Goal: Task Accomplishment & Management: Use online tool/utility

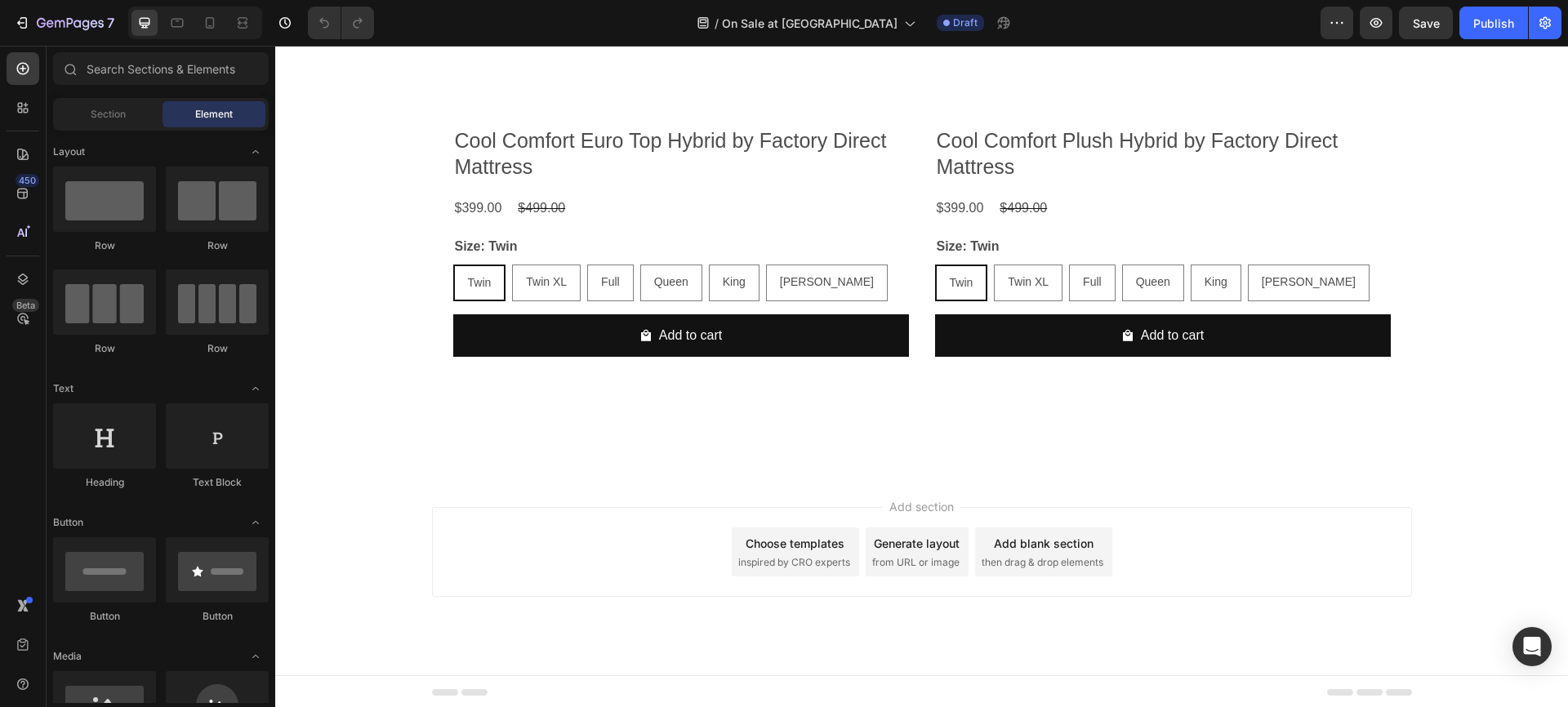
scroll to position [671, 0]
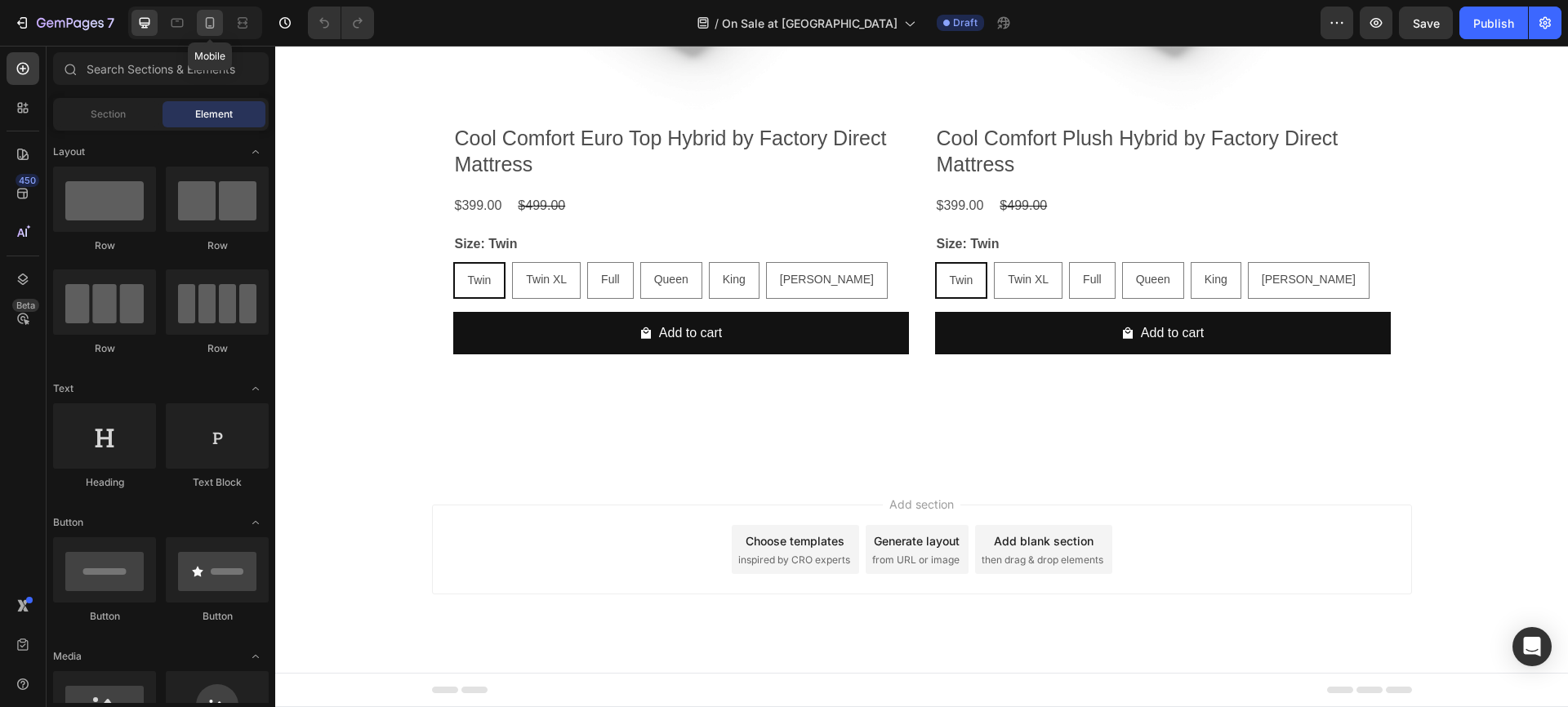
click at [203, 19] on icon at bounding box center [209, 22] width 16 height 16
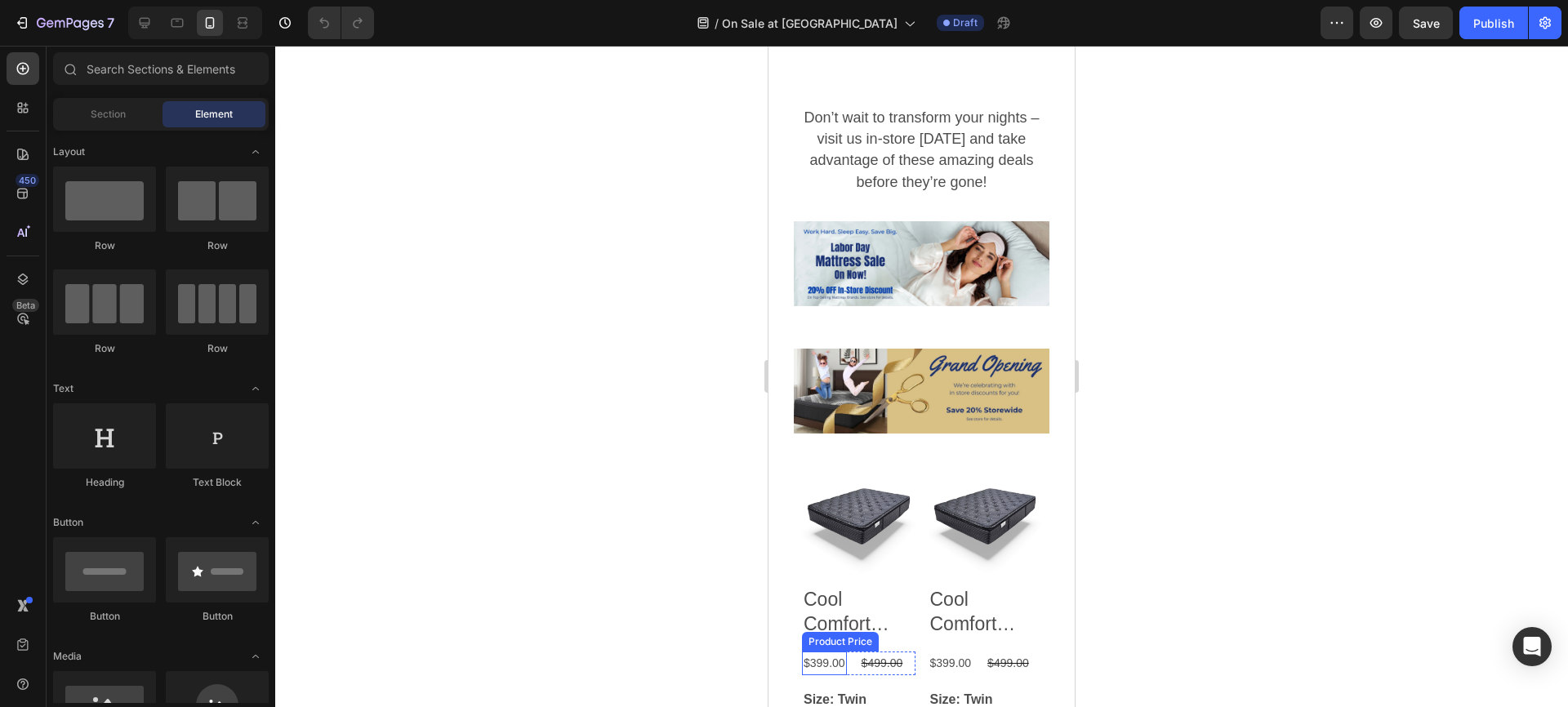
scroll to position [77, 0]
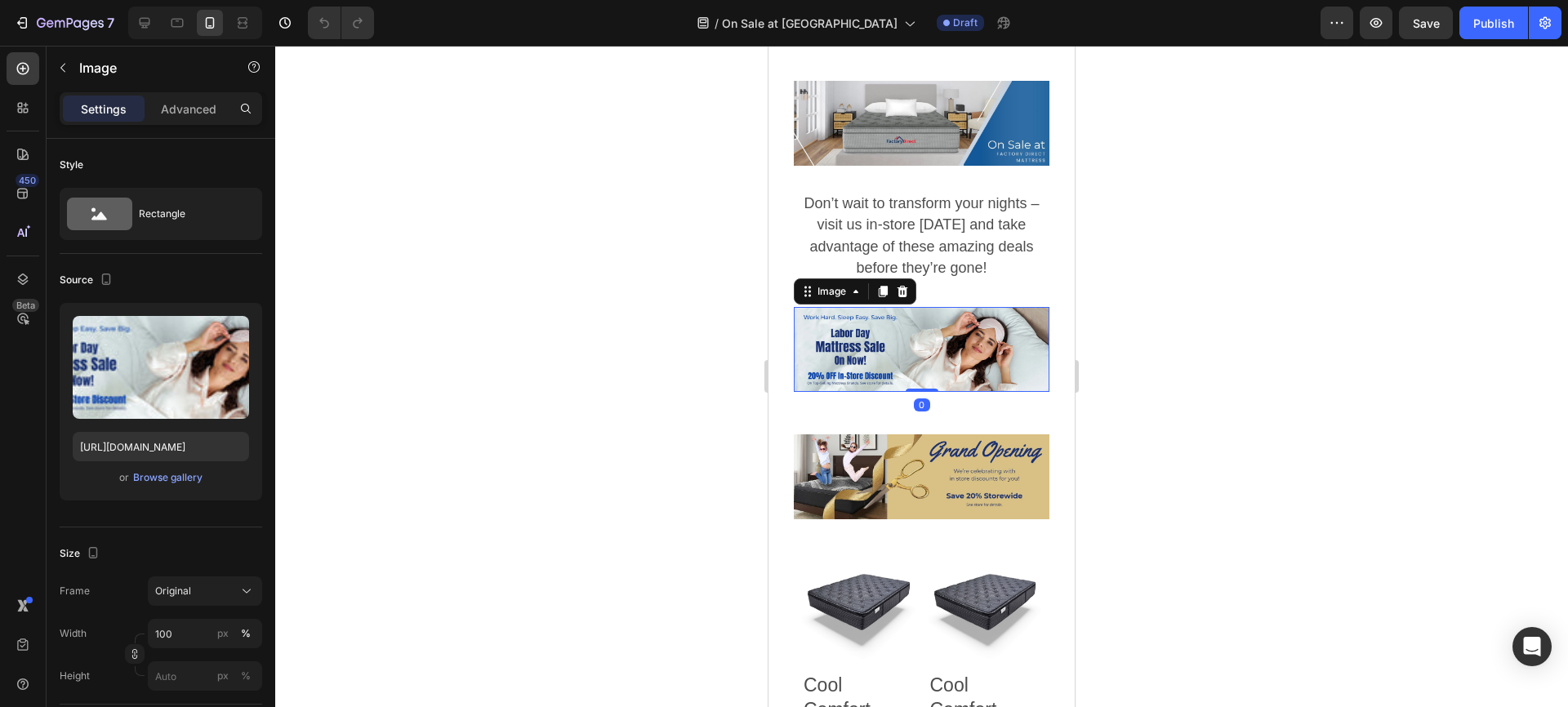
click at [880, 324] on img at bounding box center [922, 349] width 256 height 85
click at [179, 478] on div "Browse gallery" at bounding box center [168, 477] width 69 height 15
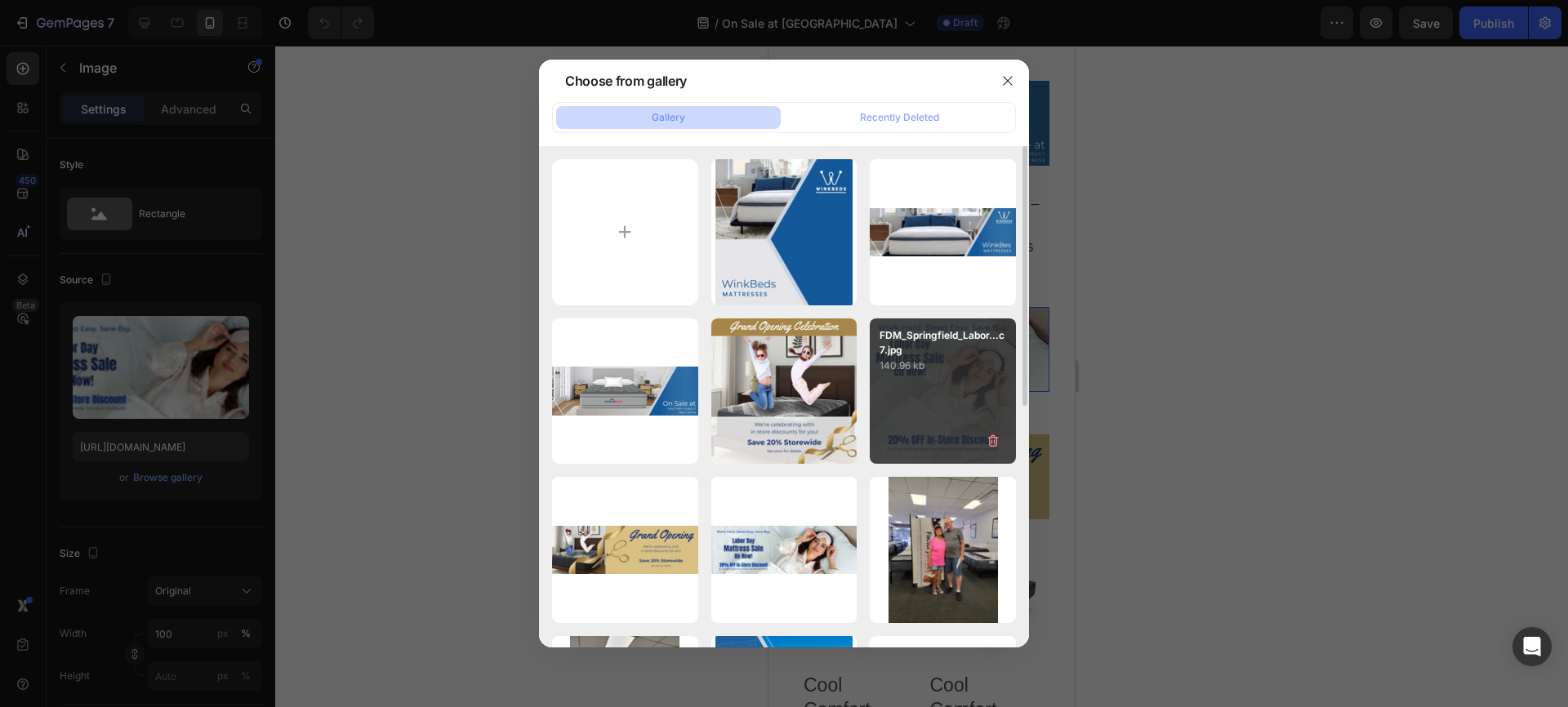
click at [917, 364] on p "140.96 kb" at bounding box center [943, 365] width 127 height 16
type input "https://cdn.shopify.com/s/files/1/0950/9899/4966/files/gempages_579793075895796…"
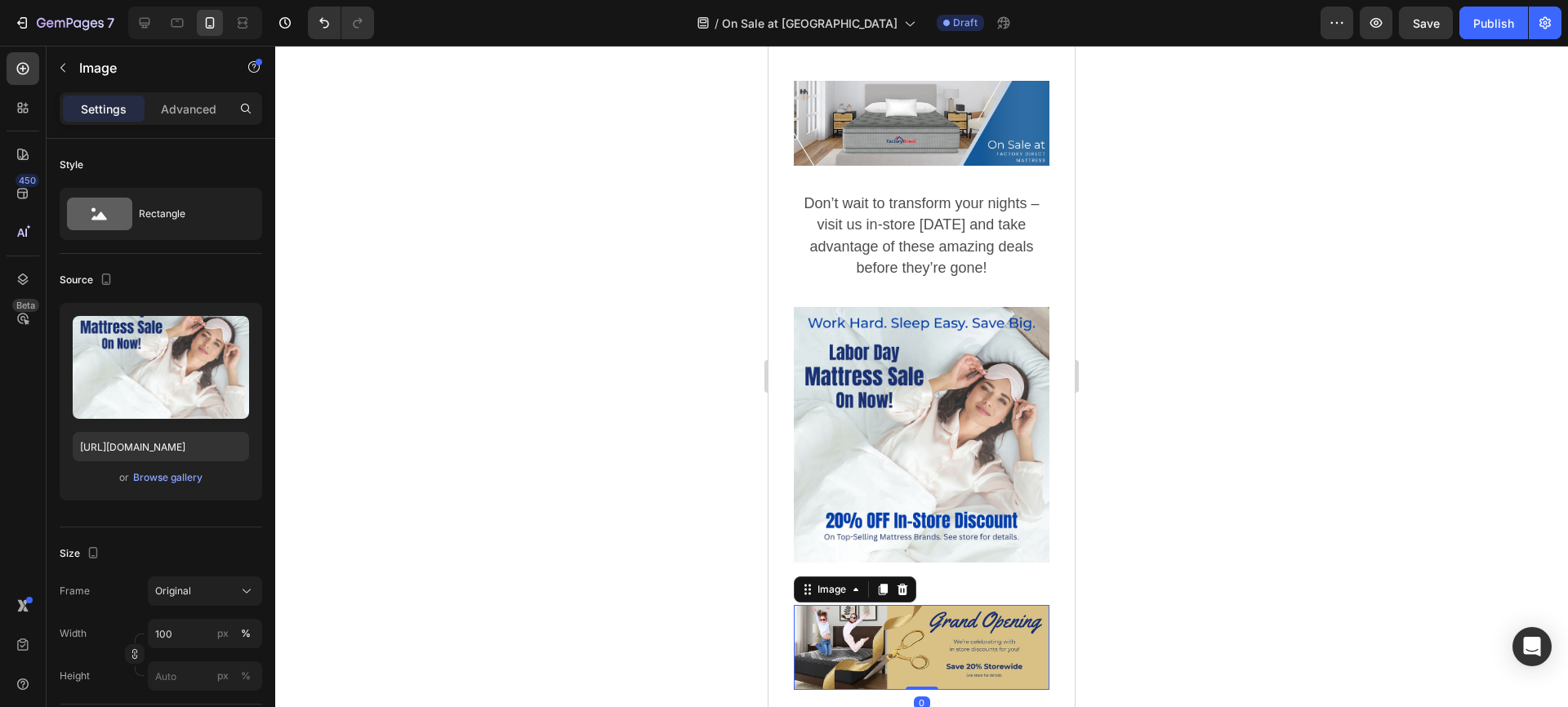
click at [862, 617] on img at bounding box center [922, 647] width 256 height 85
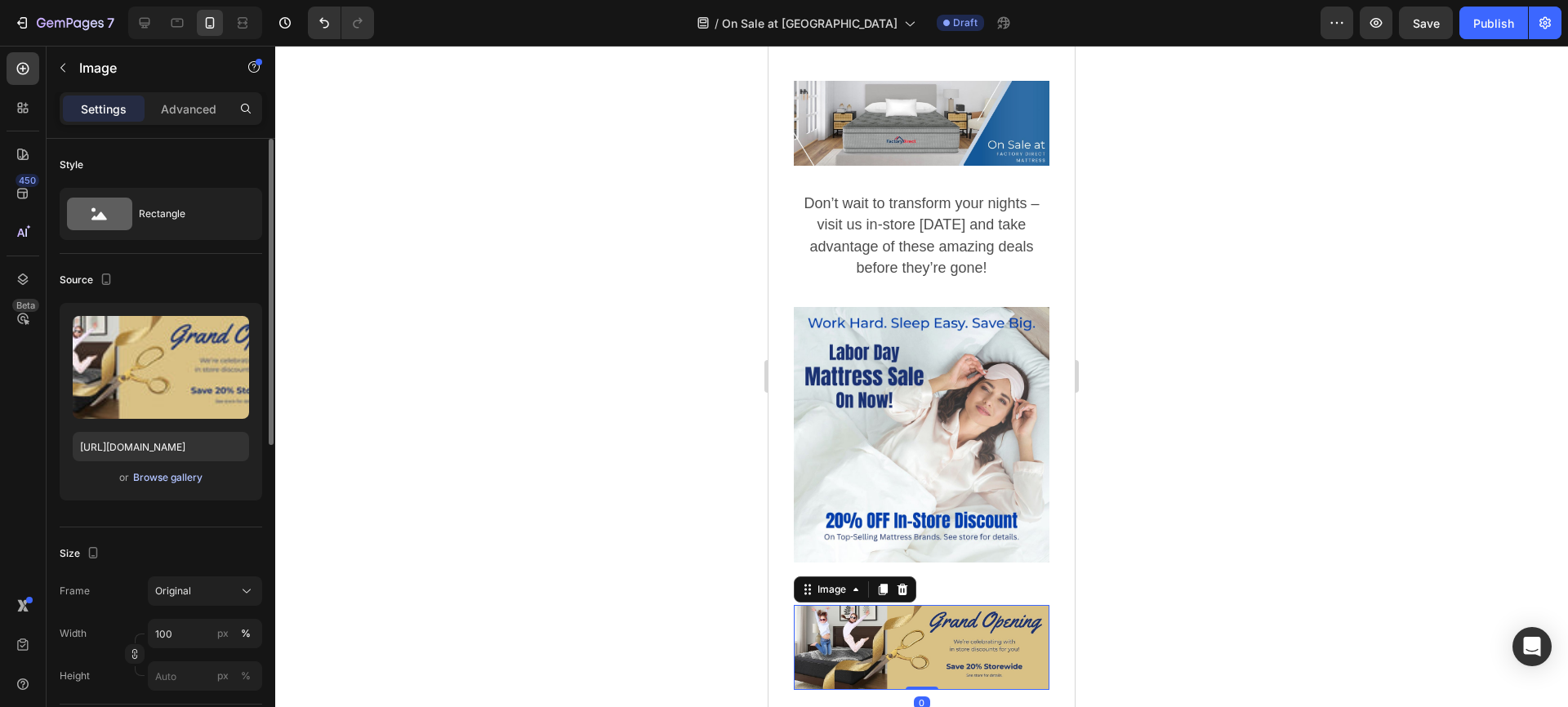
click at [164, 474] on div "Browse gallery" at bounding box center [168, 477] width 69 height 15
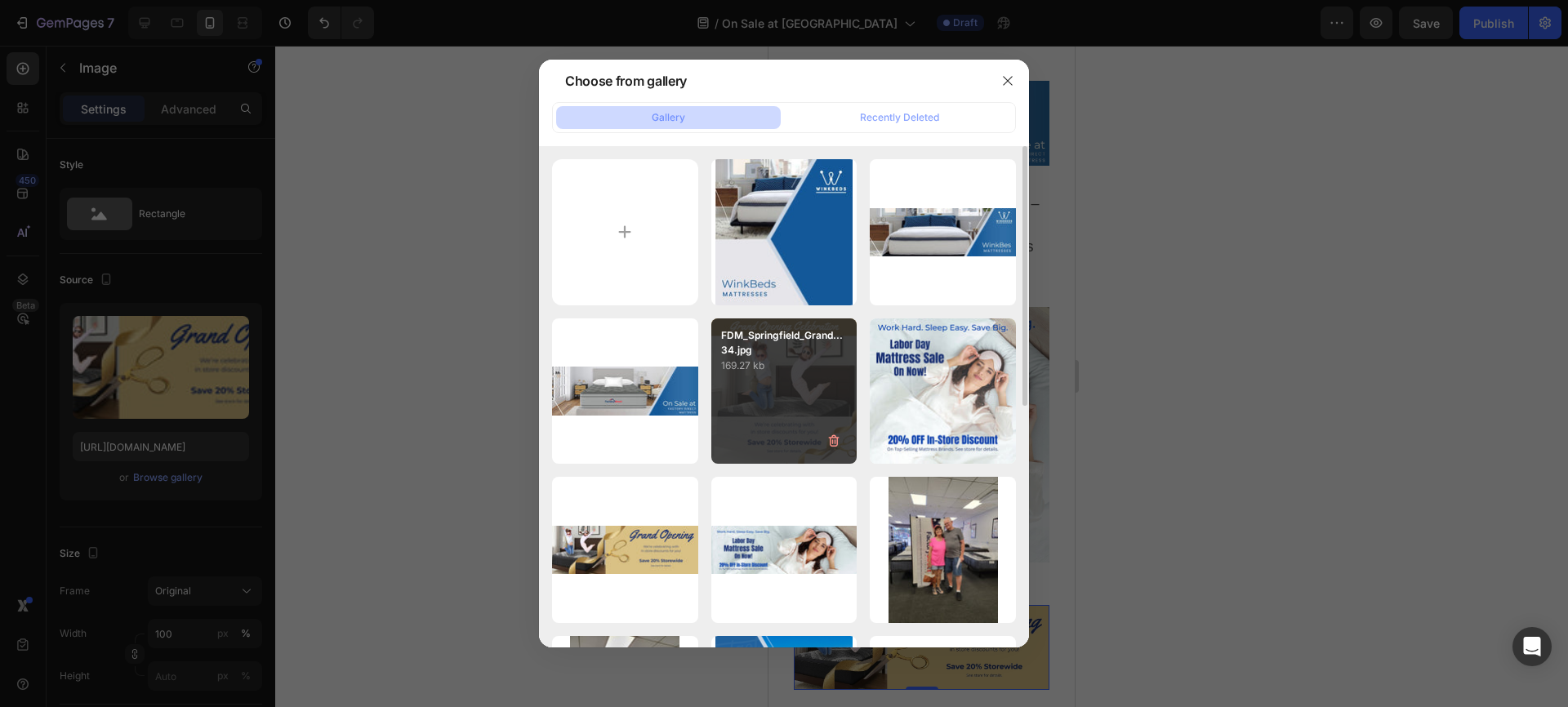
click at [781, 354] on p "FDM_Springfield_Grand...34.jpg" at bounding box center [784, 343] width 127 height 29
type input "https://cdn.shopify.com/s/files/1/0950/9899/4966/files/gempages_579793075895796…"
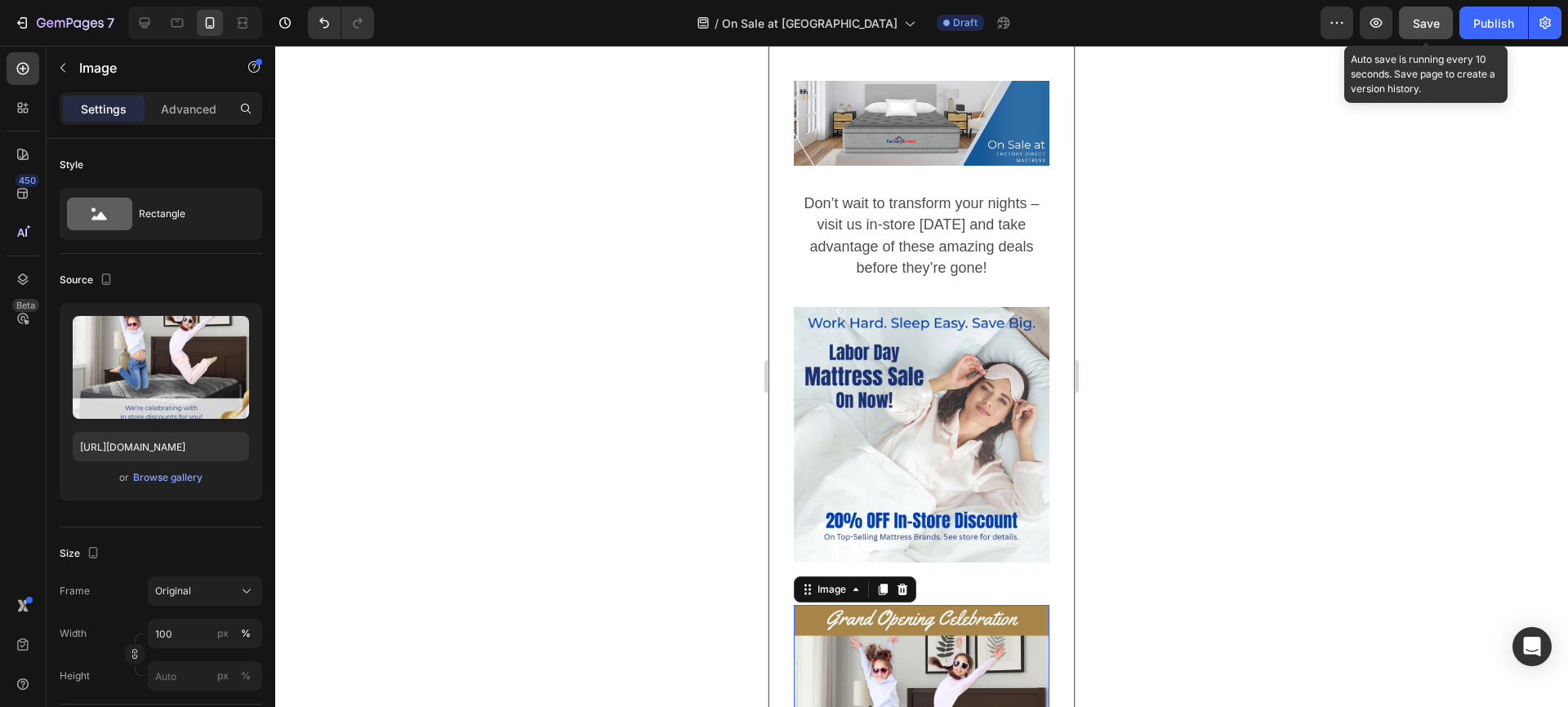
click at [1422, 21] on span "Save" at bounding box center [1427, 23] width 27 height 14
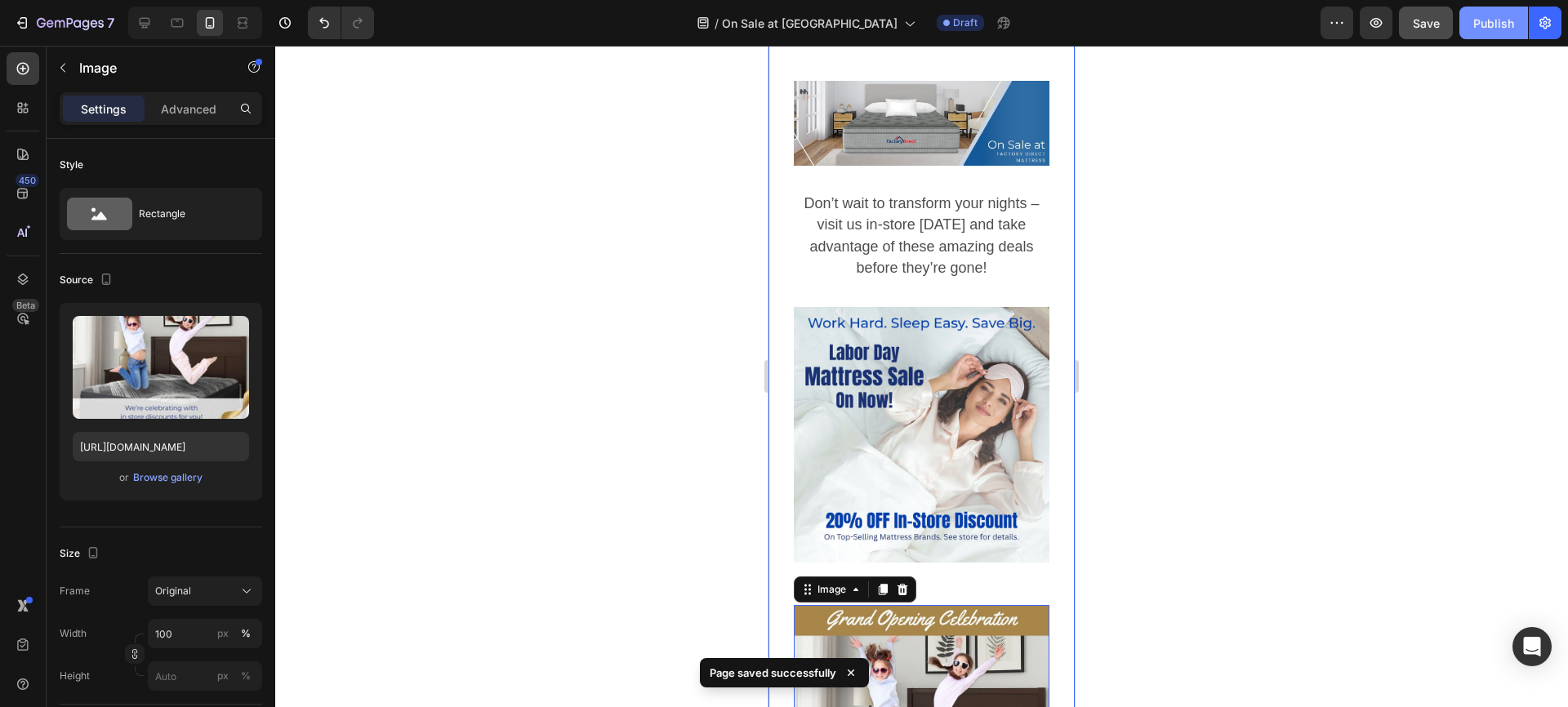
click at [1485, 22] on div "Publish" at bounding box center [1494, 23] width 41 height 17
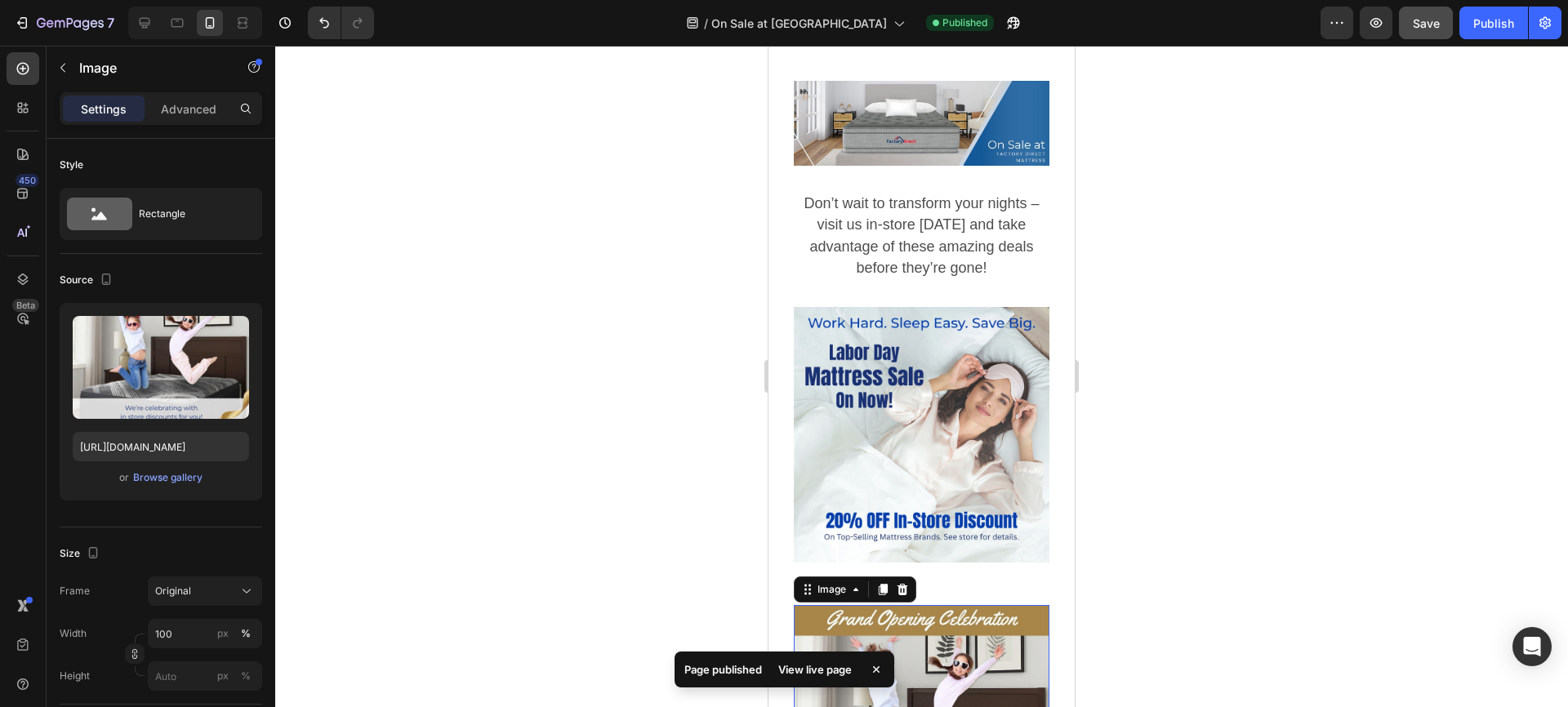
click at [689, 311] on div at bounding box center [922, 376] width 1293 height 662
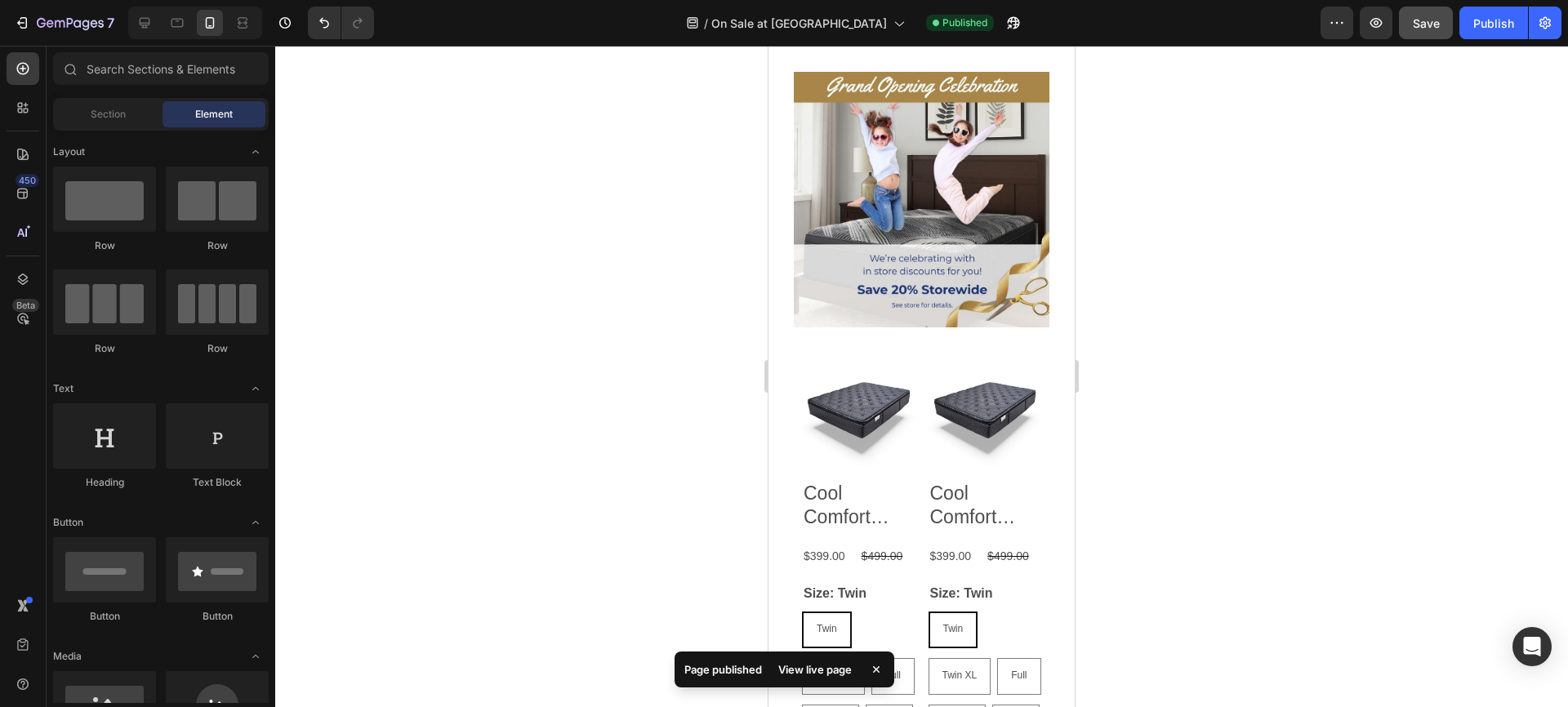
scroll to position [611, 0]
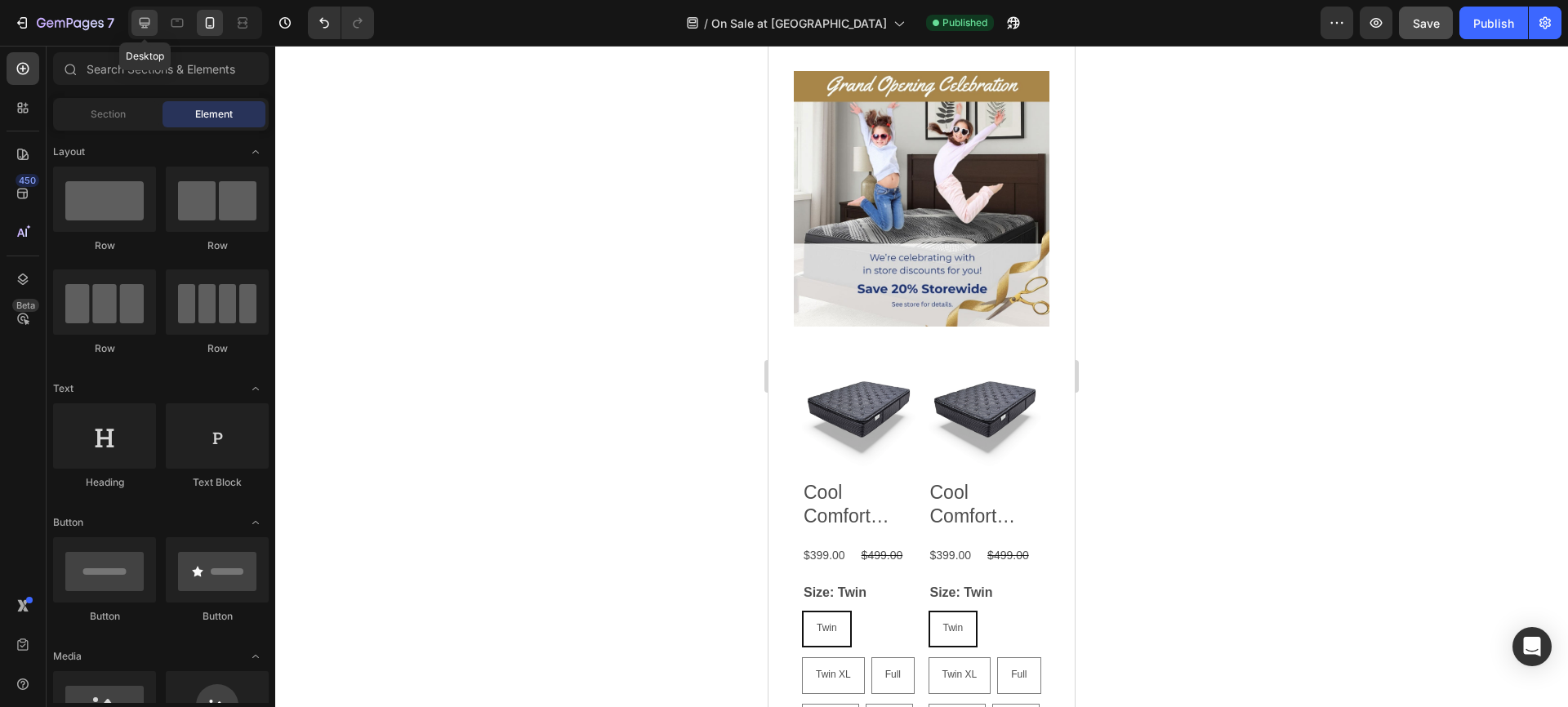
click at [139, 17] on icon at bounding box center [144, 22] width 16 height 16
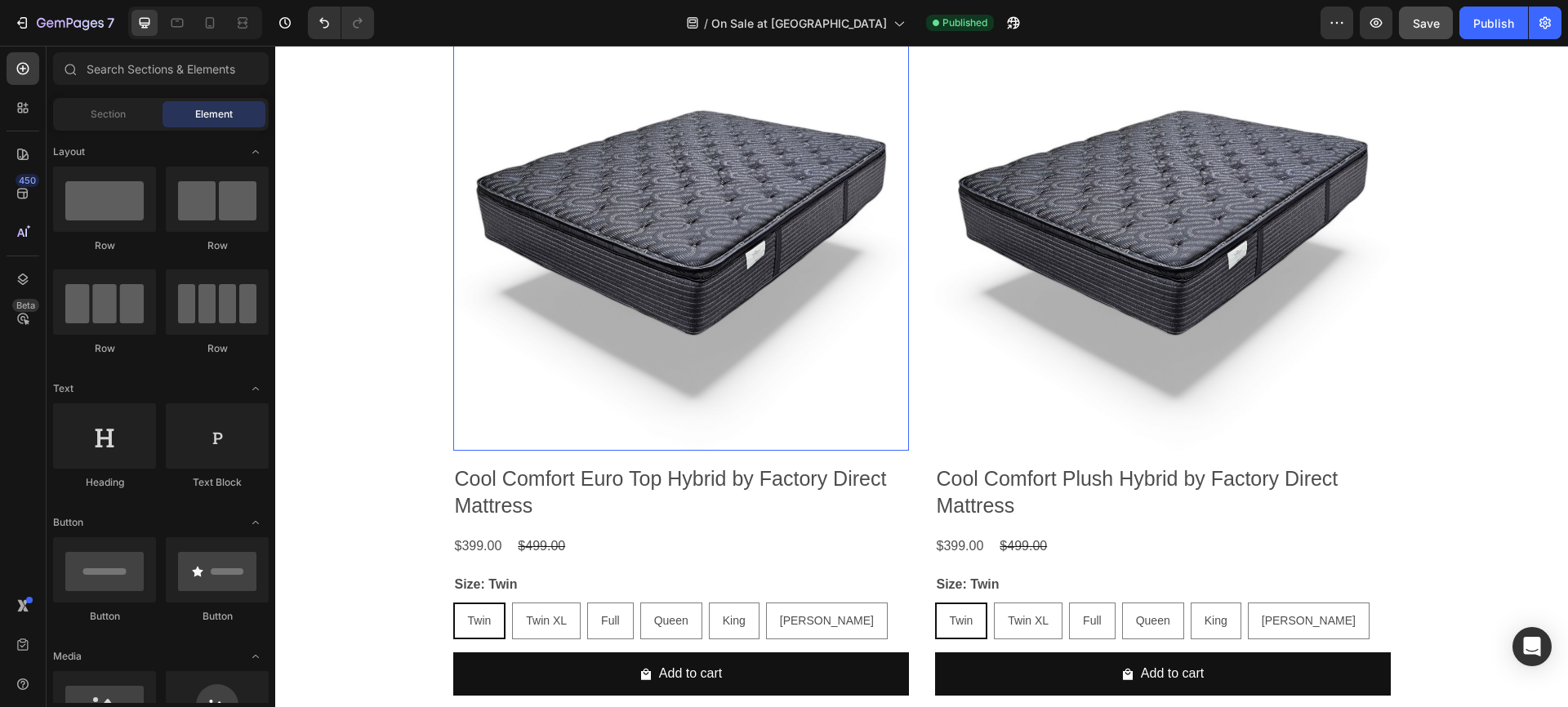
scroll to position [1364, 0]
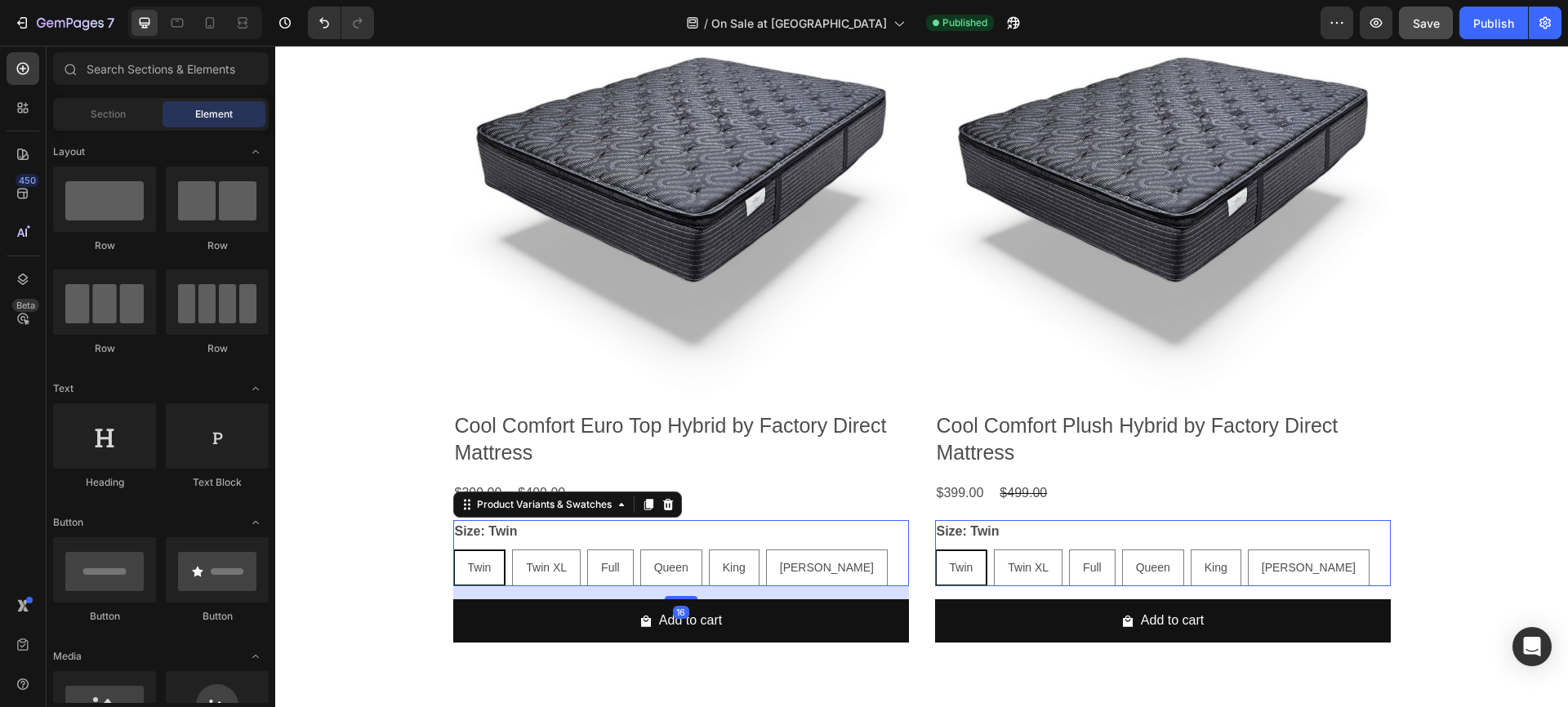
click at [846, 554] on div "Twin Twin Twin Twin XL Twin XL Twin XL Full Full Full Queen Queen Queen King Ki…" at bounding box center [681, 568] width 456 height 37
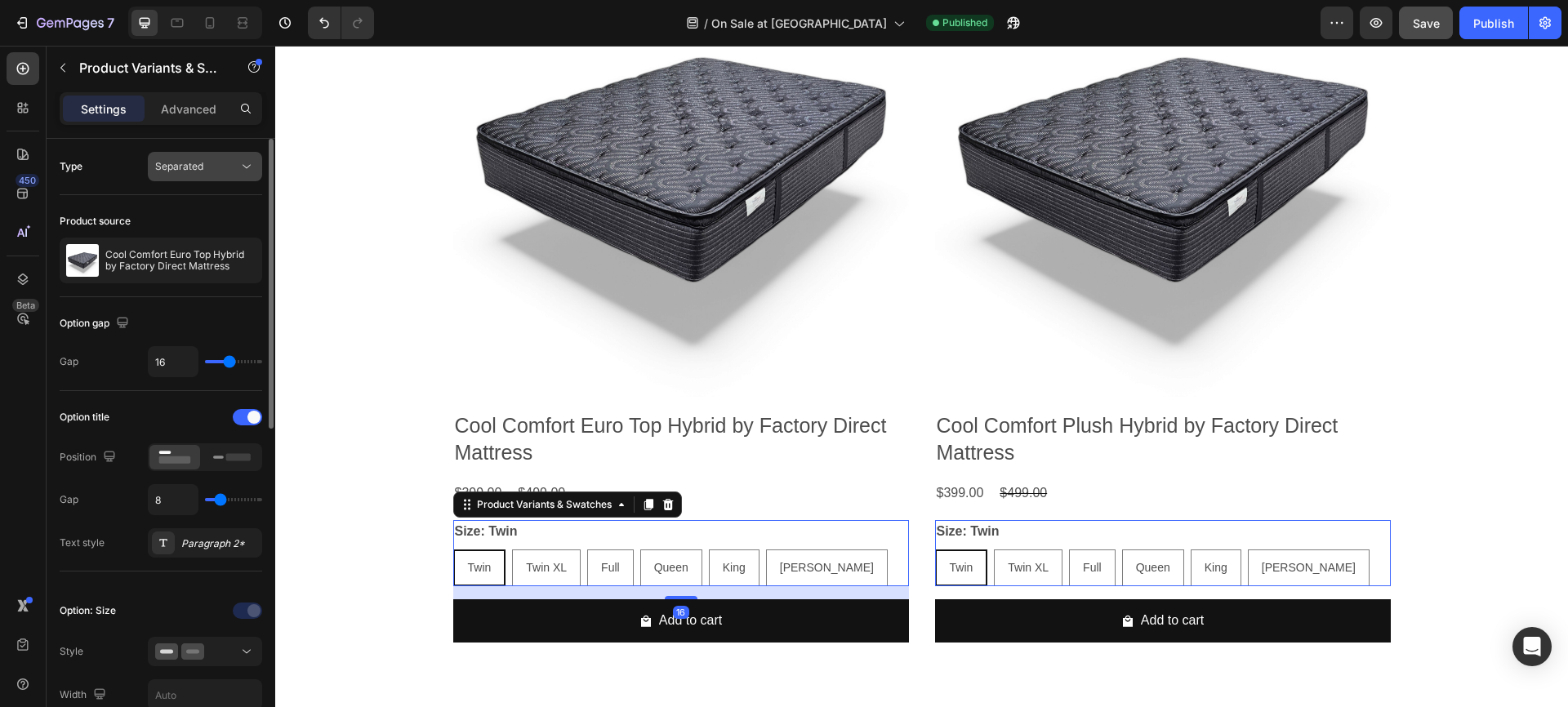
click at [196, 170] on span "Separated" at bounding box center [179, 166] width 48 height 12
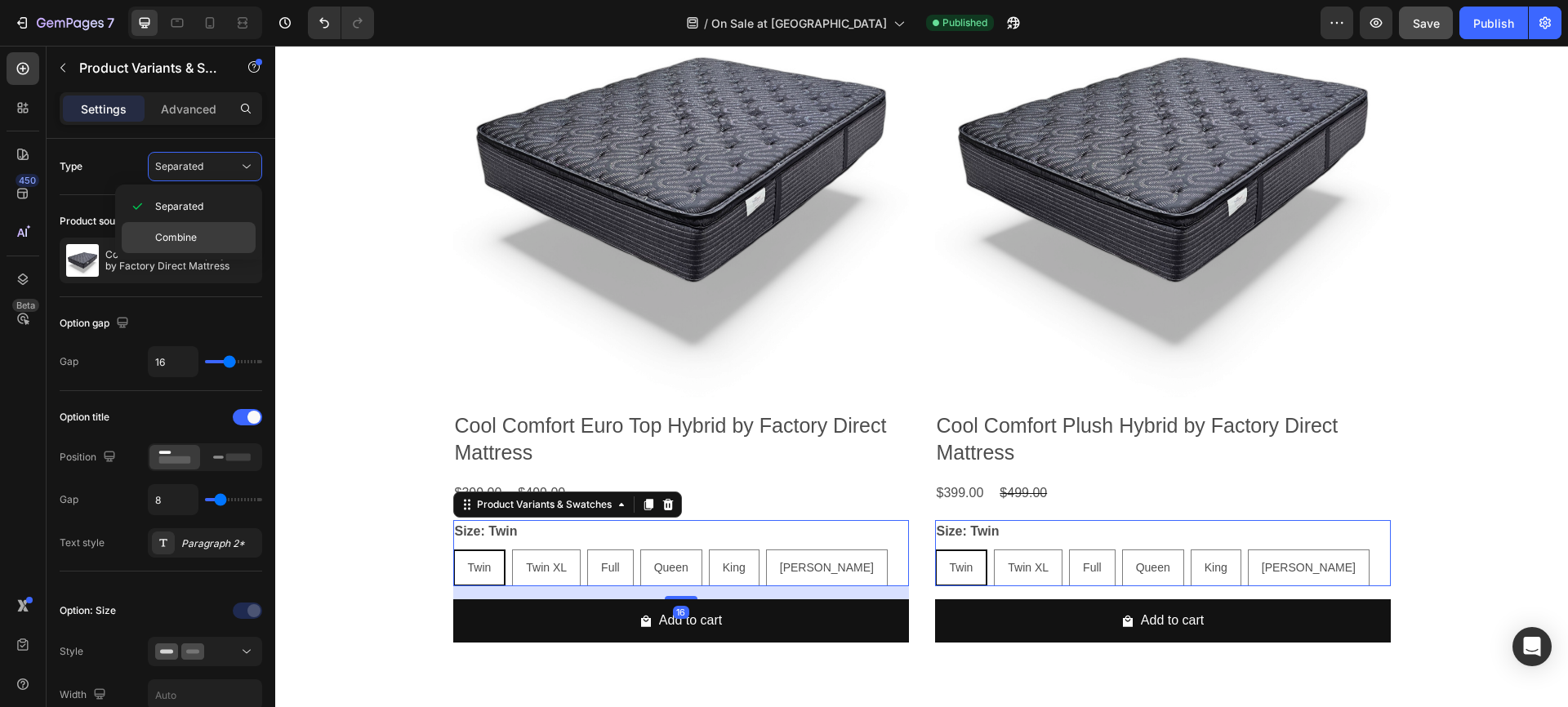
click at [197, 233] on p "Combine" at bounding box center [201, 237] width 93 height 15
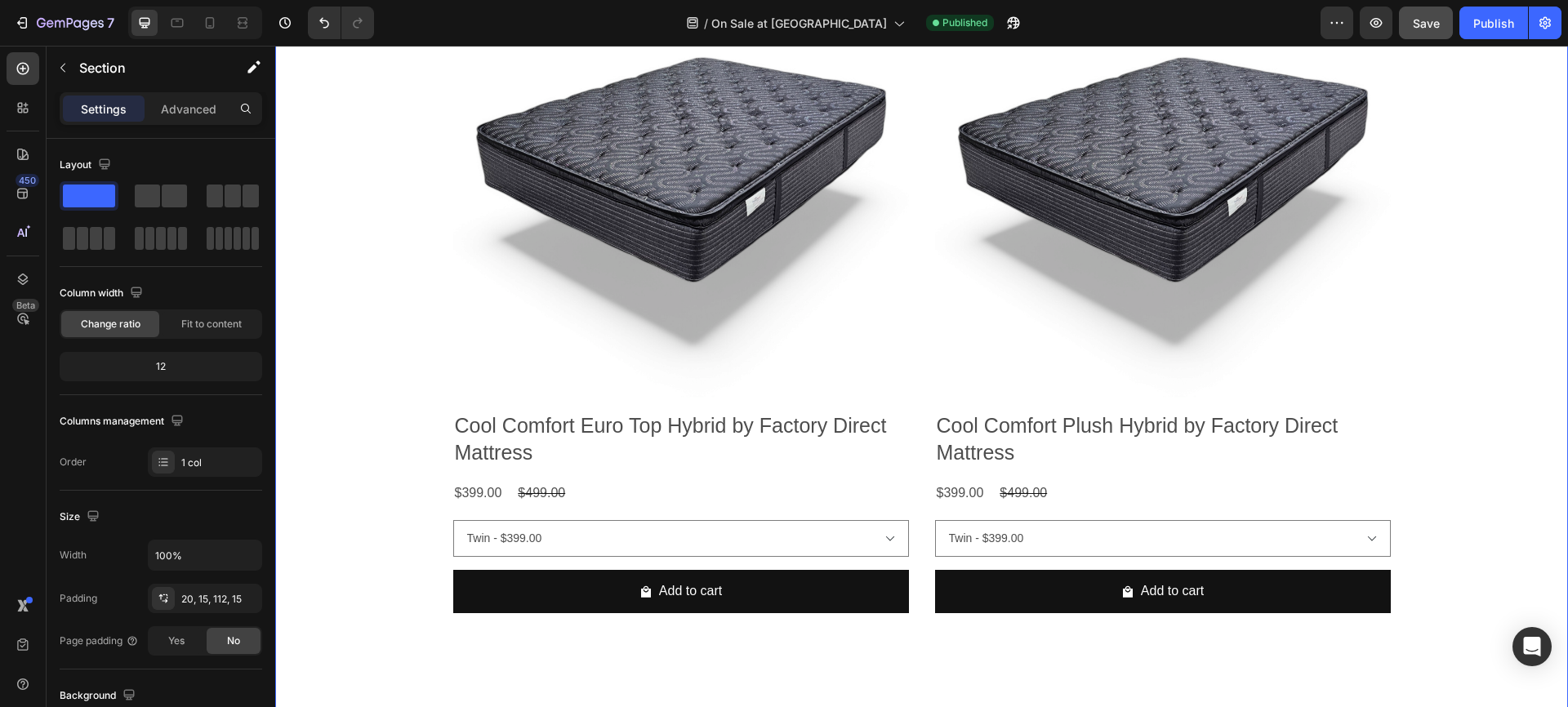
click at [1425, 20] on span "Save" at bounding box center [1427, 23] width 27 height 14
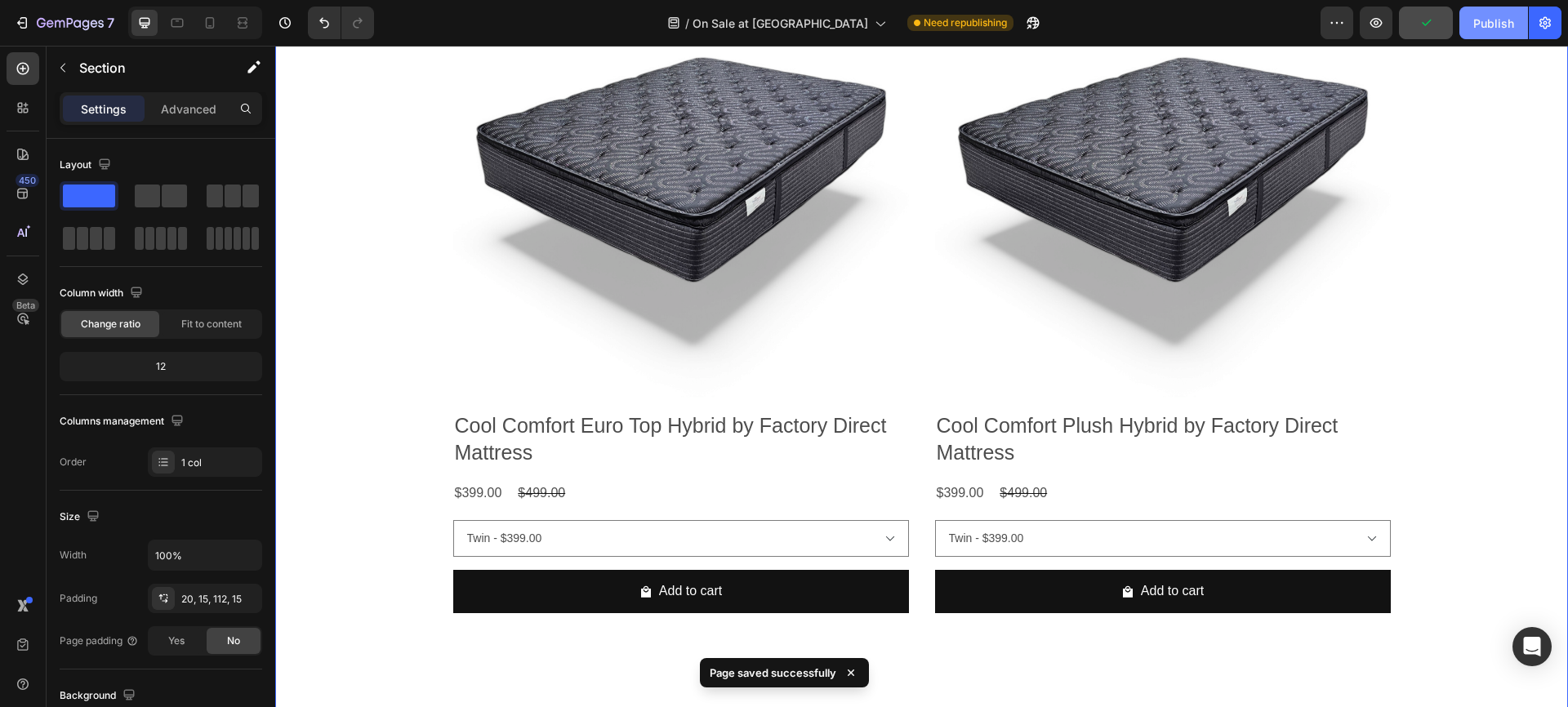
click at [1494, 25] on div "Publish" at bounding box center [1494, 23] width 41 height 17
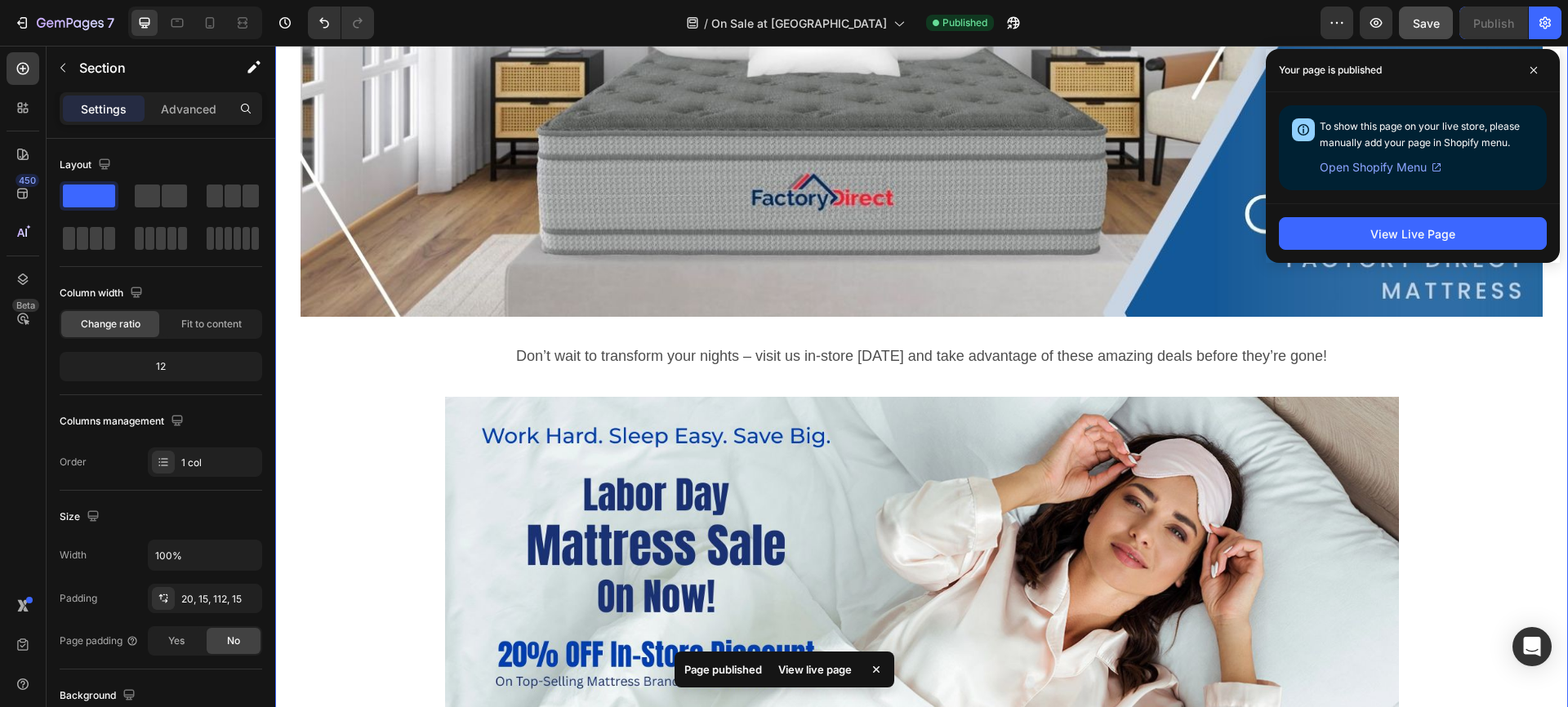
scroll to position [166, 0]
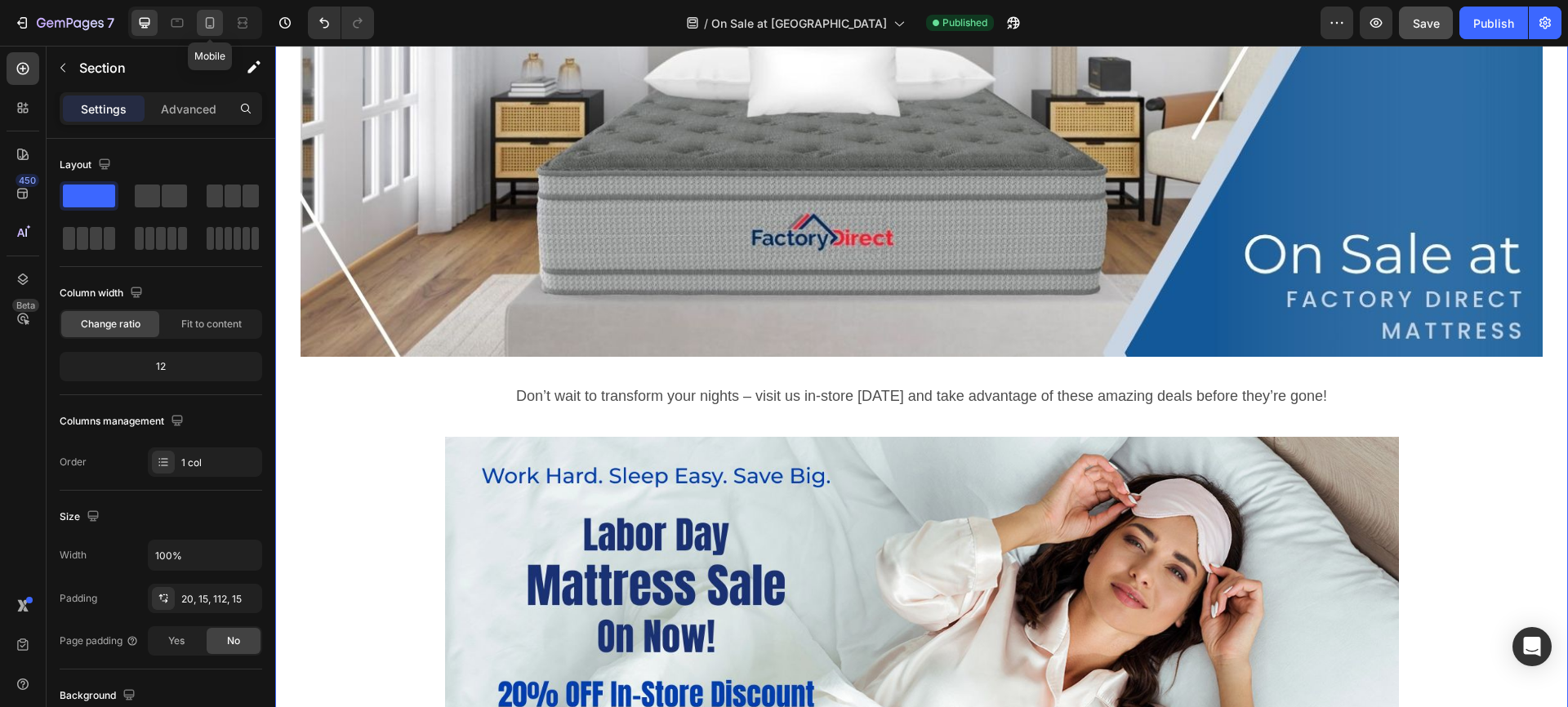
click at [210, 22] on icon at bounding box center [209, 22] width 16 height 16
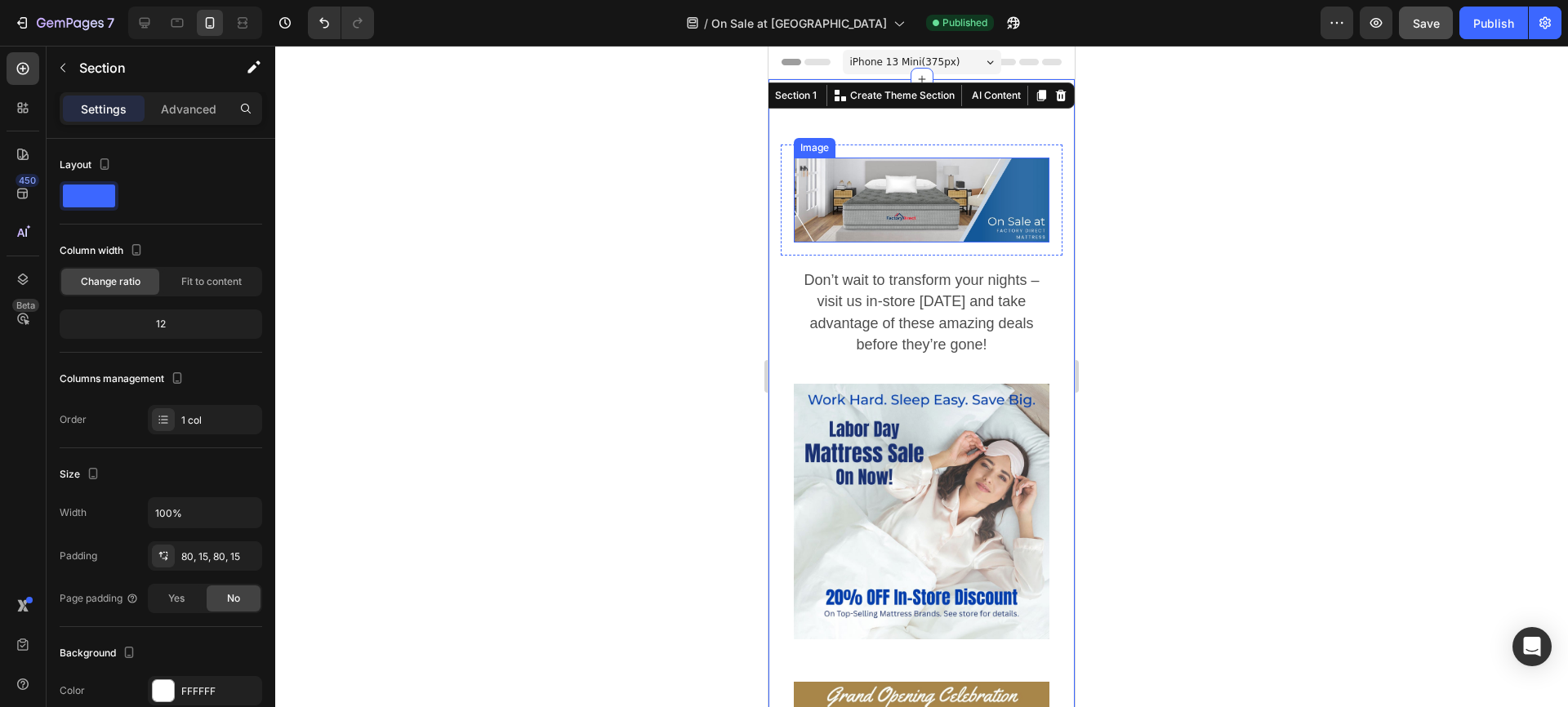
click at [850, 180] on img at bounding box center [922, 199] width 256 height 85
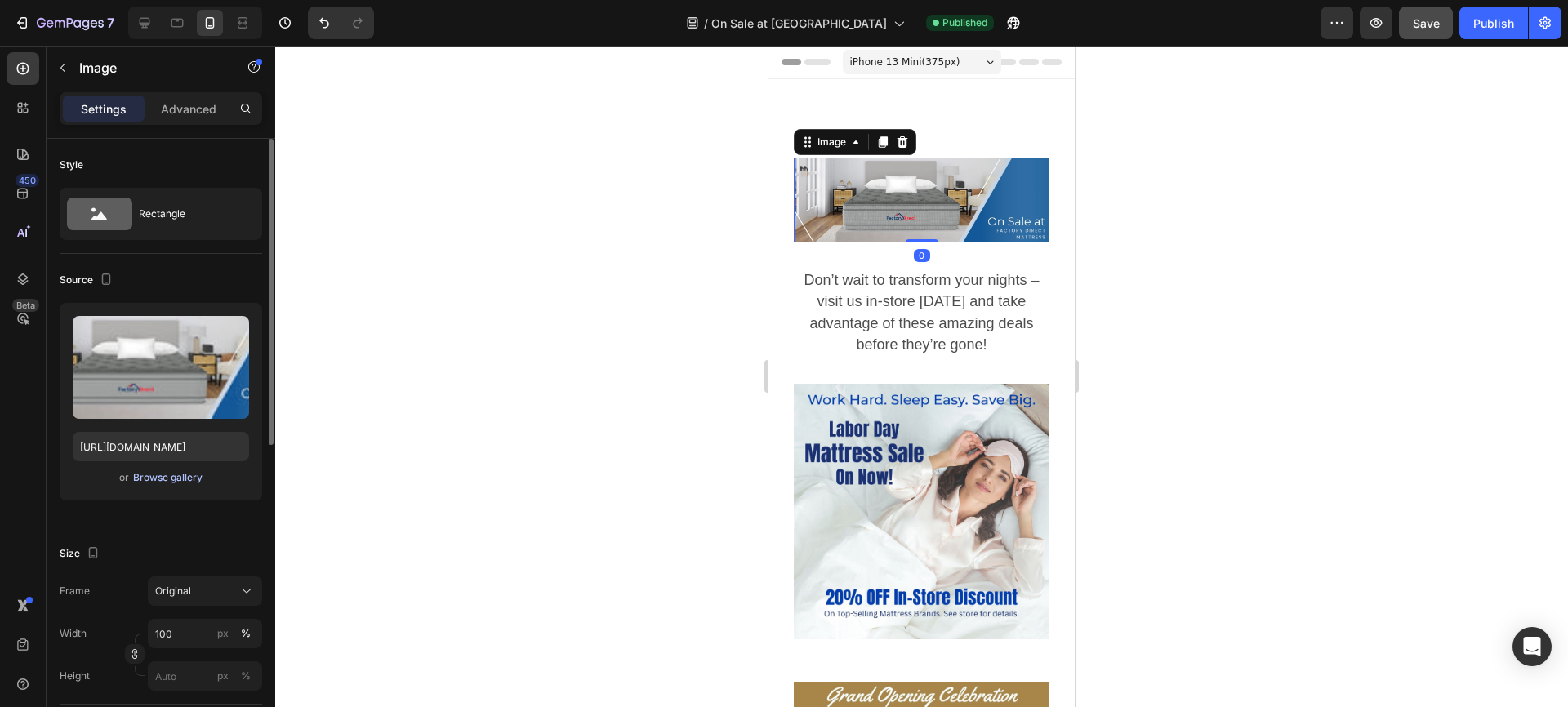
click at [158, 475] on div "Browse gallery" at bounding box center [168, 477] width 69 height 15
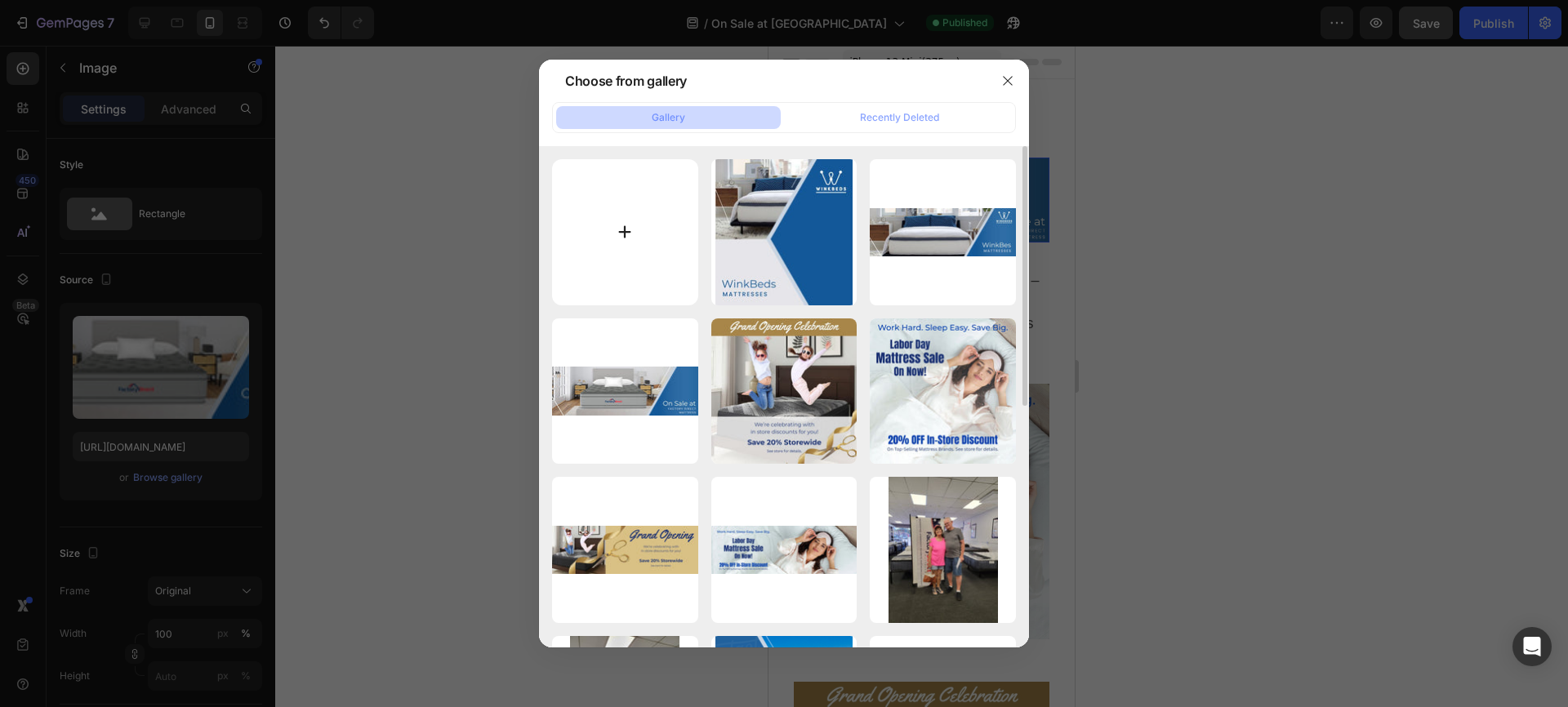
click at [626, 229] on input "file" at bounding box center [625, 232] width 146 height 146
type input "C:\fakepath\FDM On Sale Banner 375x400.jpg"
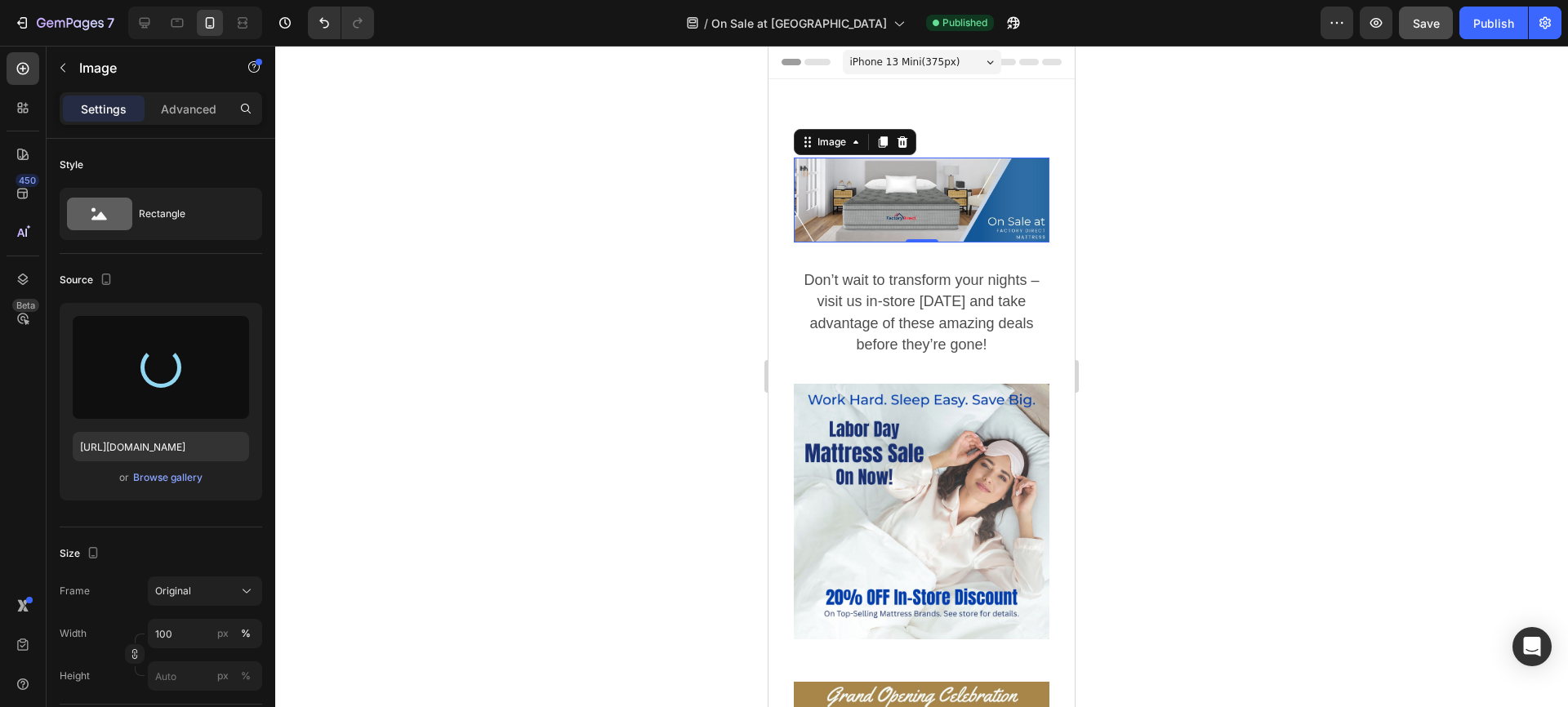
type input "https://cdn.shopify.com/s/files/1/0950/9899/4966/files/gempages_579793075895796…"
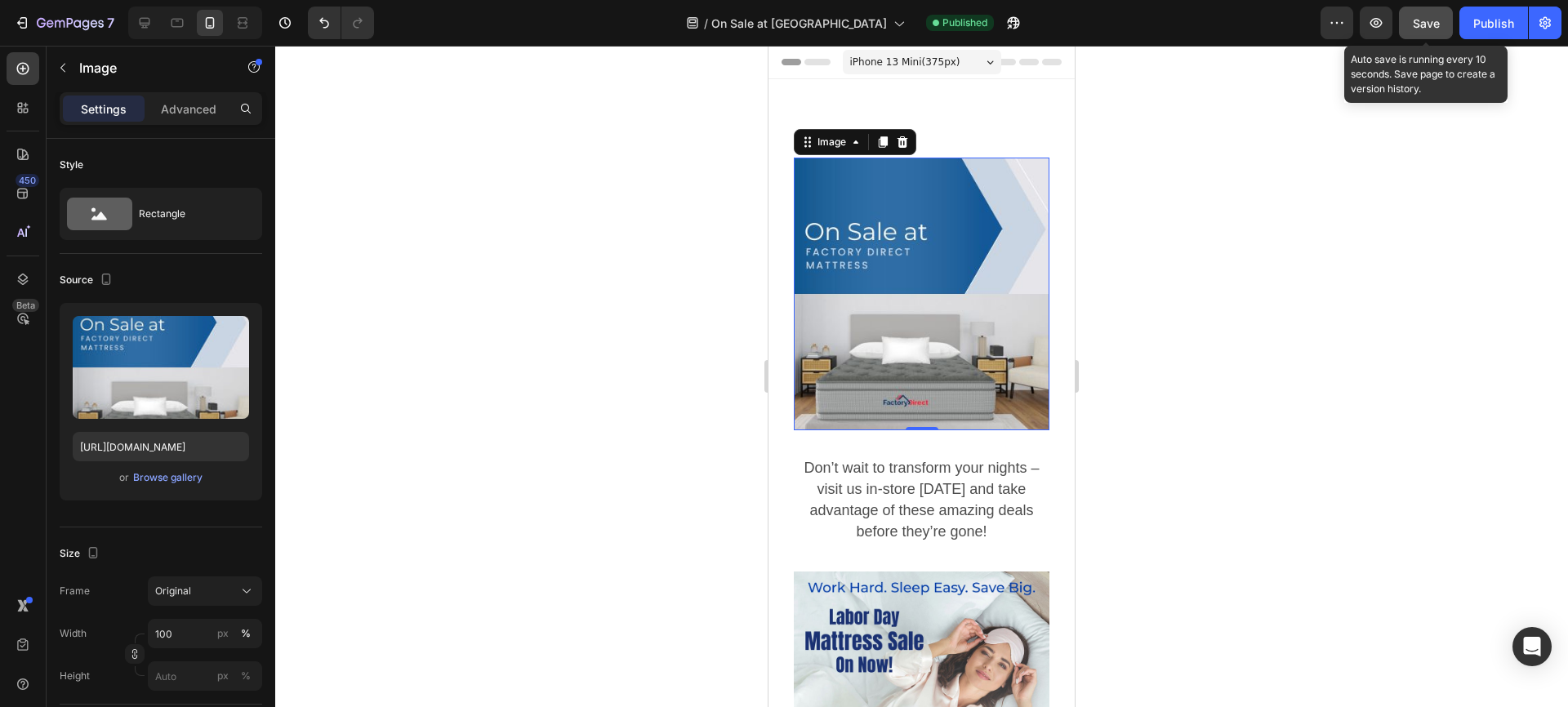
click at [1425, 19] on span "Save" at bounding box center [1427, 23] width 27 height 14
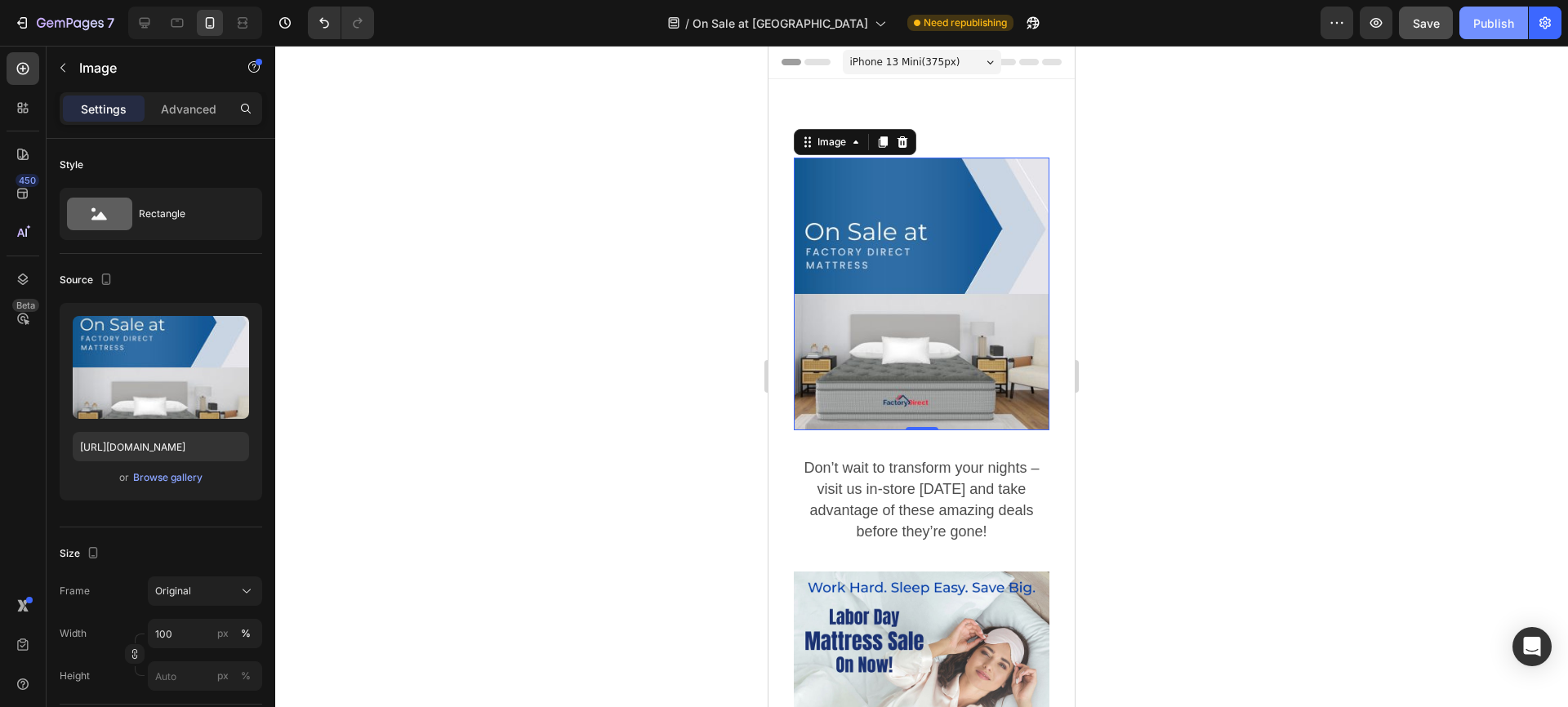
click at [1495, 24] on div "Publish" at bounding box center [1494, 23] width 41 height 17
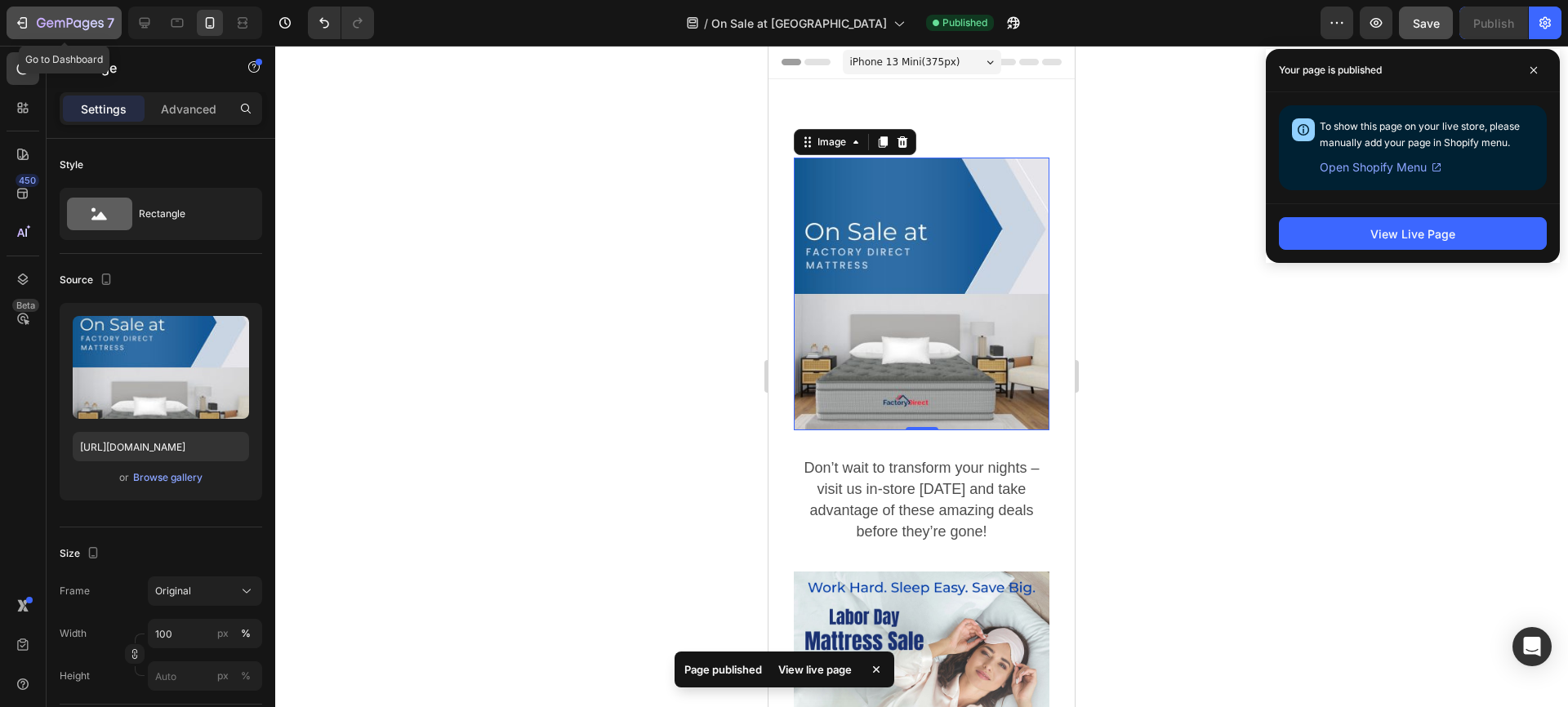
click at [17, 21] on icon "button" at bounding box center [21, 22] width 16 height 16
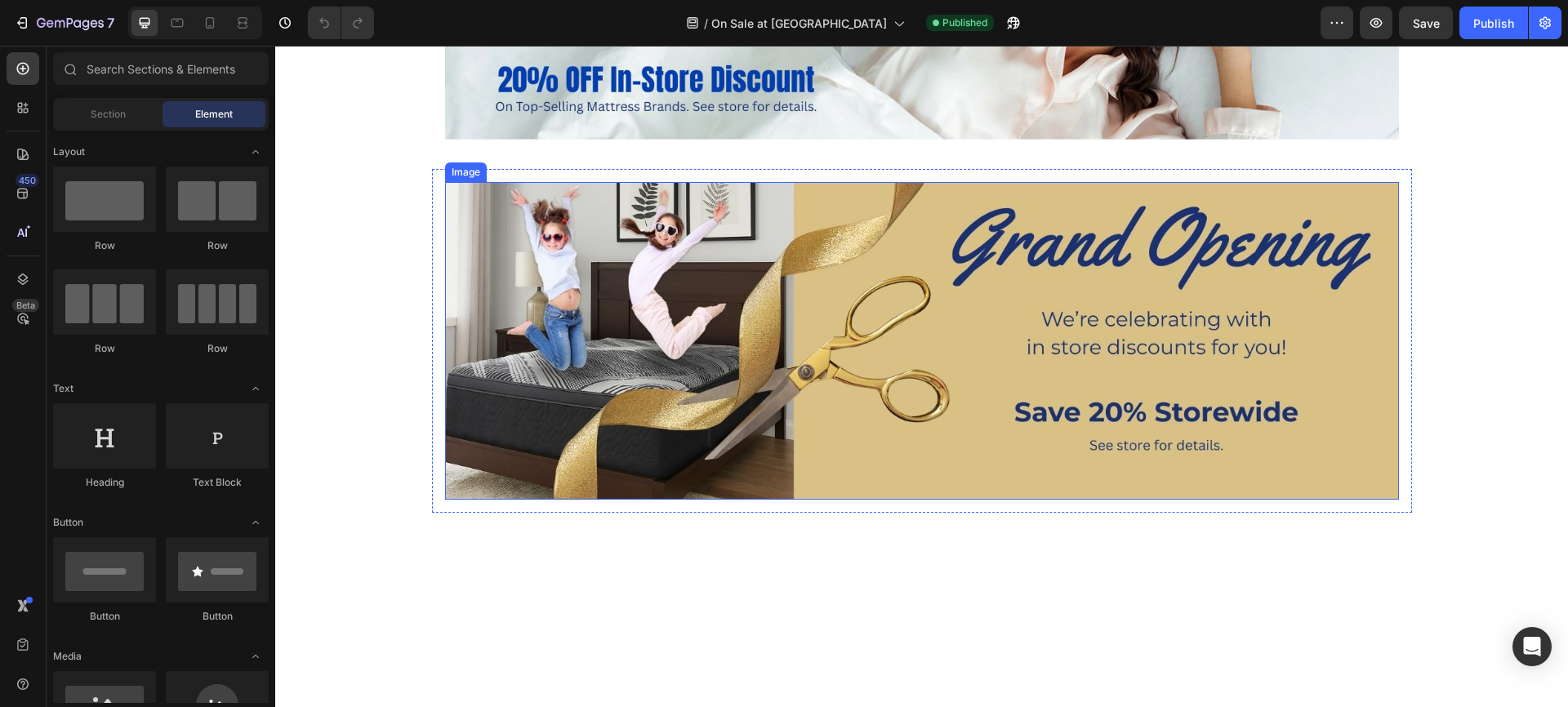
scroll to position [782, 0]
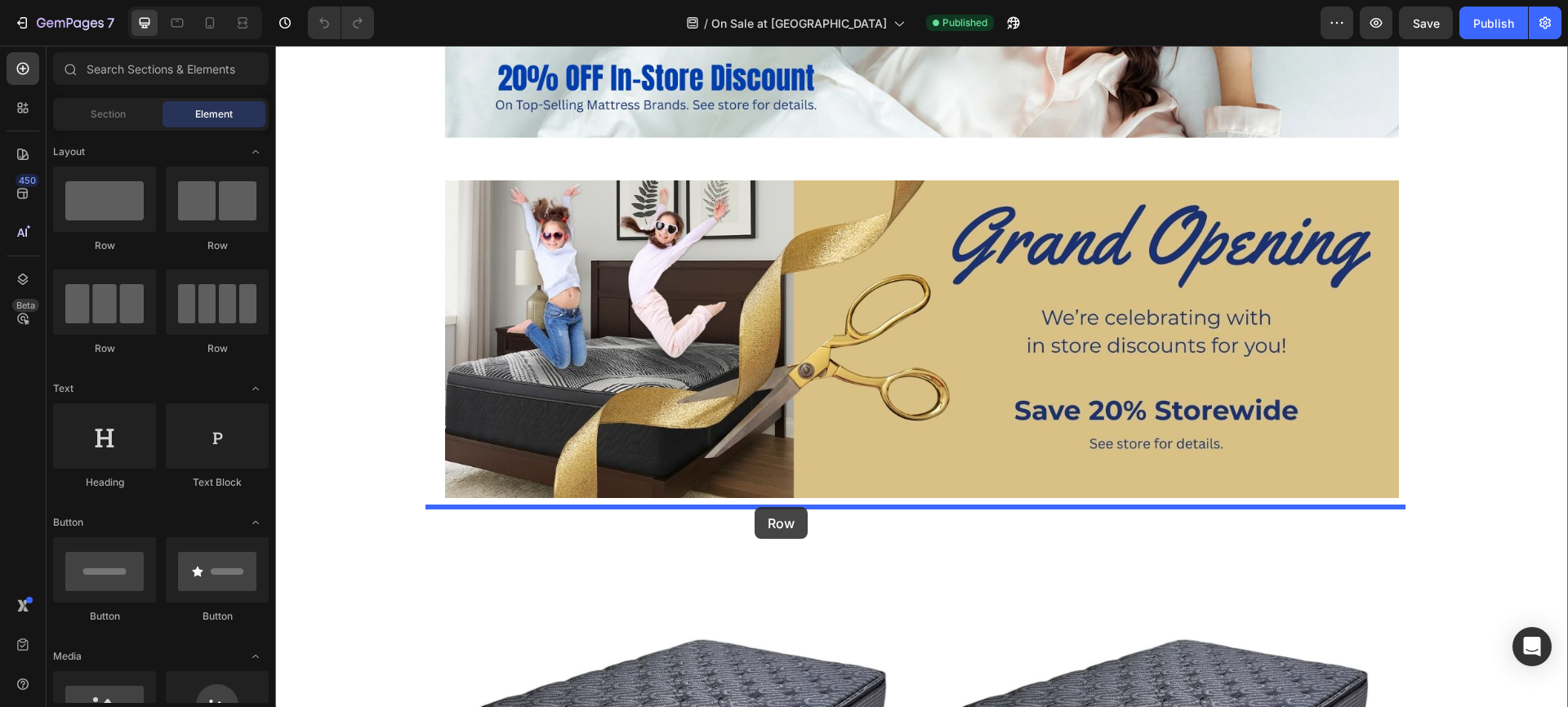
drag, startPoint x: 386, startPoint y: 256, endPoint x: 755, endPoint y: 507, distance: 446.3
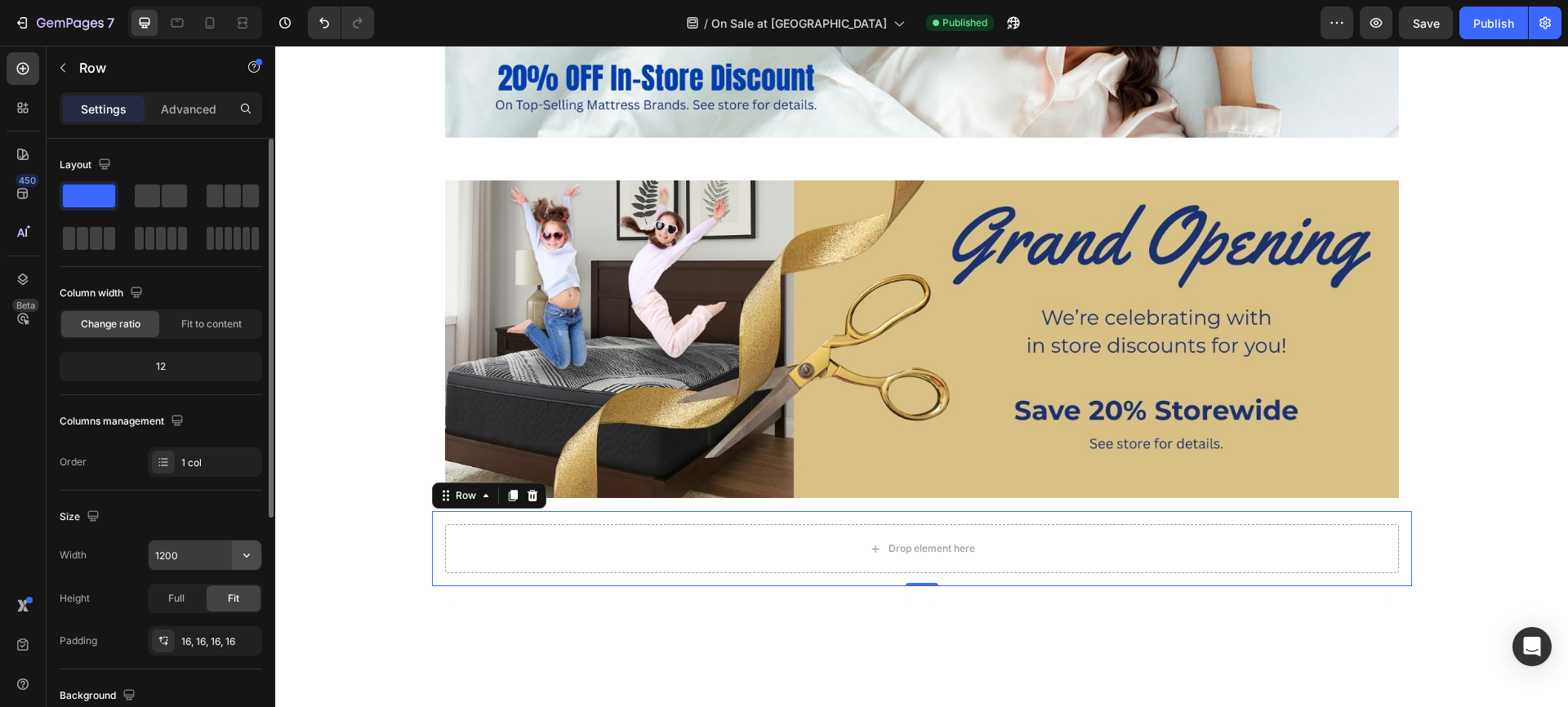
click at [247, 555] on icon "button" at bounding box center [247, 556] width 7 height 4
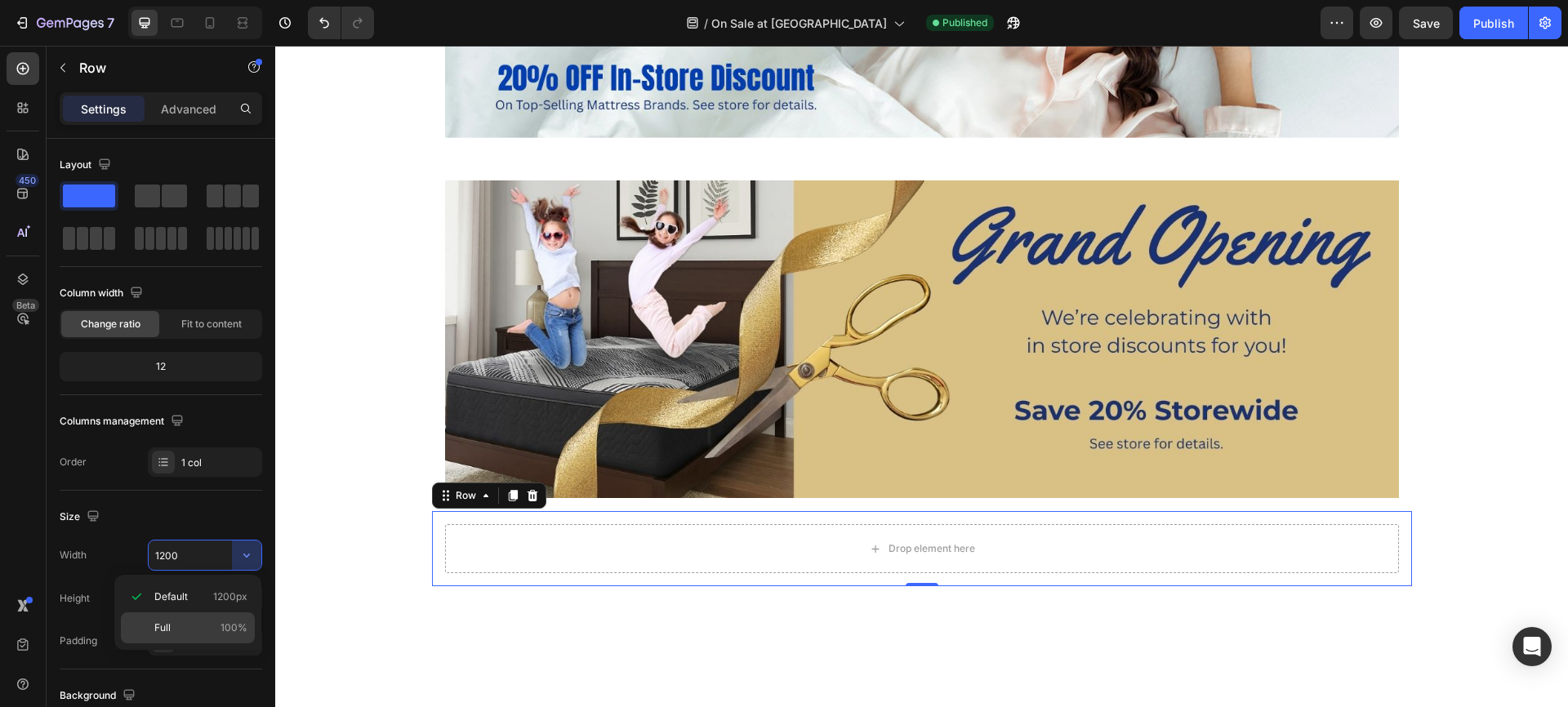
click at [170, 625] on p "Full 100%" at bounding box center [201, 627] width 93 height 15
type input "100%"
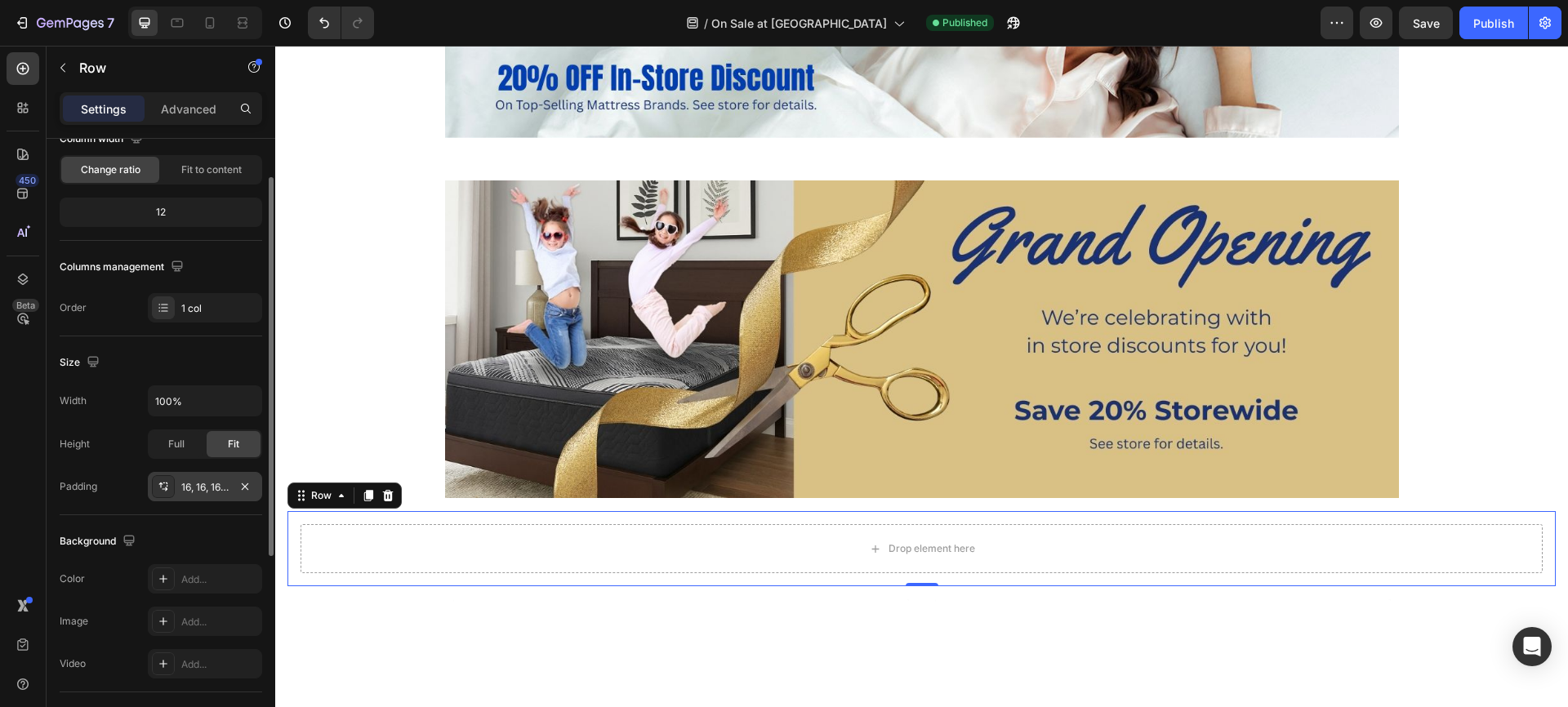
scroll to position [265, 0]
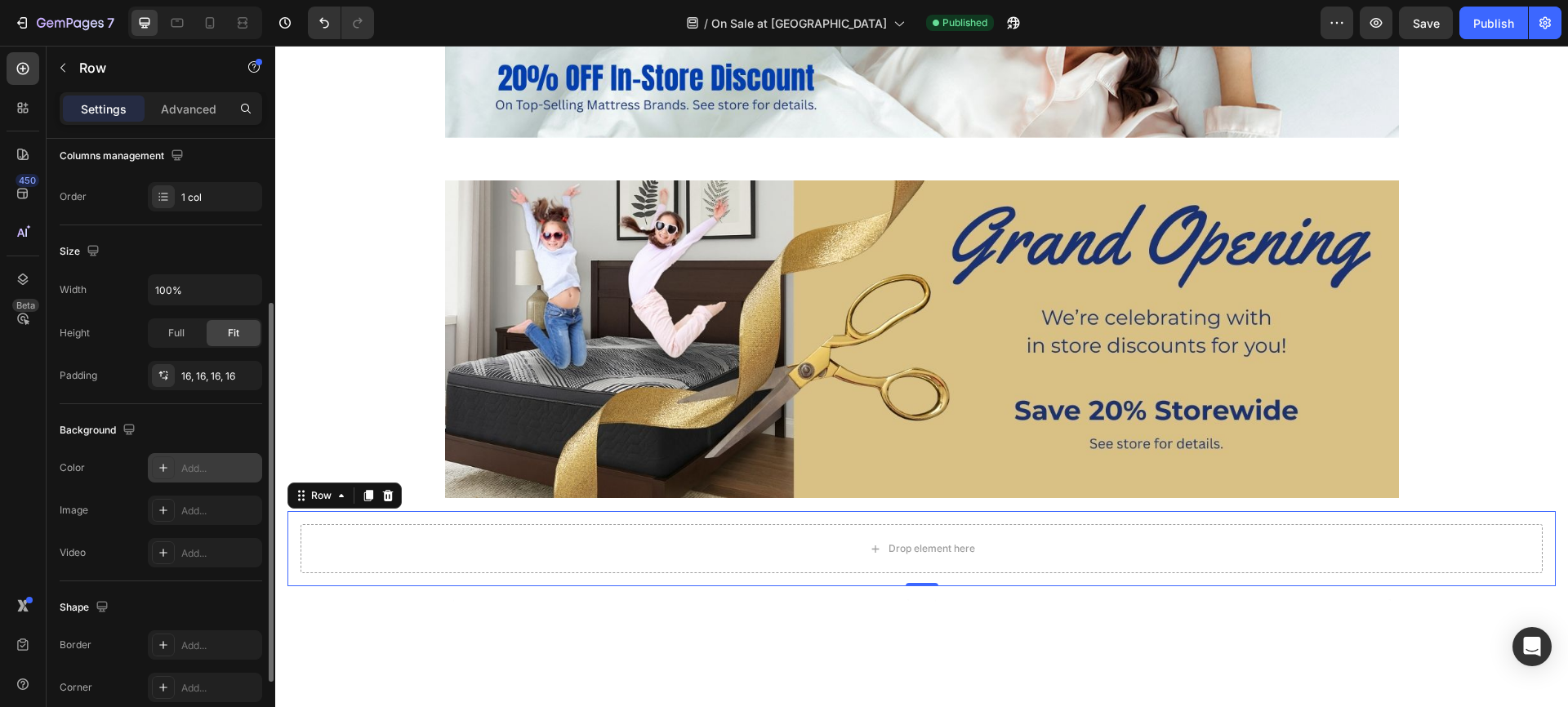
click at [162, 468] on icon at bounding box center [162, 468] width 13 height 13
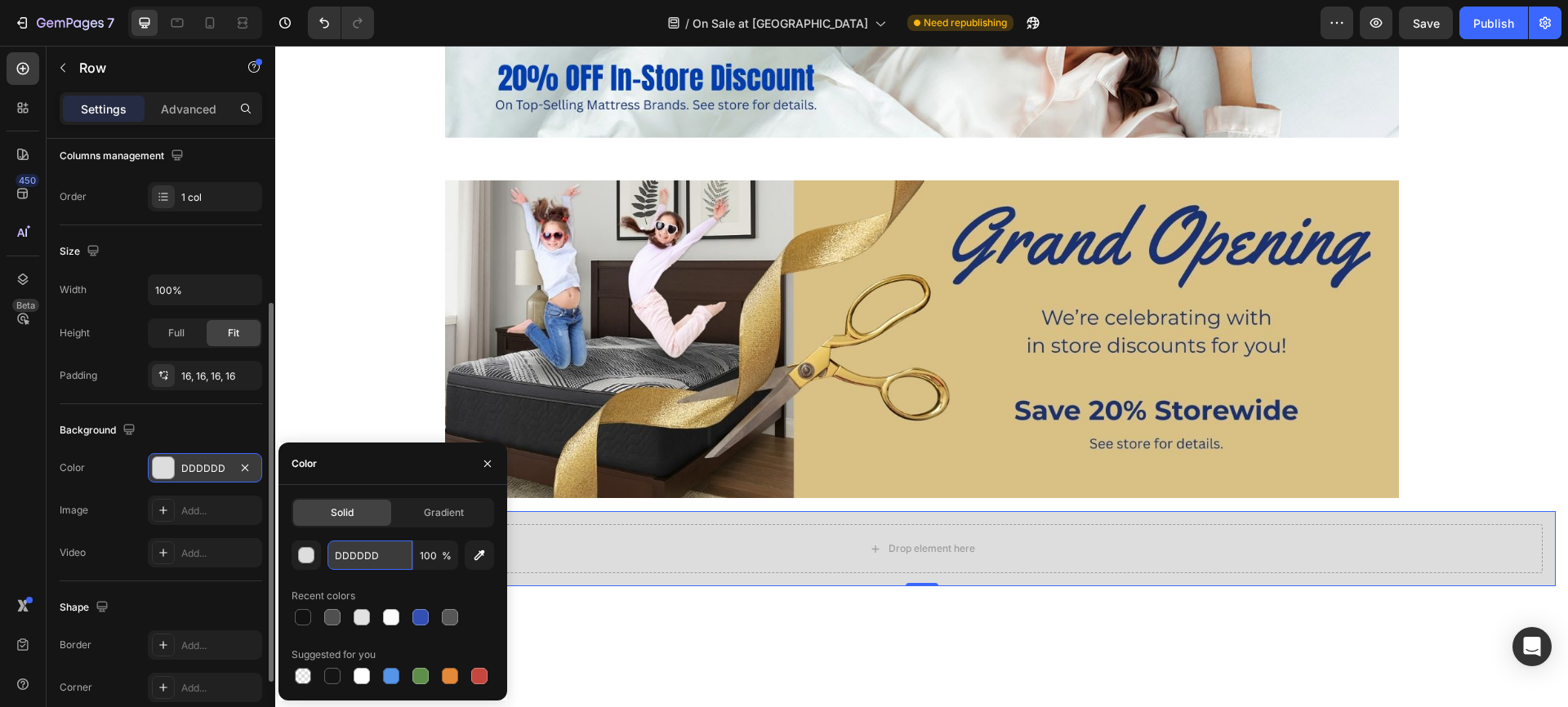
click at [374, 553] on input "DDDDDD" at bounding box center [369, 555] width 85 height 29
paste input "135899"
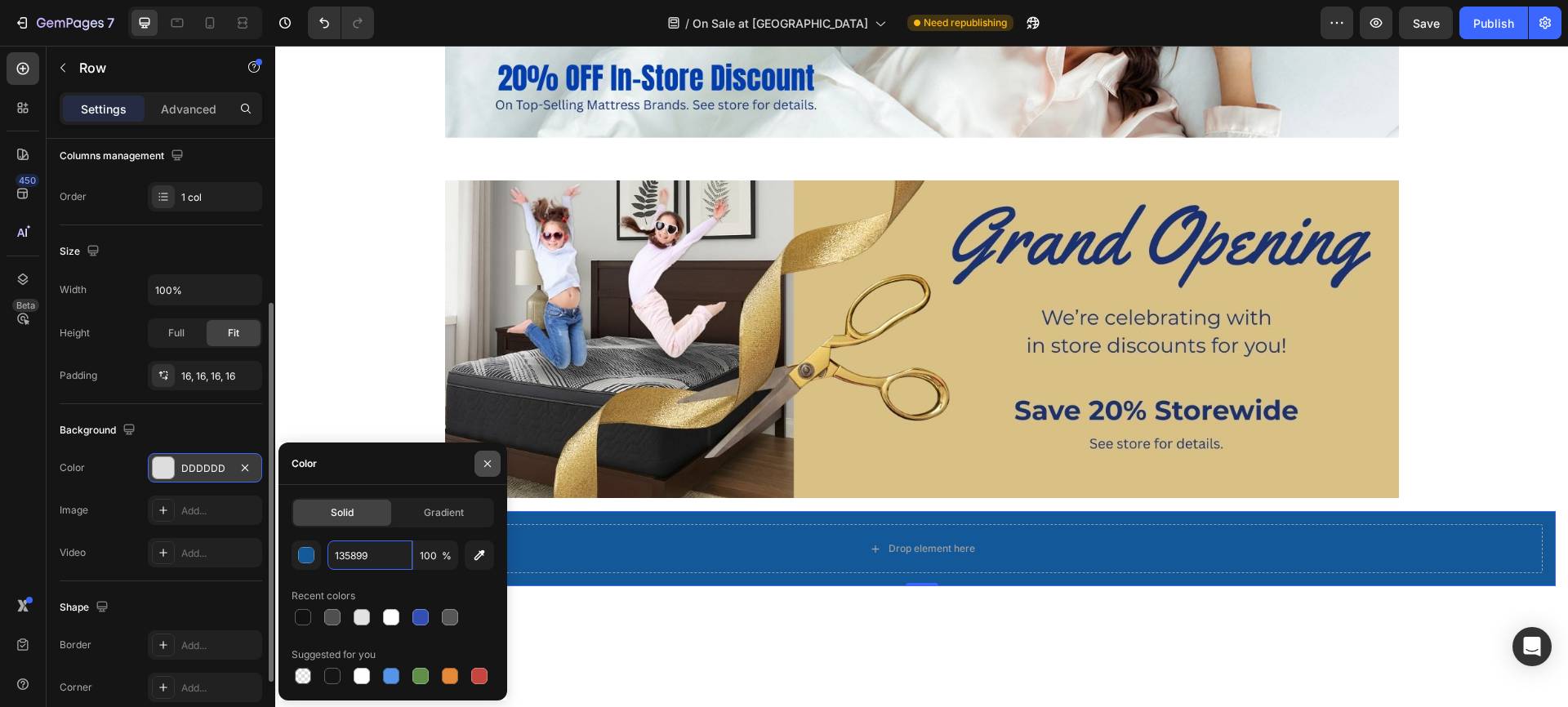
type input "135899"
drag, startPoint x: 488, startPoint y: 465, endPoint x: 251, endPoint y: 468, distance: 237.0
click at [488, 465] on icon "button" at bounding box center [487, 463] width 7 height 7
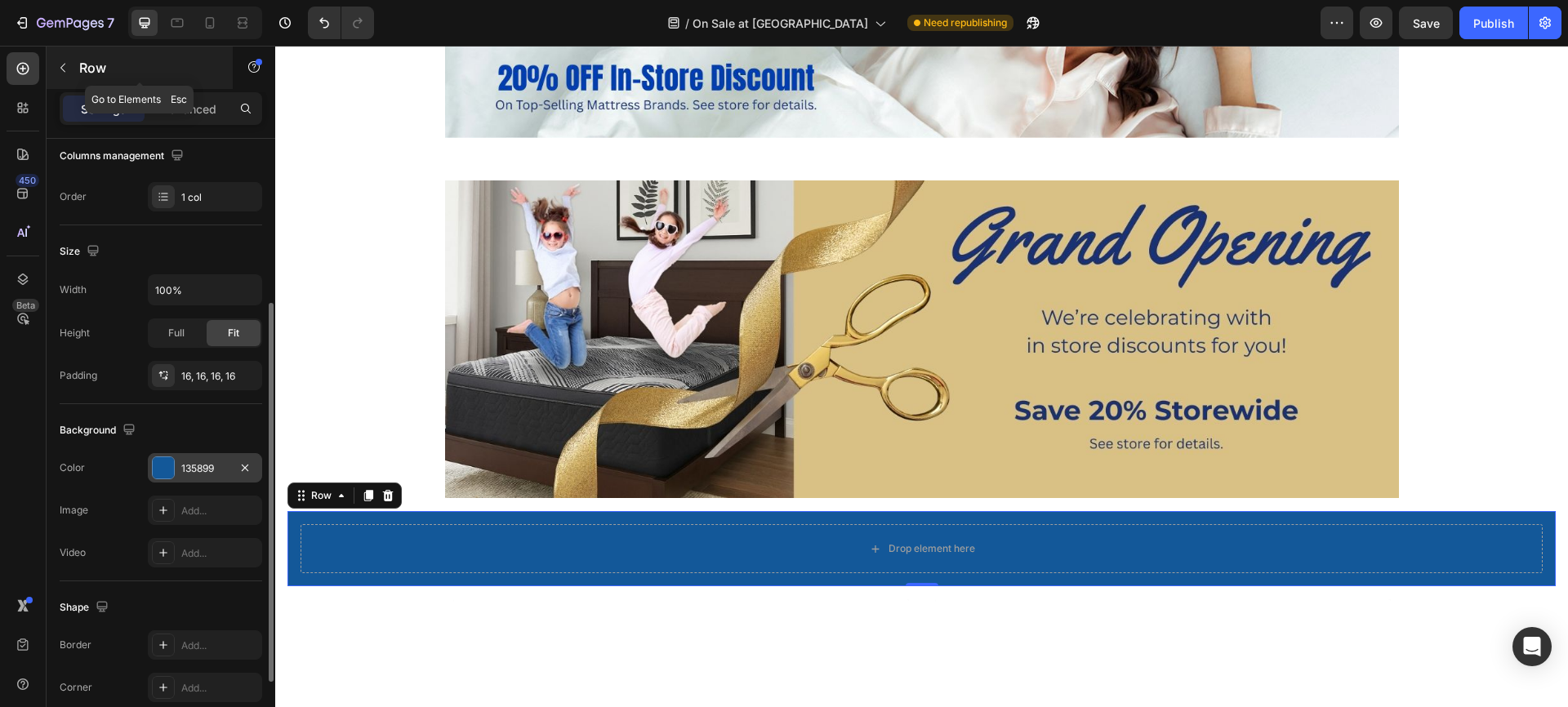
click at [66, 68] on icon "button" at bounding box center [62, 68] width 13 height 13
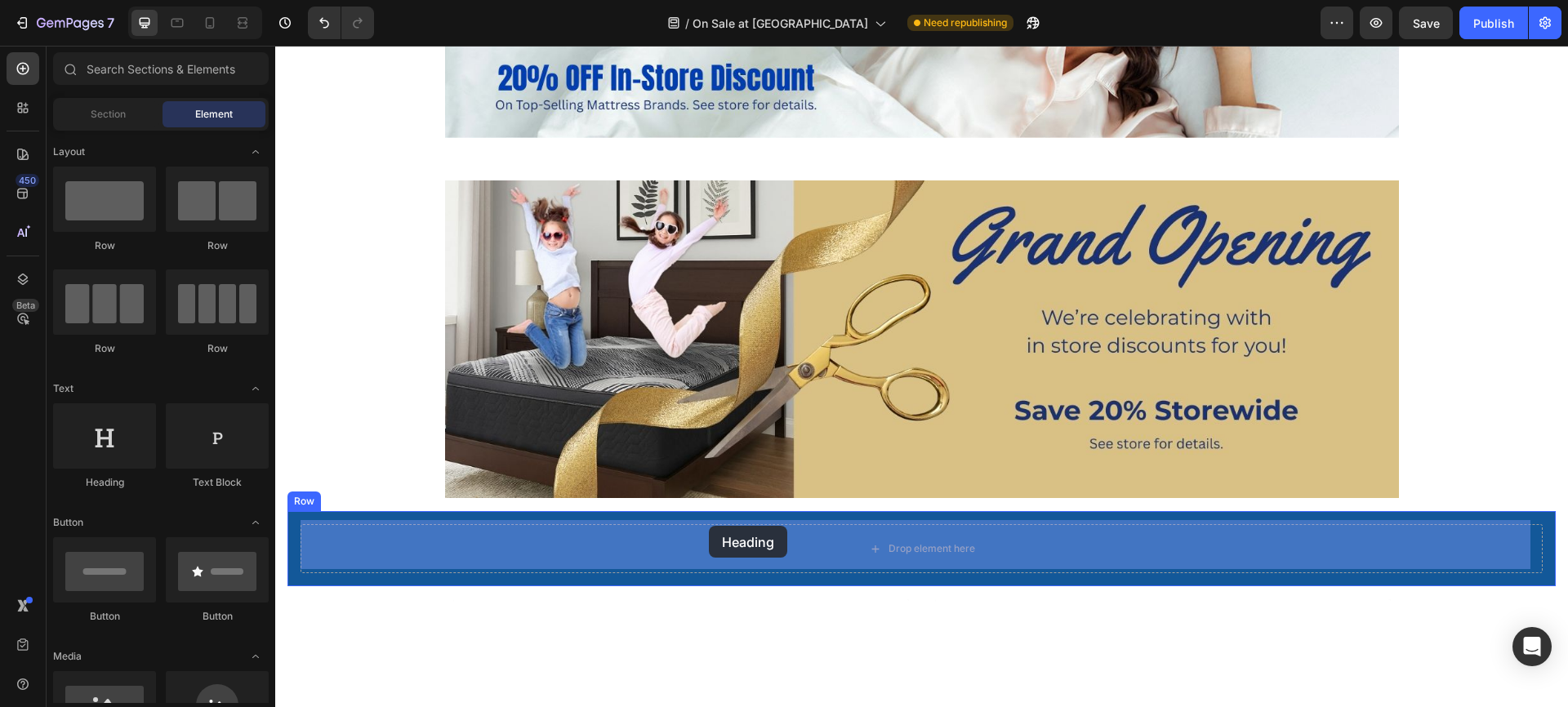
drag, startPoint x: 395, startPoint y: 488, endPoint x: 709, endPoint y: 526, distance: 316.3
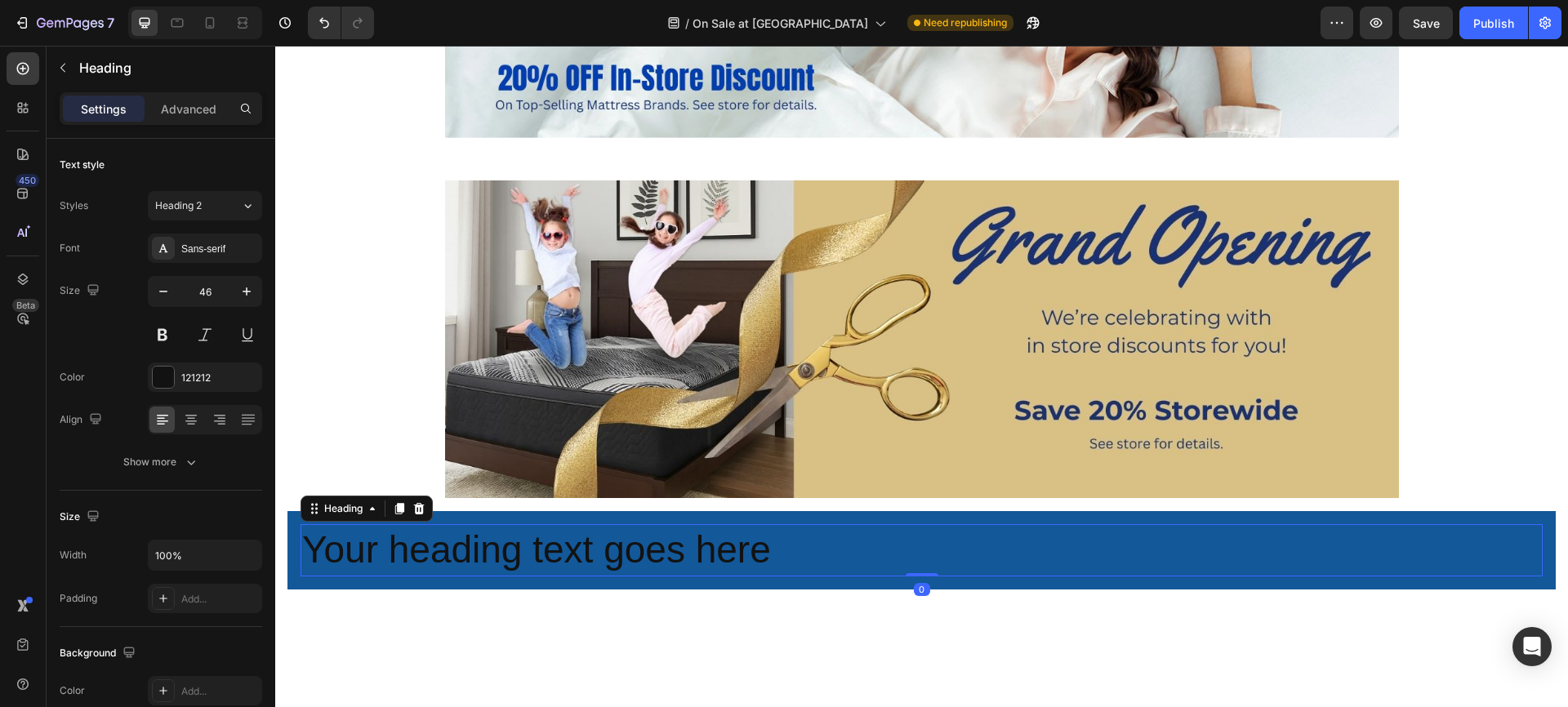
click at [649, 545] on h2 "Your heading text goes here" at bounding box center [922, 550] width 1242 height 52
click at [649, 545] on p "Your heading text goes here" at bounding box center [921, 550] width 1239 height 49
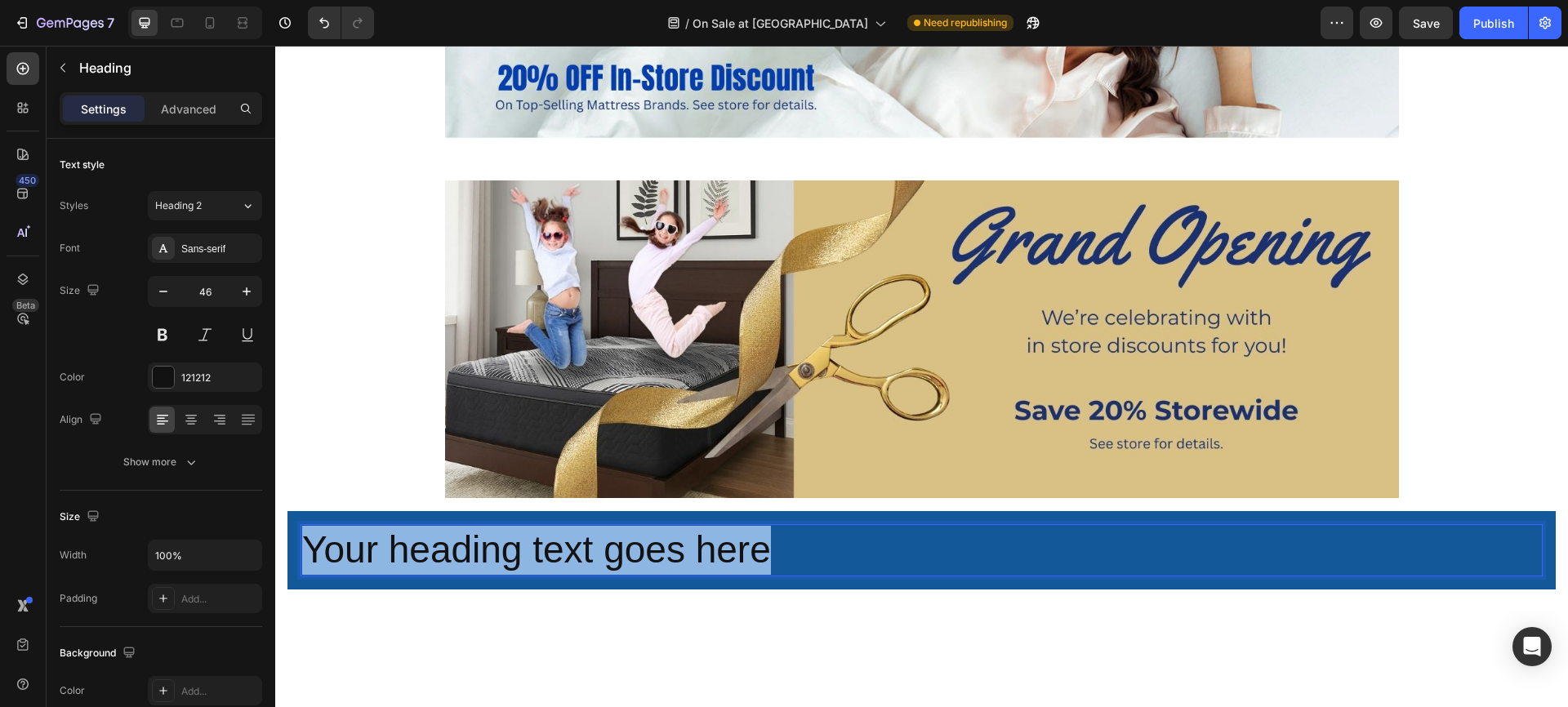
click at [649, 545] on p "Your heading text goes here" at bounding box center [921, 550] width 1239 height 49
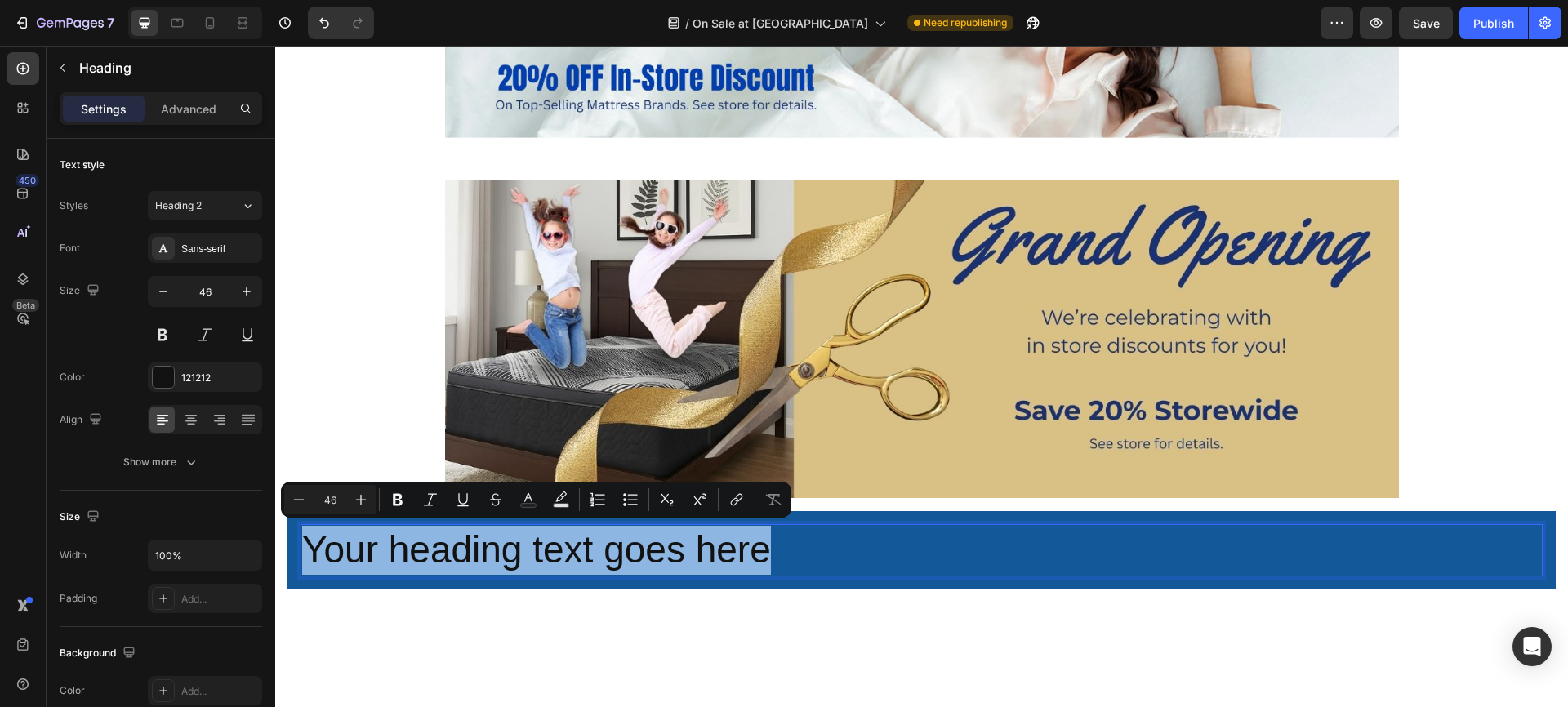
click at [634, 551] on p "Your heading text goes here" at bounding box center [921, 550] width 1239 height 49
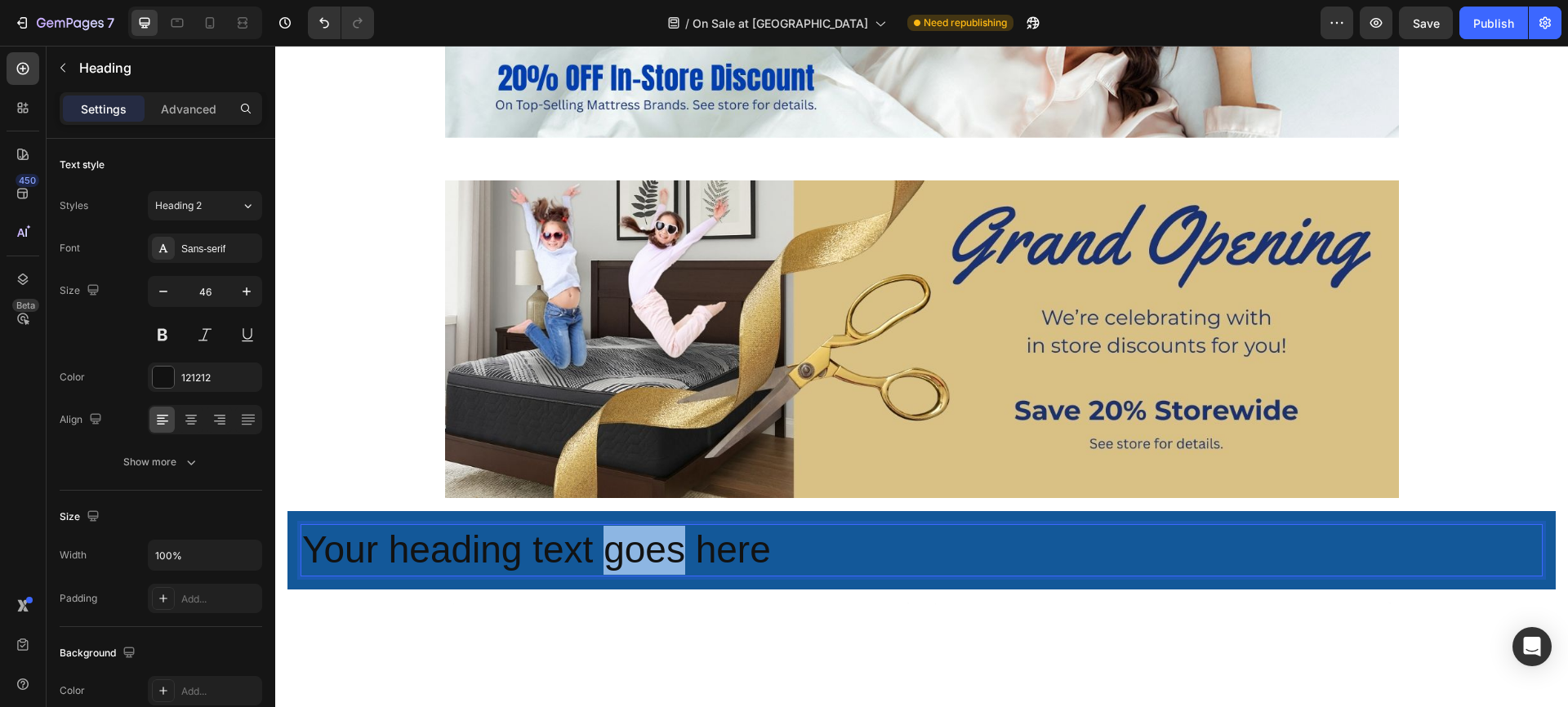
click at [634, 551] on p "Your heading text goes here" at bounding box center [921, 550] width 1239 height 49
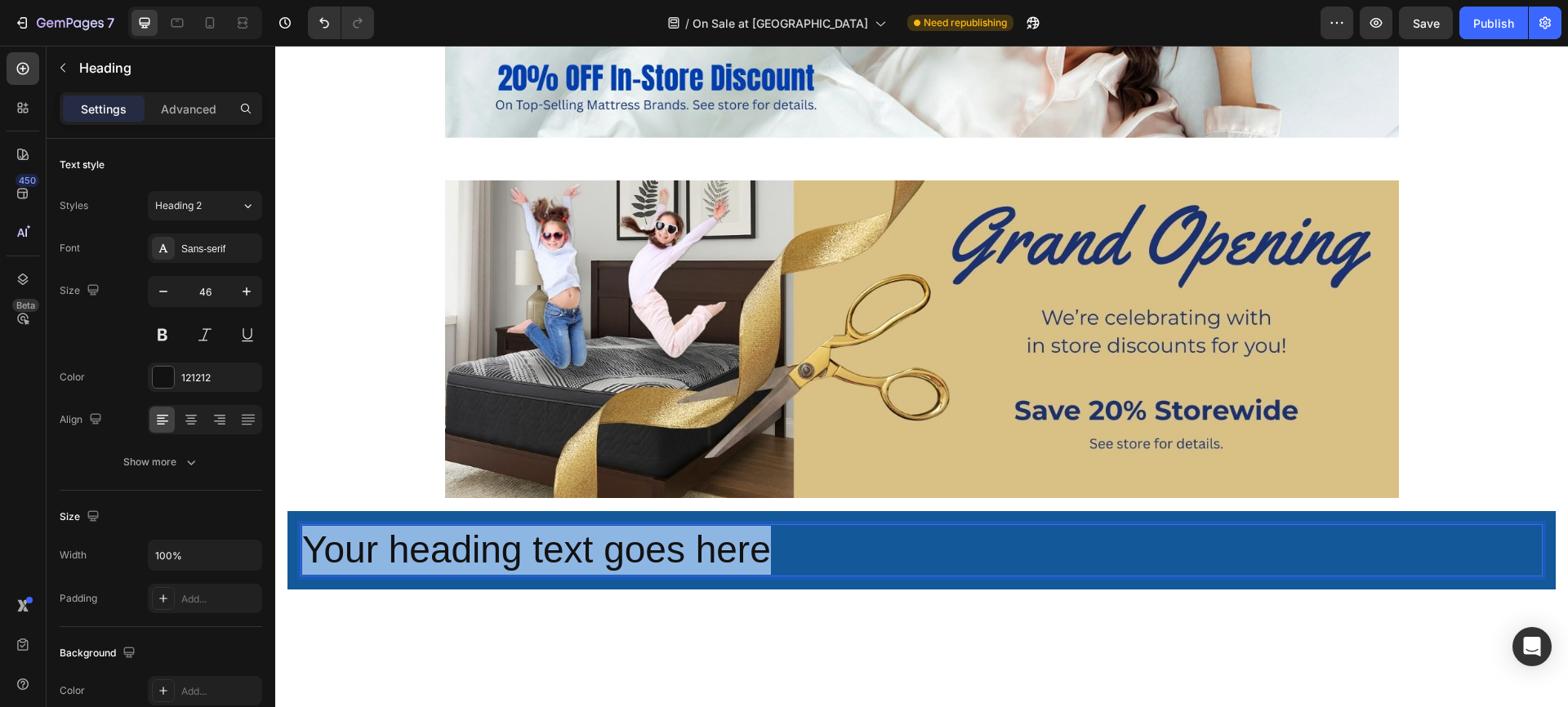
click at [634, 551] on p "Your heading text goes here" at bounding box center [921, 550] width 1239 height 49
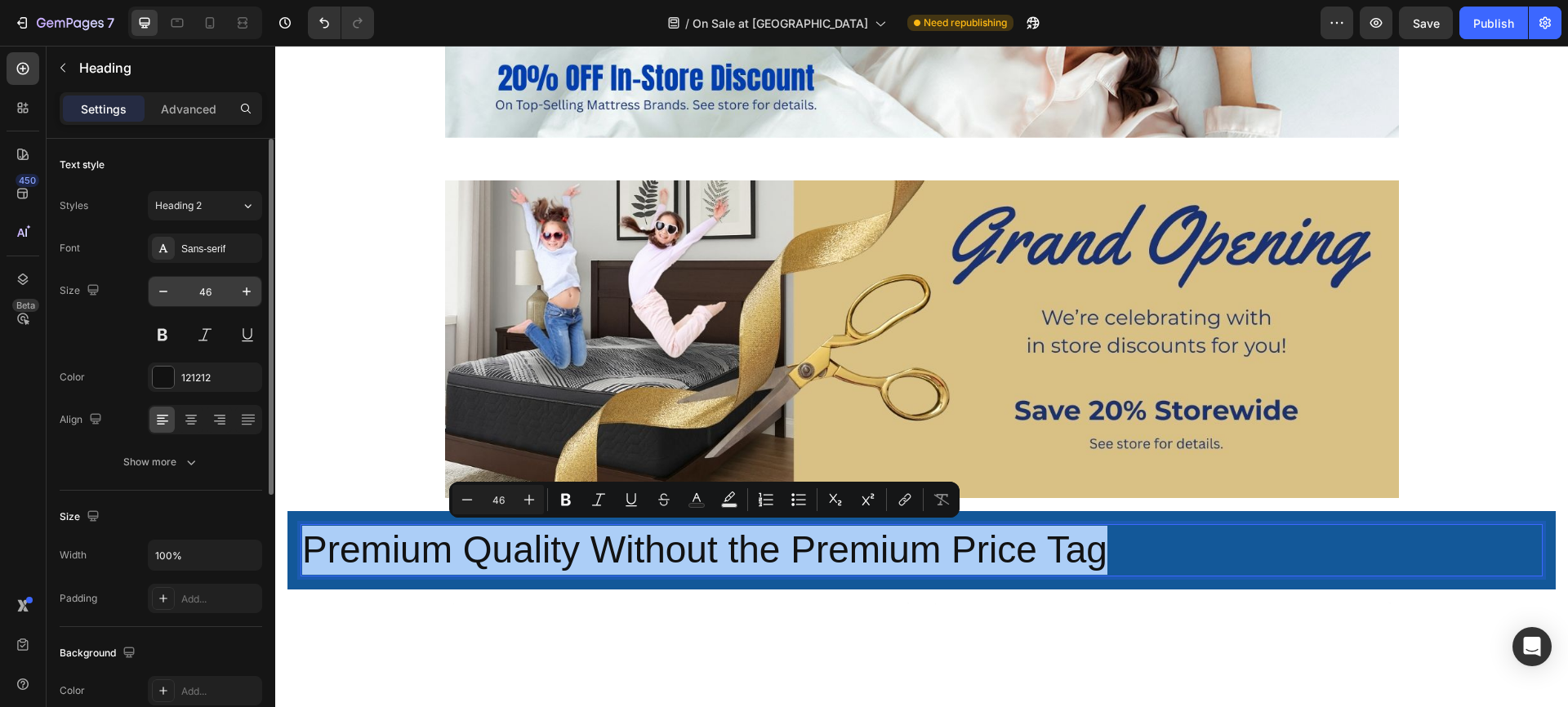
click at [198, 292] on input "46" at bounding box center [204, 292] width 54 height 29
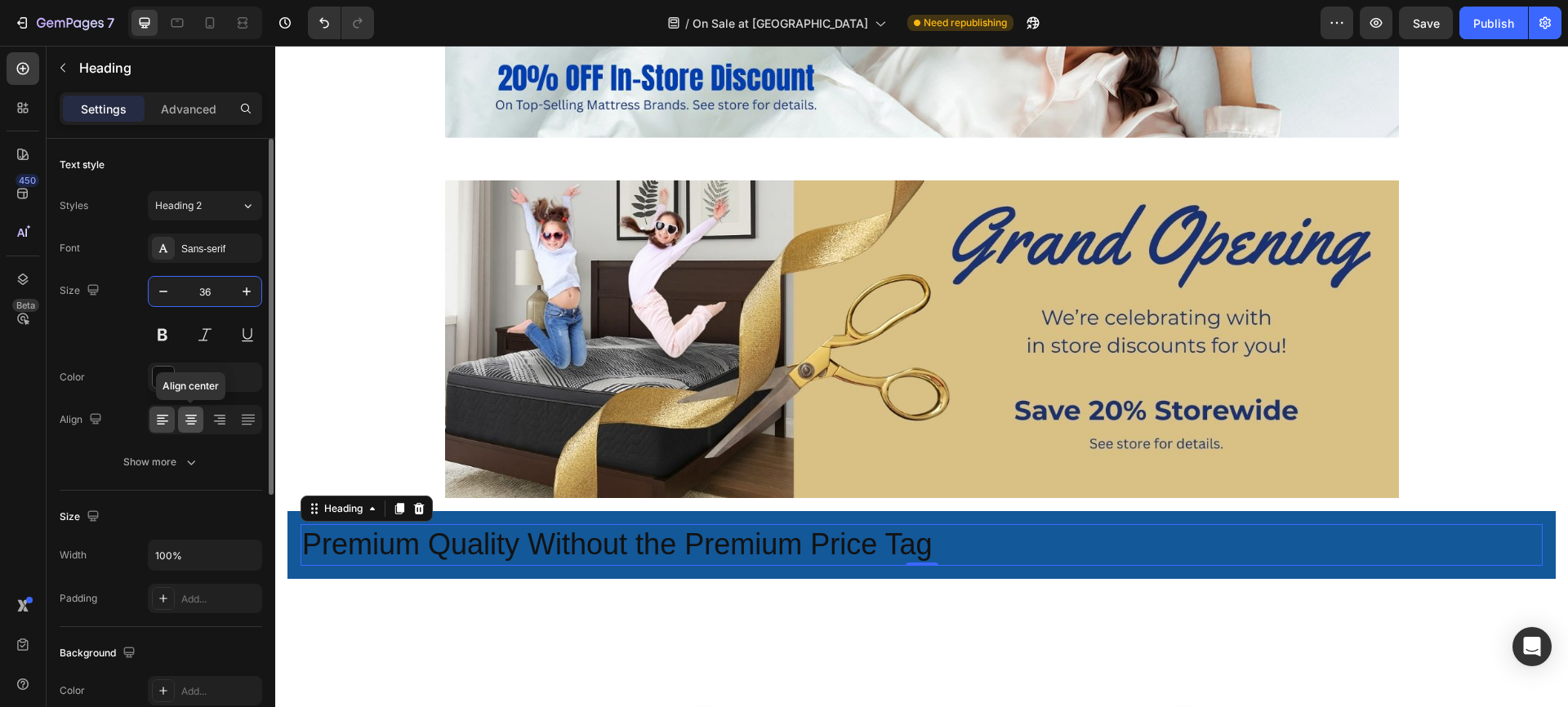
type input "36"
click at [191, 412] on icon at bounding box center [191, 419] width 16 height 16
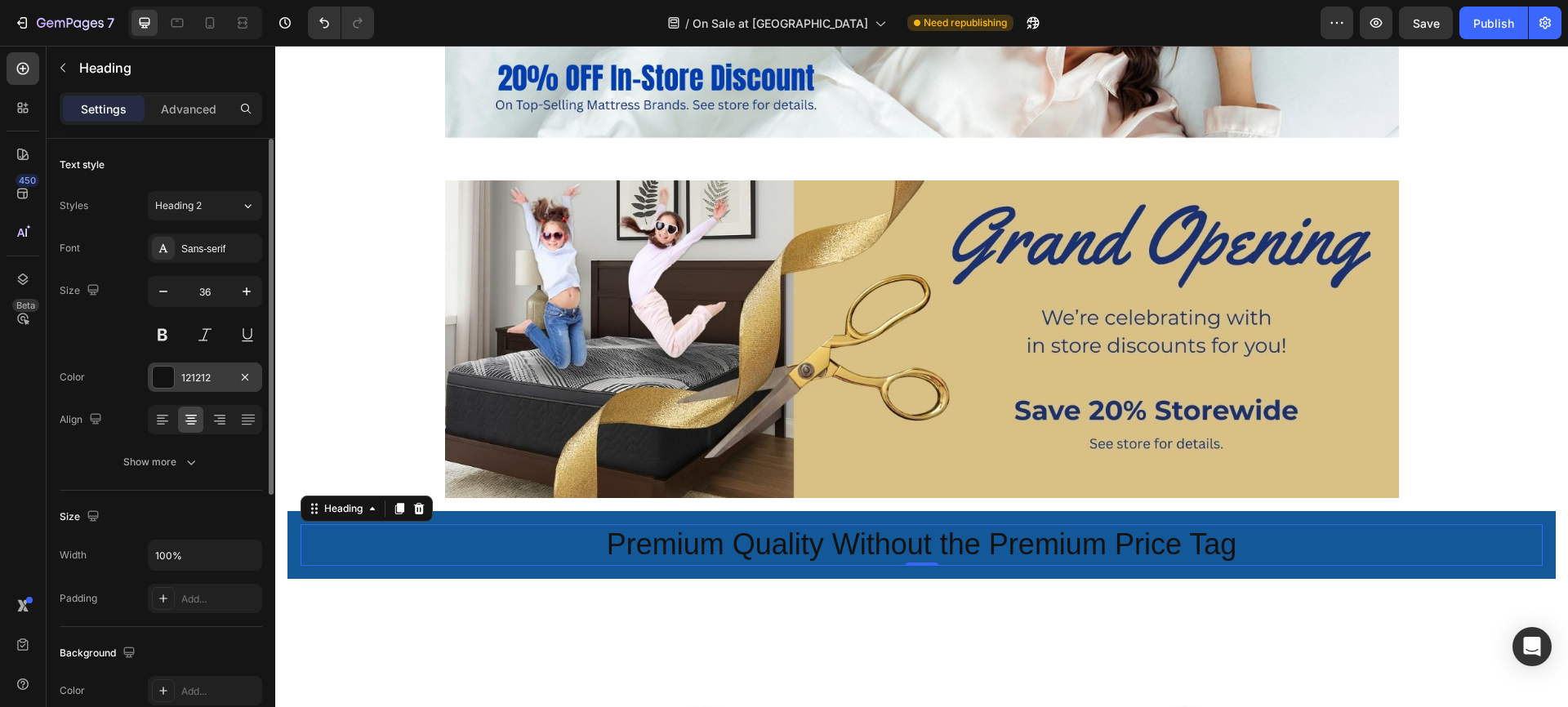
click at [210, 383] on div "121212" at bounding box center [204, 378] width 47 height 15
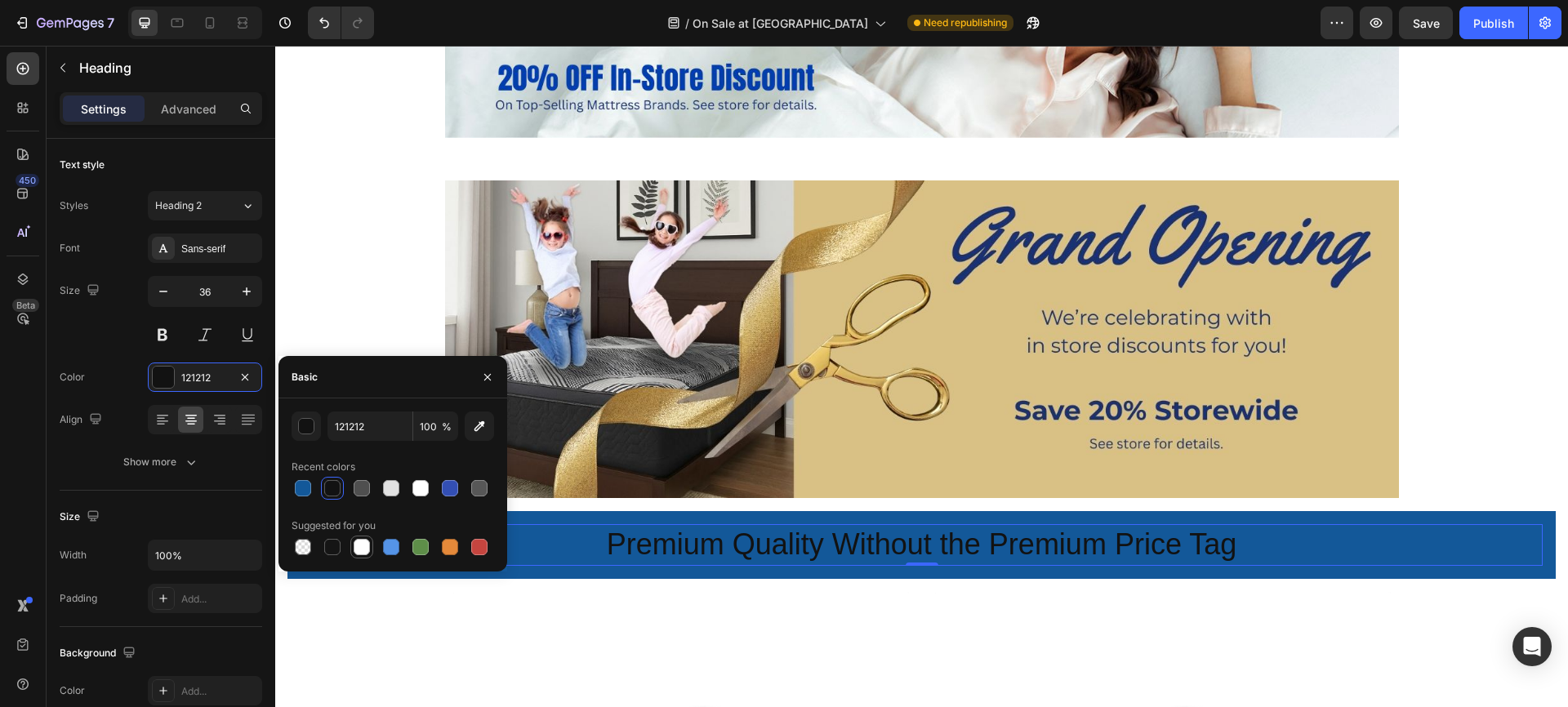
click at [363, 548] on div at bounding box center [362, 546] width 16 height 16
type input "FFFFFF"
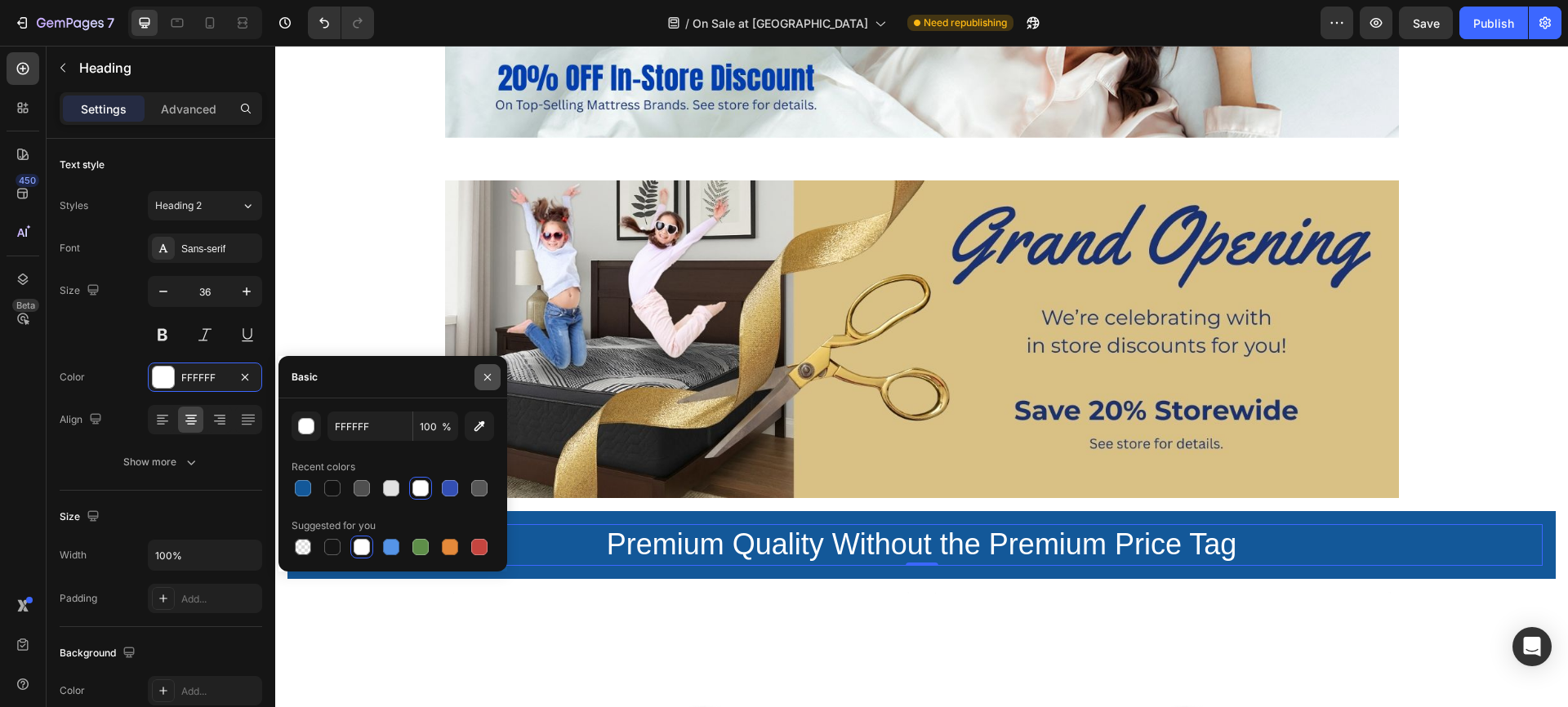
click at [489, 374] on icon "button" at bounding box center [487, 377] width 7 height 7
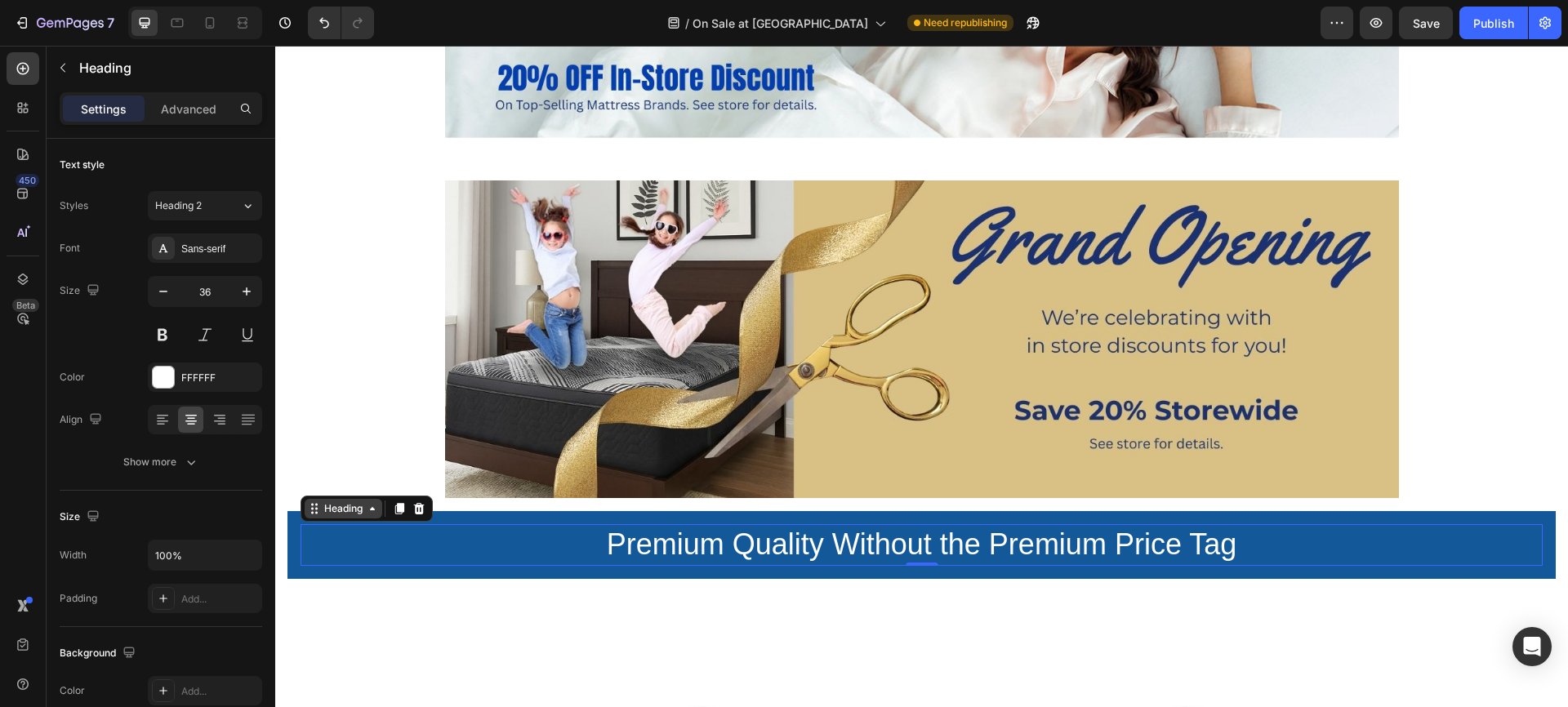
click at [346, 510] on div "Heading" at bounding box center [343, 509] width 45 height 15
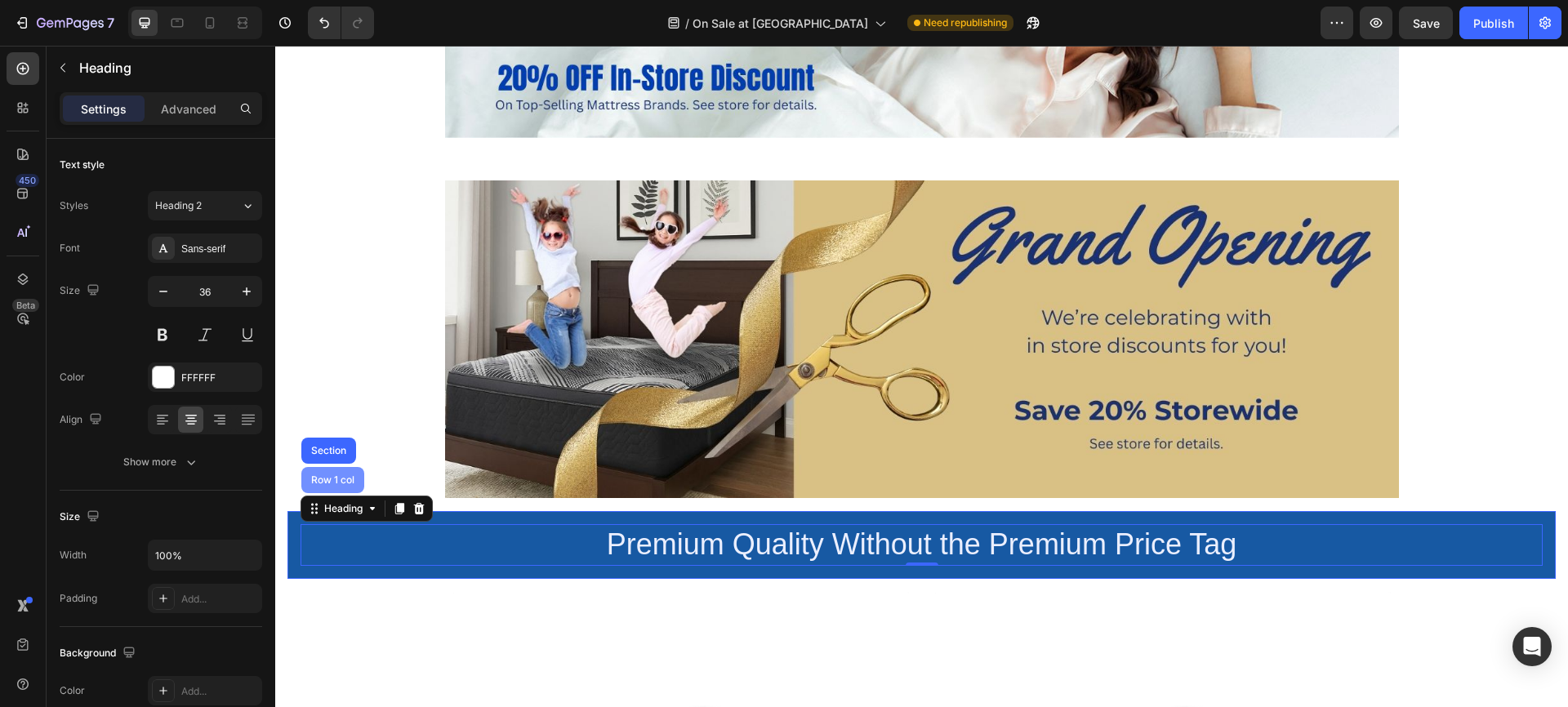
click at [323, 475] on div "Row 1 col" at bounding box center [333, 480] width 50 height 9
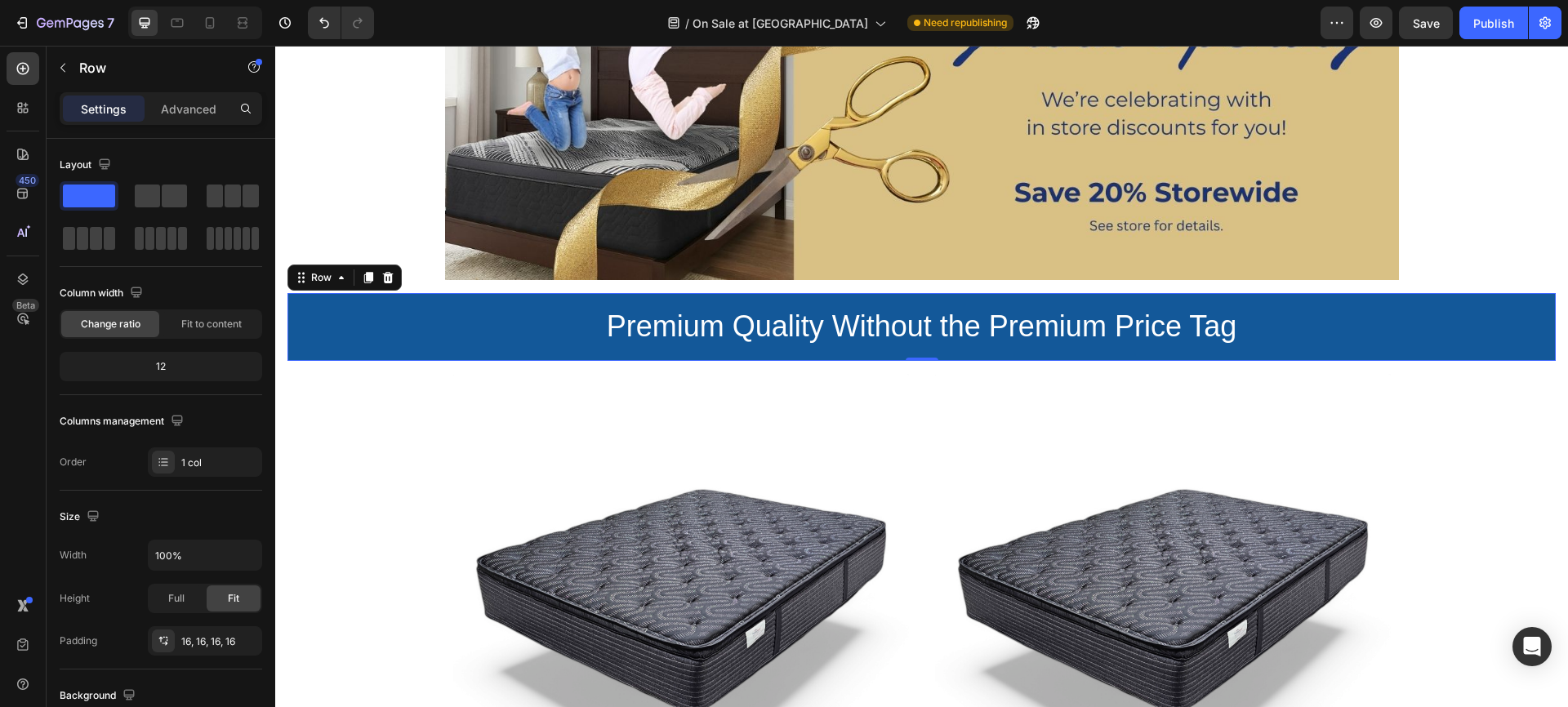
scroll to position [1006, 0]
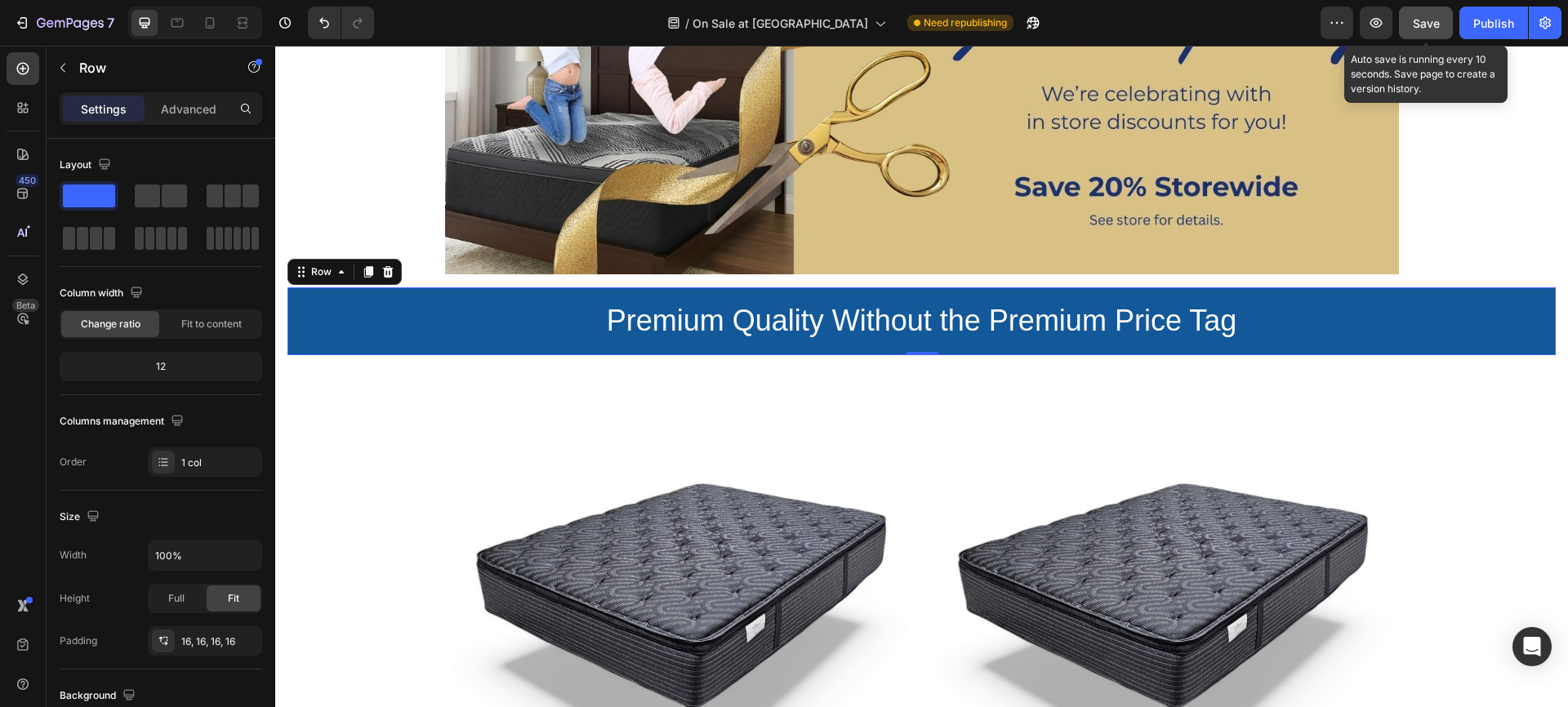
click at [1426, 21] on span "Save" at bounding box center [1427, 23] width 27 height 14
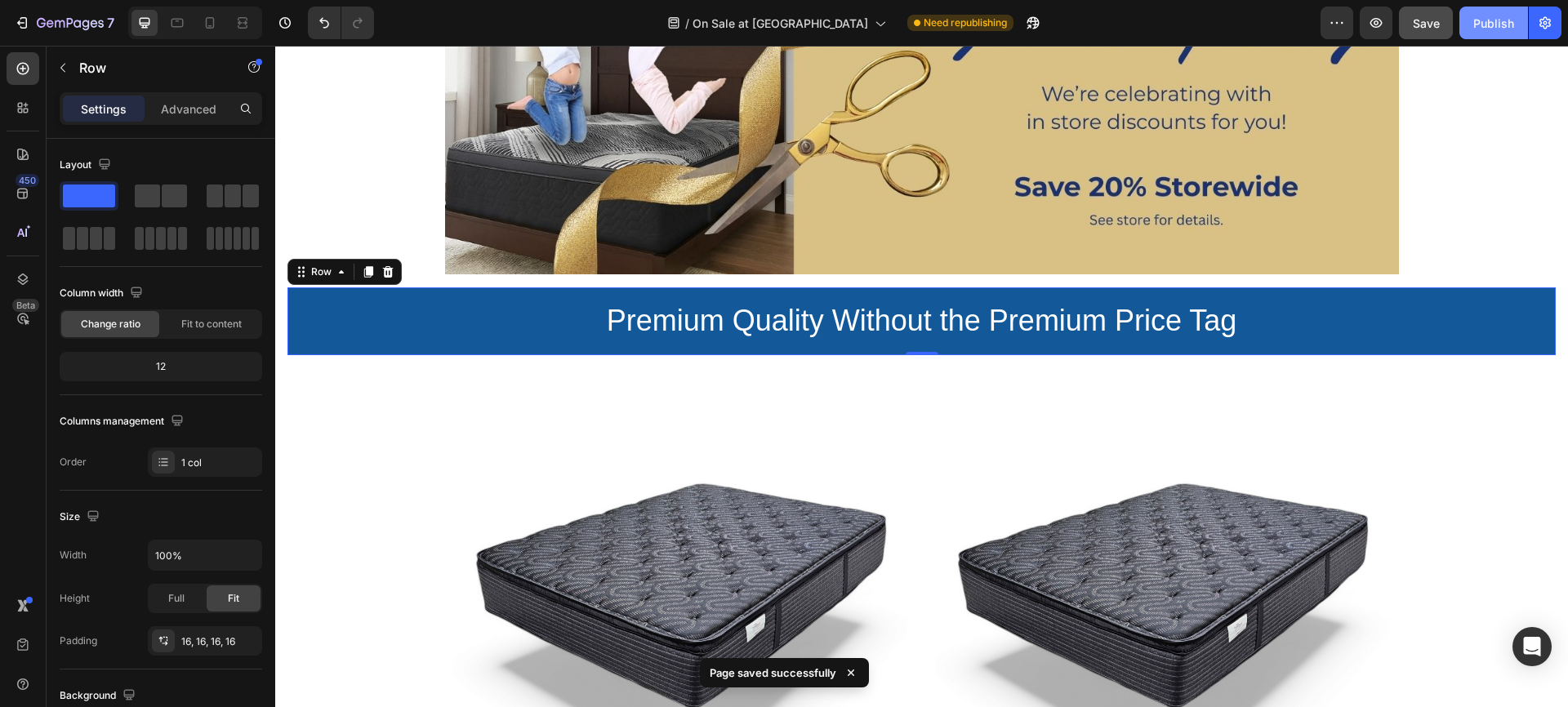
click at [1488, 22] on div "Publish" at bounding box center [1494, 23] width 41 height 17
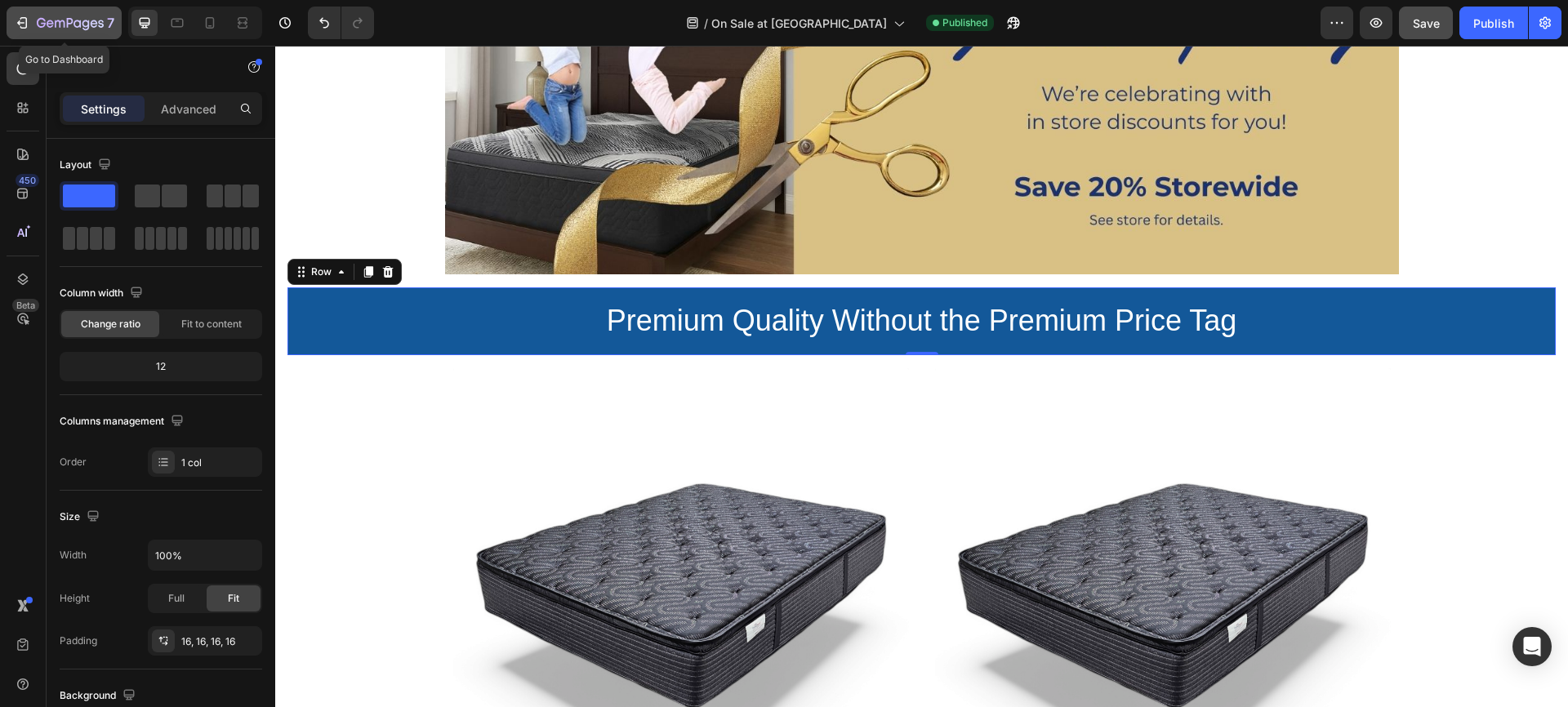
click at [21, 27] on icon "button" at bounding box center [21, 22] width 16 height 16
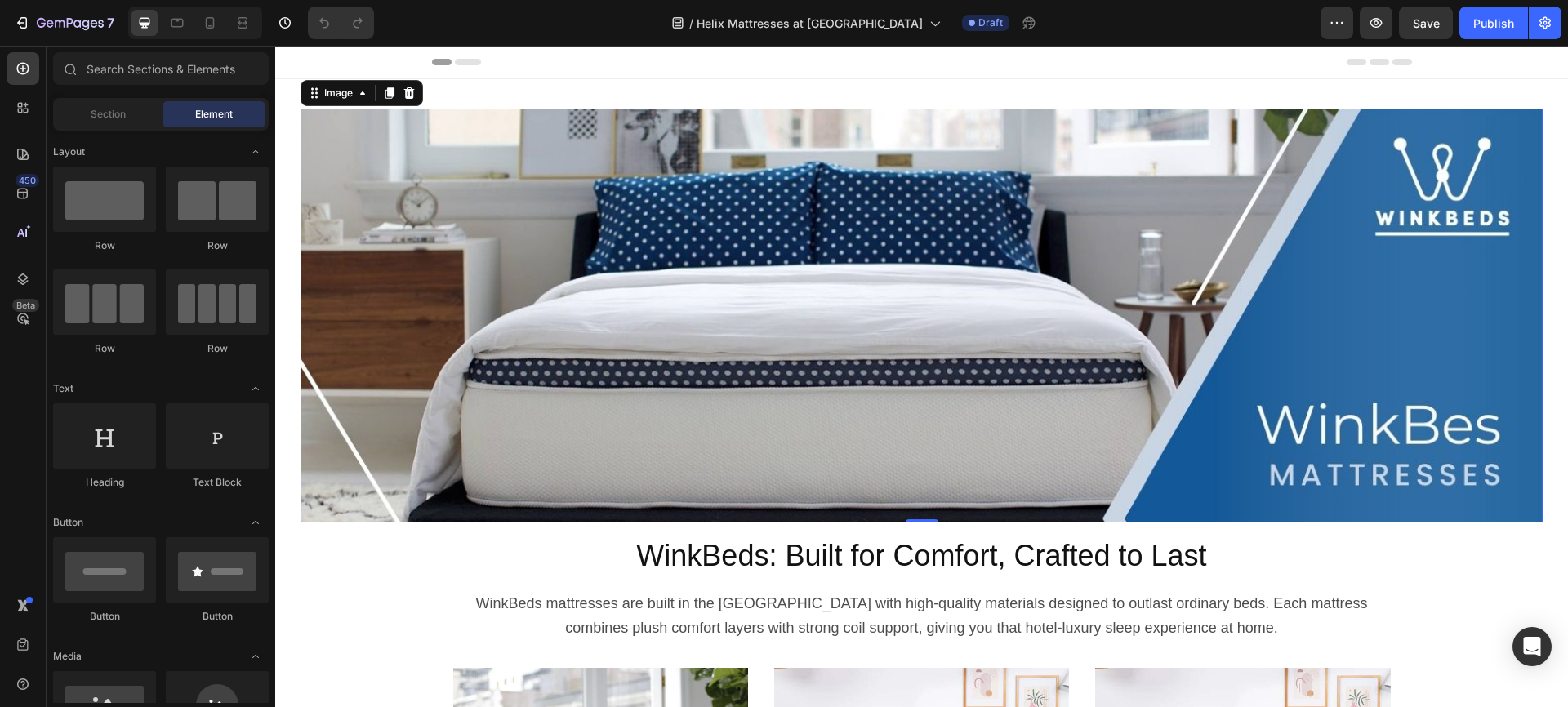
click at [830, 298] on img at bounding box center [922, 315] width 1242 height 414
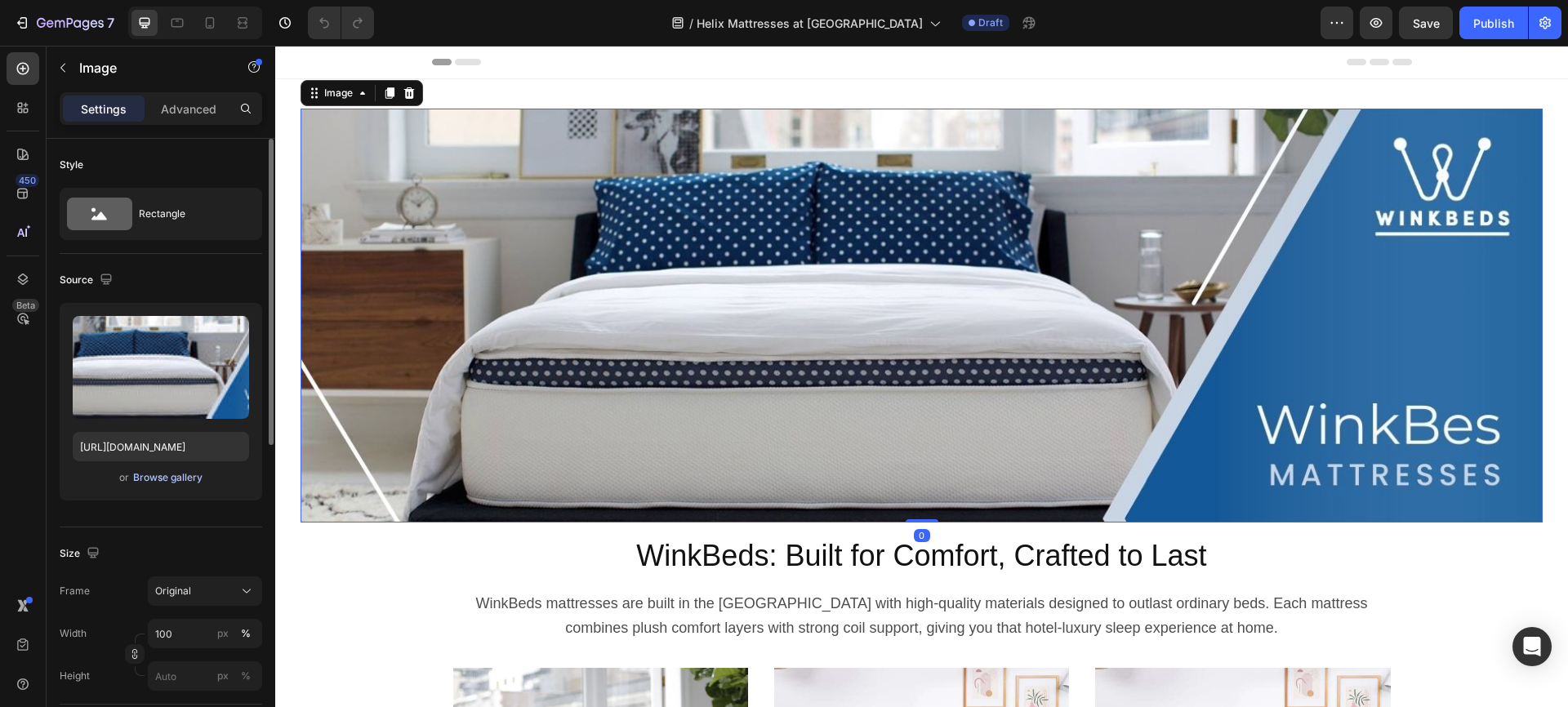
click at [174, 478] on div "Browse gallery" at bounding box center [168, 477] width 69 height 15
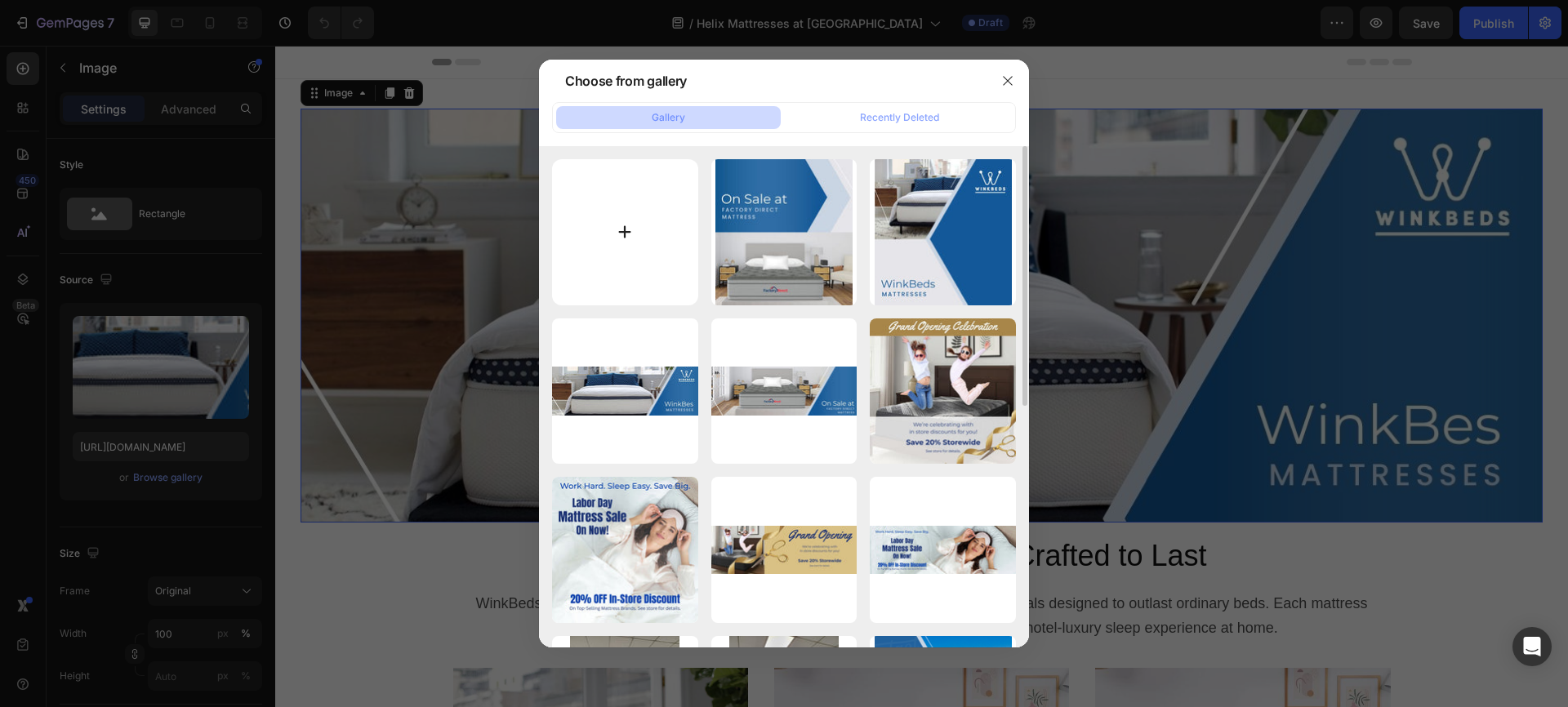
click at [625, 228] on input "file" at bounding box center [625, 232] width 146 height 146
type input "C:\fakepath\FDM Helix Landing Page Banner 1550x500.jpg"
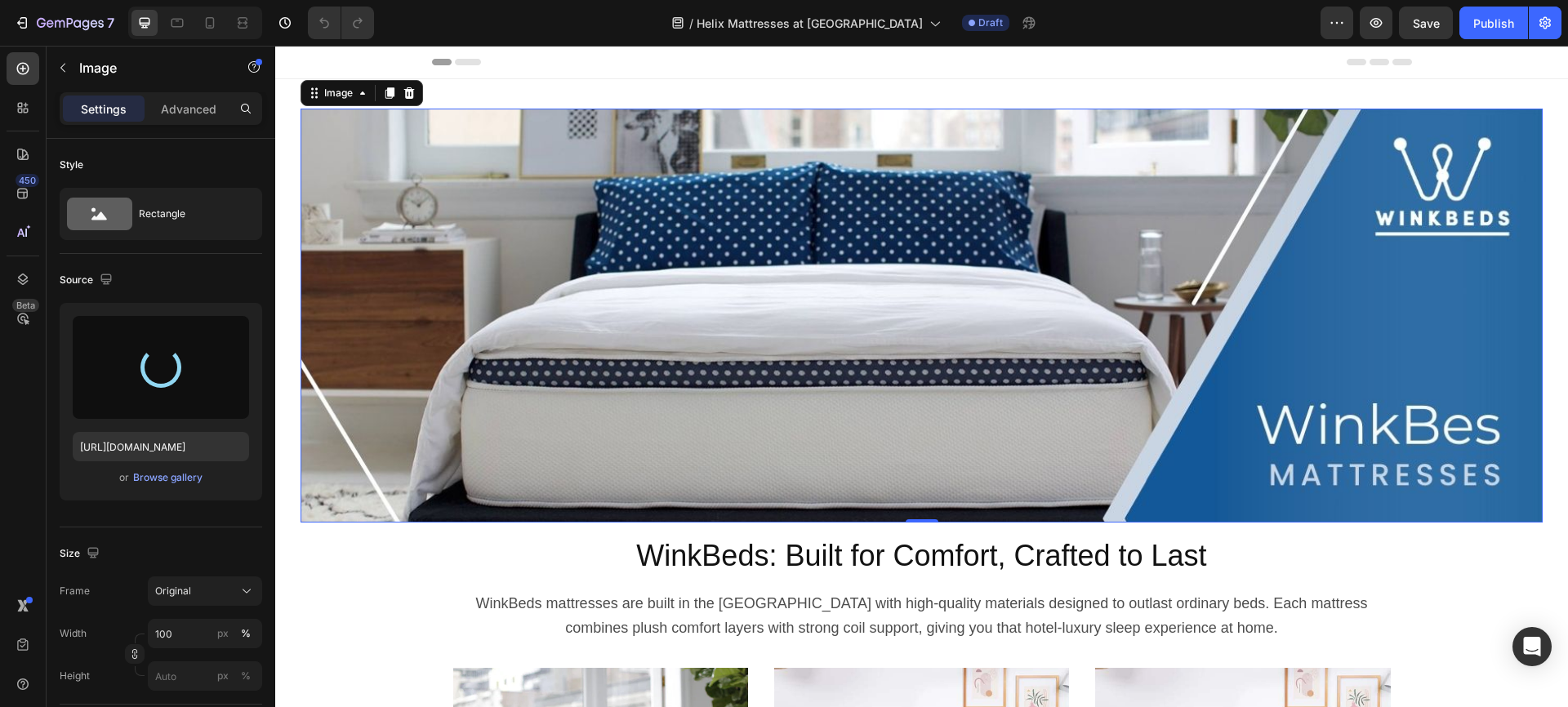
type input "https://cdn.shopify.com/s/files/1/0950/9899/4966/files/gempages_579793075895796…"
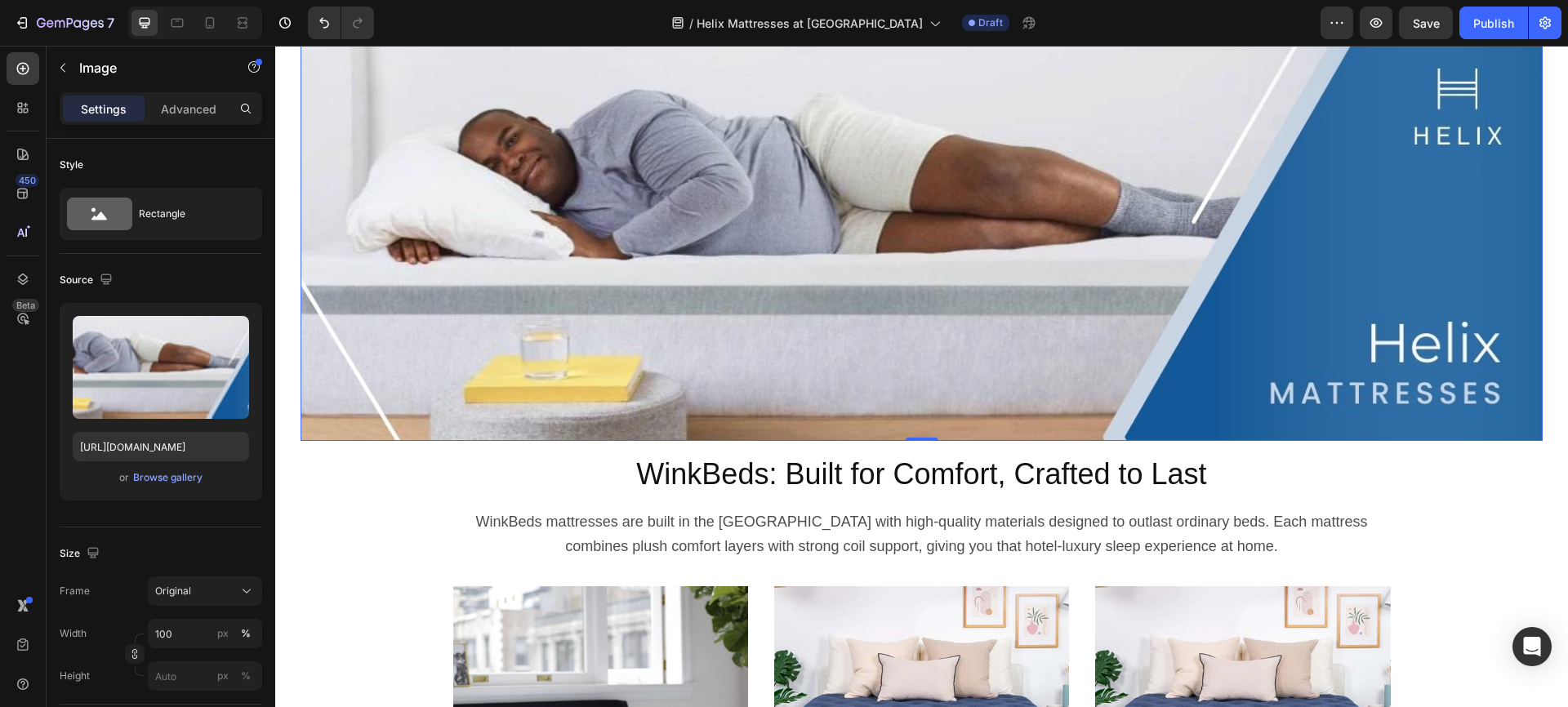
scroll to position [87, 0]
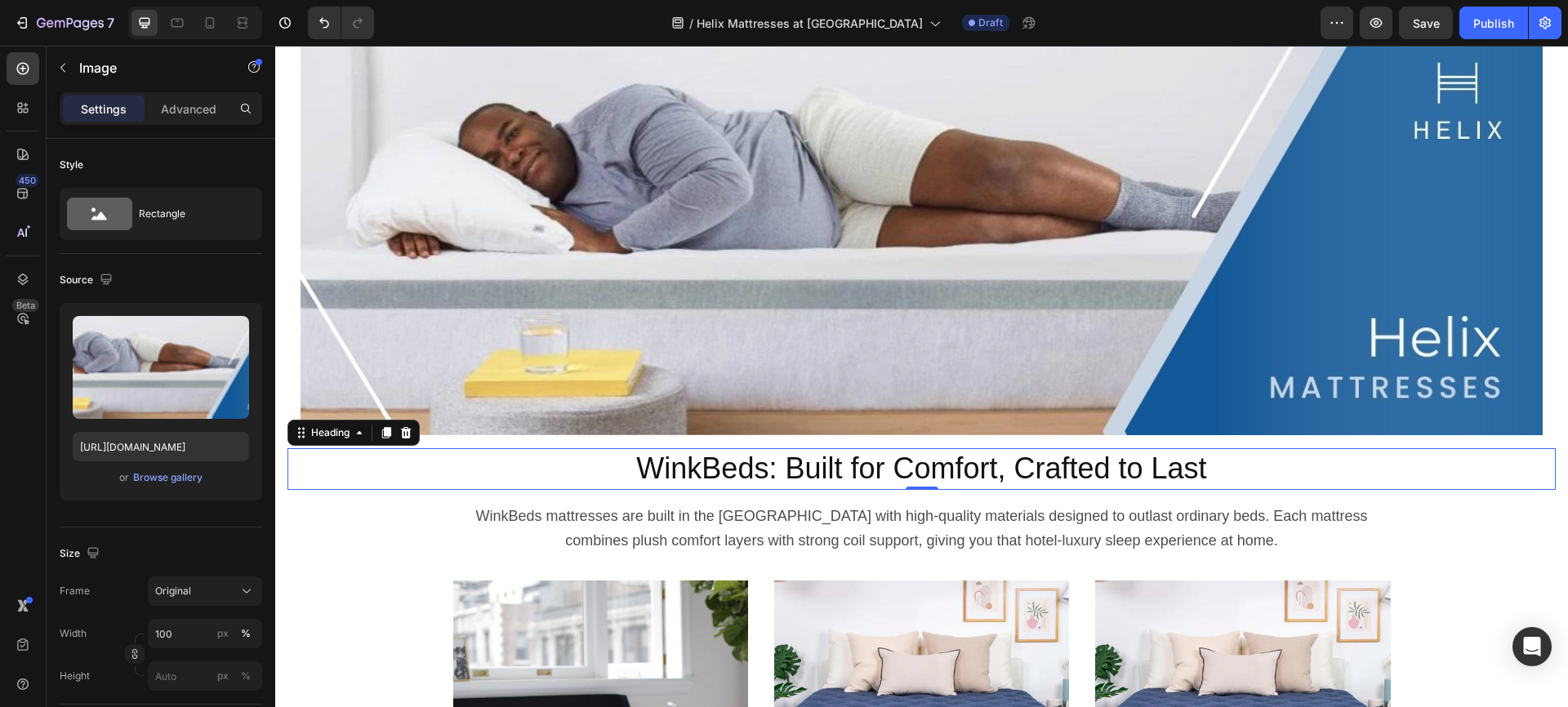
click at [850, 468] on h2 "WinkBeds: Built for Comfort, Crafted to Last" at bounding box center [922, 468] width 1269 height 42
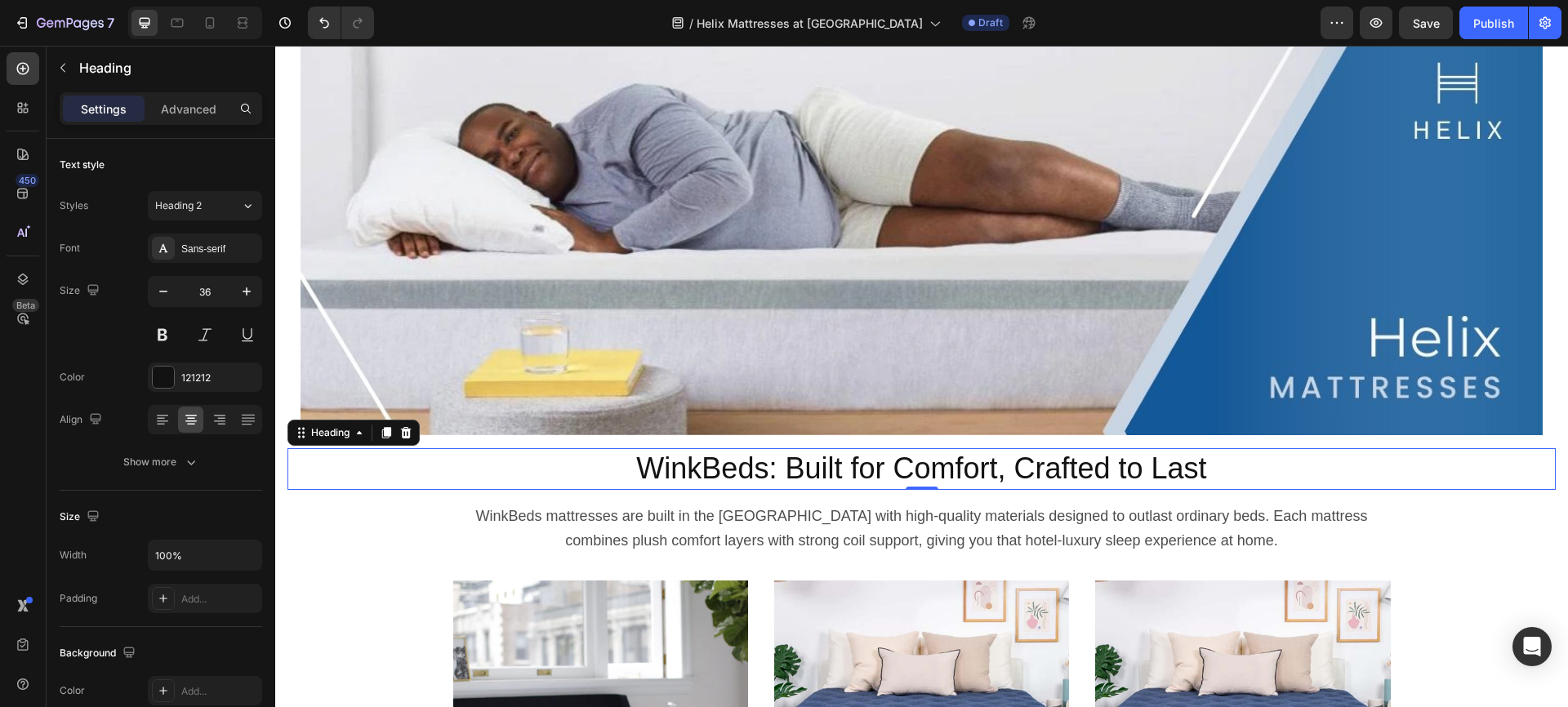
click at [850, 468] on h2 "WinkBeds: Built for Comfort, Crafted to Last" at bounding box center [922, 468] width 1269 height 42
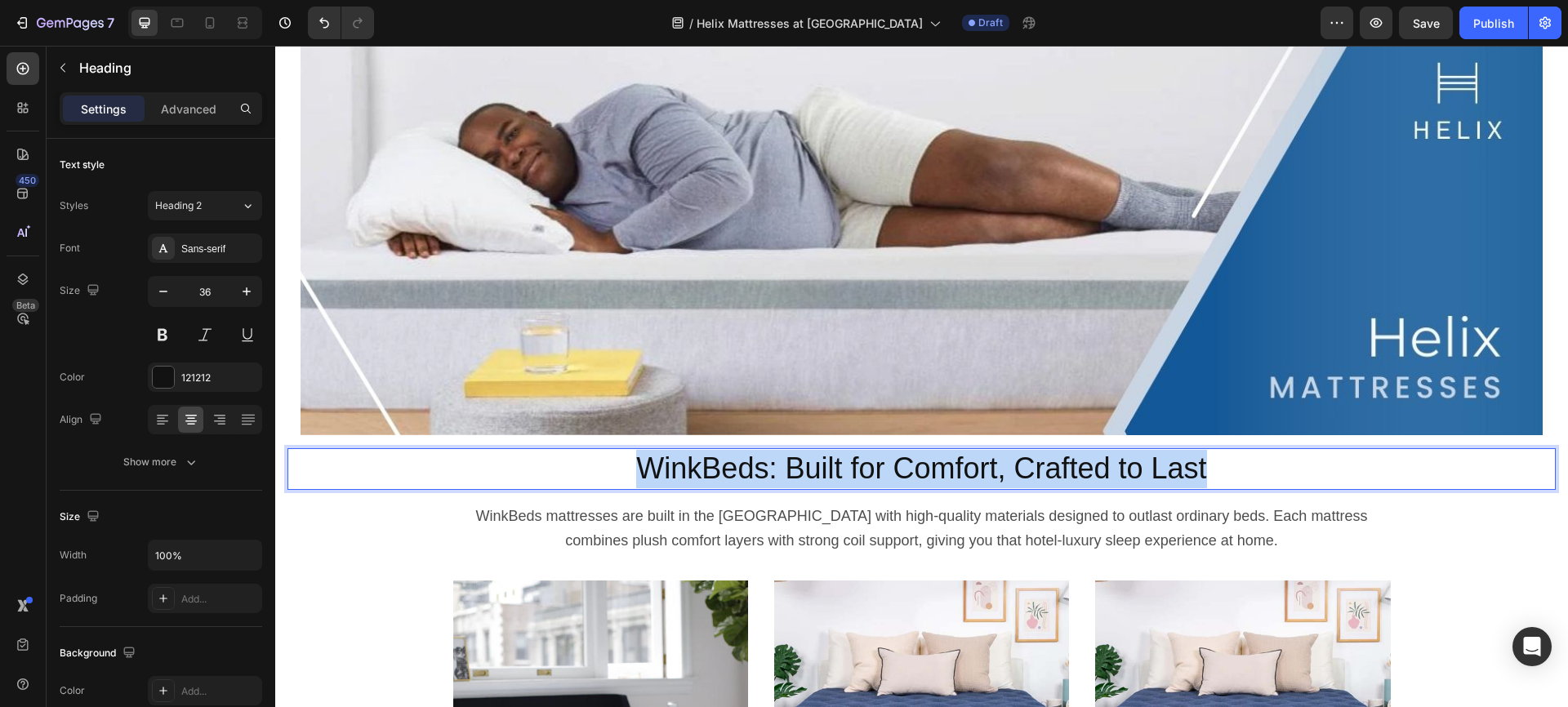
click at [850, 468] on p "WinkBeds: Built for Comfort, Crafted to Last" at bounding box center [922, 468] width 1265 height 38
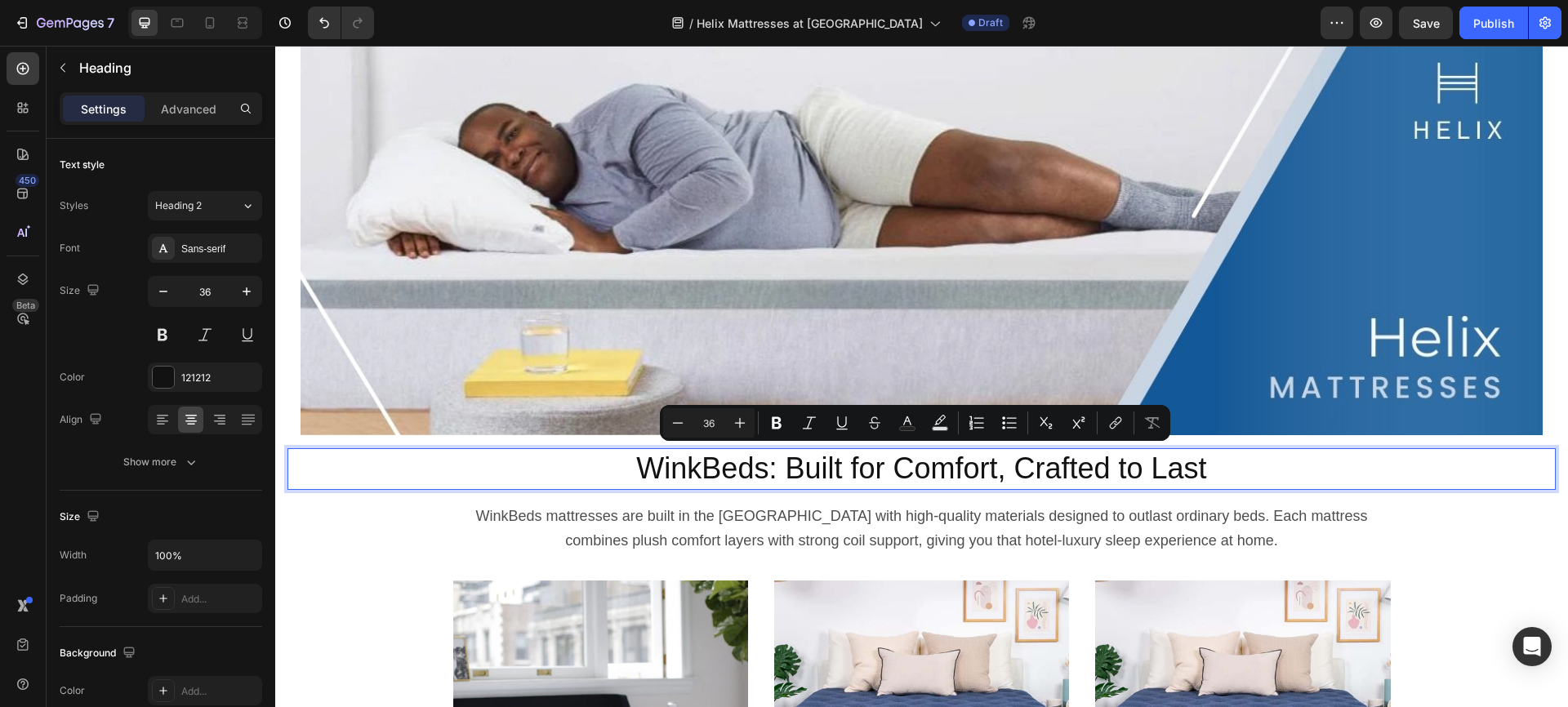
click at [791, 469] on p "WinkBeds: Built for Comfort, Crafted to Last" at bounding box center [922, 468] width 1265 height 38
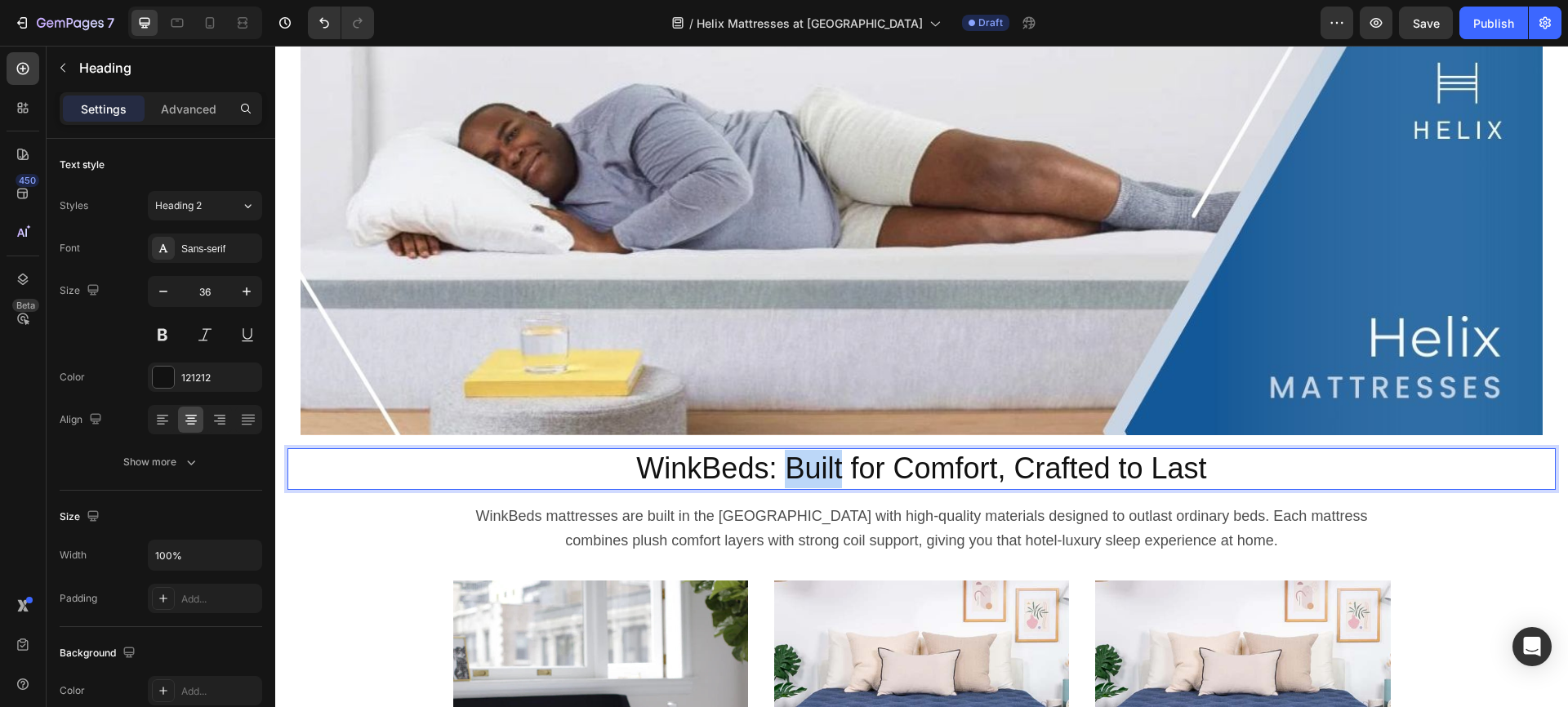
click at [791, 469] on p "WinkBeds: Built for Comfort, Crafted to Last" at bounding box center [922, 468] width 1265 height 38
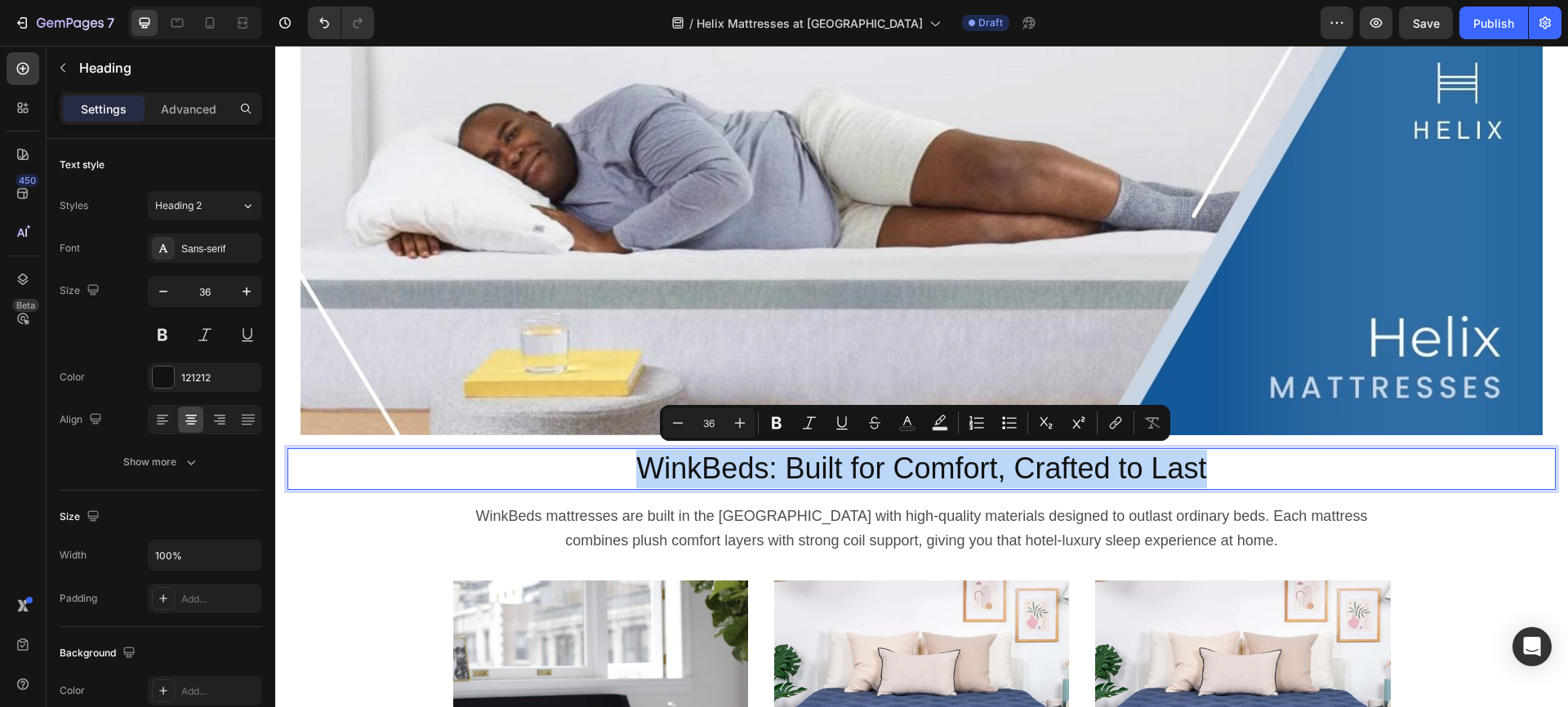
click at [791, 469] on p "WinkBeds: Built for Comfort, Crafted to Last" at bounding box center [922, 468] width 1265 height 38
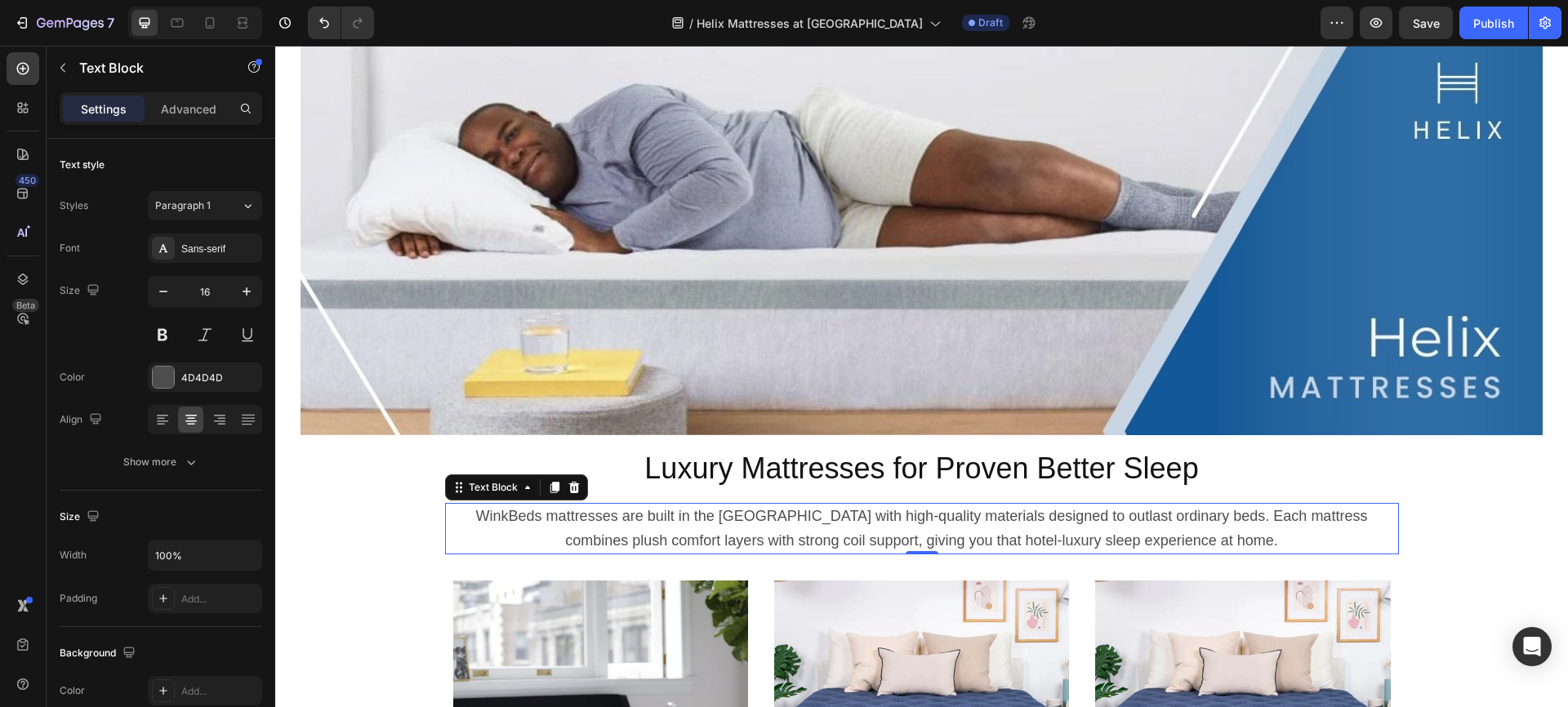
click at [786, 515] on span "WinkBeds mattresses are built in the USA with high-quality materials designed t…" at bounding box center [922, 528] width 892 height 41
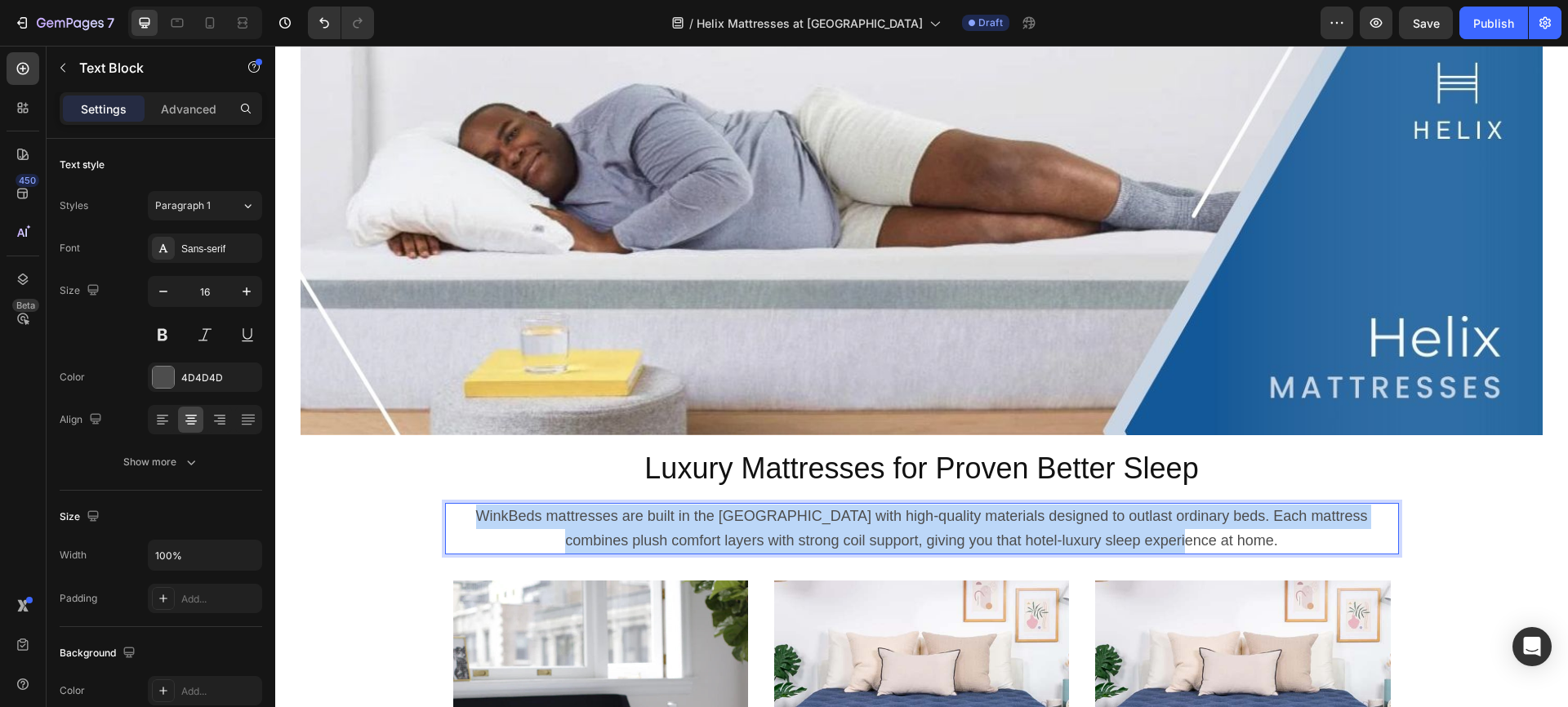
click at [786, 515] on span "WinkBeds mattresses are built in the USA with high-quality materials designed t…" at bounding box center [922, 528] width 892 height 41
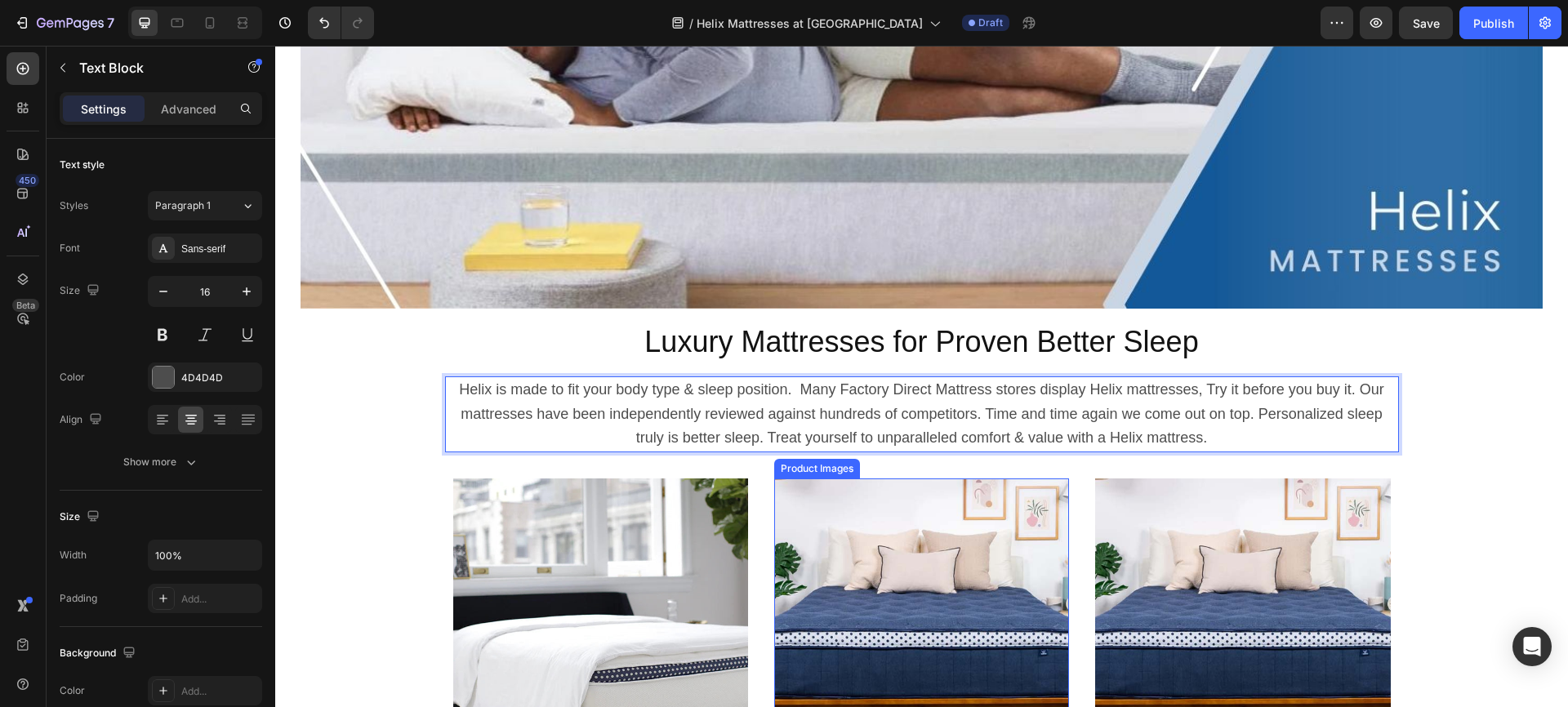
scroll to position [259, 0]
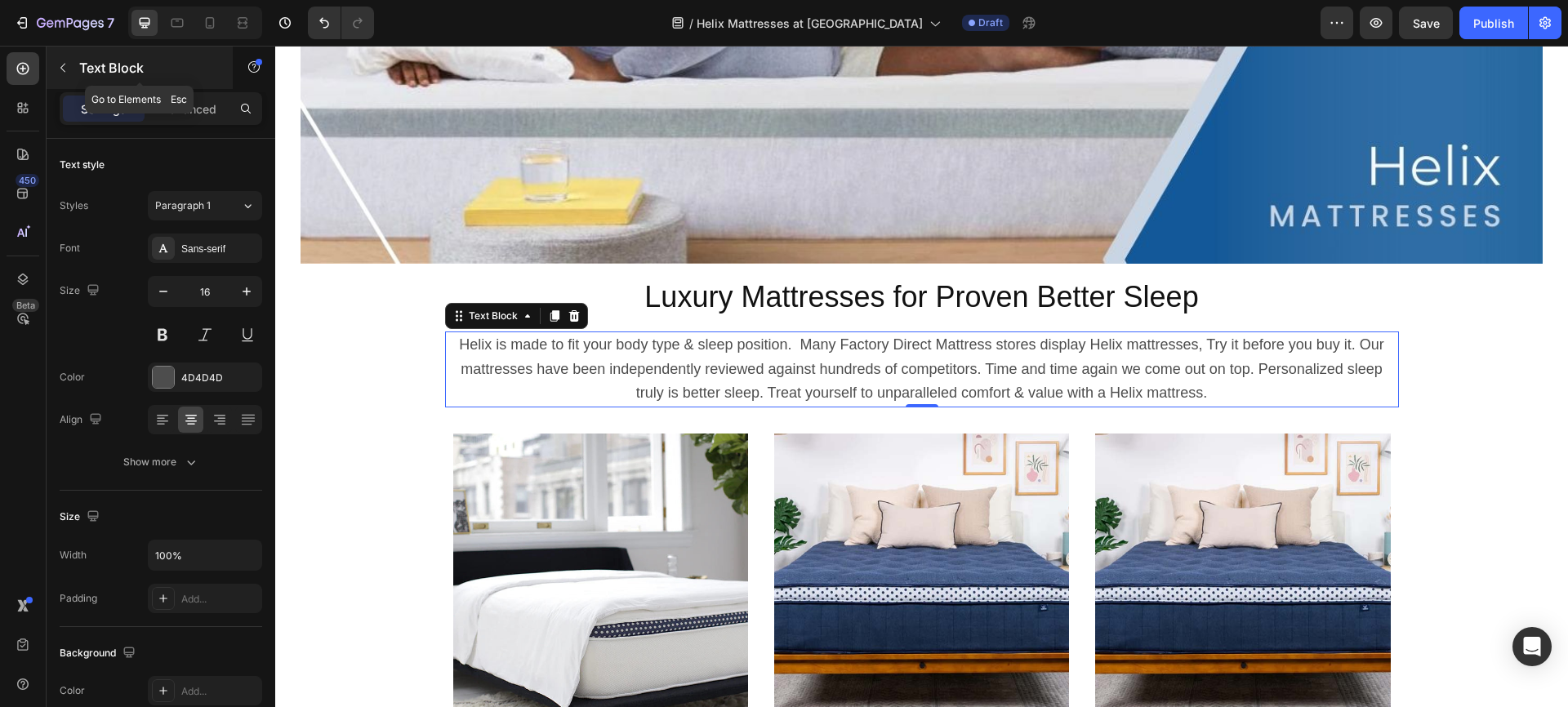
click at [64, 66] on icon "button" at bounding box center [62, 68] width 13 height 13
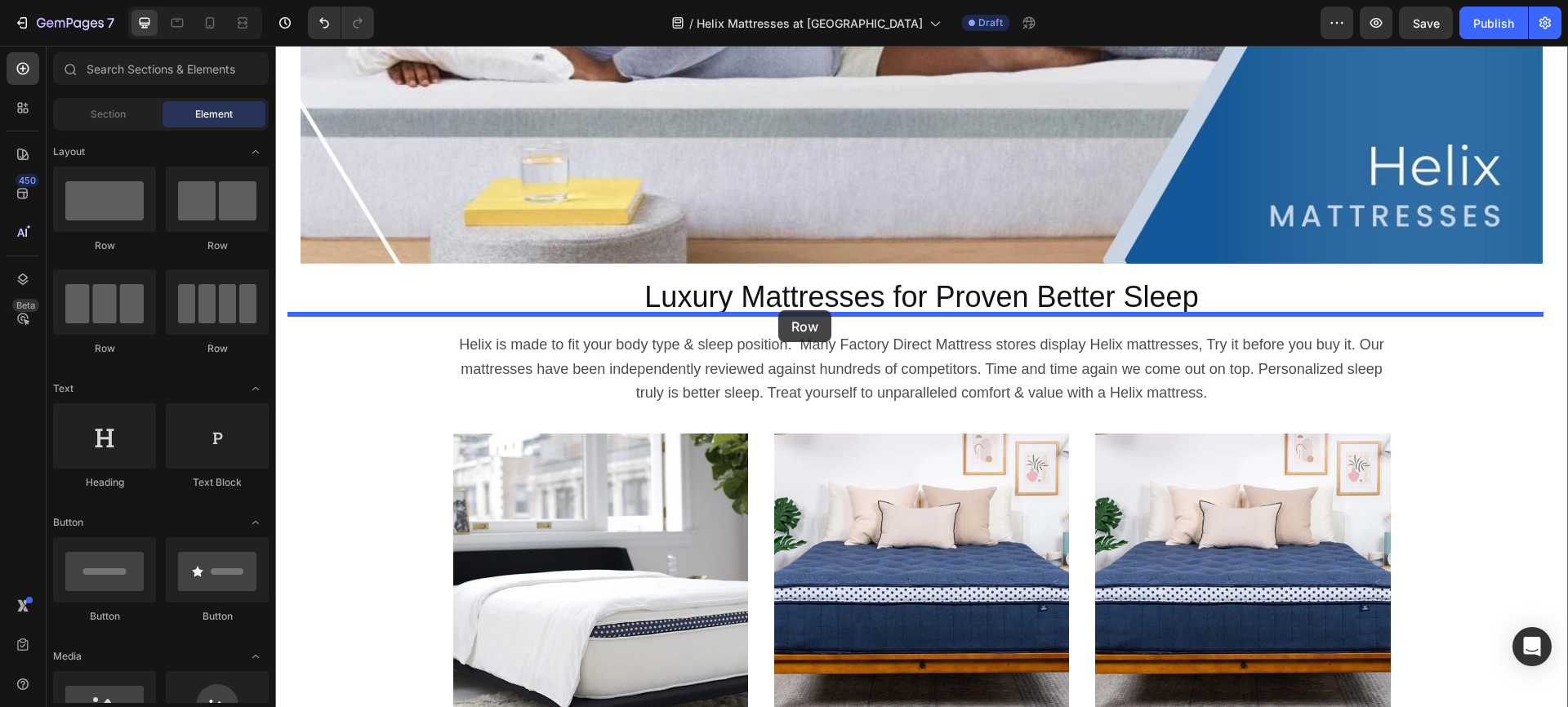
drag, startPoint x: 391, startPoint y: 258, endPoint x: 778, endPoint y: 310, distance: 390.5
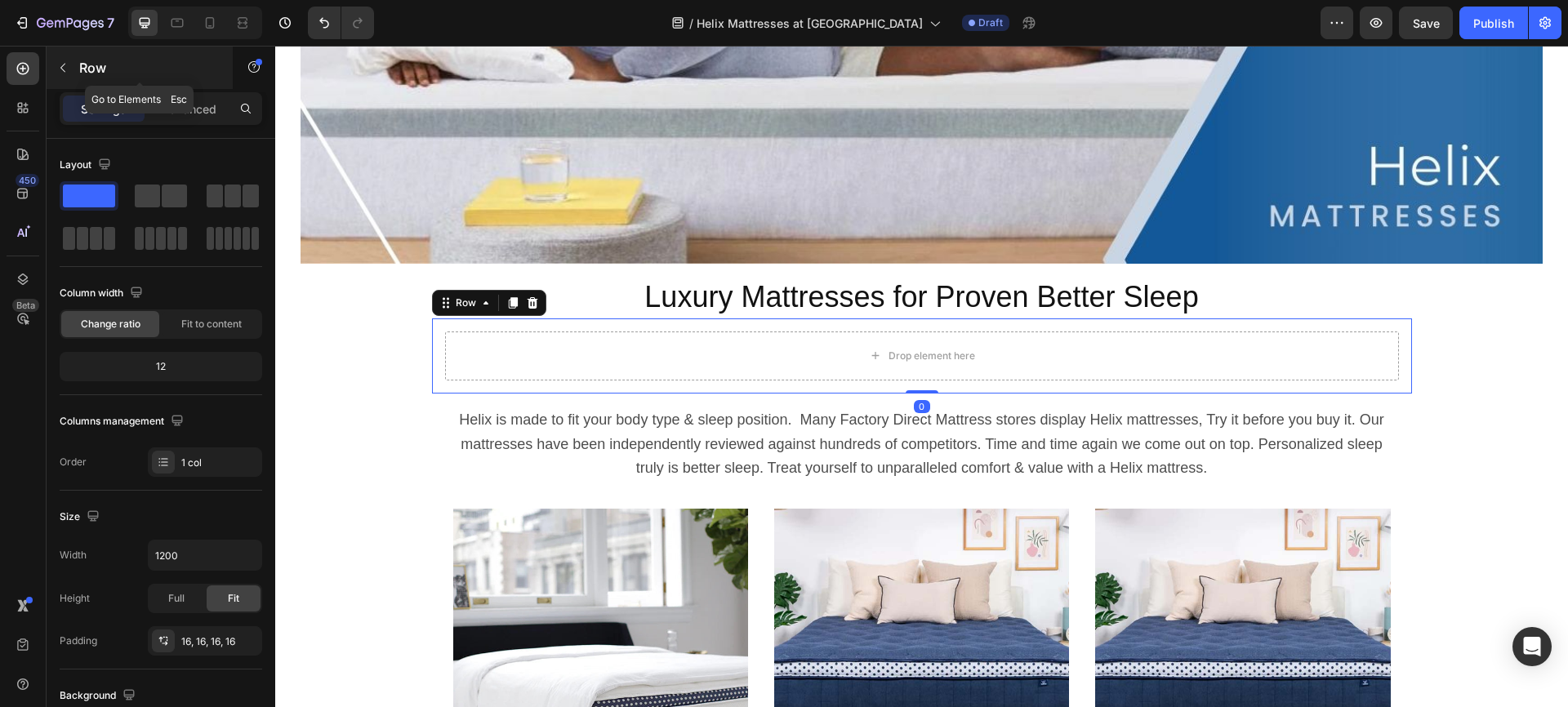
click at [63, 65] on icon "button" at bounding box center [63, 68] width 5 height 9
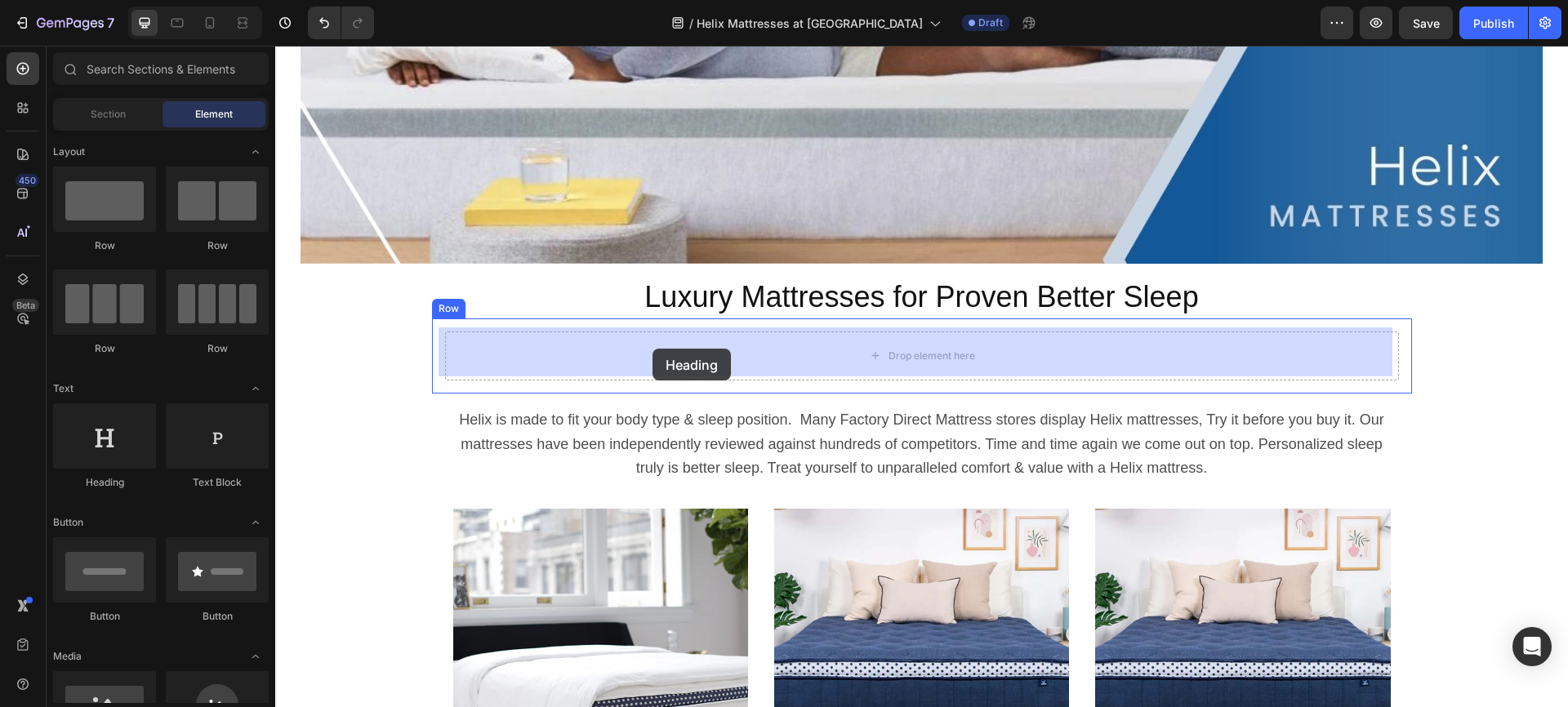
drag, startPoint x: 372, startPoint y: 482, endPoint x: 652, endPoint y: 349, distance: 310.0
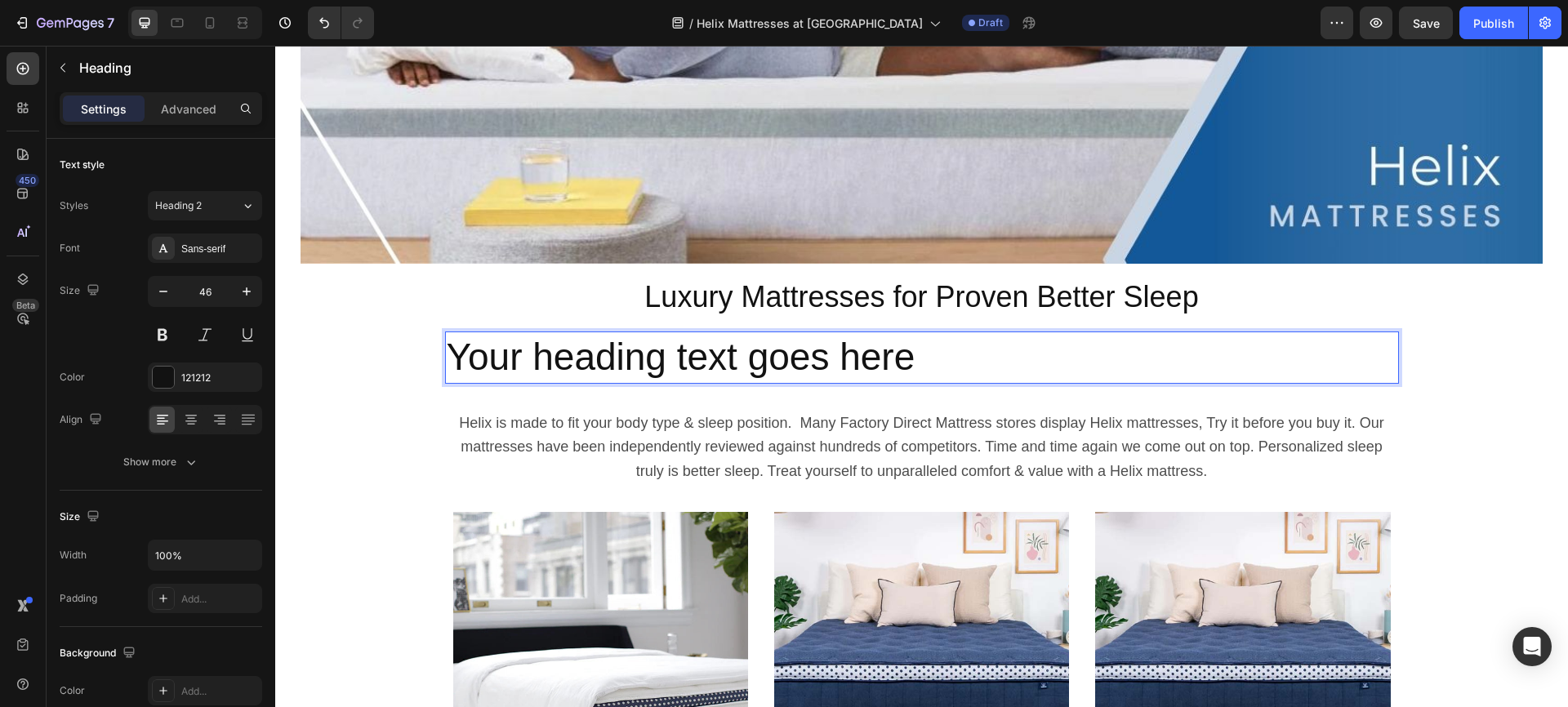
click at [653, 352] on h2 "Your heading text goes here" at bounding box center [923, 357] width 954 height 52
click at [653, 352] on p "Your heading text goes here" at bounding box center [923, 357] width 951 height 49
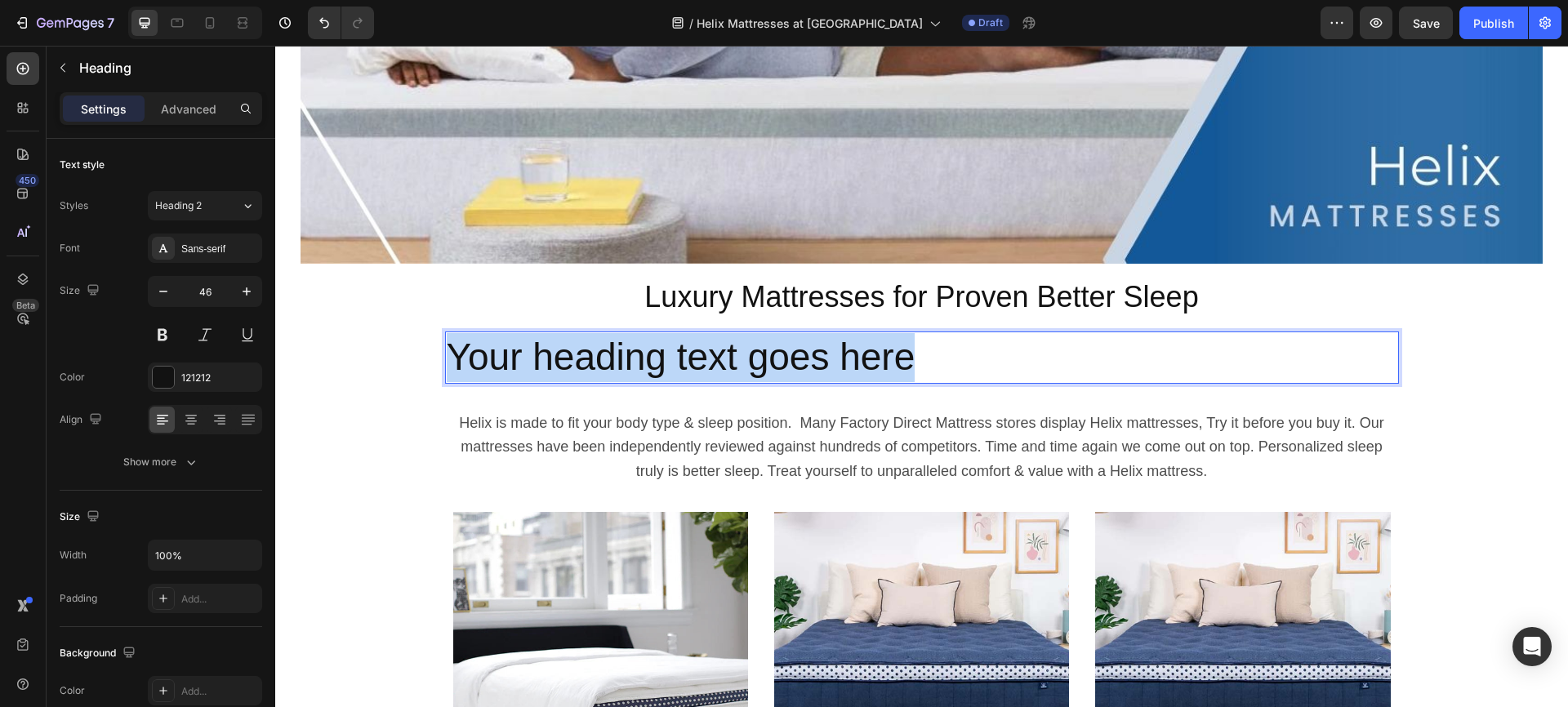
click at [653, 352] on p "Your heading text goes here" at bounding box center [923, 357] width 951 height 49
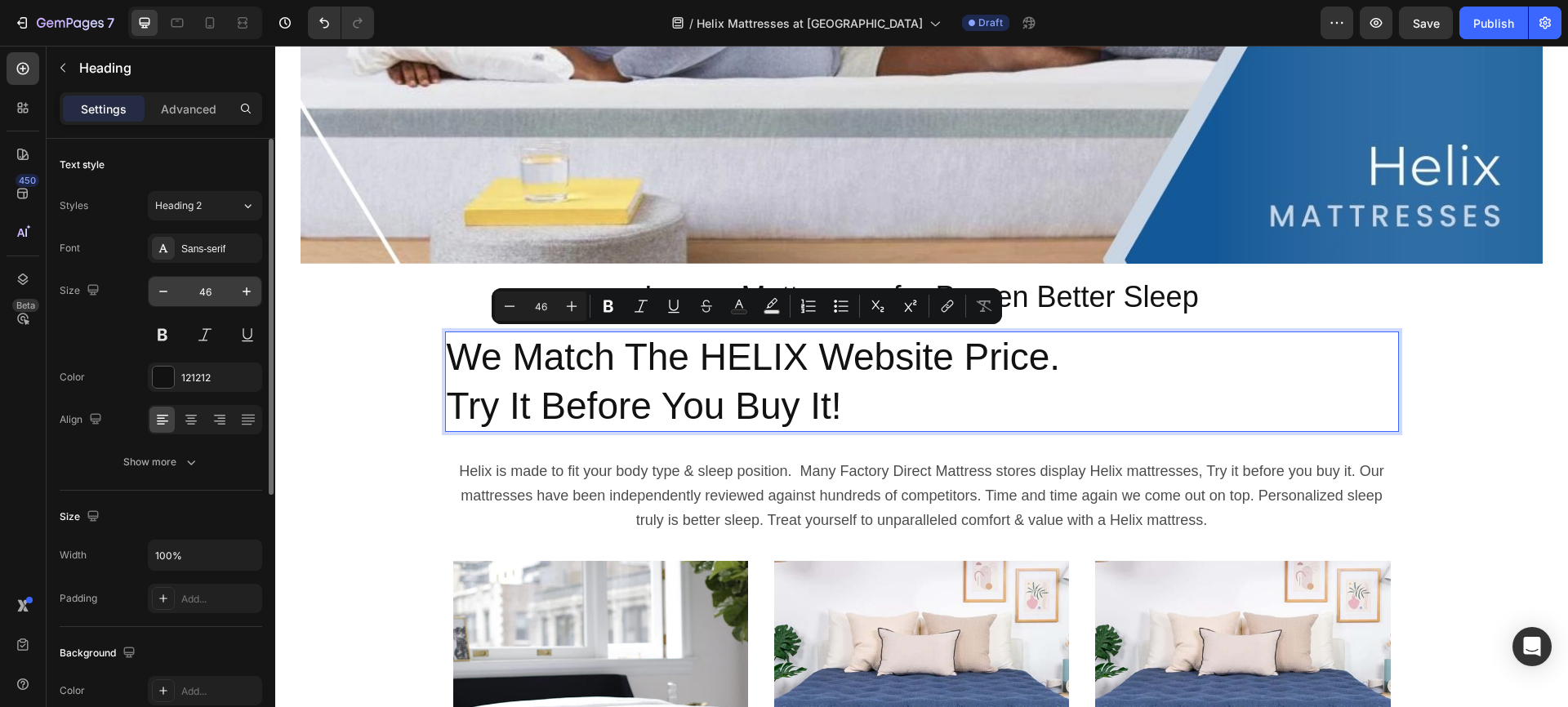
click at [208, 291] on input "46" at bounding box center [204, 292] width 54 height 29
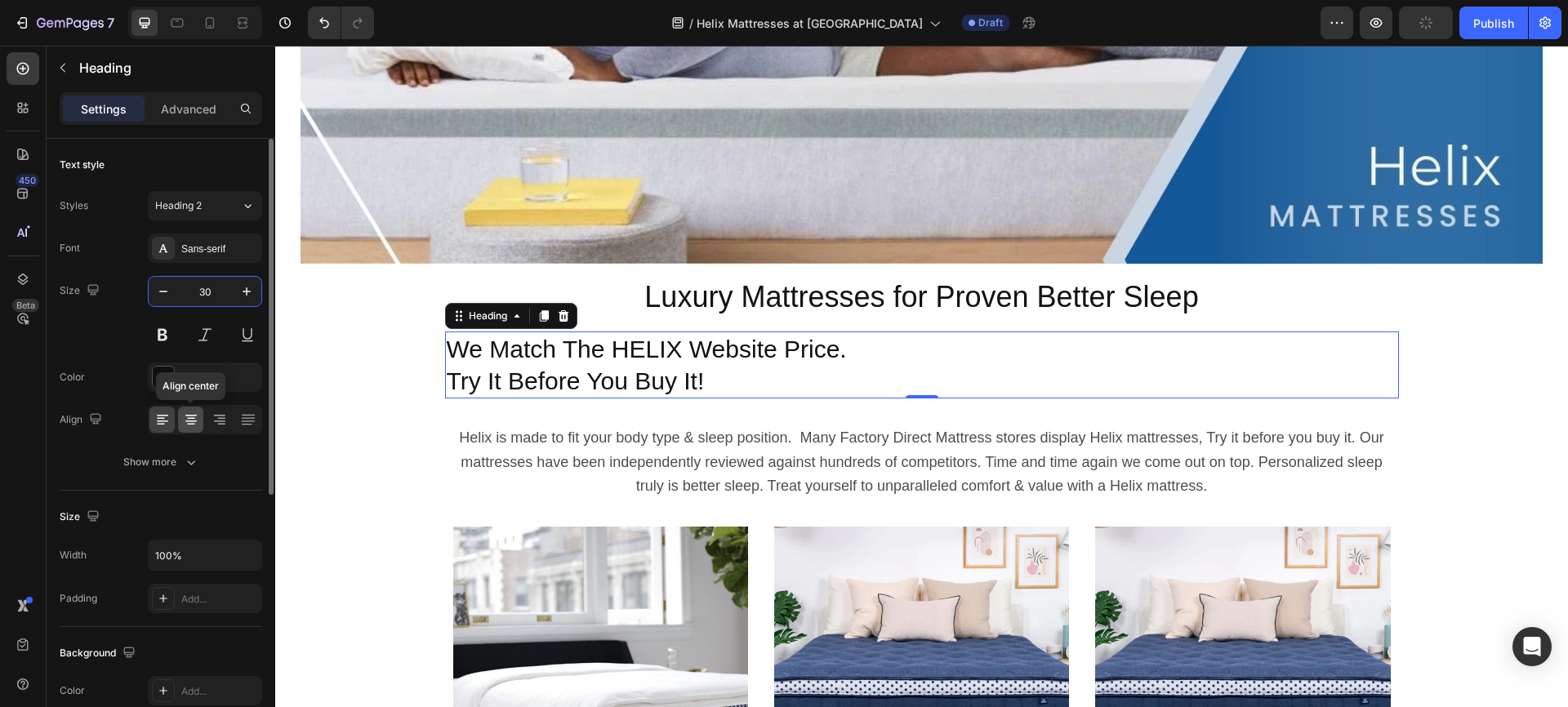
type input "30"
click at [192, 418] on icon at bounding box center [192, 419] width 9 height 2
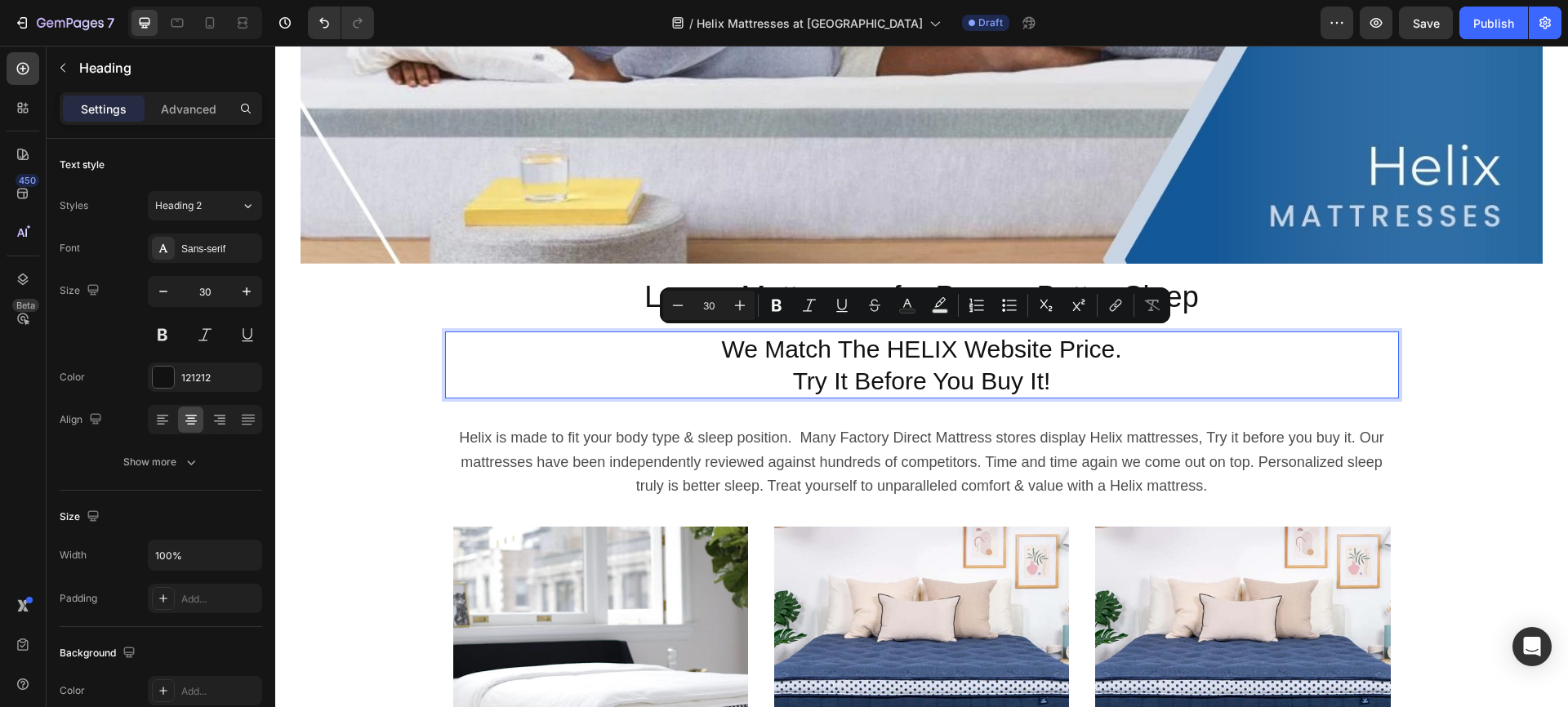
drag, startPoint x: 1070, startPoint y: 375, endPoint x: 716, endPoint y: 347, distance: 355.1
click at [716, 347] on p "We Match The HELIX Website Price. Try It Before You Buy It!" at bounding box center [923, 365] width 951 height 64
click at [777, 300] on icon "Editor contextual toolbar" at bounding box center [776, 306] width 9 height 12
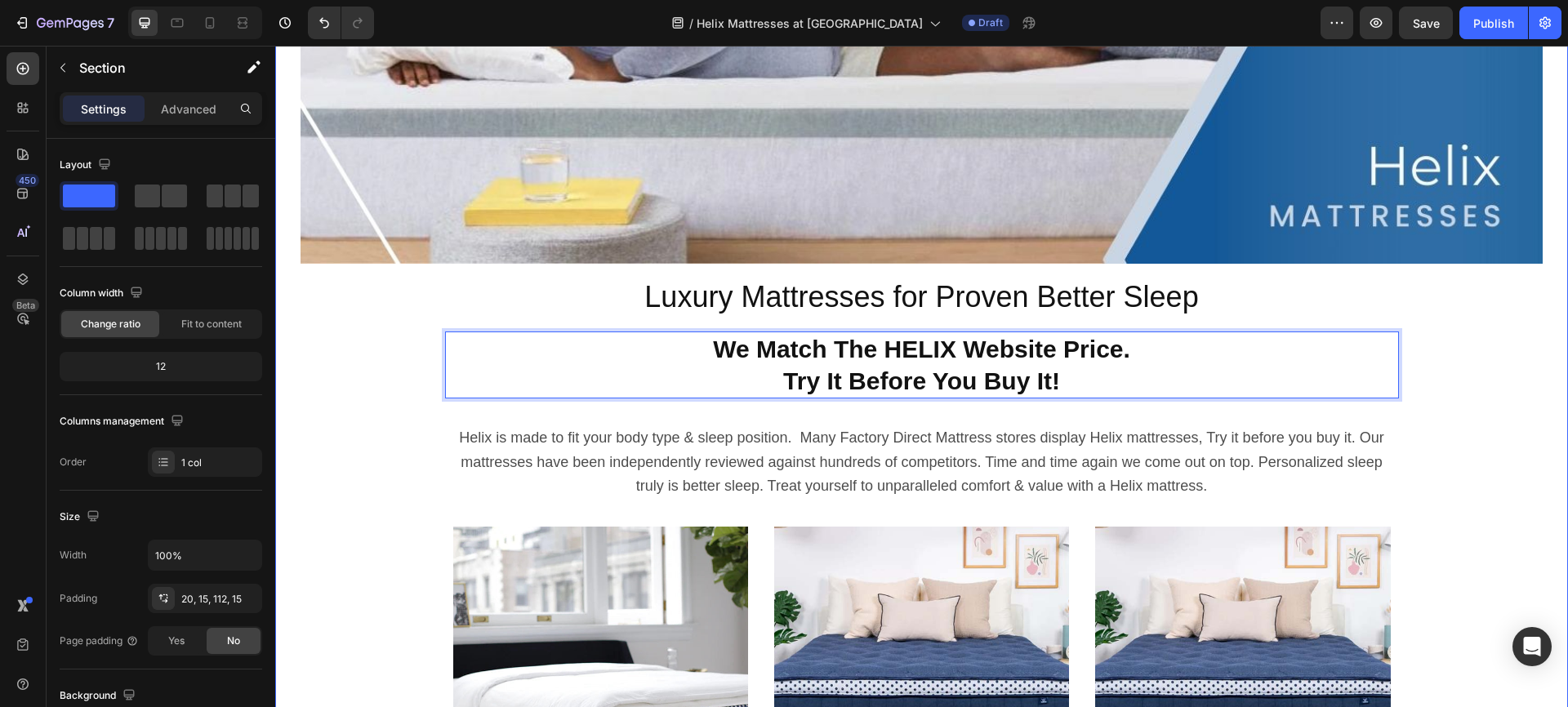
click at [1447, 482] on div "Image Row Luxury Mattresses for Proven Better Sleep Heading We Match The HELIX …" at bounding box center [922, 450] width 1269 height 1227
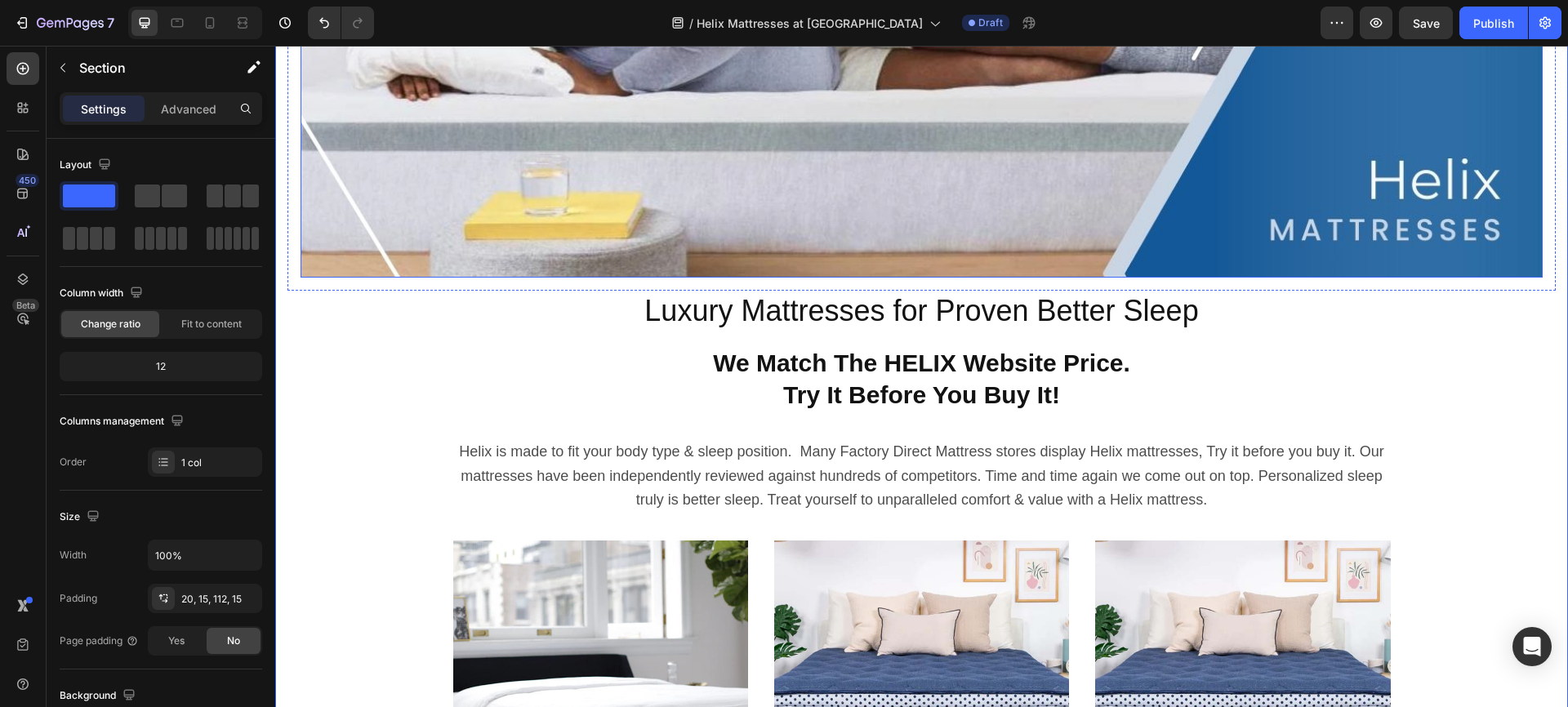
scroll to position [246, 0]
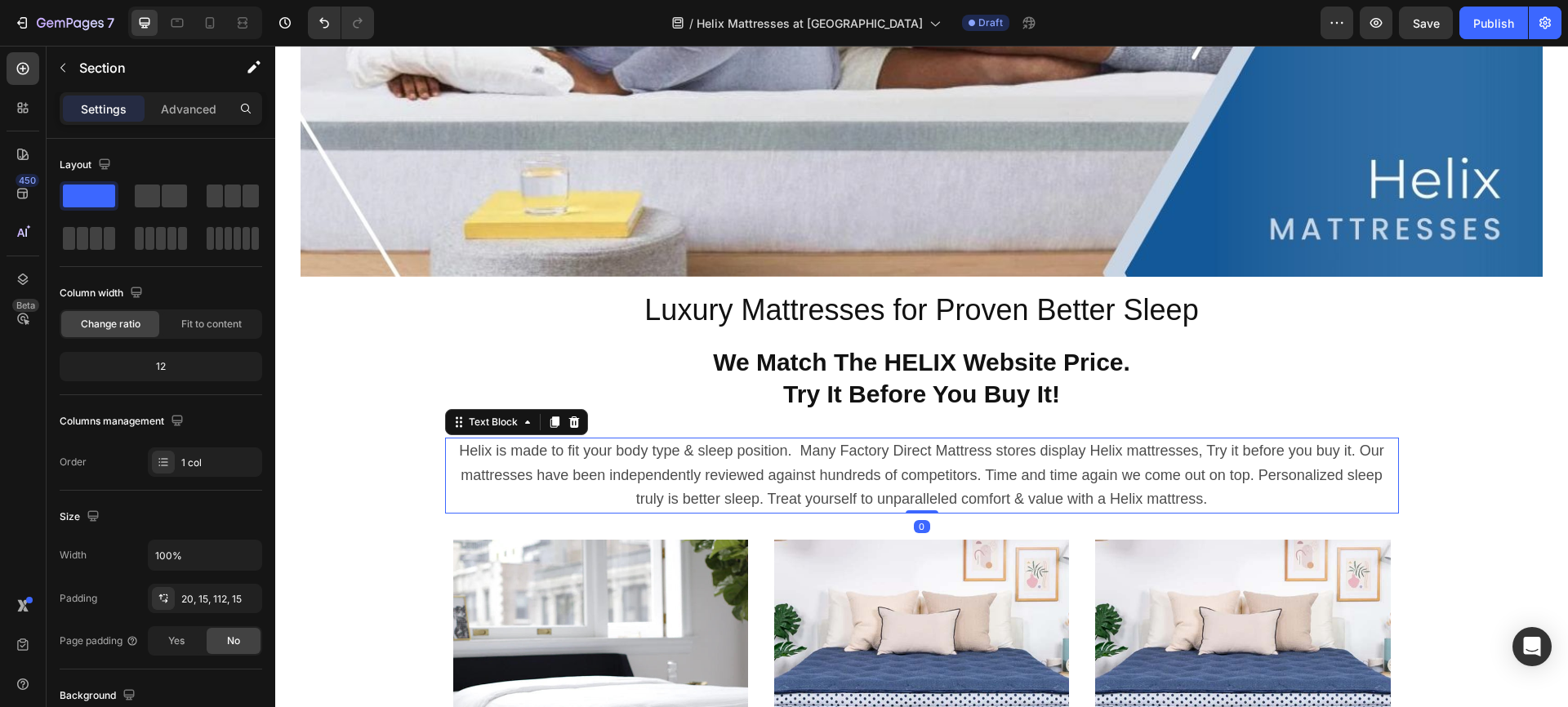
click at [974, 454] on span "Helix is made to fit your body type & sleep position. Many Factory Direct Mattr…" at bounding box center [921, 475] width 924 height 65
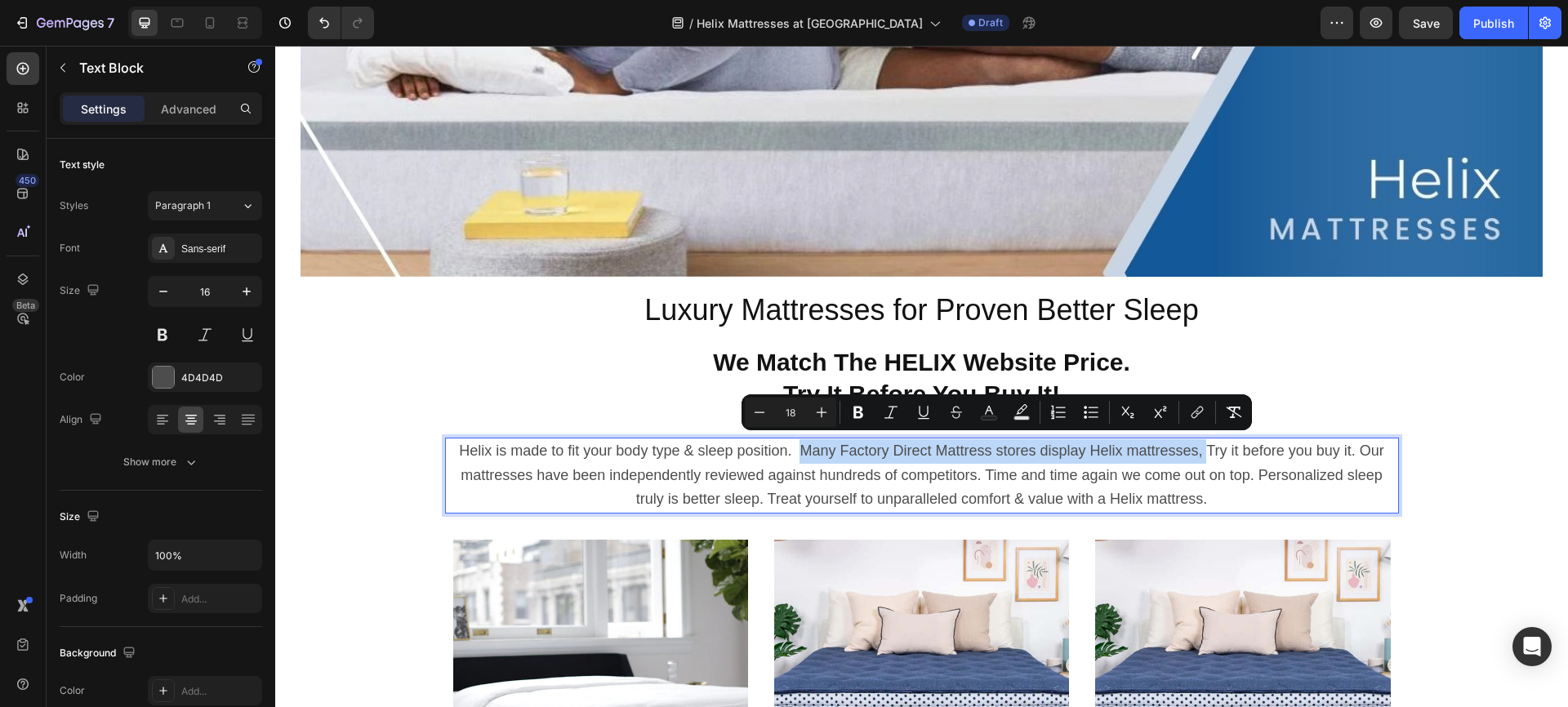
drag, startPoint x: 1200, startPoint y: 446, endPoint x: 797, endPoint y: 446, distance: 403.0
click at [797, 446] on span "Helix is made to fit your body type & sleep position. Many Factory Direct Mattr…" at bounding box center [921, 475] width 924 height 65
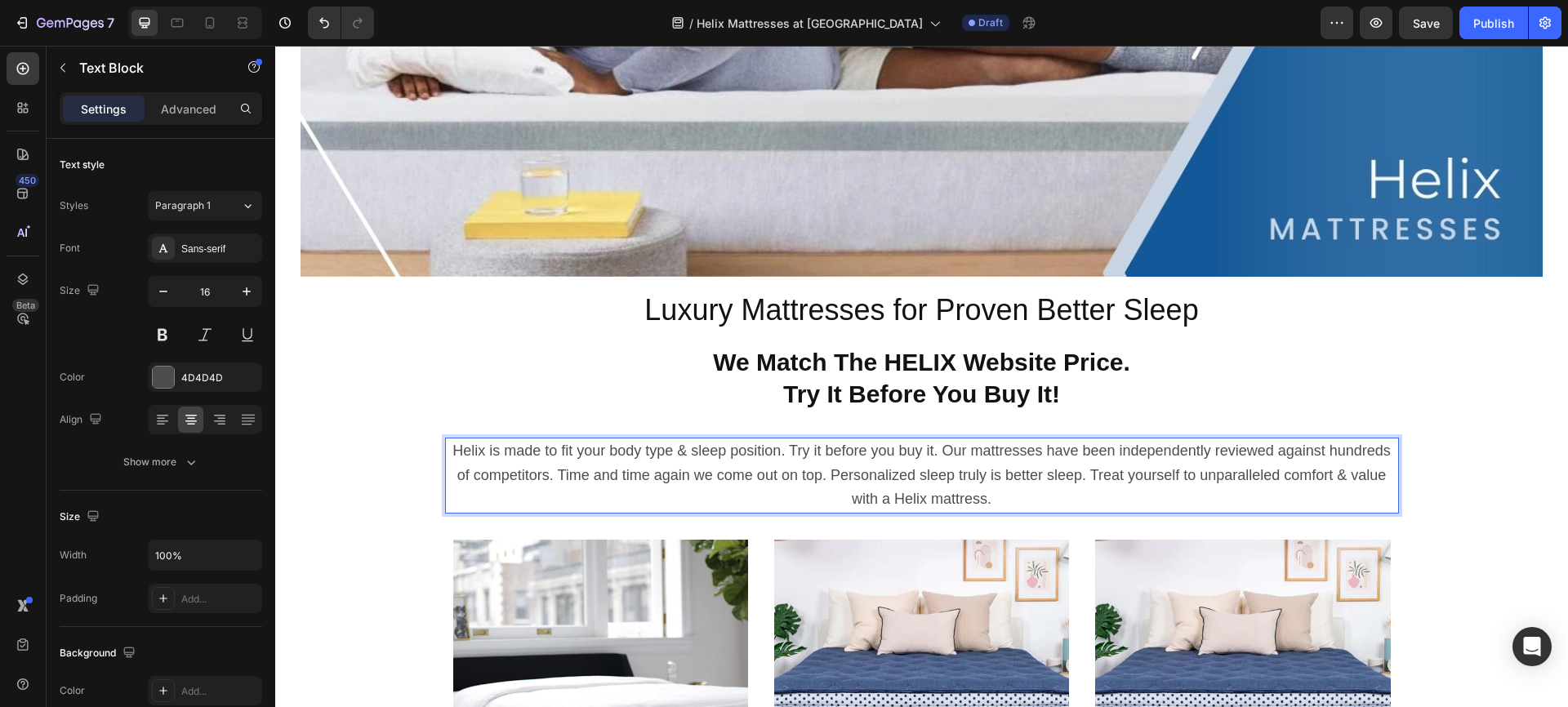
click at [943, 448] on span "Helix is made to fit your body type & sleep position. Try it before you buy it.…" at bounding box center [922, 475] width 939 height 65
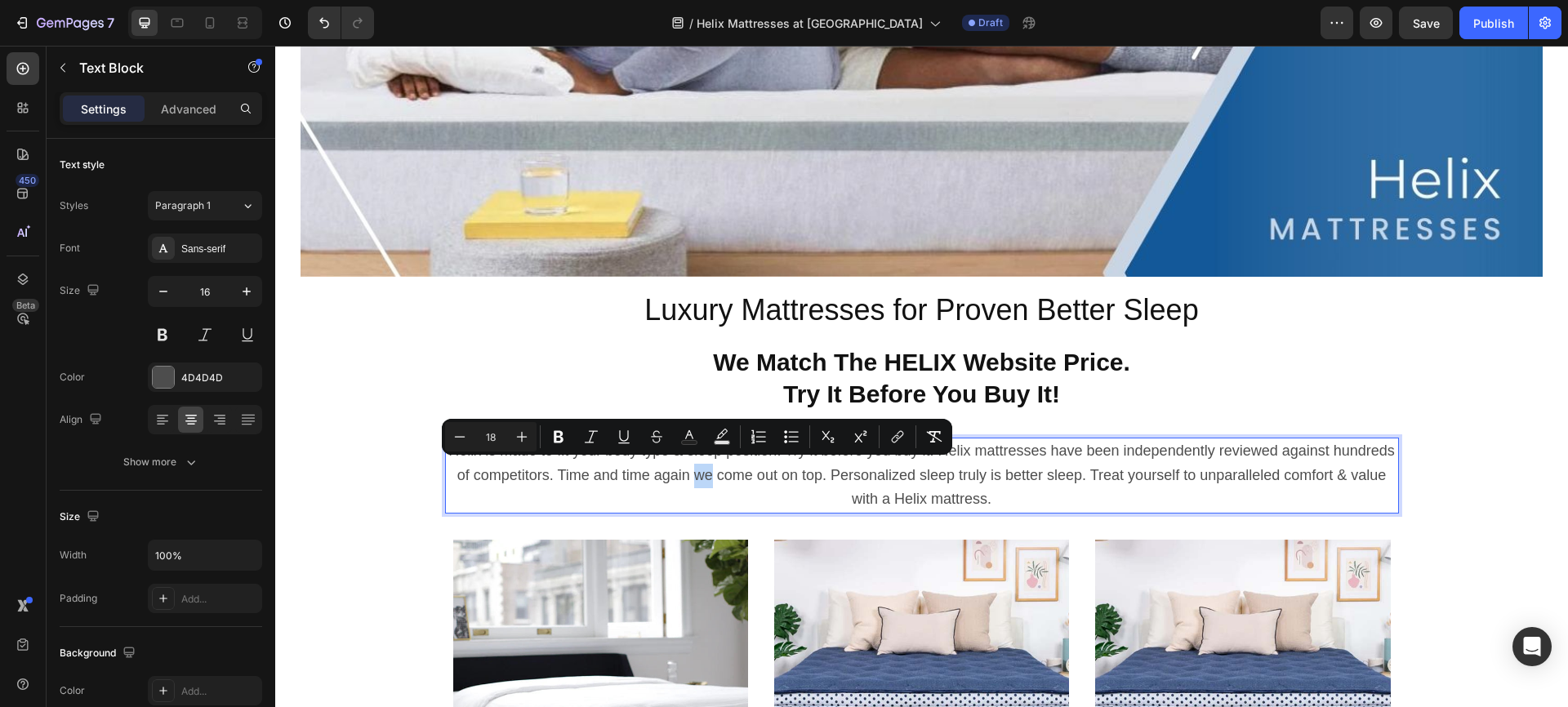
drag, startPoint x: 691, startPoint y: 470, endPoint x: 693, endPoint y: 507, distance: 37.1
click at [704, 474] on span "Helix is made to fit your body type & sleep position. Try it before you buy it.…" at bounding box center [921, 475] width 946 height 65
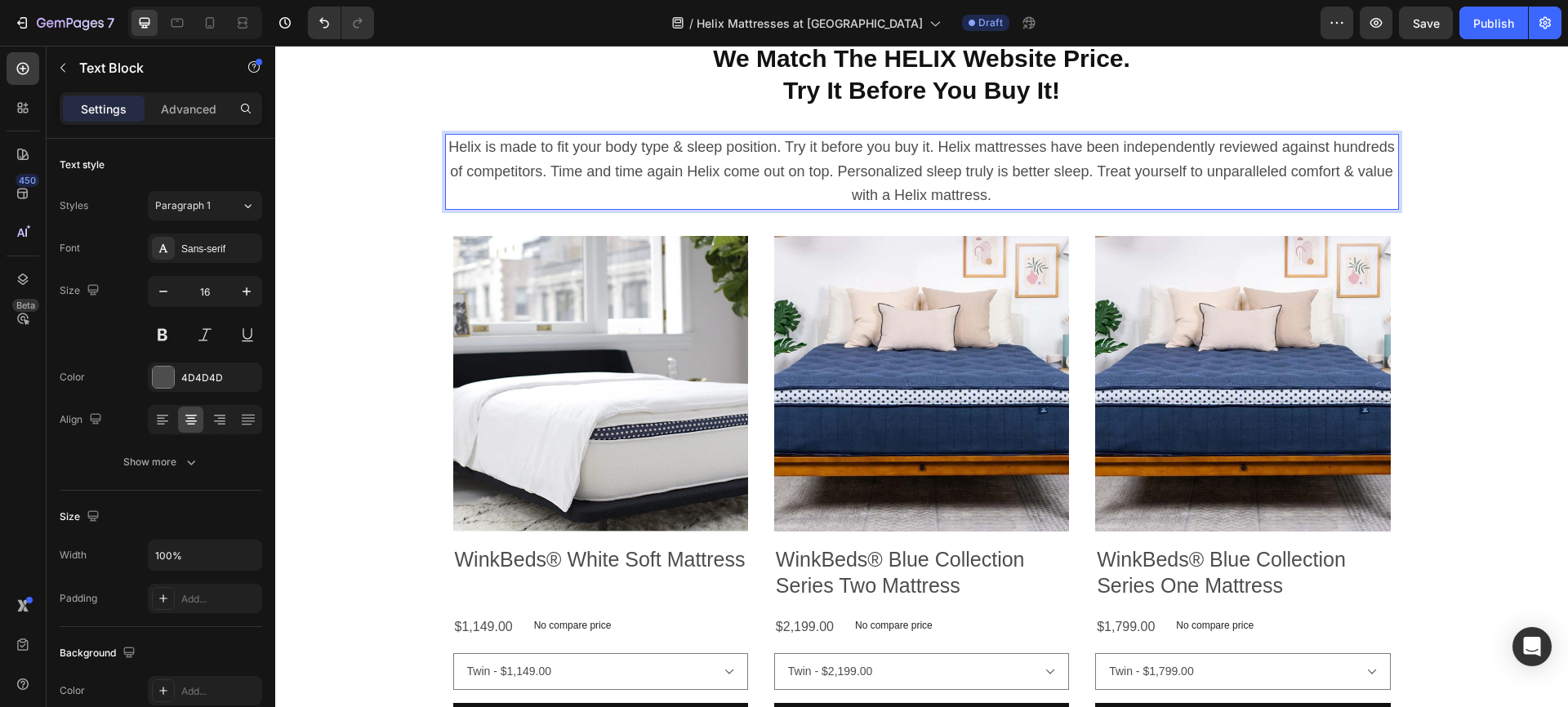
scroll to position [502, 0]
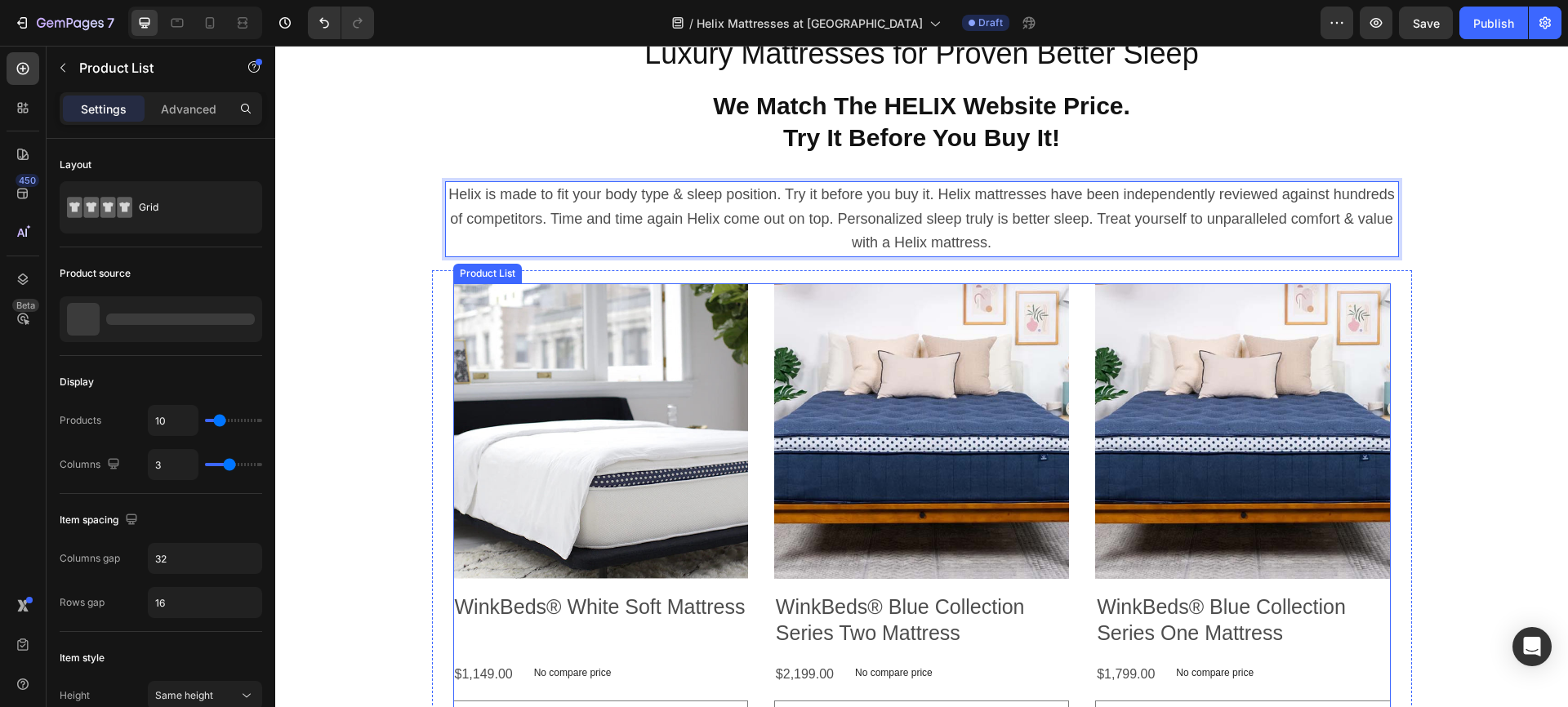
click at [757, 458] on div "Product Images WinkBeds® White Soft Mattress Product Title $1,149.00 Product Pr…" at bounding box center [922, 545] width 938 height 523
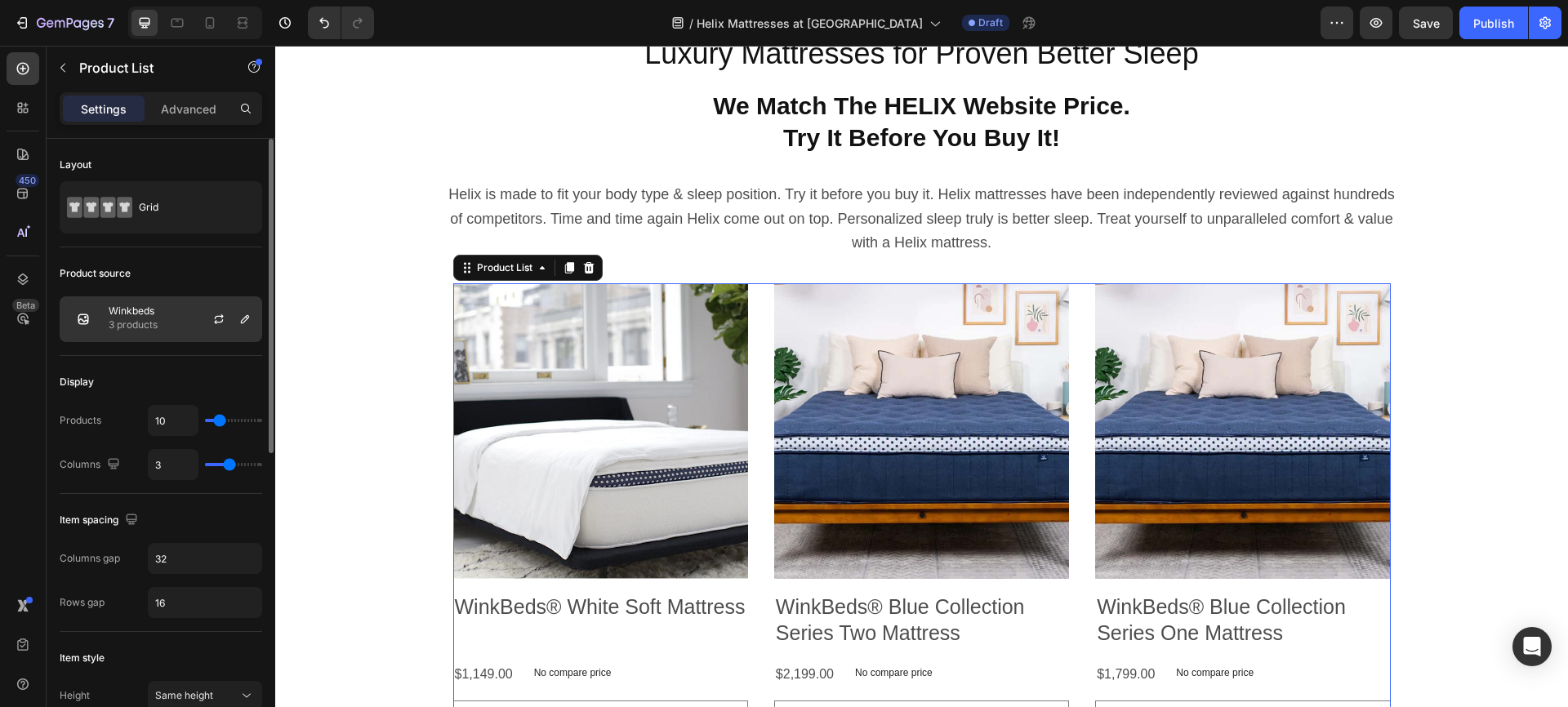
click at [144, 324] on p "3 products" at bounding box center [133, 325] width 49 height 16
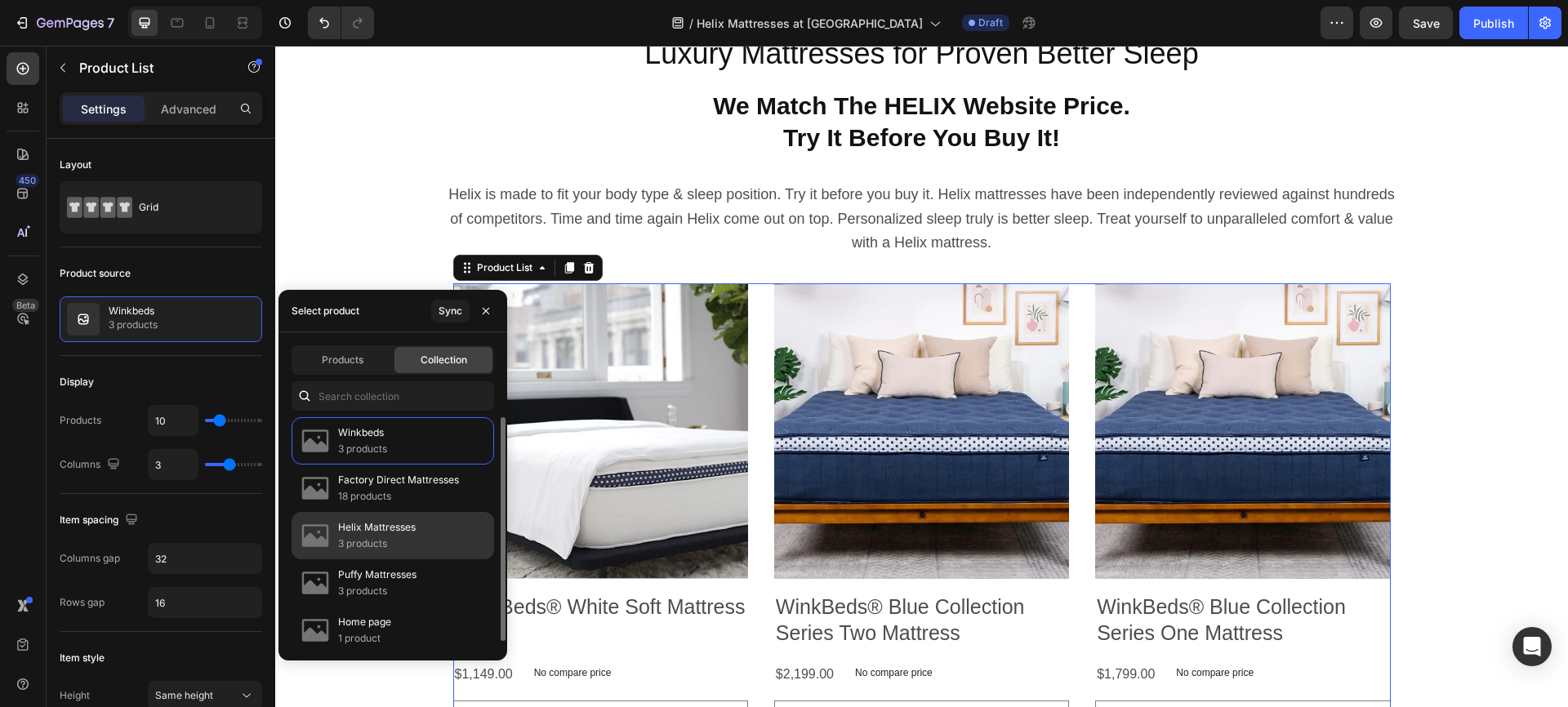
click at [392, 523] on p "Helix Mattresses" at bounding box center [376, 527] width 78 height 16
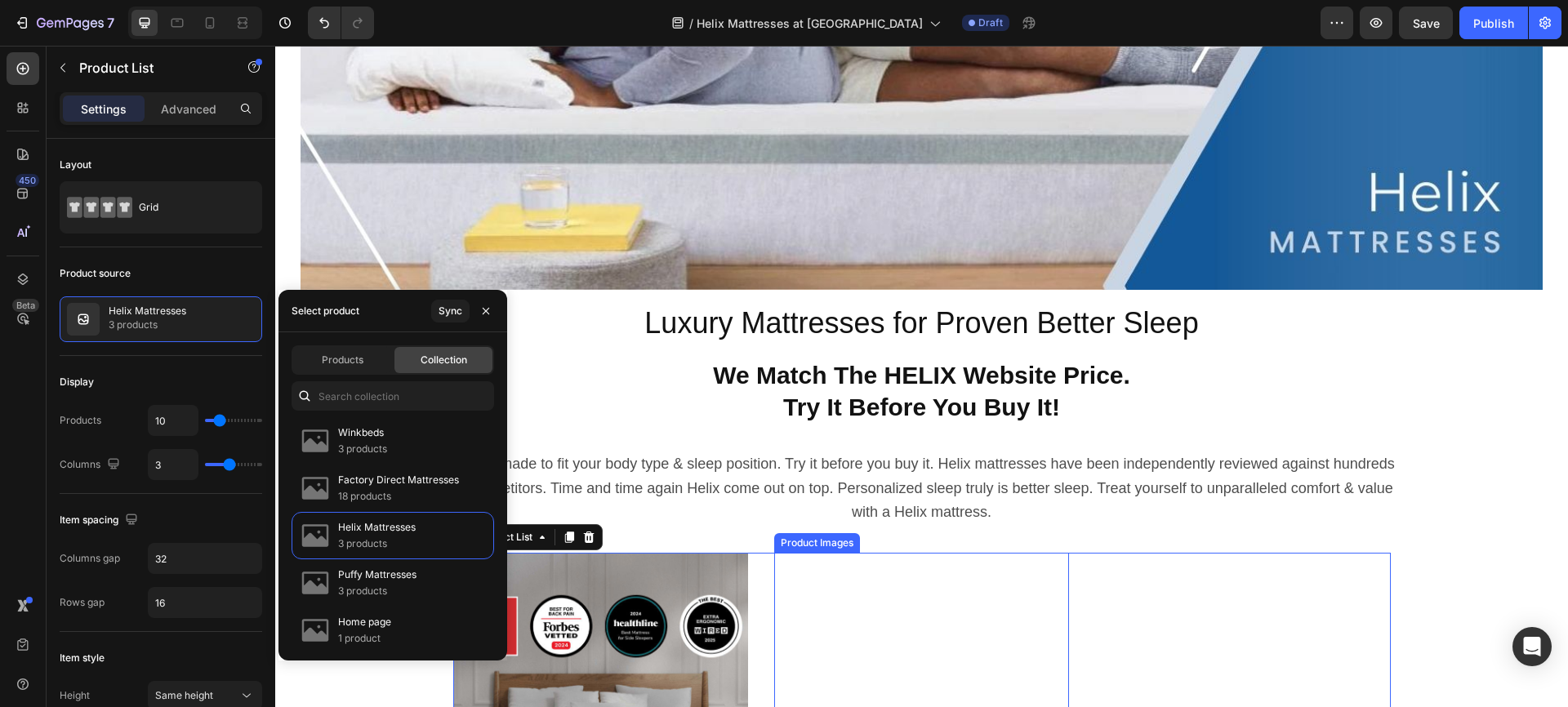
scroll to position [89, 0]
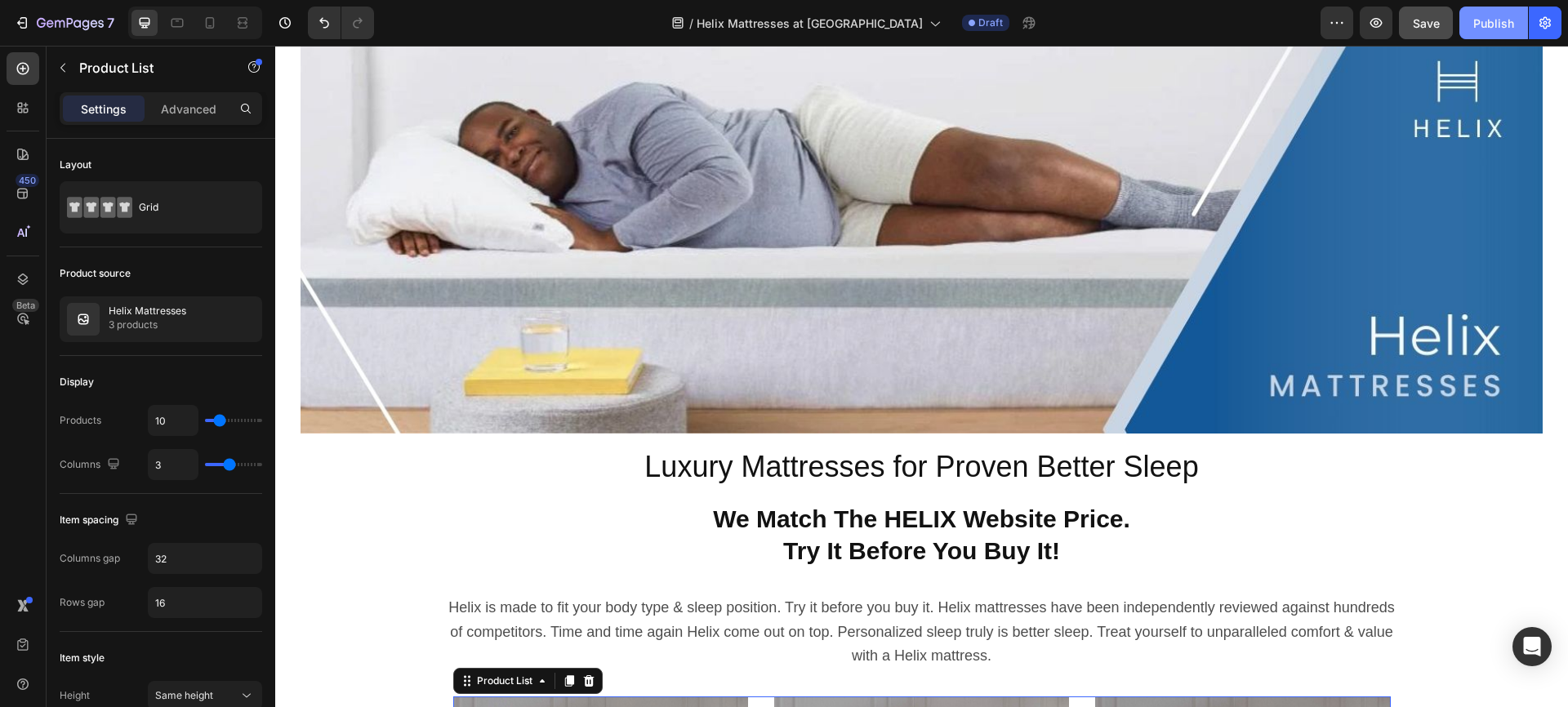
click at [1489, 21] on div "Publish" at bounding box center [1494, 23] width 41 height 17
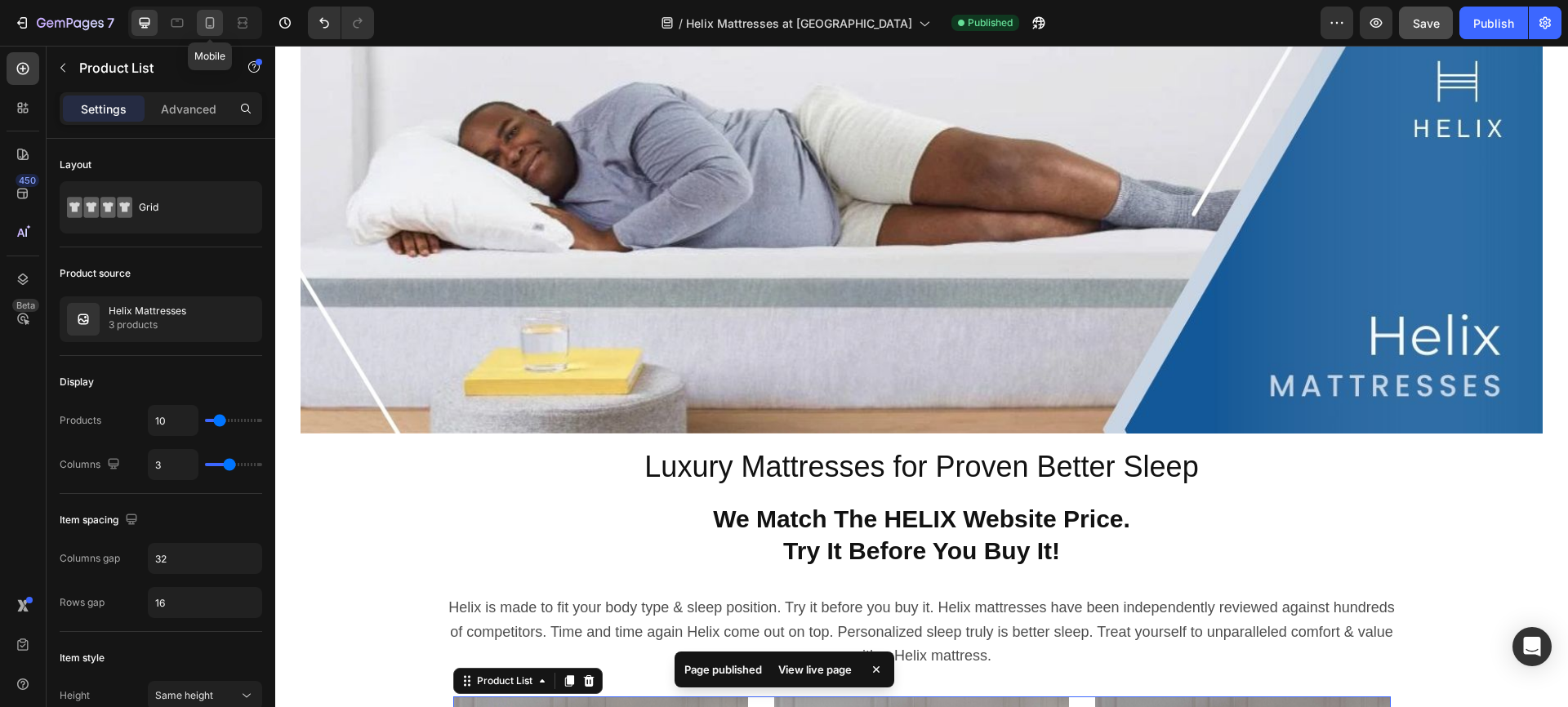
click at [213, 21] on icon at bounding box center [210, 22] width 9 height 11
type input "100%"
type input "2"
type input "16"
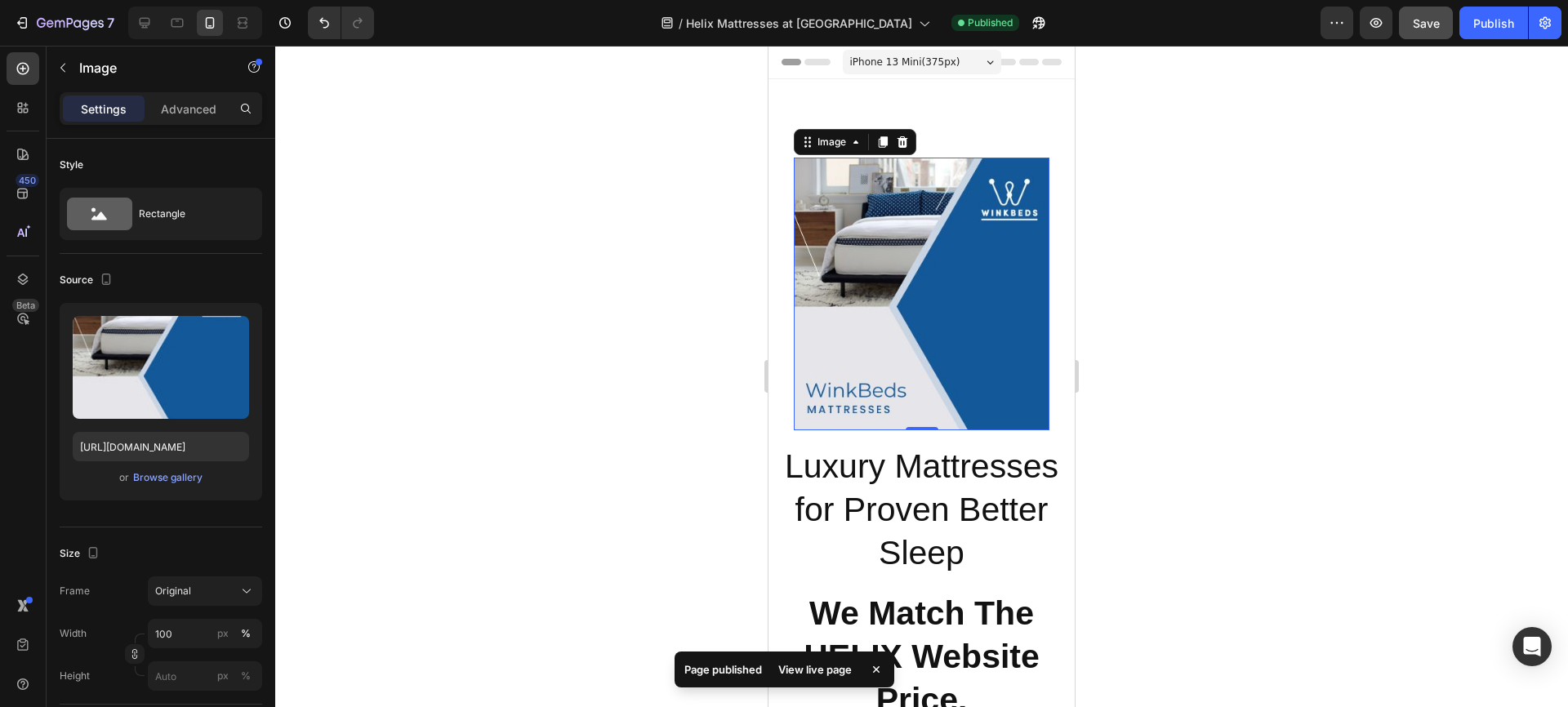
click at [875, 249] on img at bounding box center [922, 293] width 256 height 273
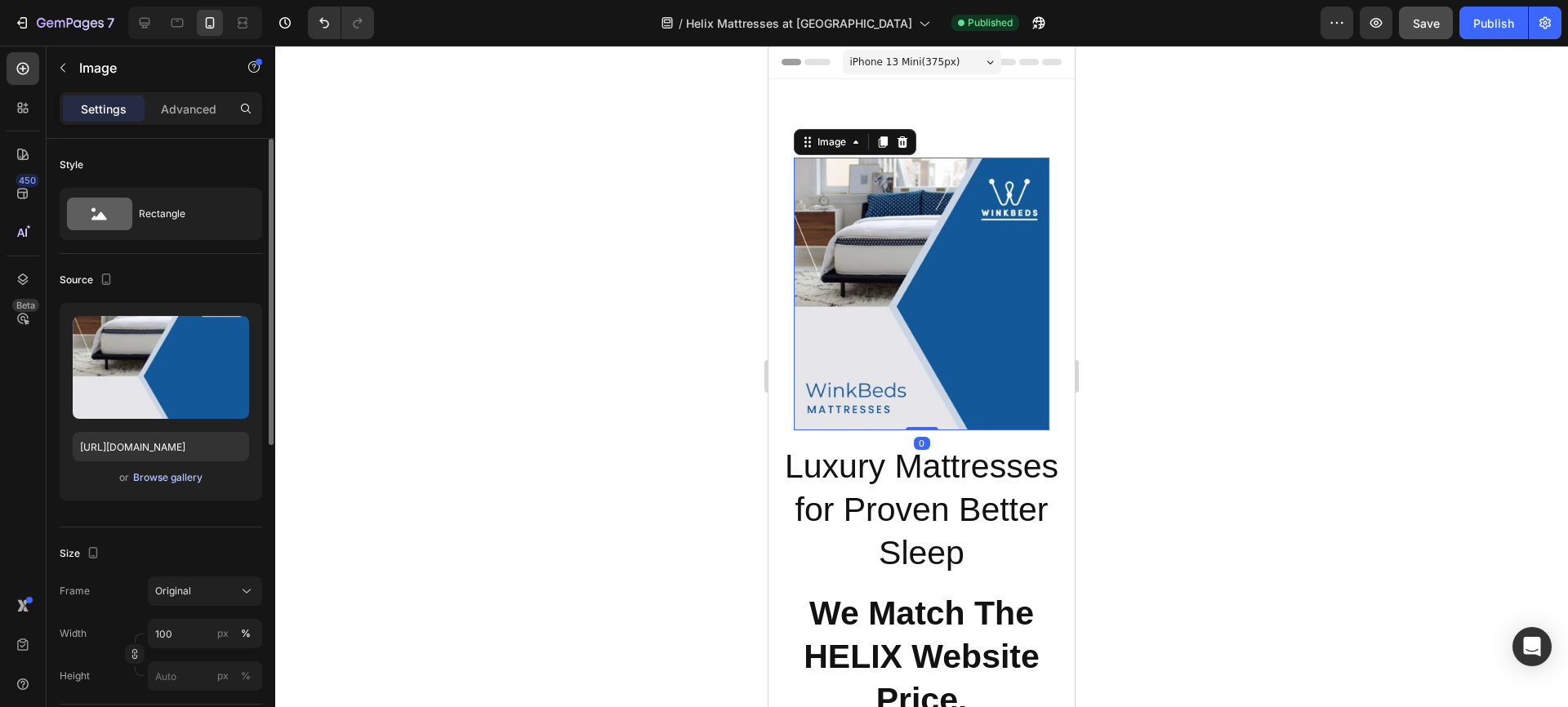
click at [166, 475] on div "Browse gallery" at bounding box center [168, 477] width 69 height 15
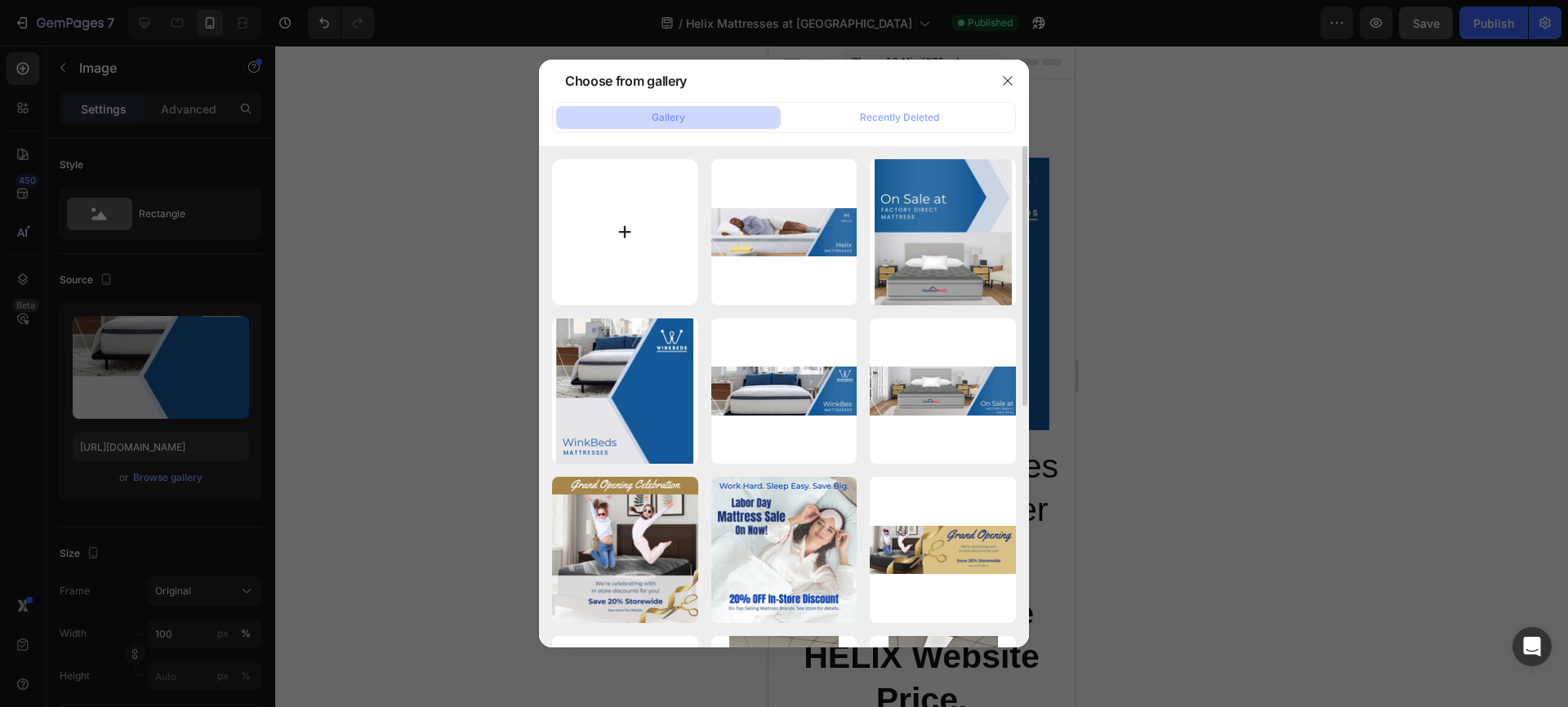
click at [625, 227] on input "file" at bounding box center [625, 232] width 146 height 146
type input "C:\fakepath\FDM Helix Landing Page Banner 375x400.jpg"
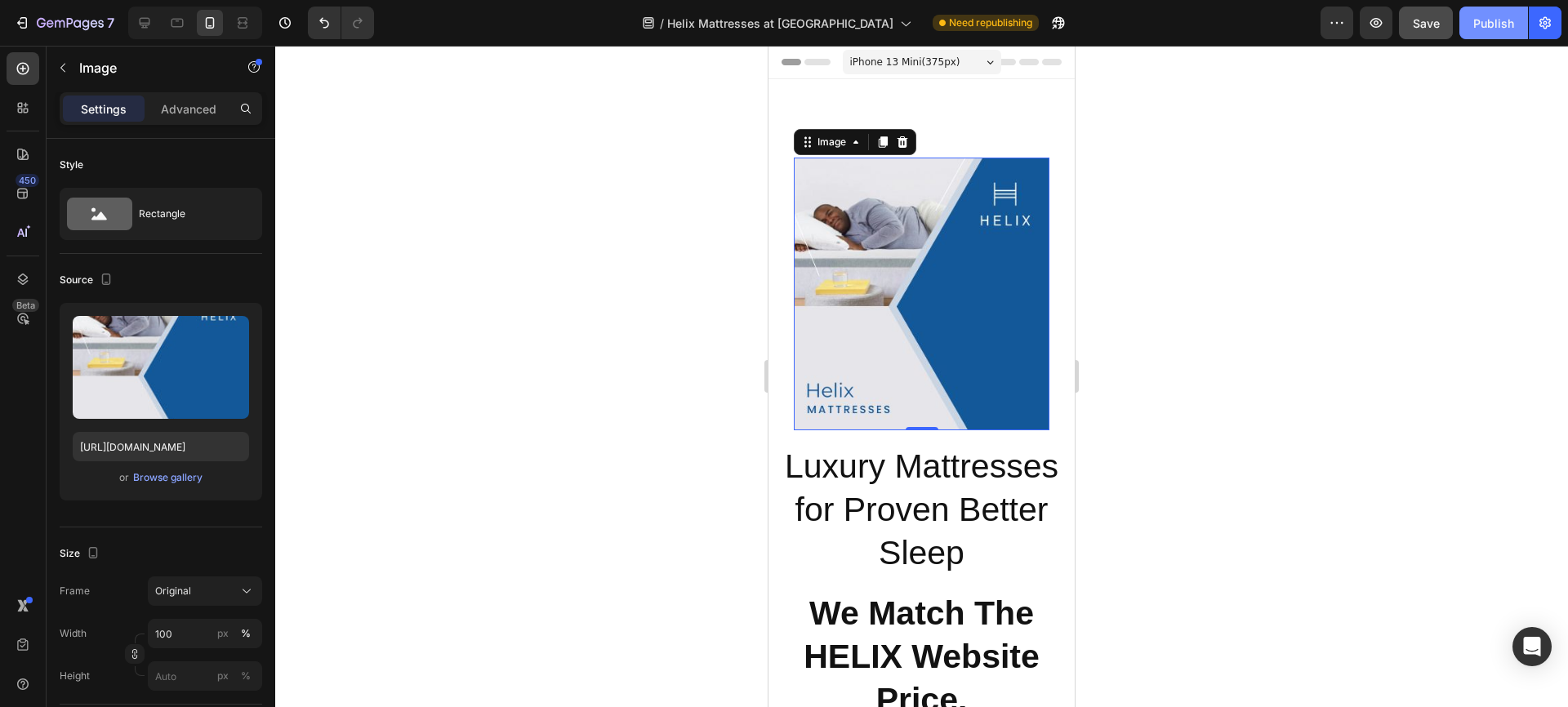
click at [1497, 21] on div "Publish" at bounding box center [1494, 23] width 41 height 17
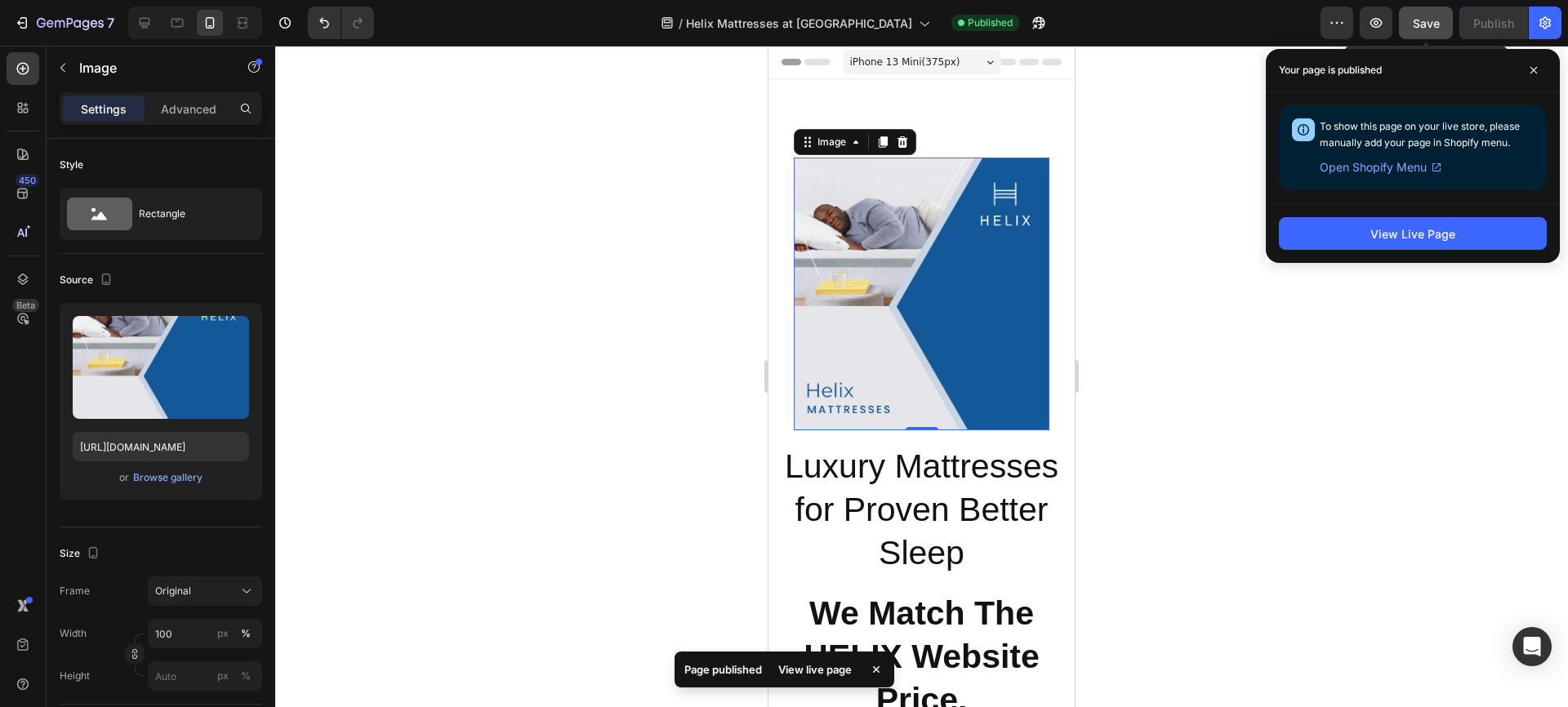
click at [1422, 20] on span "Save" at bounding box center [1427, 23] width 27 height 14
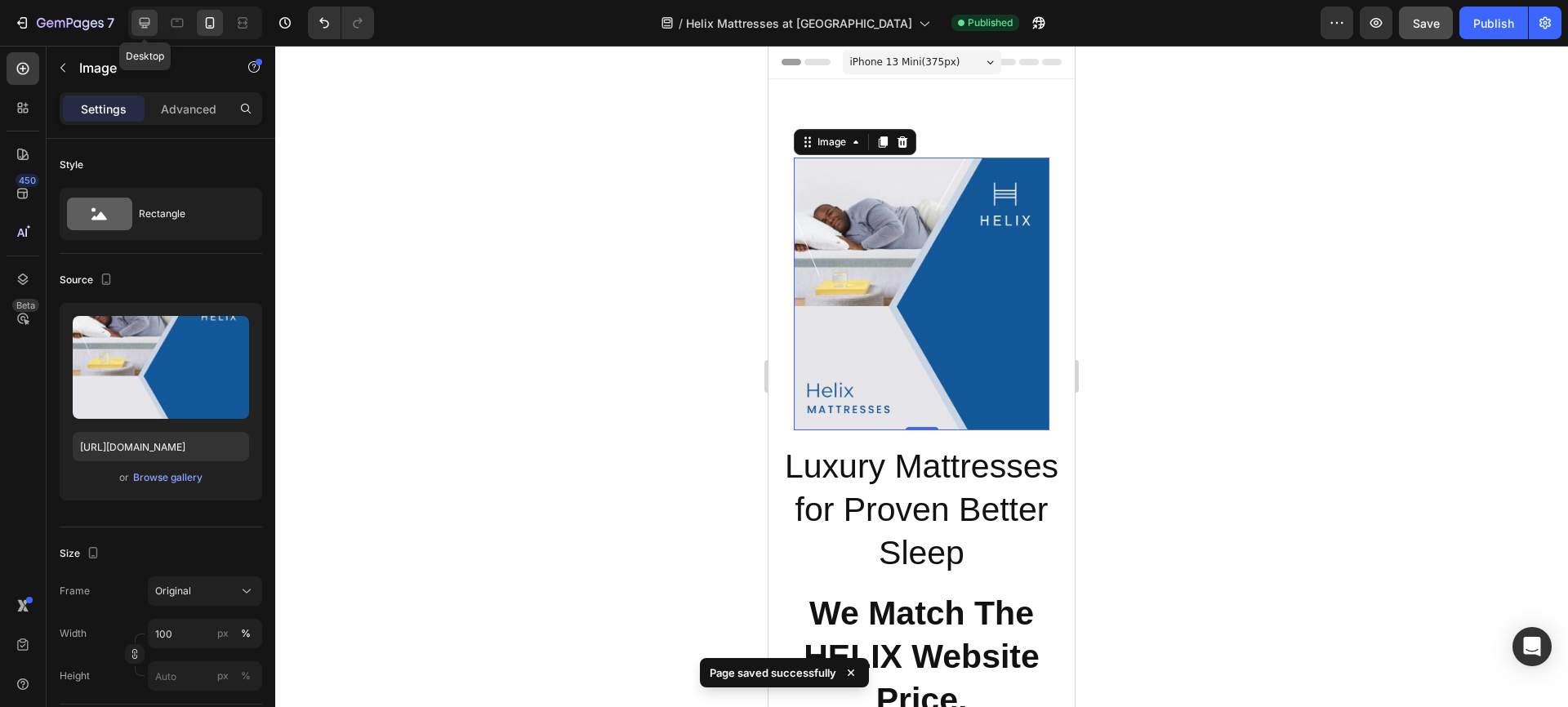
click at [145, 21] on icon at bounding box center [144, 22] width 16 height 16
type input "https://cdn.shopify.com/s/files/1/0950/9899/4966/files/gempages_579793075895796…"
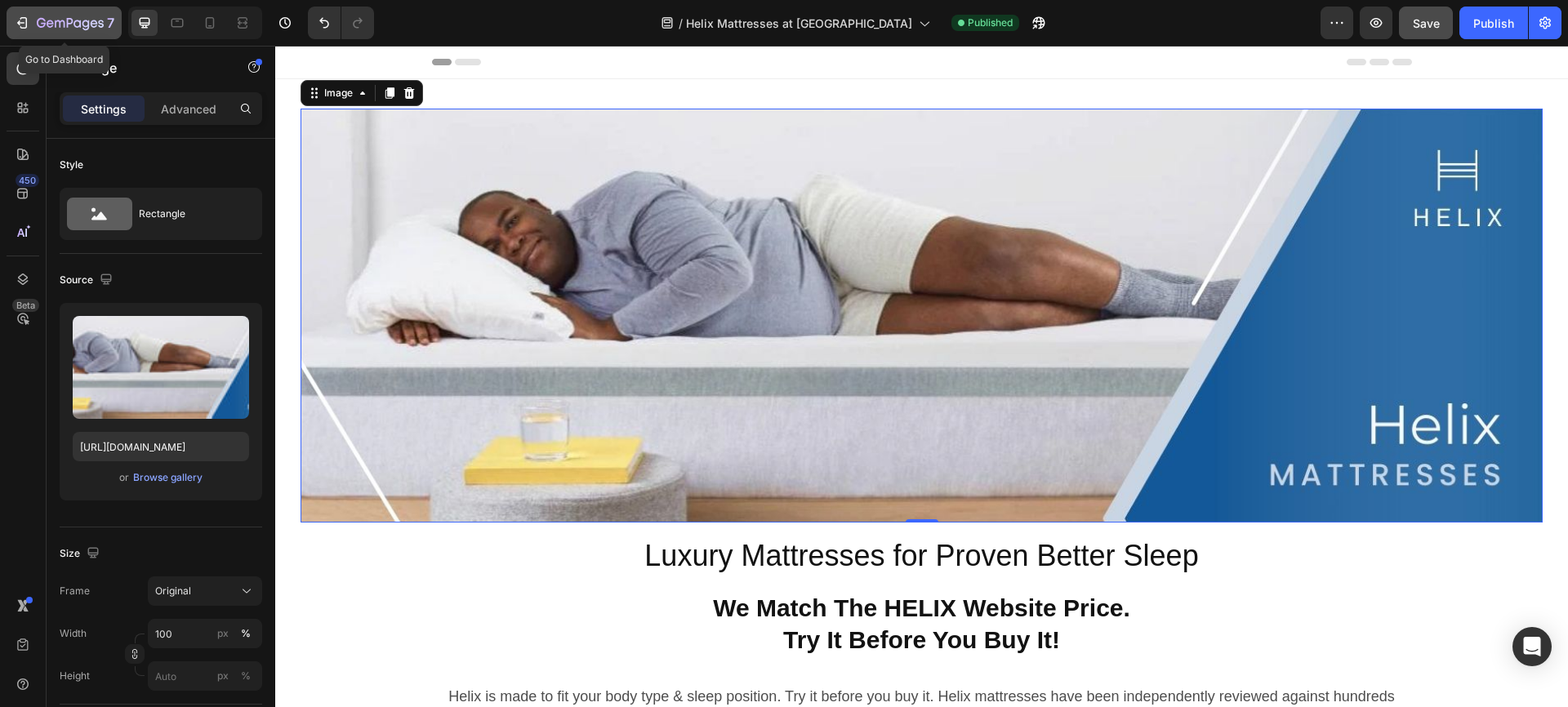
click at [21, 19] on icon "button" at bounding box center [24, 22] width 8 height 11
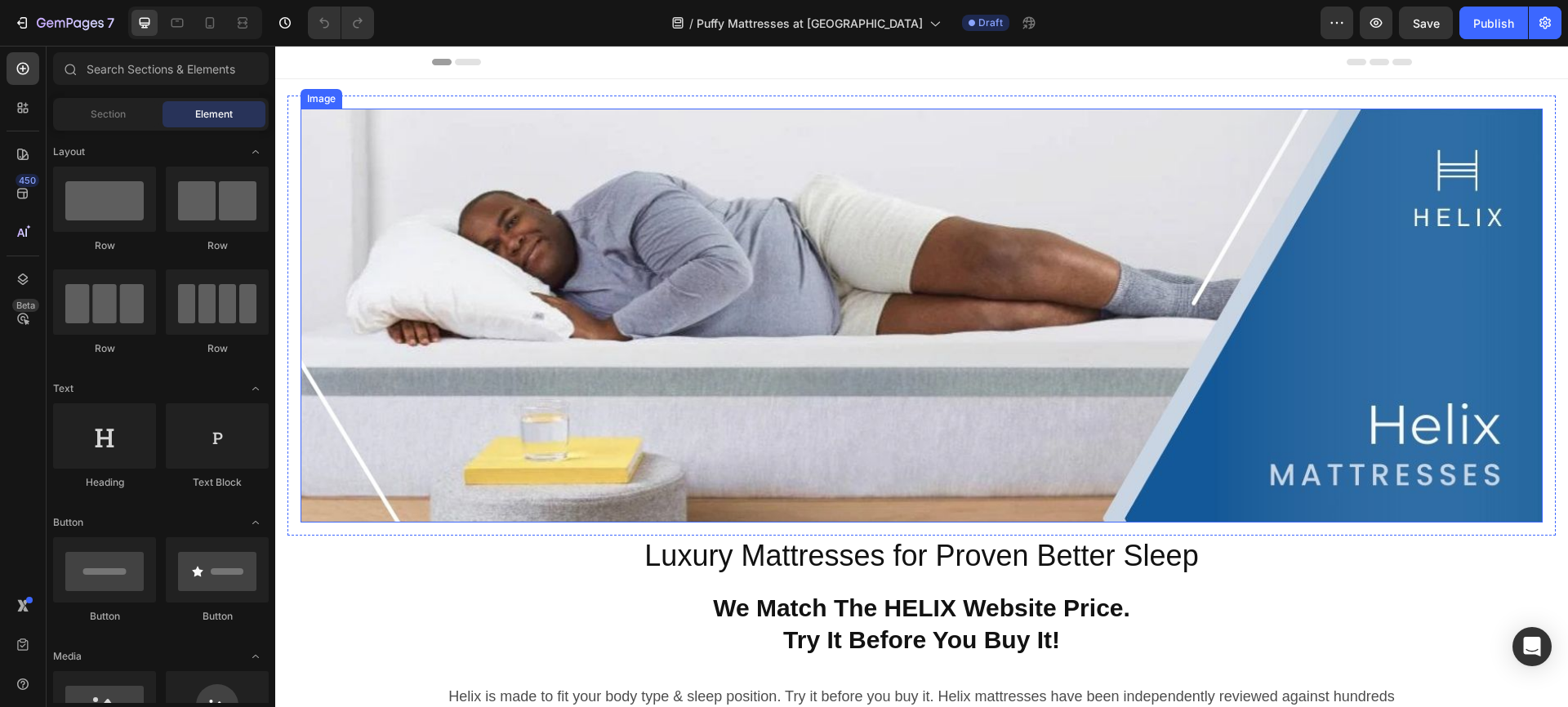
click at [781, 313] on img at bounding box center [922, 315] width 1242 height 414
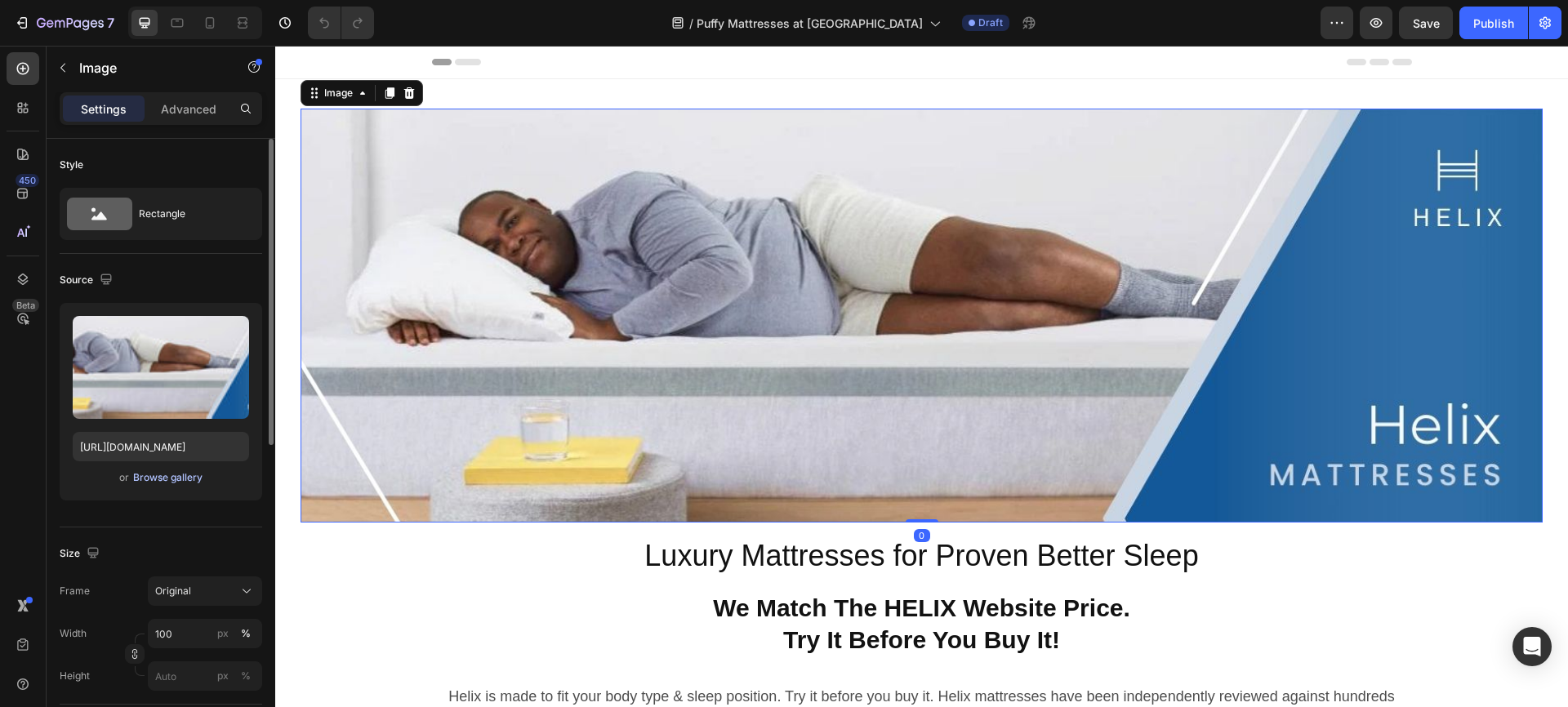
click at [157, 477] on div "Browse gallery" at bounding box center [168, 477] width 69 height 15
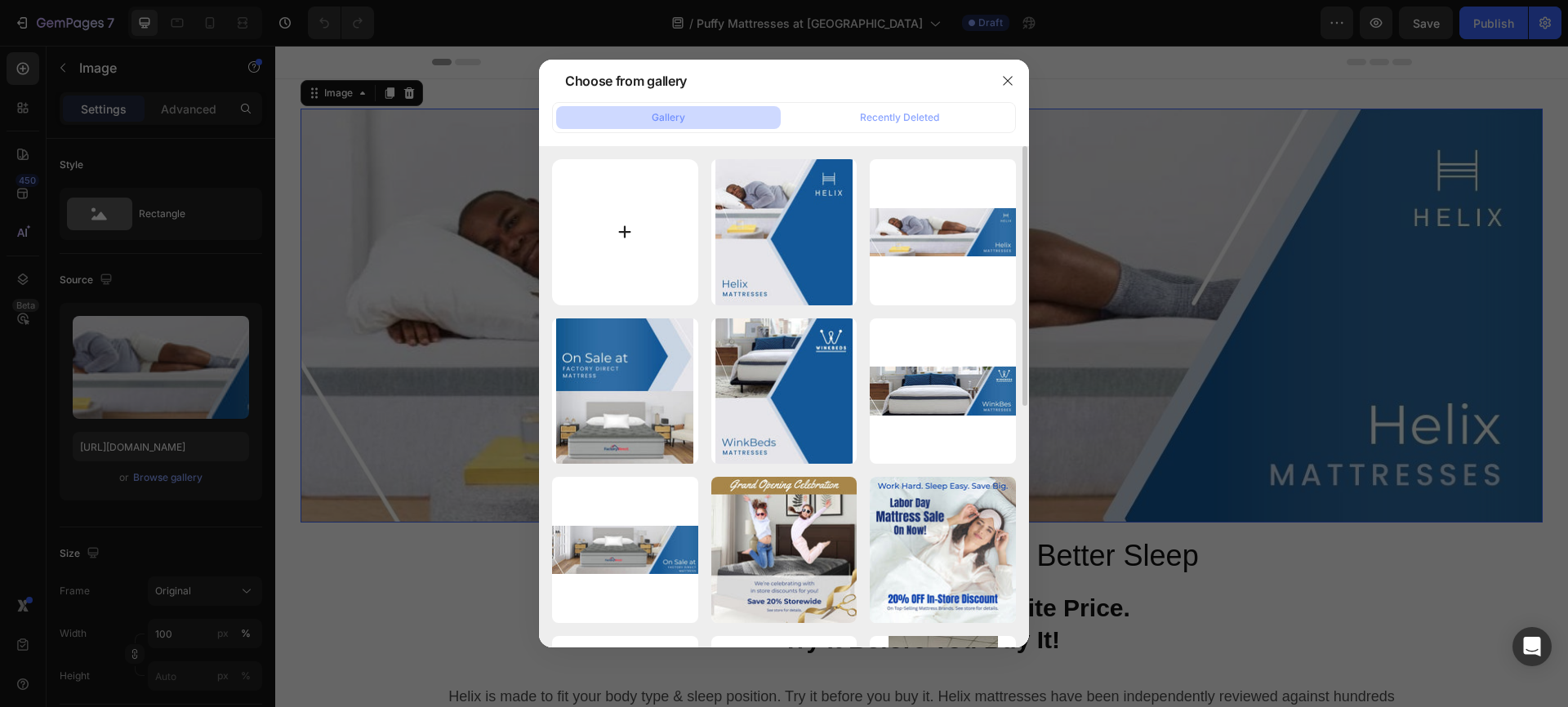
click at [623, 229] on input "file" at bounding box center [625, 232] width 146 height 146
type input "C:\fakepath\FDM Puffy Landing Page Banner 1550x500.jpg"
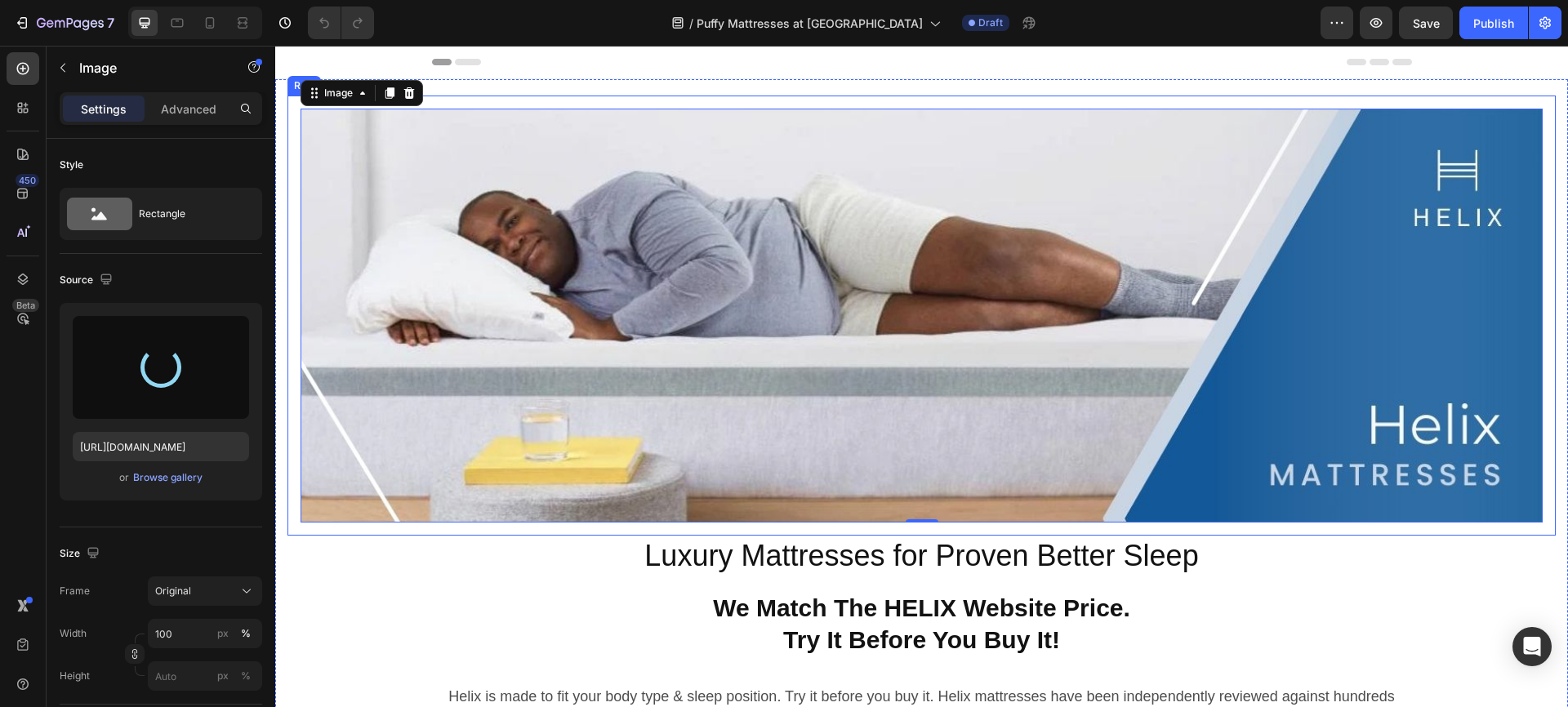
type input "https://cdn.shopify.com/s/files/1/0950/9899/4966/files/gempages_579793075895796…"
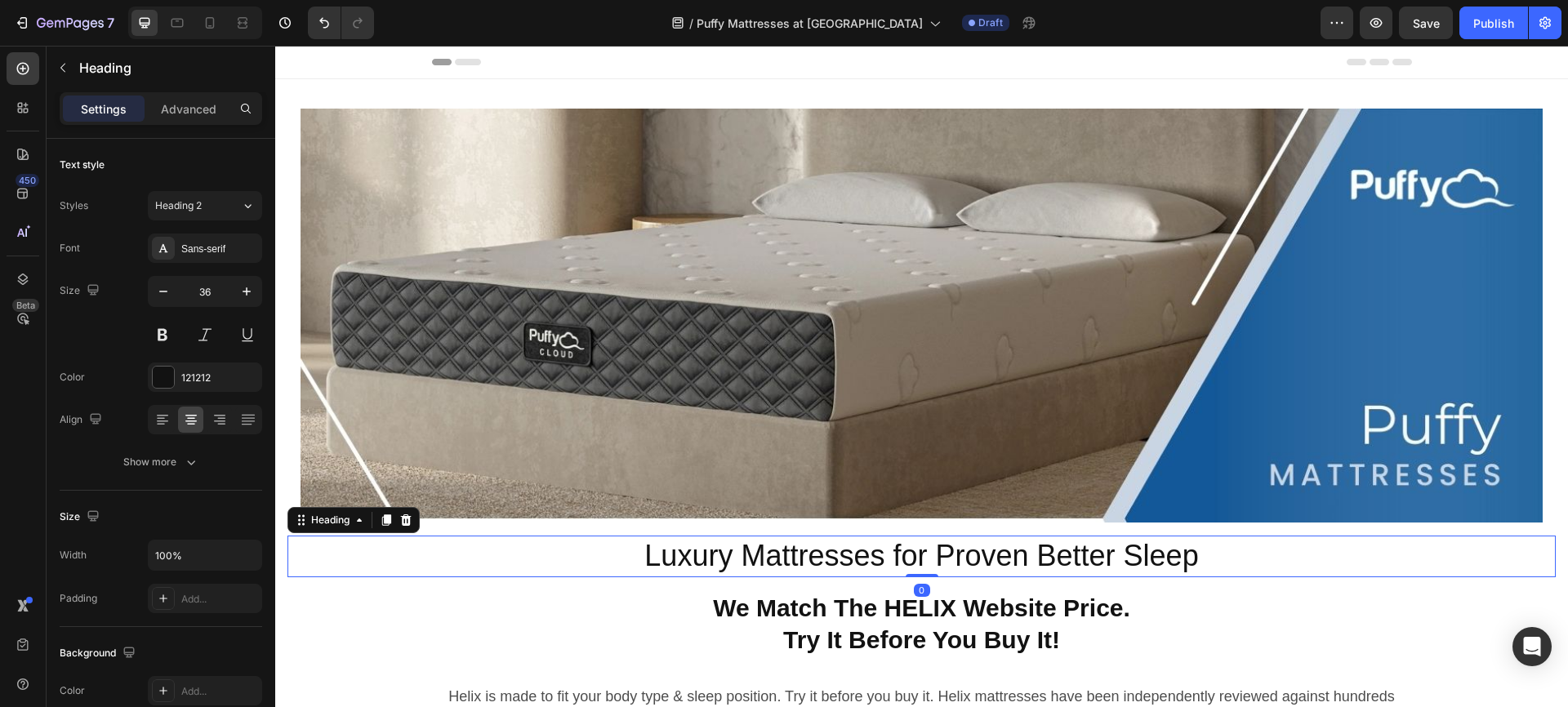
click at [876, 549] on h2 "Luxury Mattresses for Proven Better Sleep" at bounding box center [922, 557] width 1269 height 42
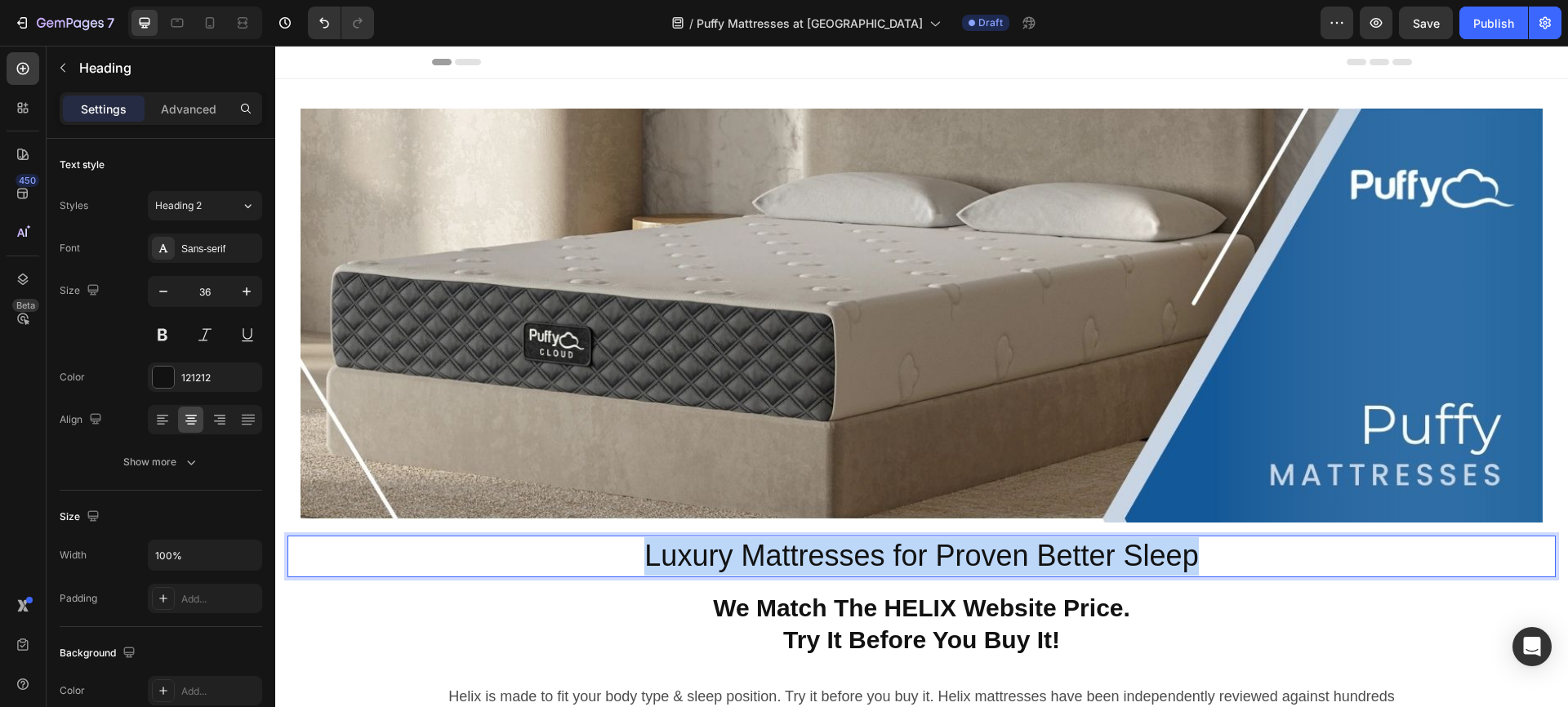
click at [876, 549] on p "Luxury Mattresses for Proven Better Sleep" at bounding box center [922, 557] width 1265 height 38
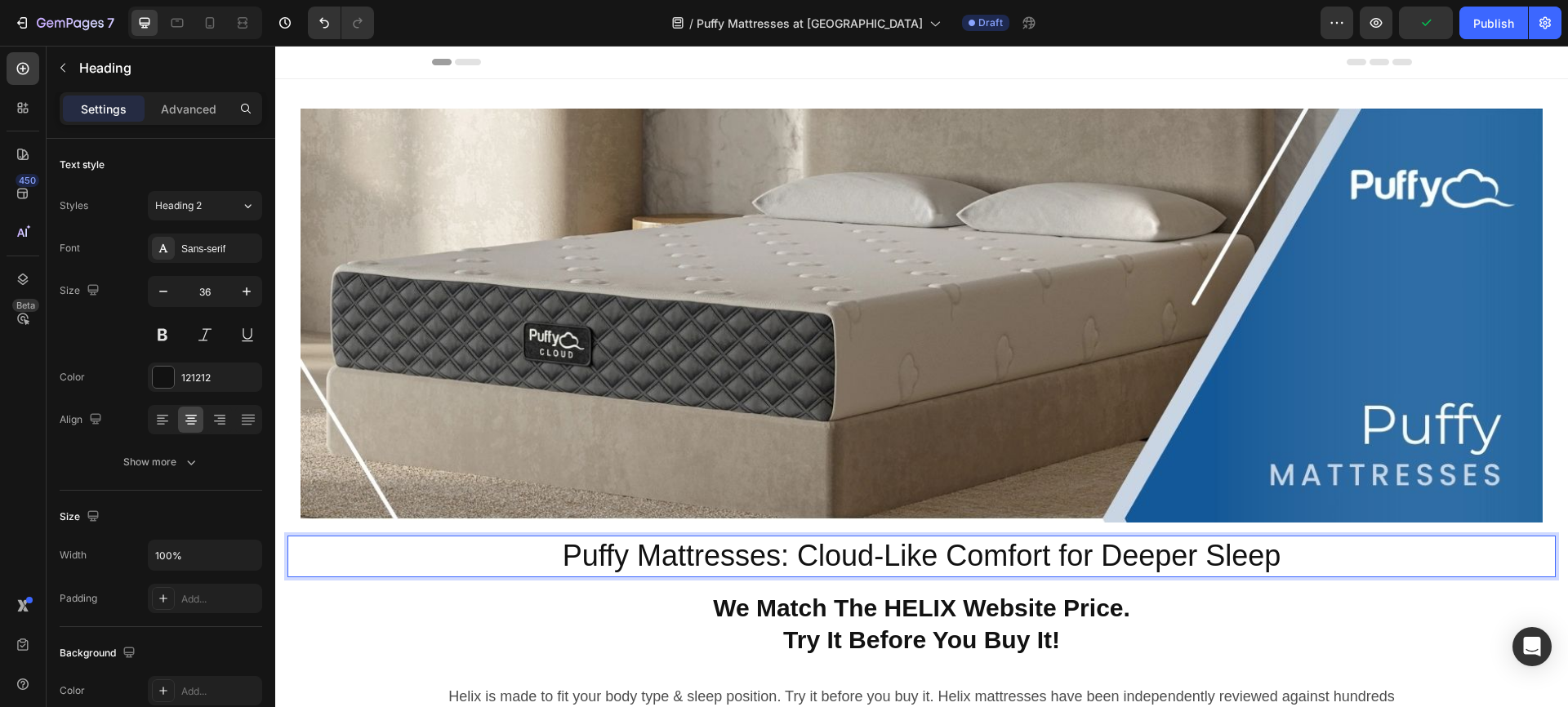
click at [793, 627] on strong "Try It Before You Buy It!" at bounding box center [922, 640] width 277 height 27
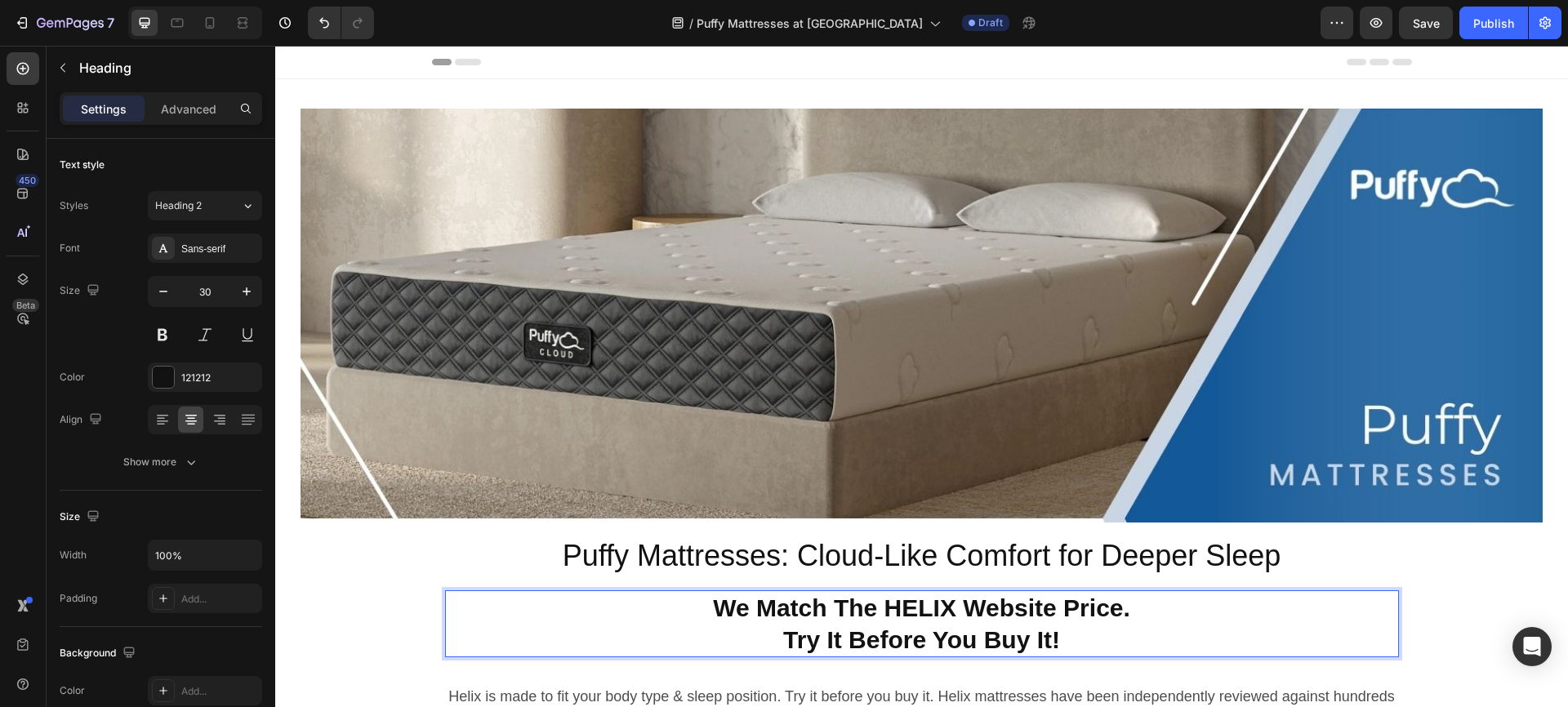
click at [793, 627] on strong "Try It Before You Buy It!" at bounding box center [922, 640] width 277 height 27
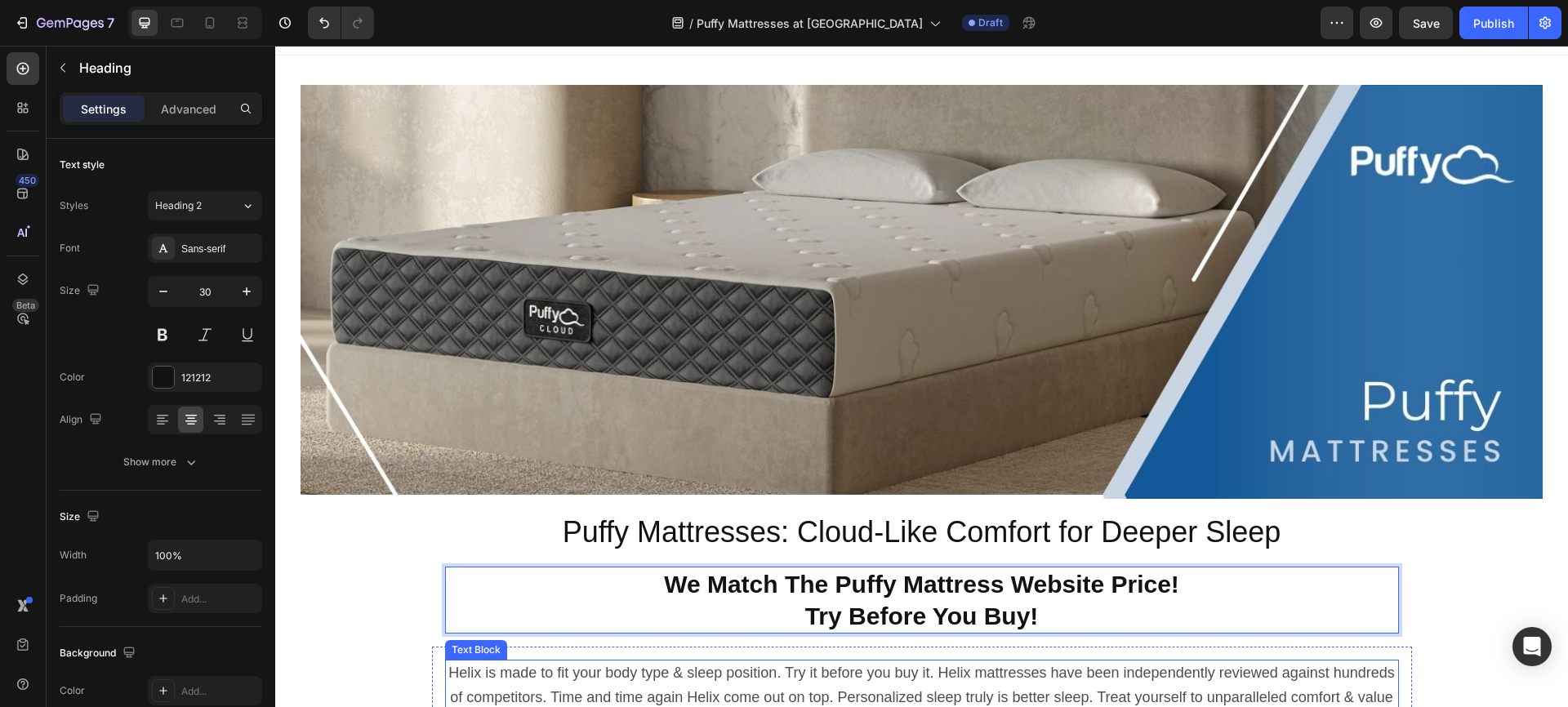
scroll to position [25, 0]
click at [763, 677] on p "Helix is made to fit your body type & sleep position. Try it before you buy it.…" at bounding box center [923, 697] width 951 height 73
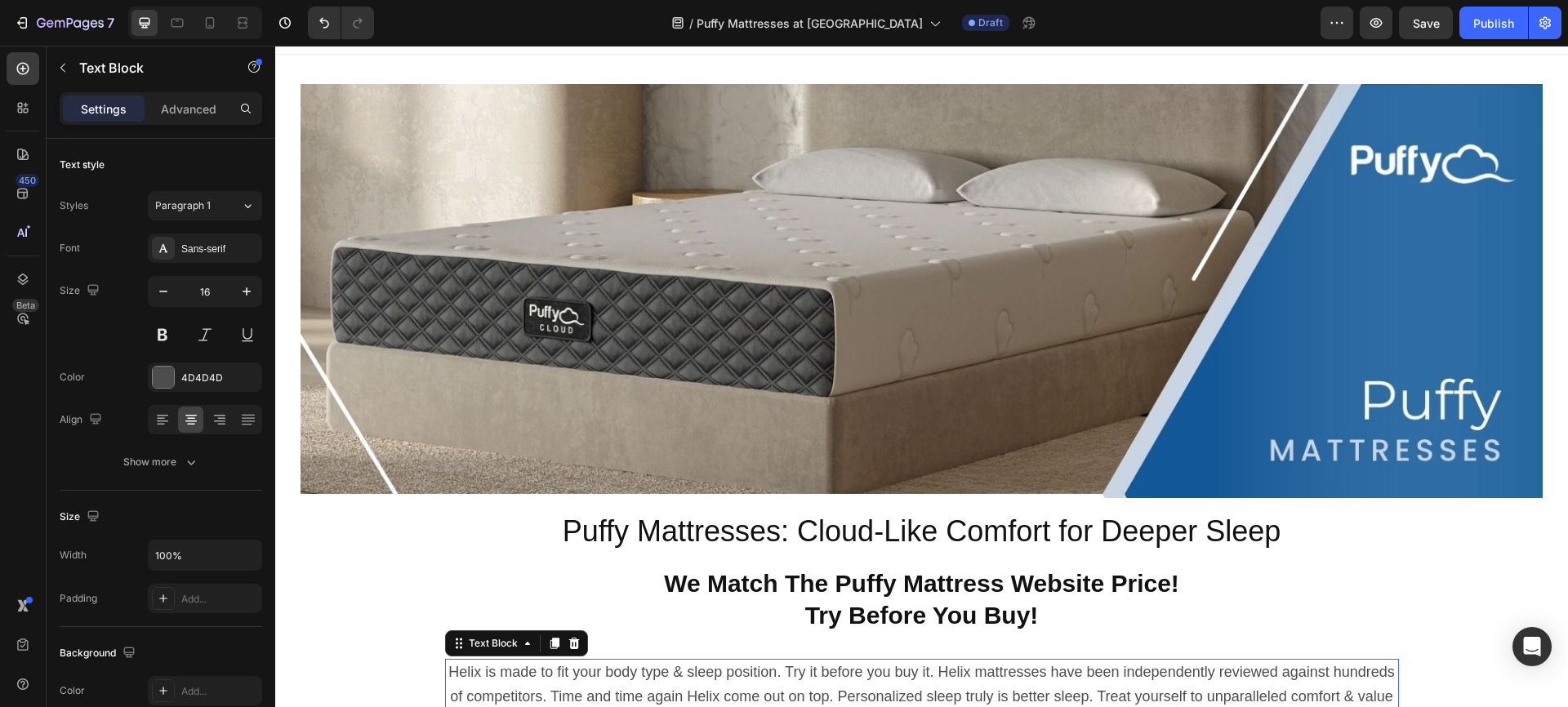
click at [763, 677] on p "Helix is made to fit your body type & sleep position. Try it before you buy it.…" at bounding box center [923, 697] width 951 height 73
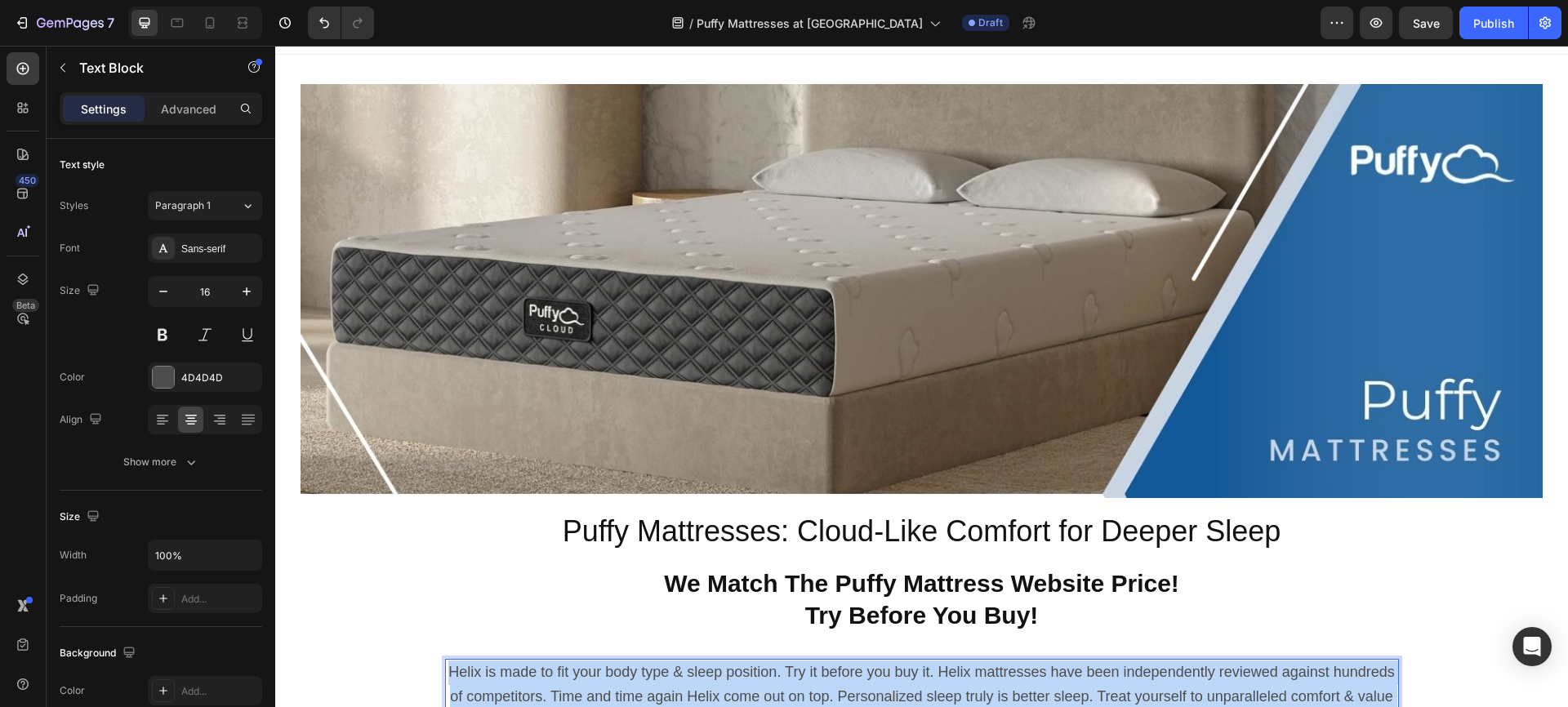
click at [763, 677] on p "Helix is made to fit your body type & sleep position. Try it before you buy it.…" at bounding box center [923, 697] width 951 height 73
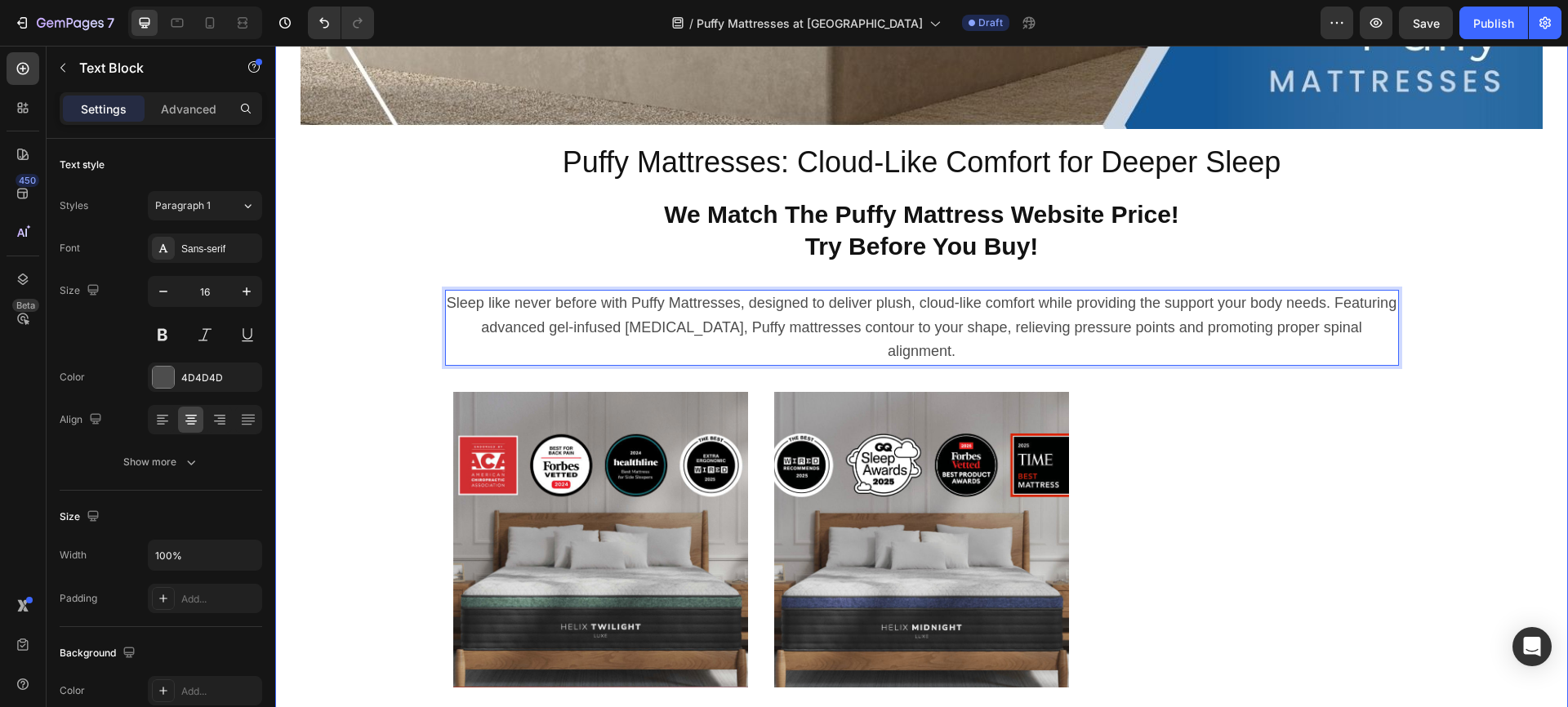
scroll to position [561, 0]
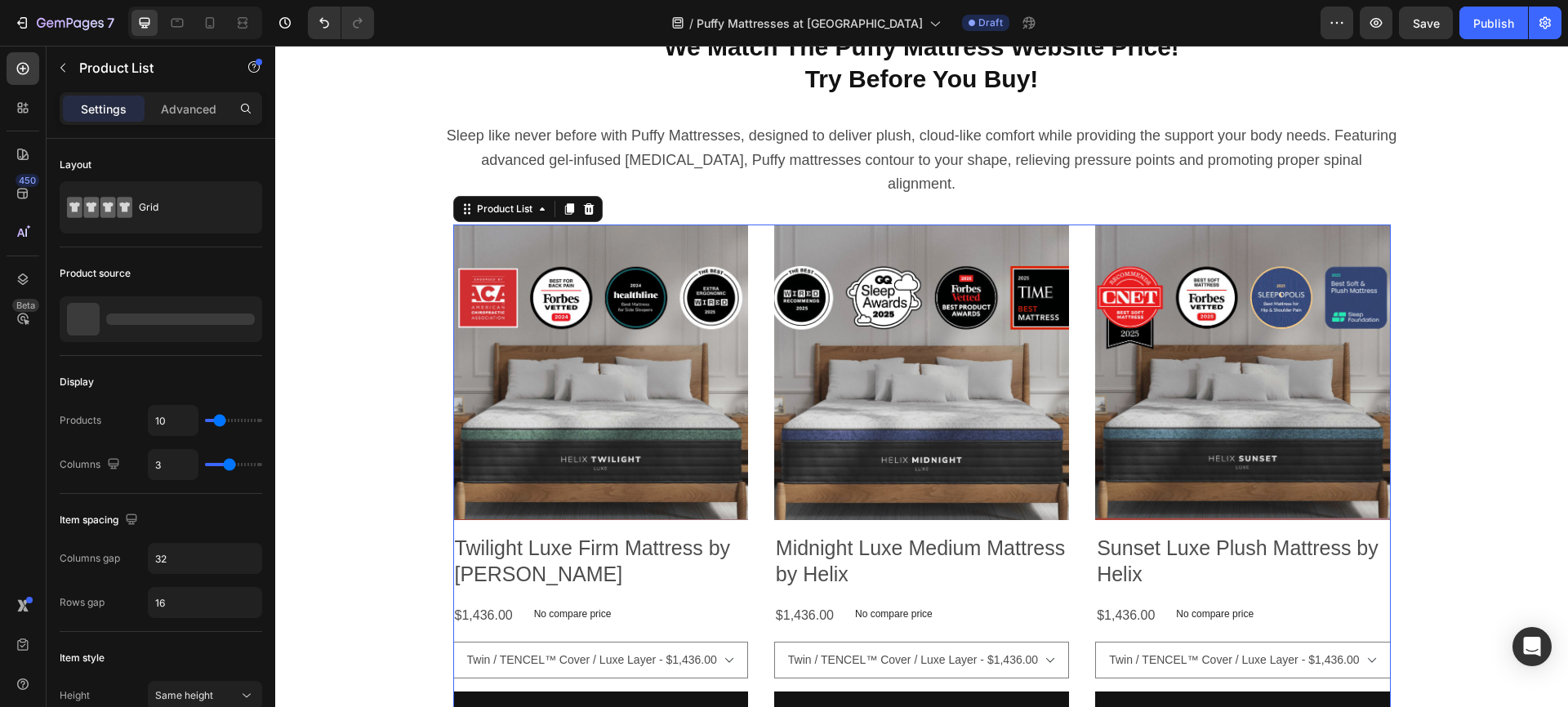
click at [752, 643] on div "Product Images Twilight Luxe Firm Mattress by Helix Product Title $1,436.00 Pro…" at bounding box center [922, 486] width 938 height 523
click at [183, 319] on p "3 products" at bounding box center [147, 325] width 78 height 16
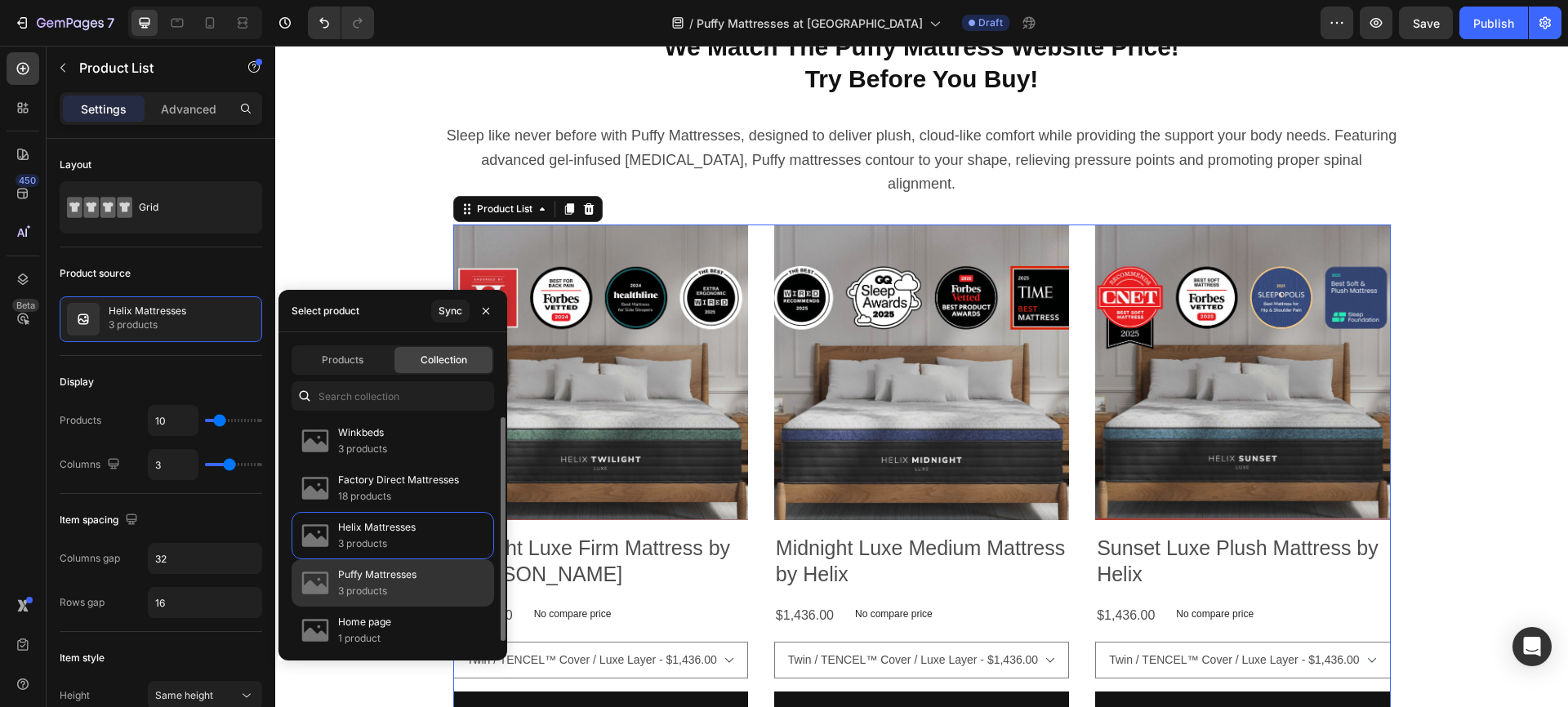
click at [365, 569] on p "Puffy Mattresses" at bounding box center [377, 574] width 79 height 16
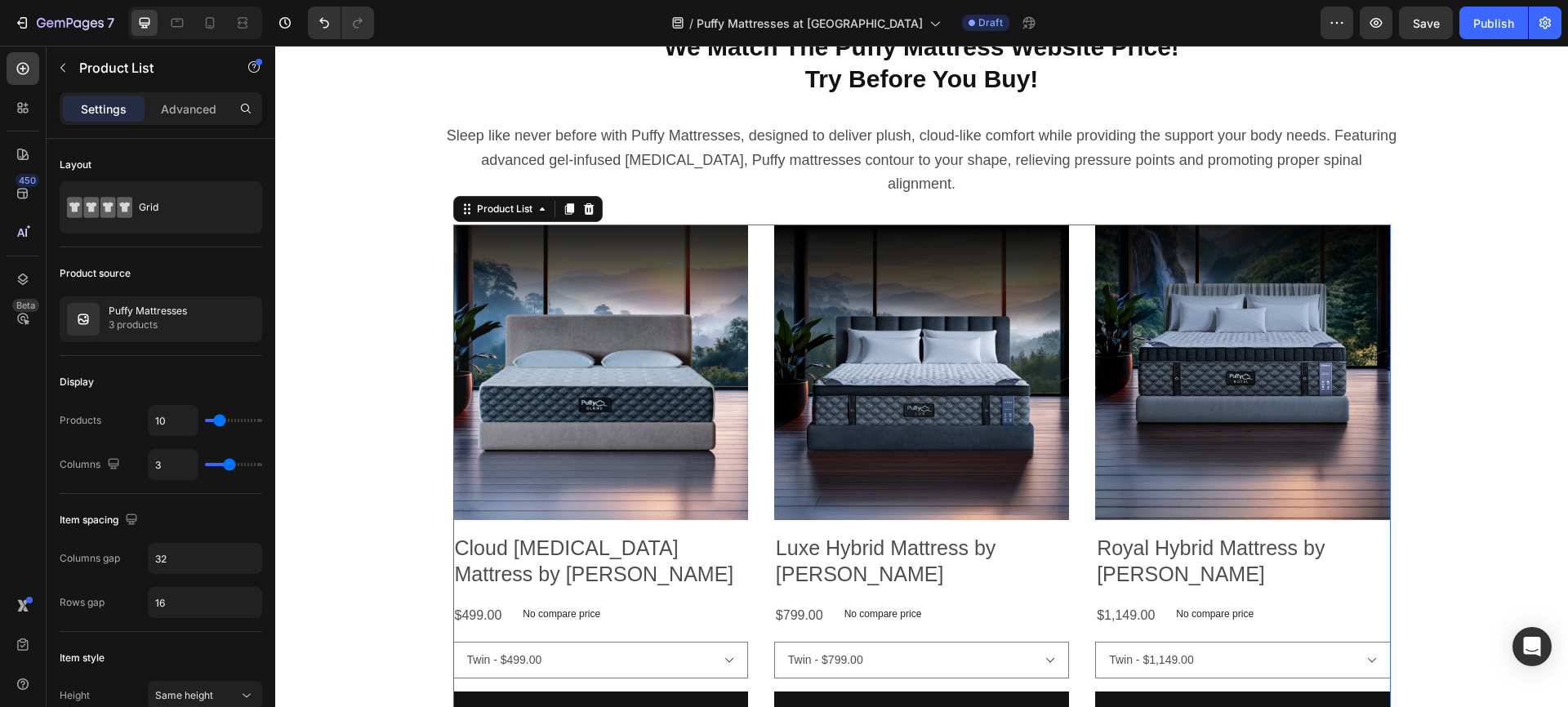
click at [752, 563] on div "Product Images Cloud Memory Foam Mattress by Puffy Product Title $499.00 Produc…" at bounding box center [922, 486] width 938 height 523
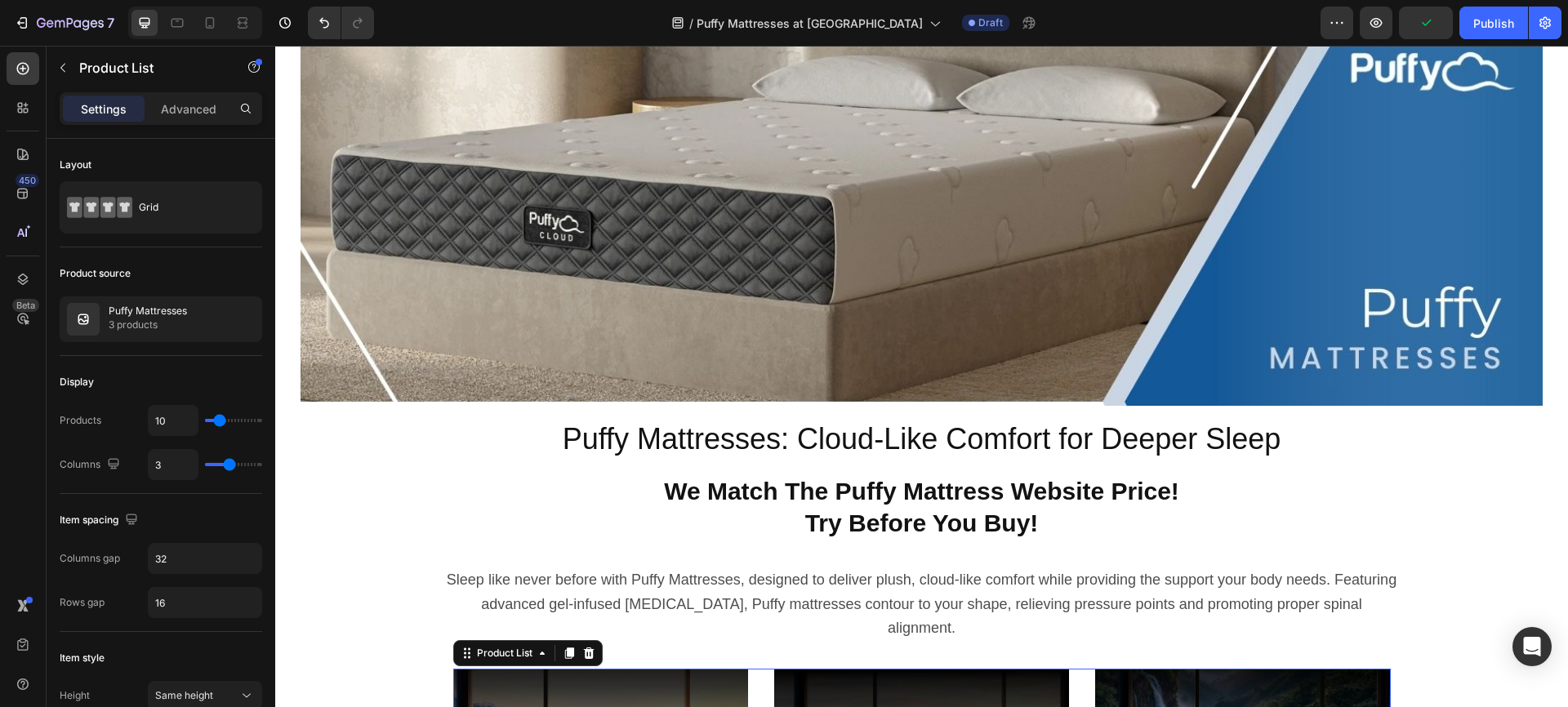
scroll to position [105, 0]
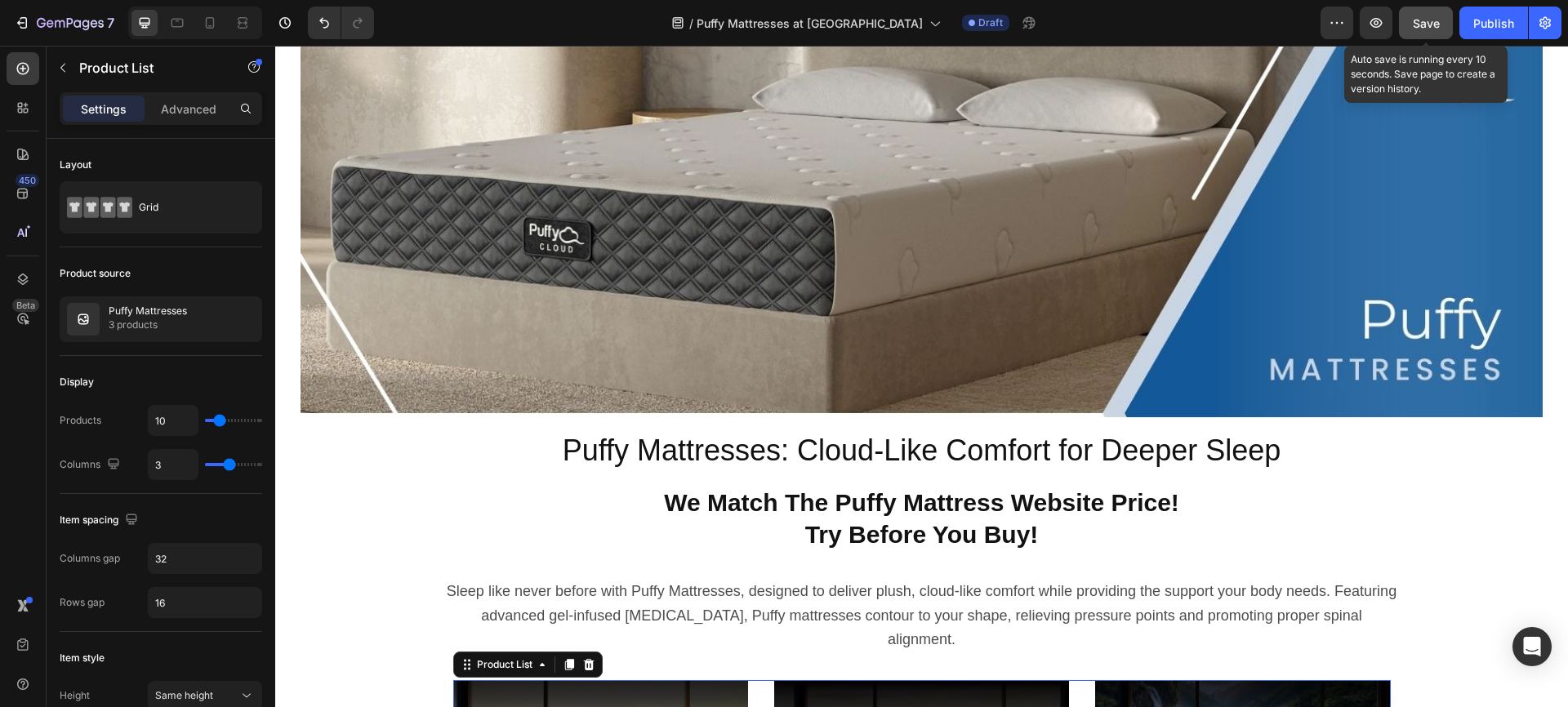
click at [1429, 23] on span "Save" at bounding box center [1427, 23] width 27 height 14
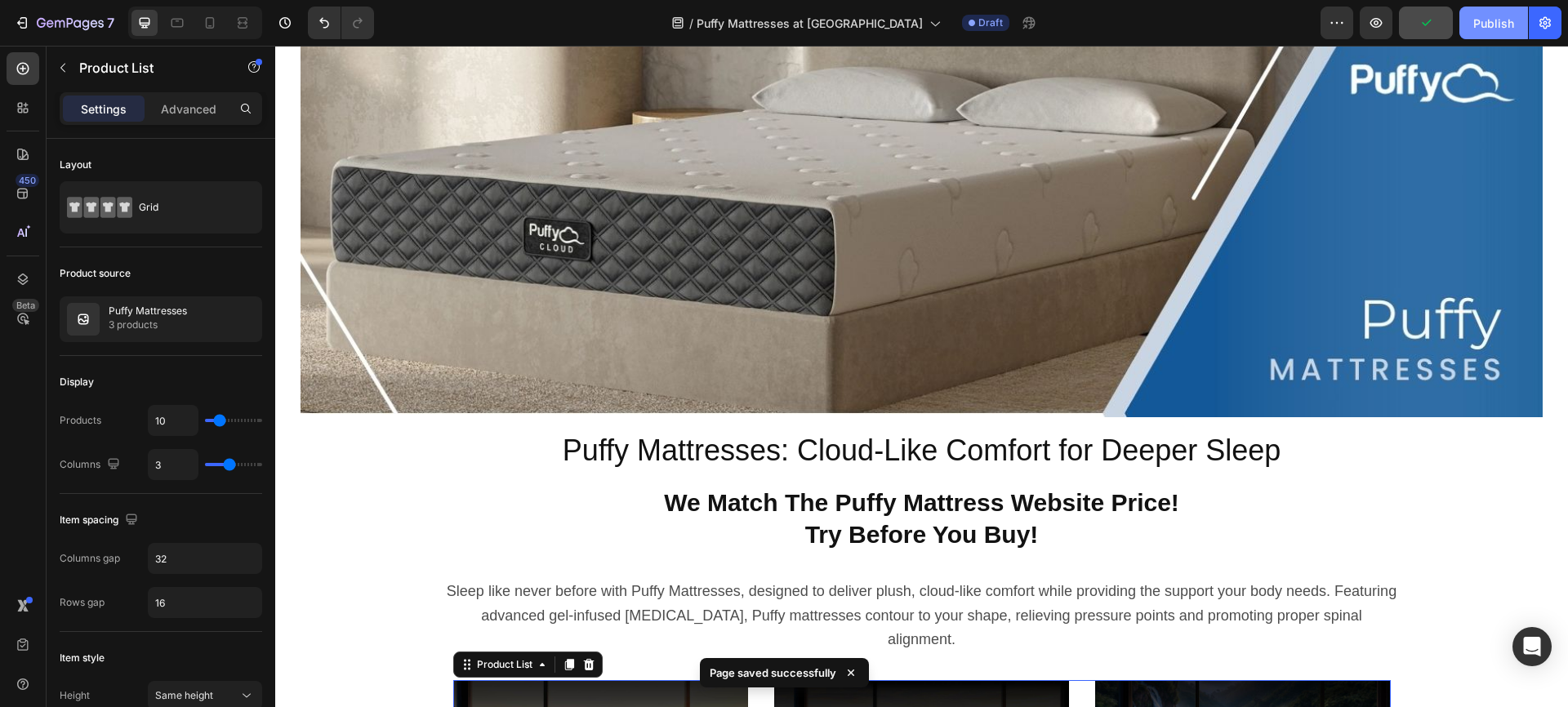
click at [1487, 20] on div "Publish" at bounding box center [1494, 23] width 41 height 17
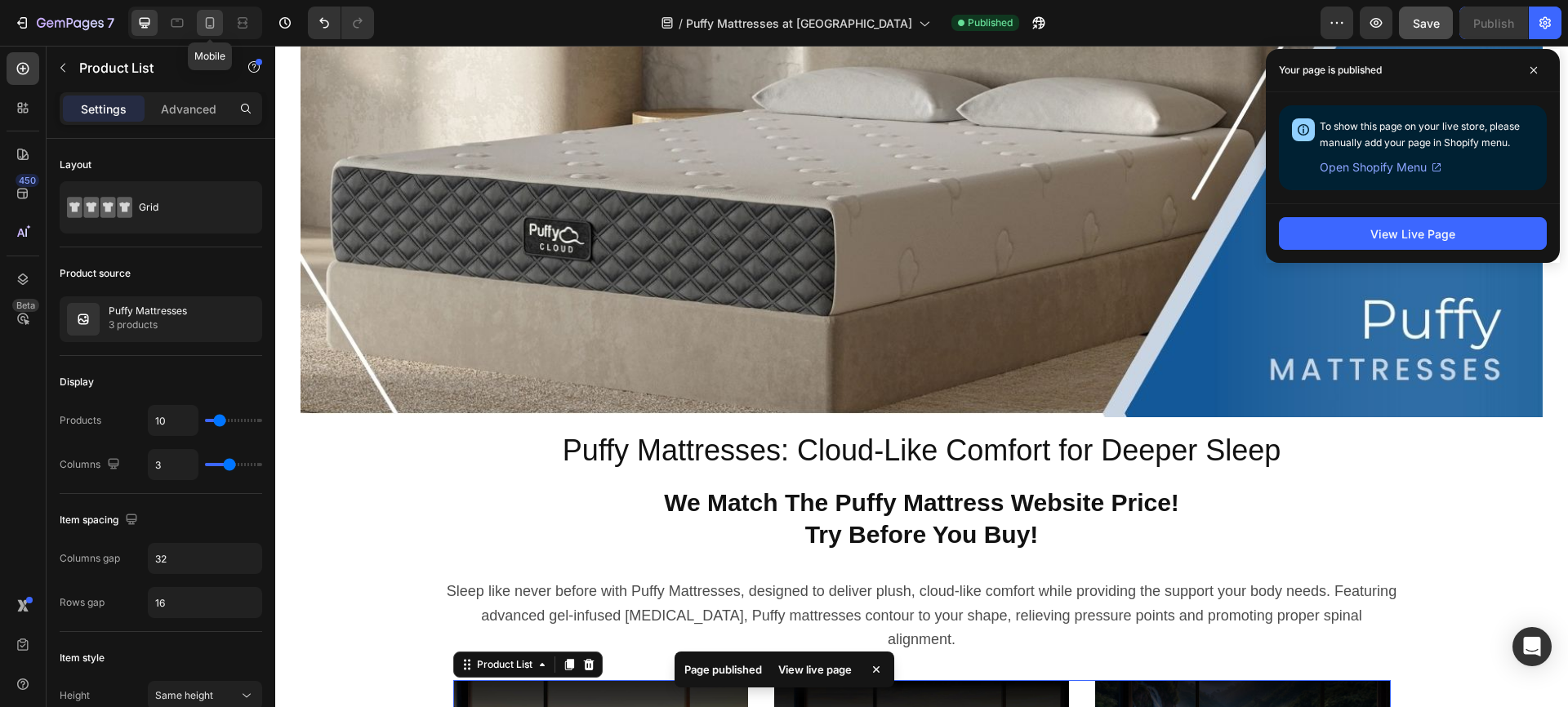
click at [212, 20] on icon at bounding box center [209, 22] width 16 height 16
type input "100%"
type input "2"
type input "16"
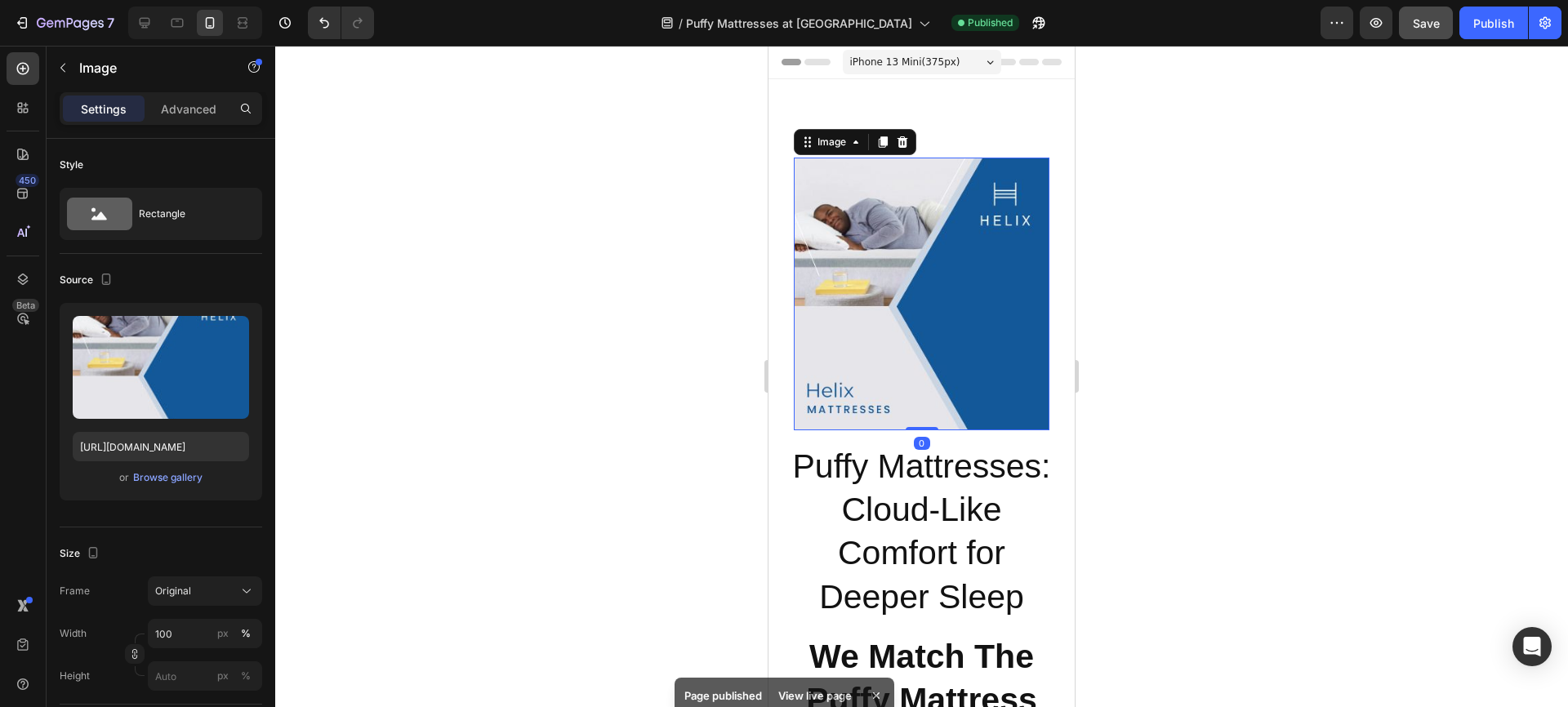
drag, startPoint x: 904, startPoint y: 233, endPoint x: 1447, endPoint y: 313, distance: 548.9
click at [904, 233] on img at bounding box center [922, 293] width 256 height 273
click at [158, 476] on div "Browse gallery" at bounding box center [168, 477] width 69 height 15
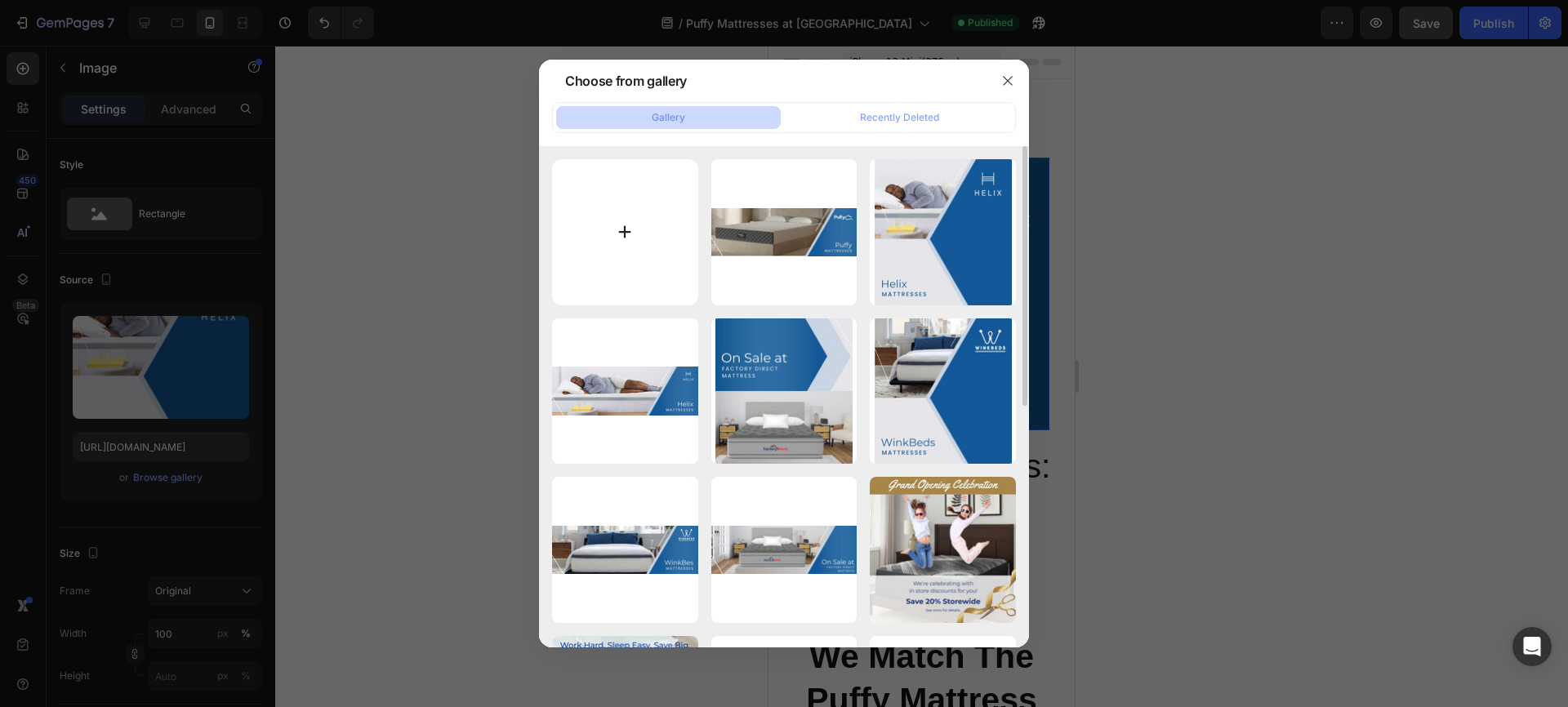
click at [621, 233] on input "file" at bounding box center [625, 232] width 146 height 146
type input "C:\fakepath\FDM Puffy Landing Page Banner 375x400.jpg"
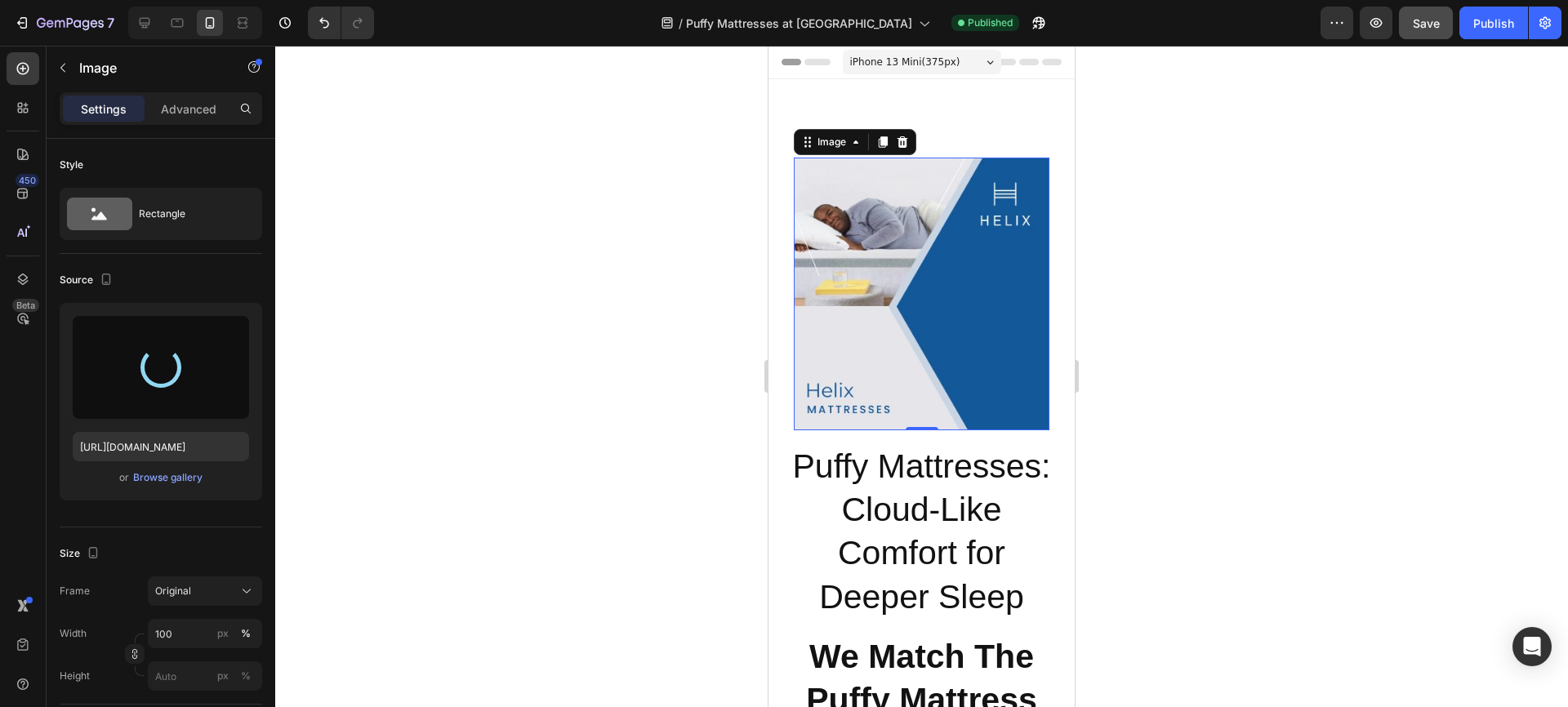
type input "https://cdn.shopify.com/s/files/1/0950/9899/4966/files/gempages_579793075895796…"
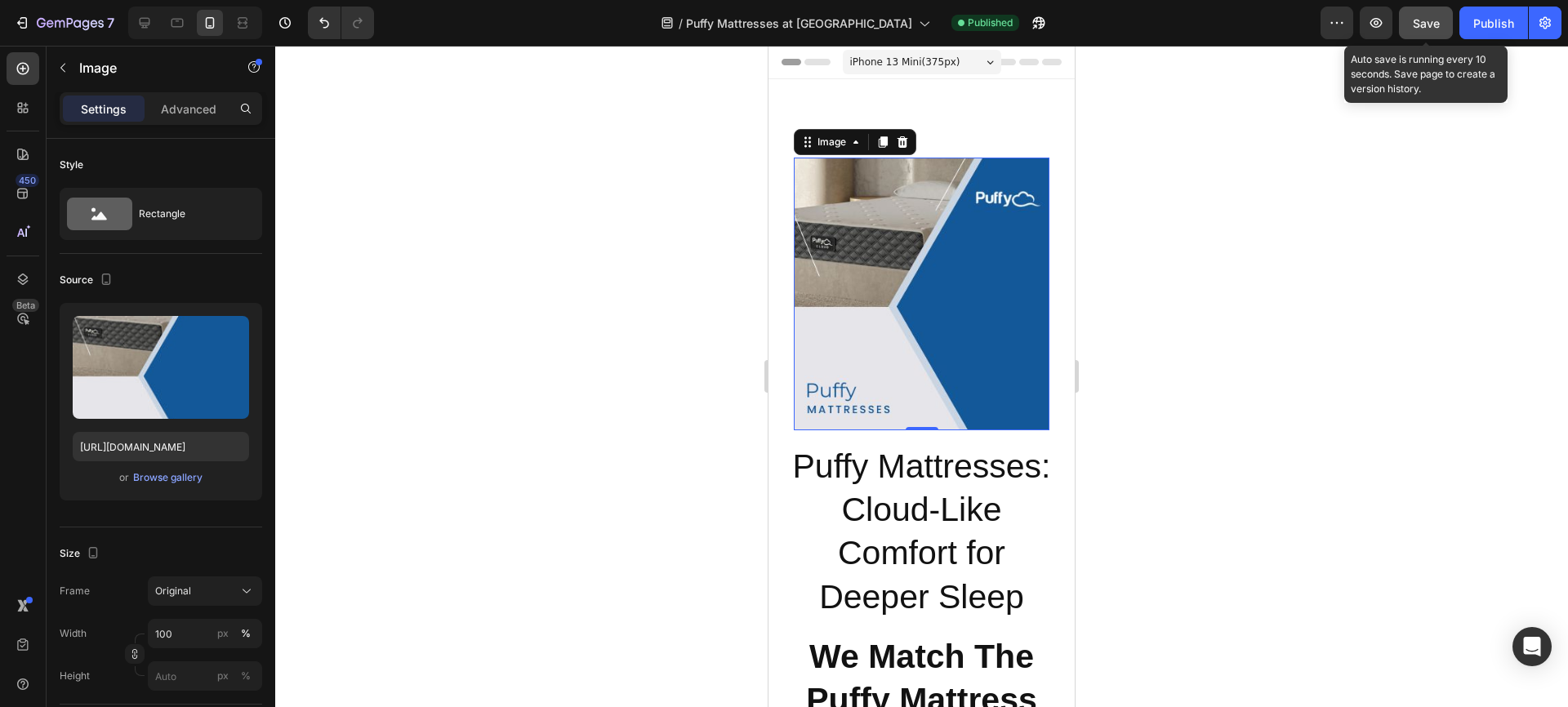
click at [1435, 21] on span "Save" at bounding box center [1427, 23] width 27 height 14
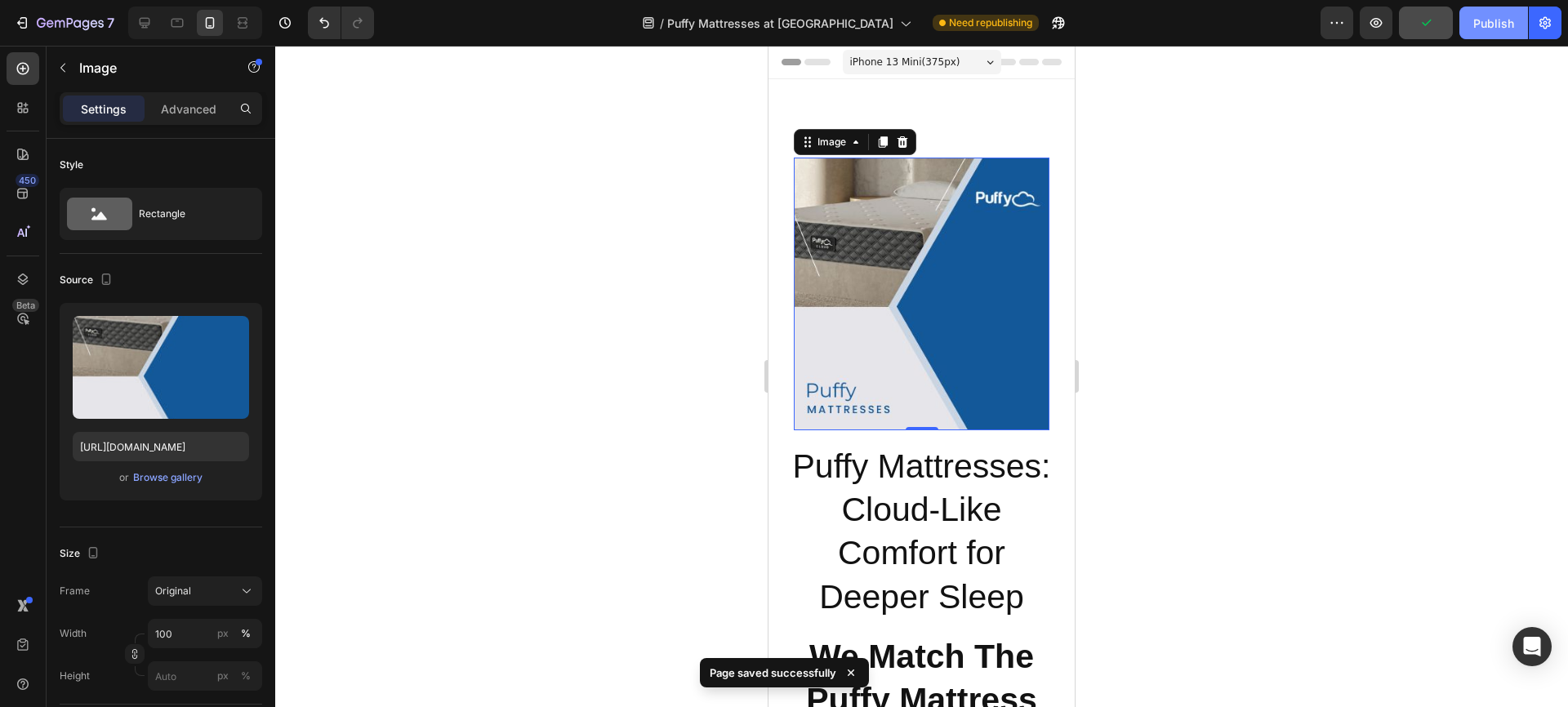
click at [1491, 21] on div "Publish" at bounding box center [1494, 23] width 41 height 17
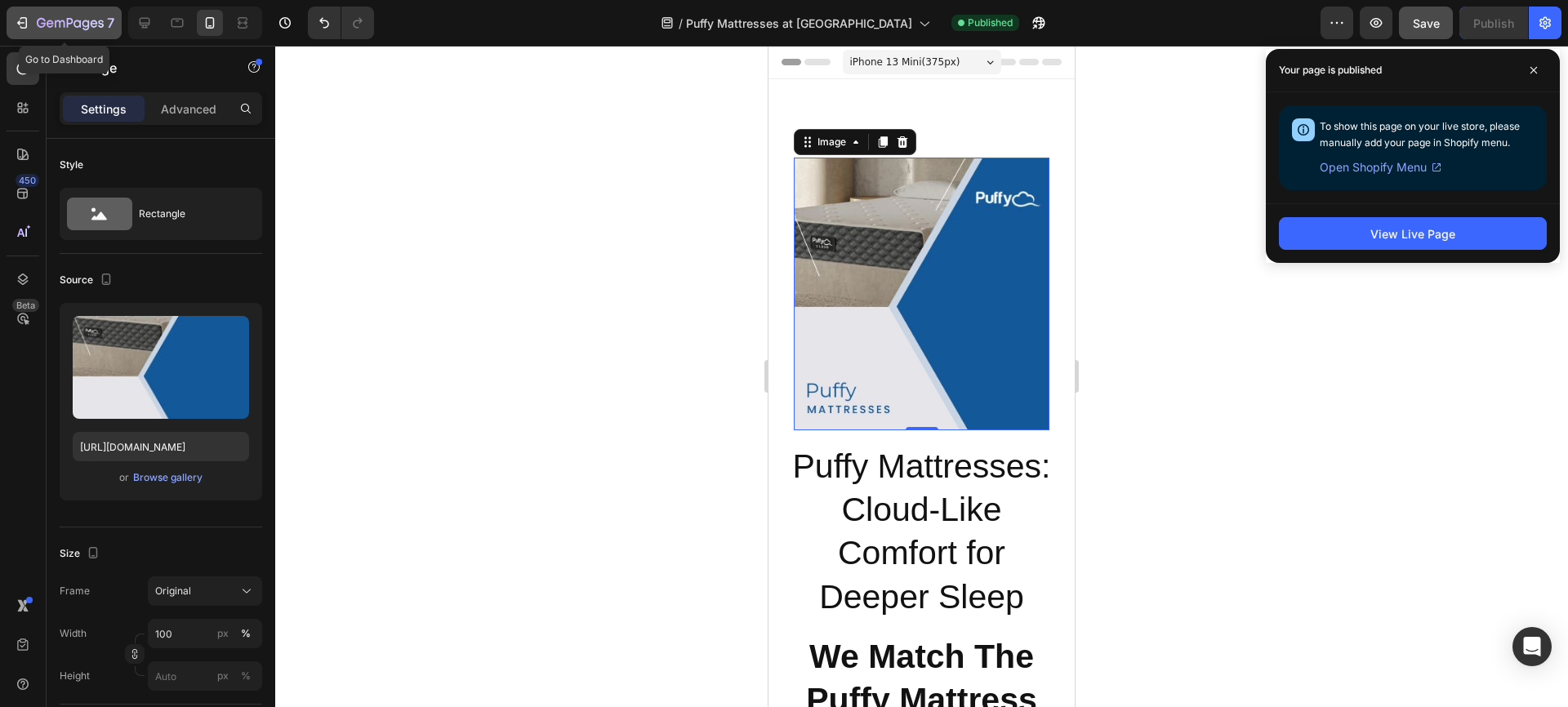
click at [22, 21] on icon "button" at bounding box center [21, 22] width 16 height 16
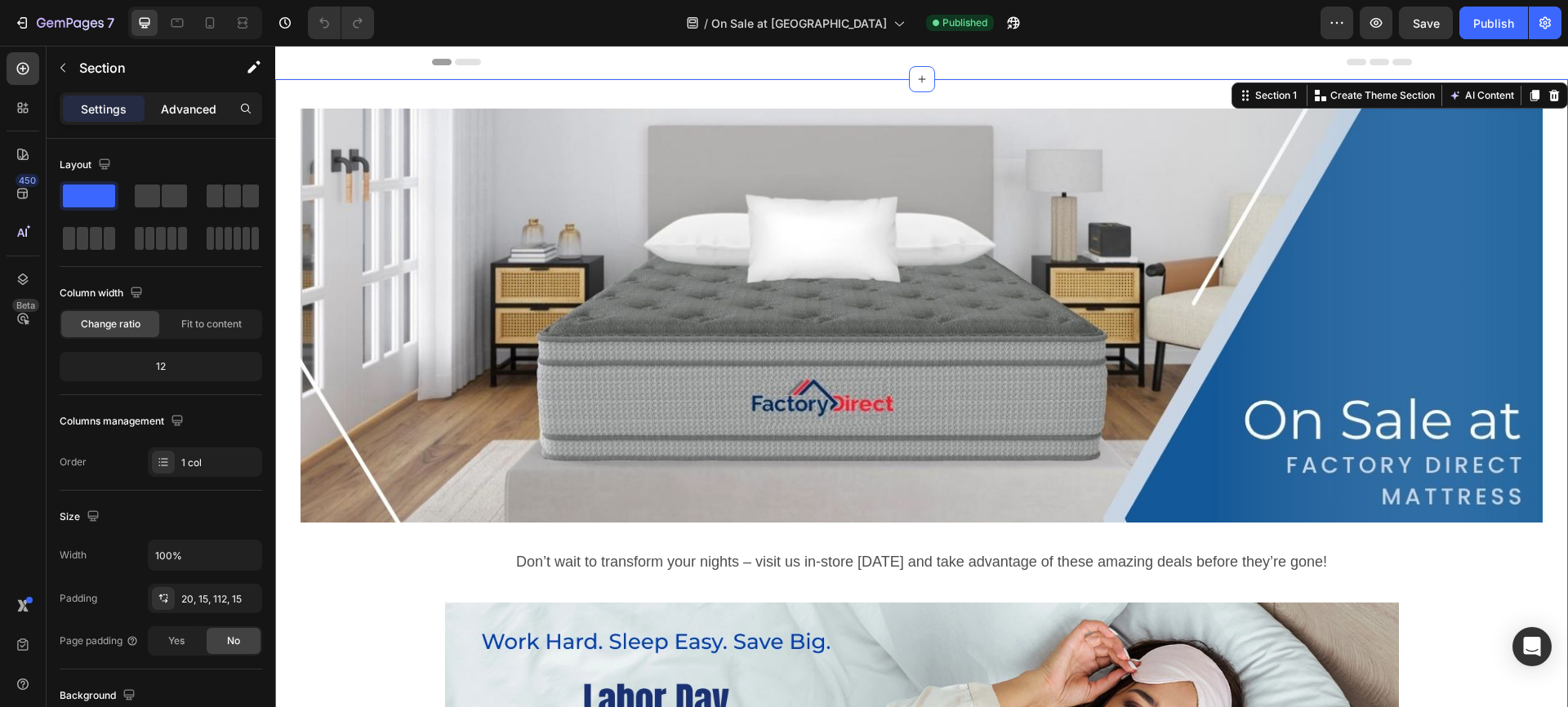
click at [180, 106] on p "Advanced" at bounding box center [188, 109] width 56 height 17
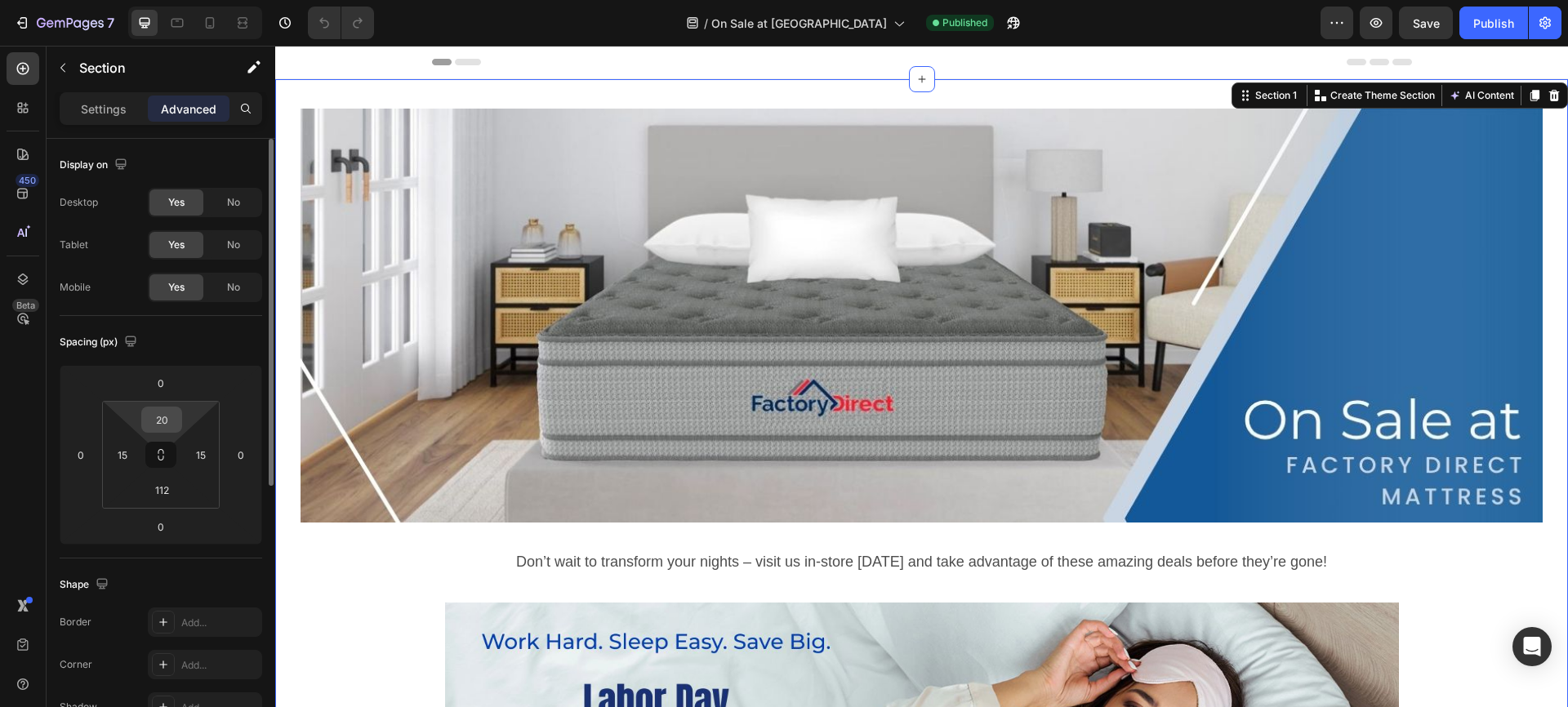
click at [161, 421] on input "20" at bounding box center [162, 420] width 32 height 25
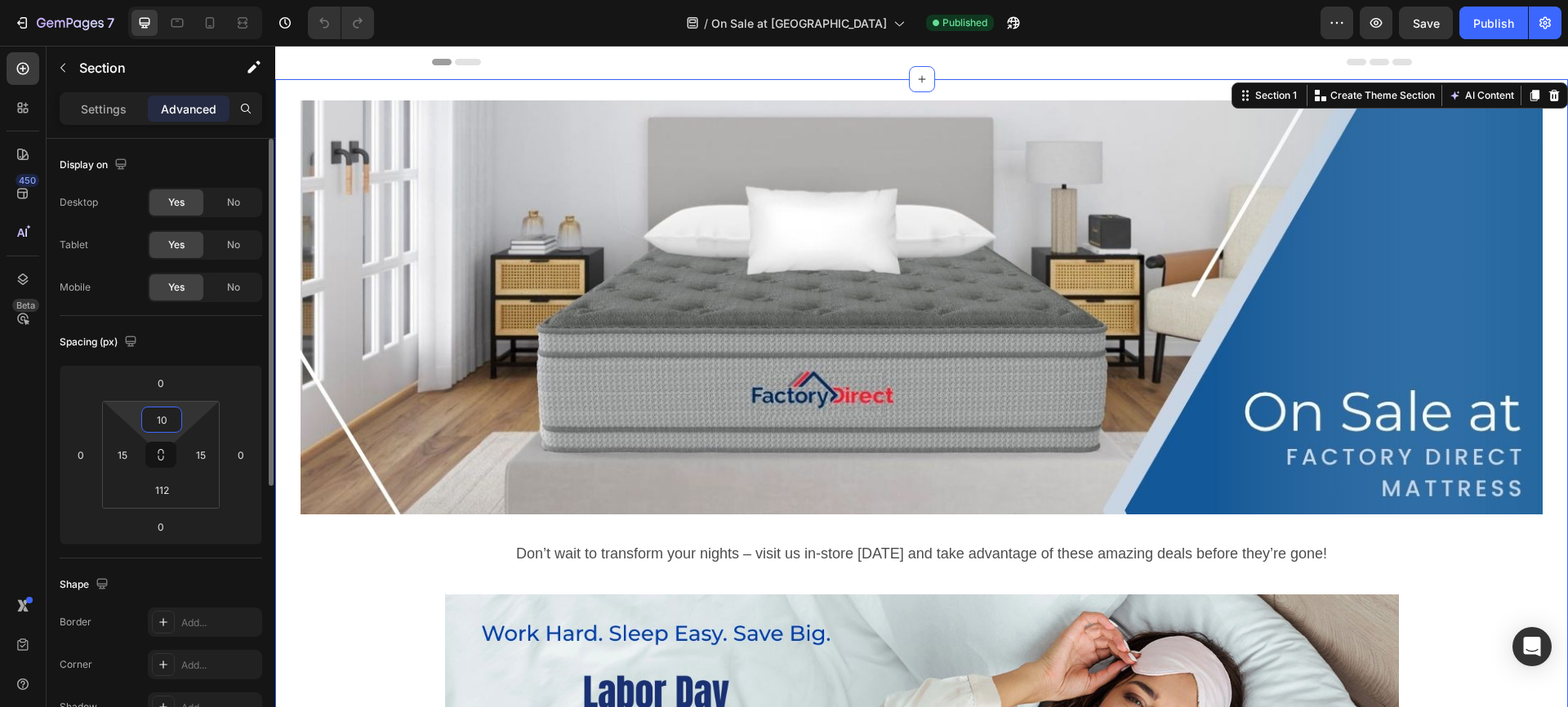
type input "10"
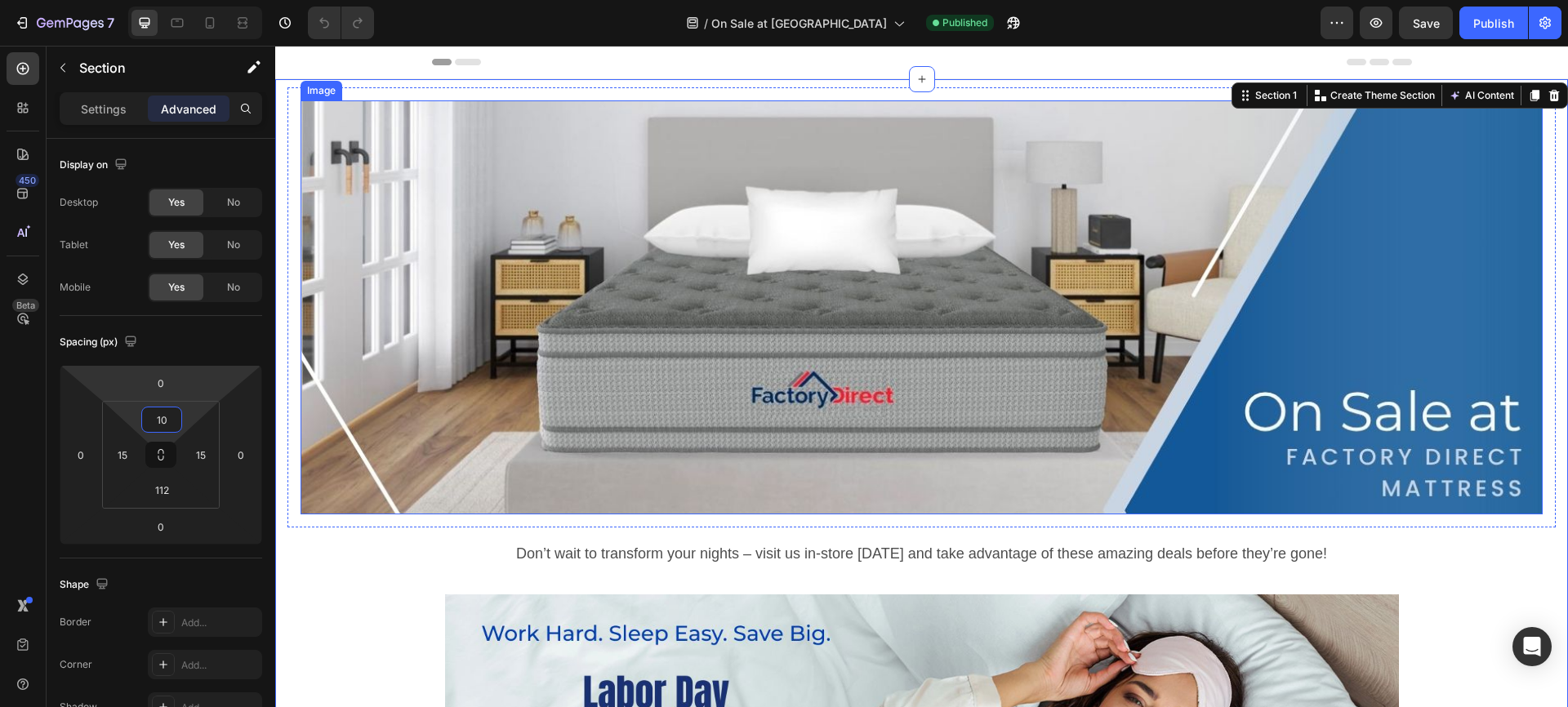
click at [452, 159] on img at bounding box center [922, 307] width 1242 height 414
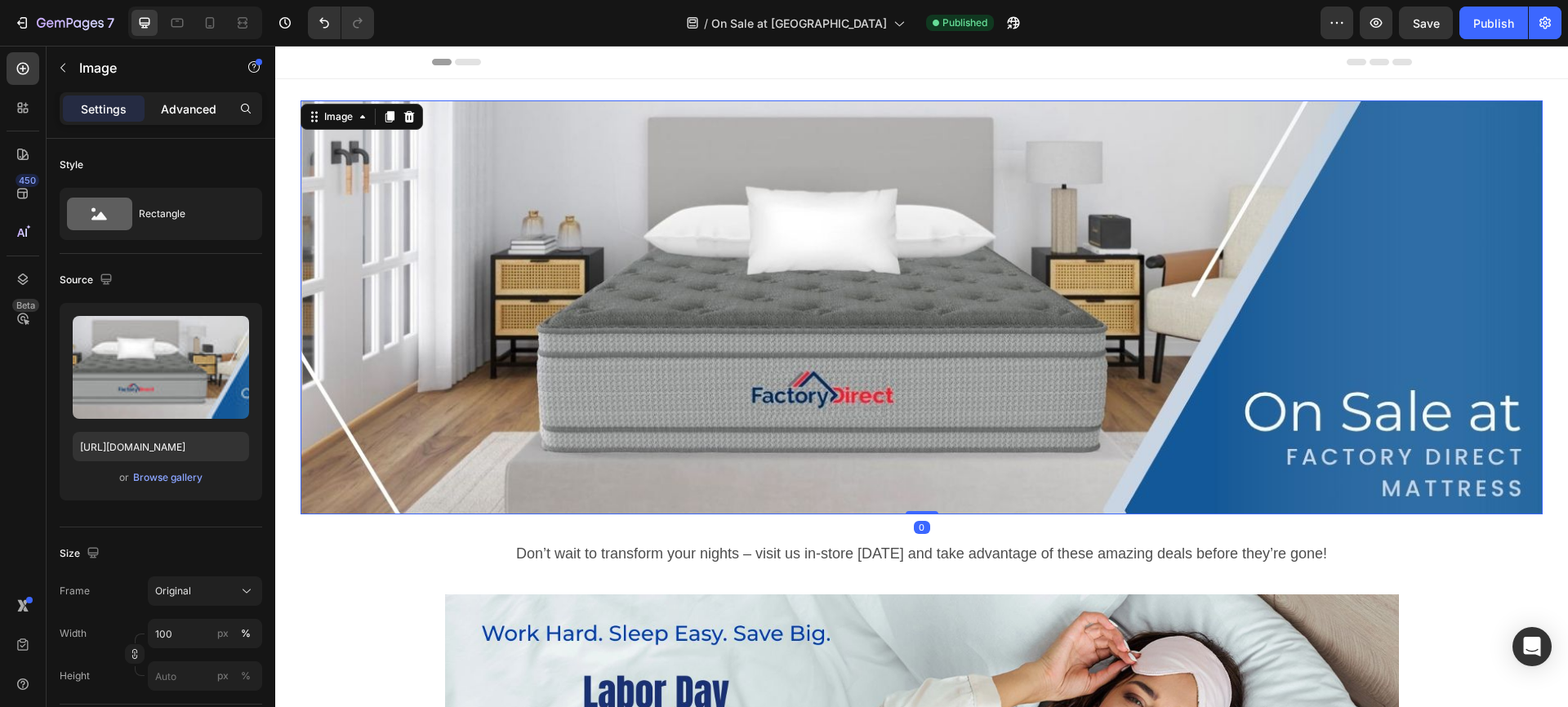
click at [183, 104] on p "Advanced" at bounding box center [188, 109] width 56 height 17
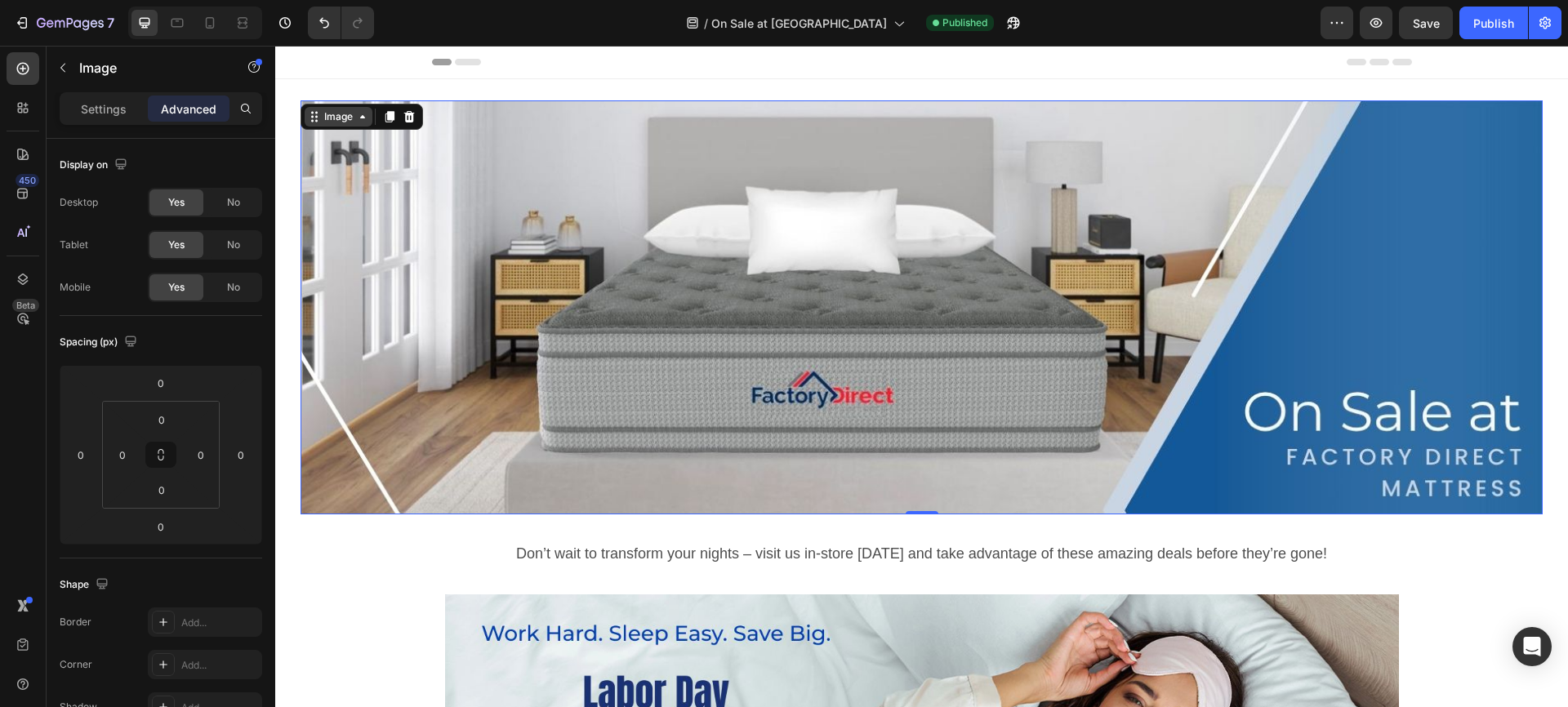
click at [337, 119] on div "Image" at bounding box center [338, 116] width 35 height 15
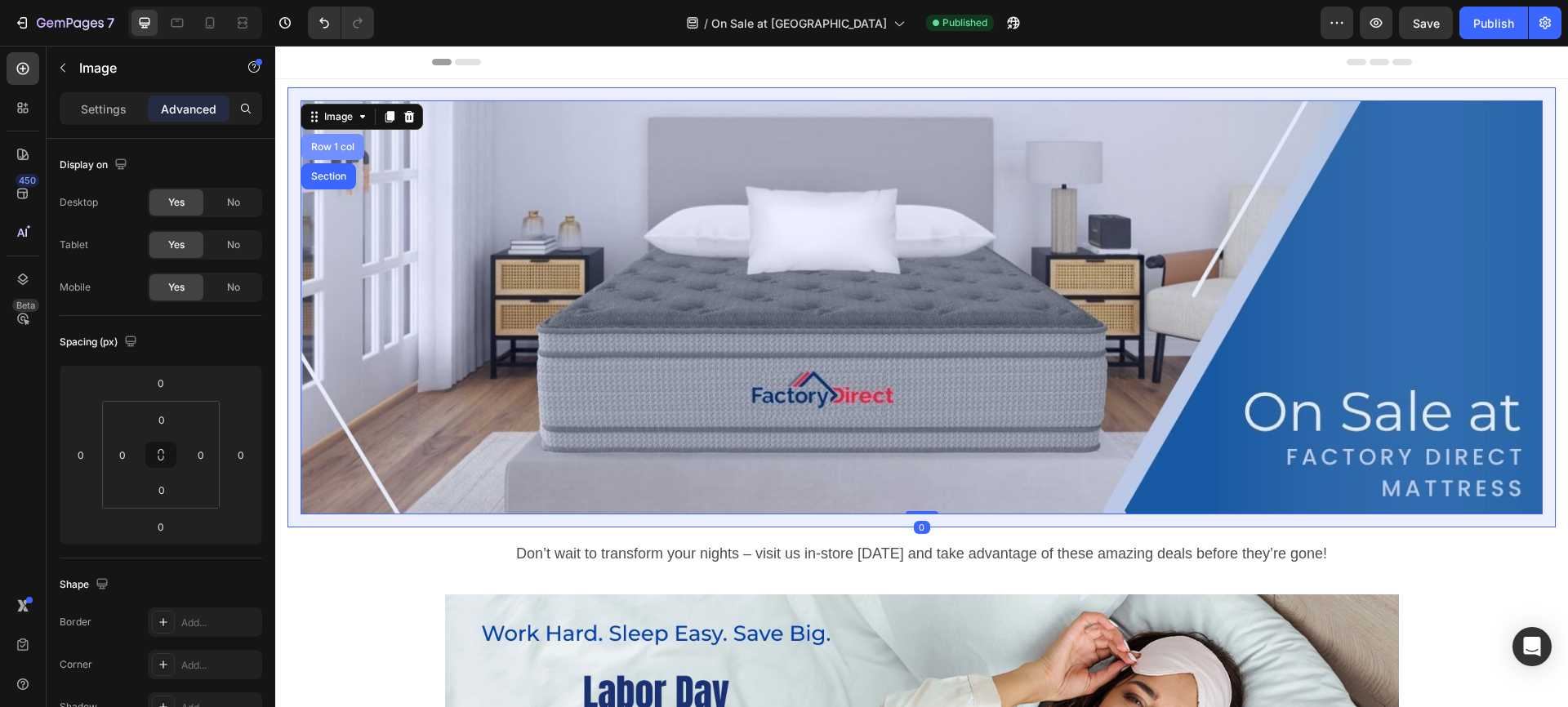
click at [338, 145] on div "Row 1 col" at bounding box center [333, 146] width 50 height 9
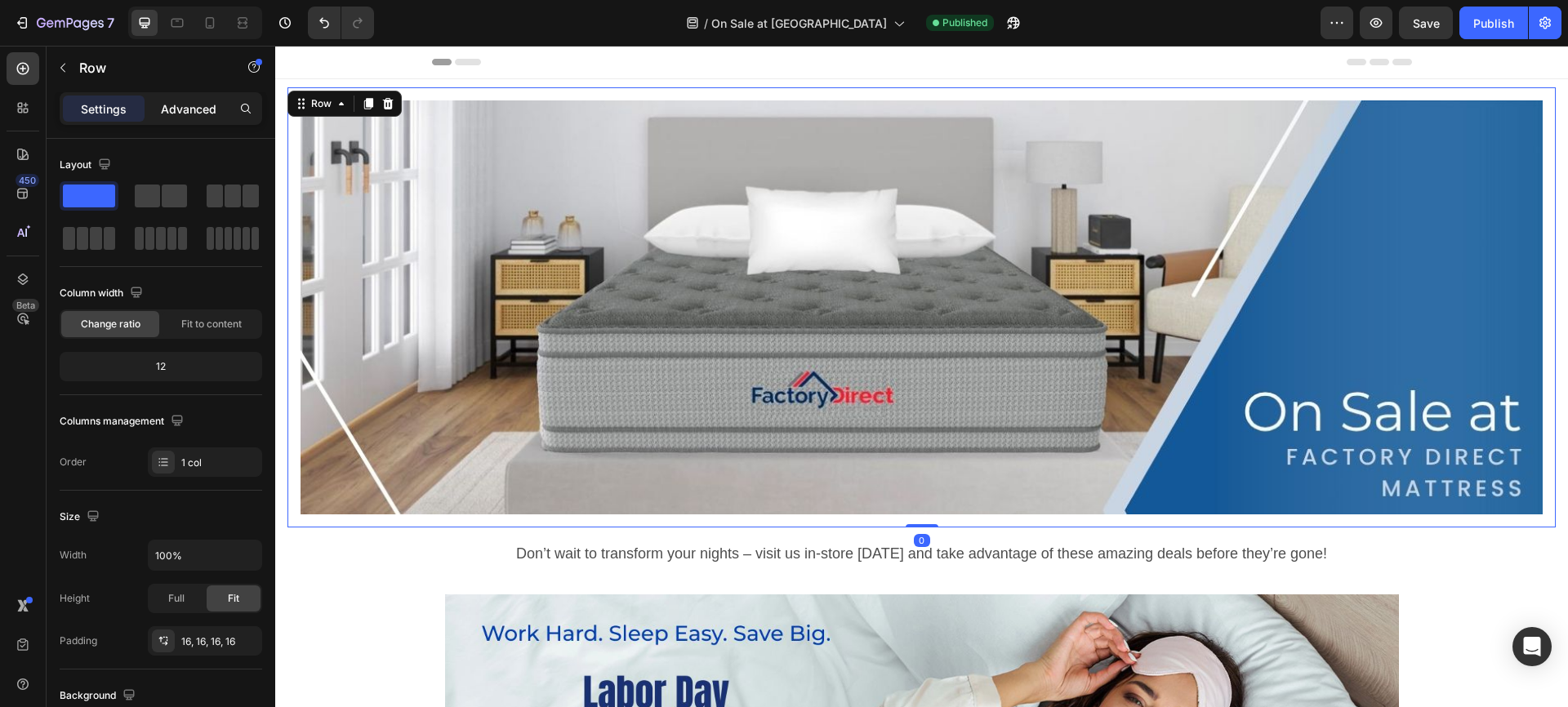
click at [191, 105] on p "Advanced" at bounding box center [188, 109] width 56 height 17
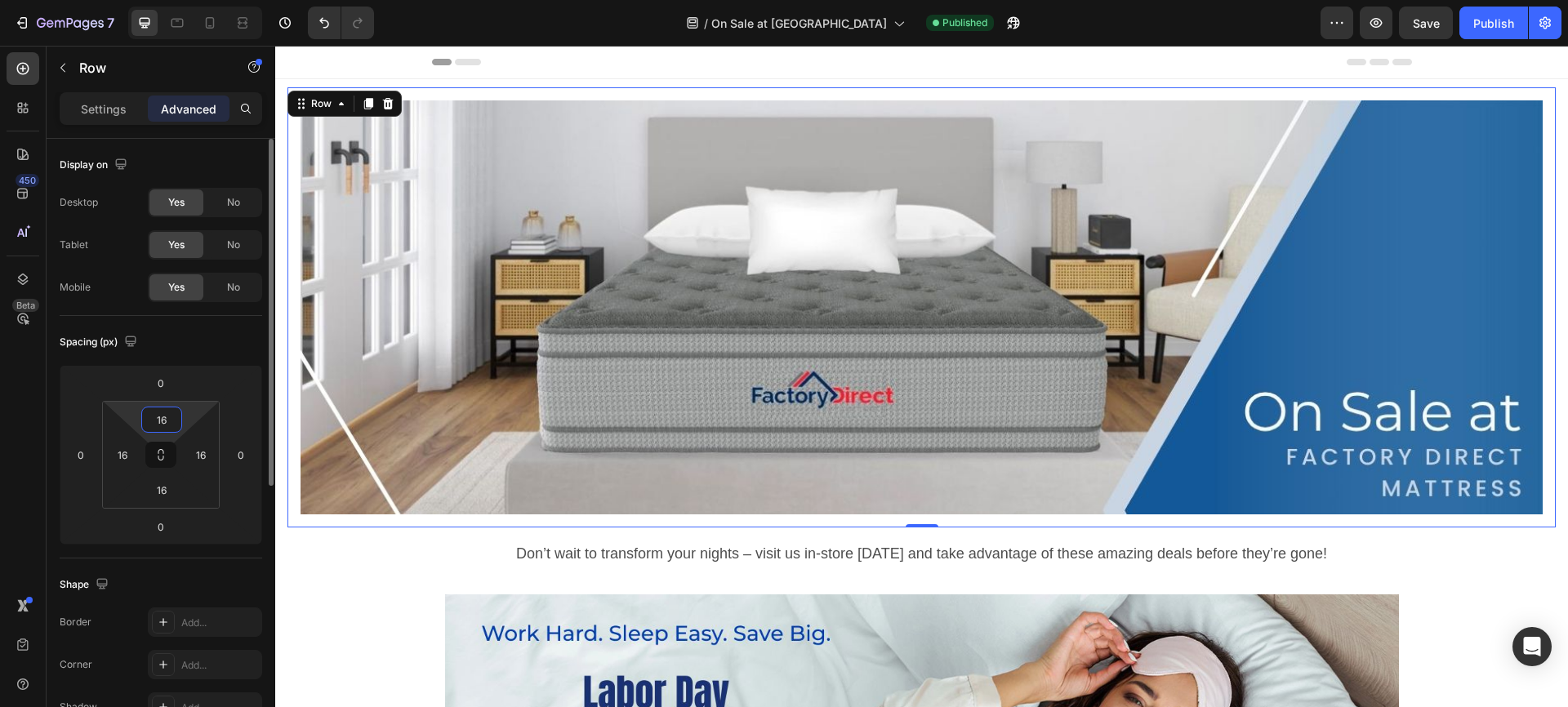
click at [168, 421] on input "16" at bounding box center [162, 420] width 32 height 25
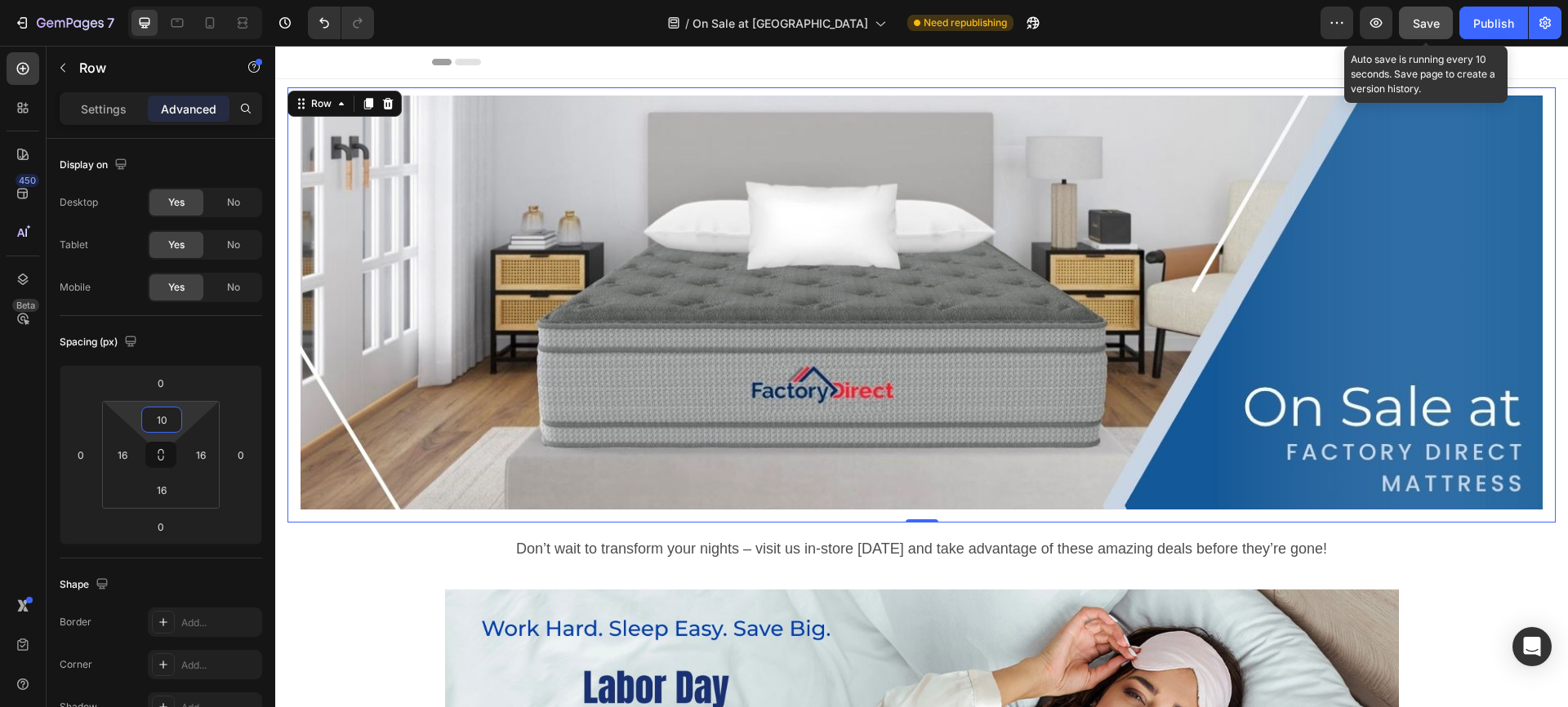
type input "10"
click at [1425, 23] on span "Save" at bounding box center [1427, 23] width 27 height 14
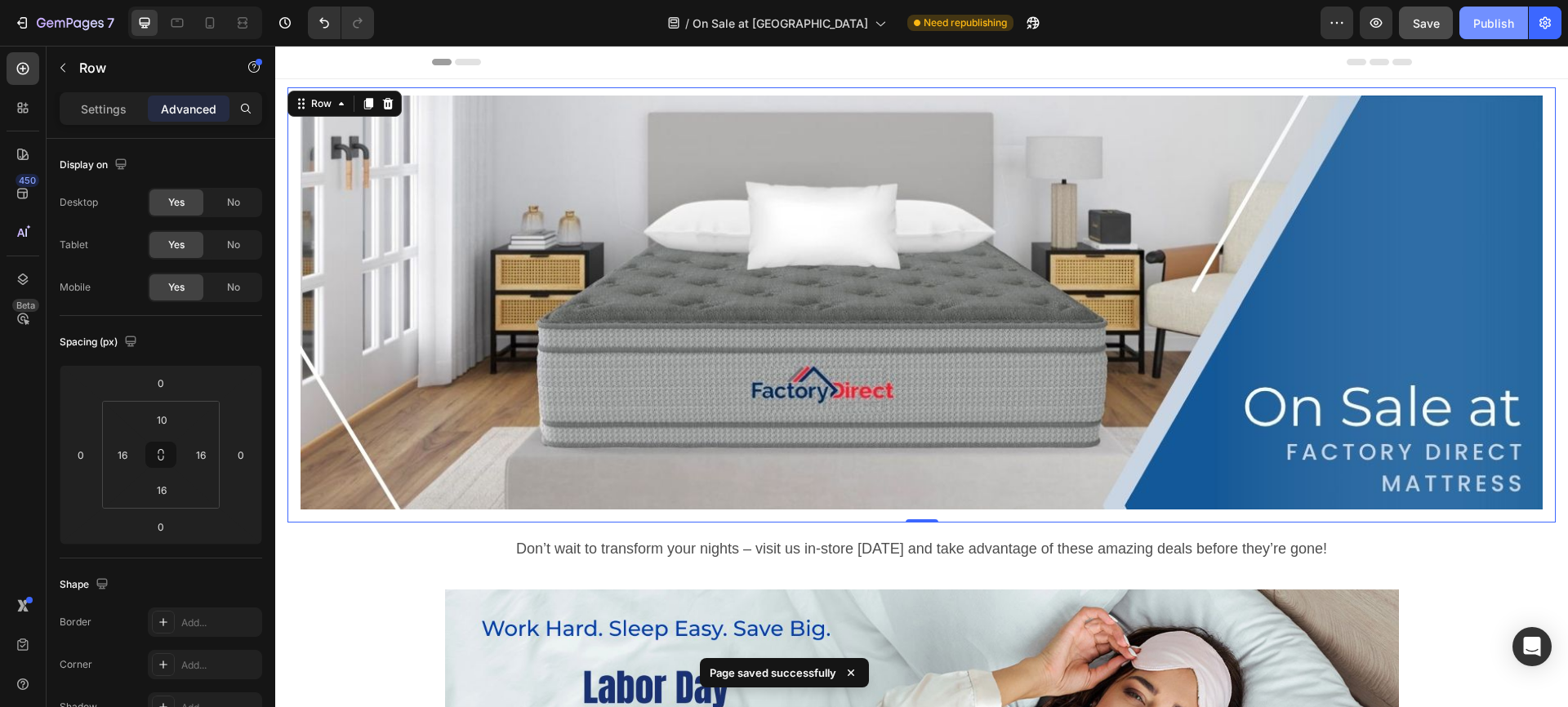
click at [1494, 24] on div "Publish" at bounding box center [1494, 23] width 41 height 17
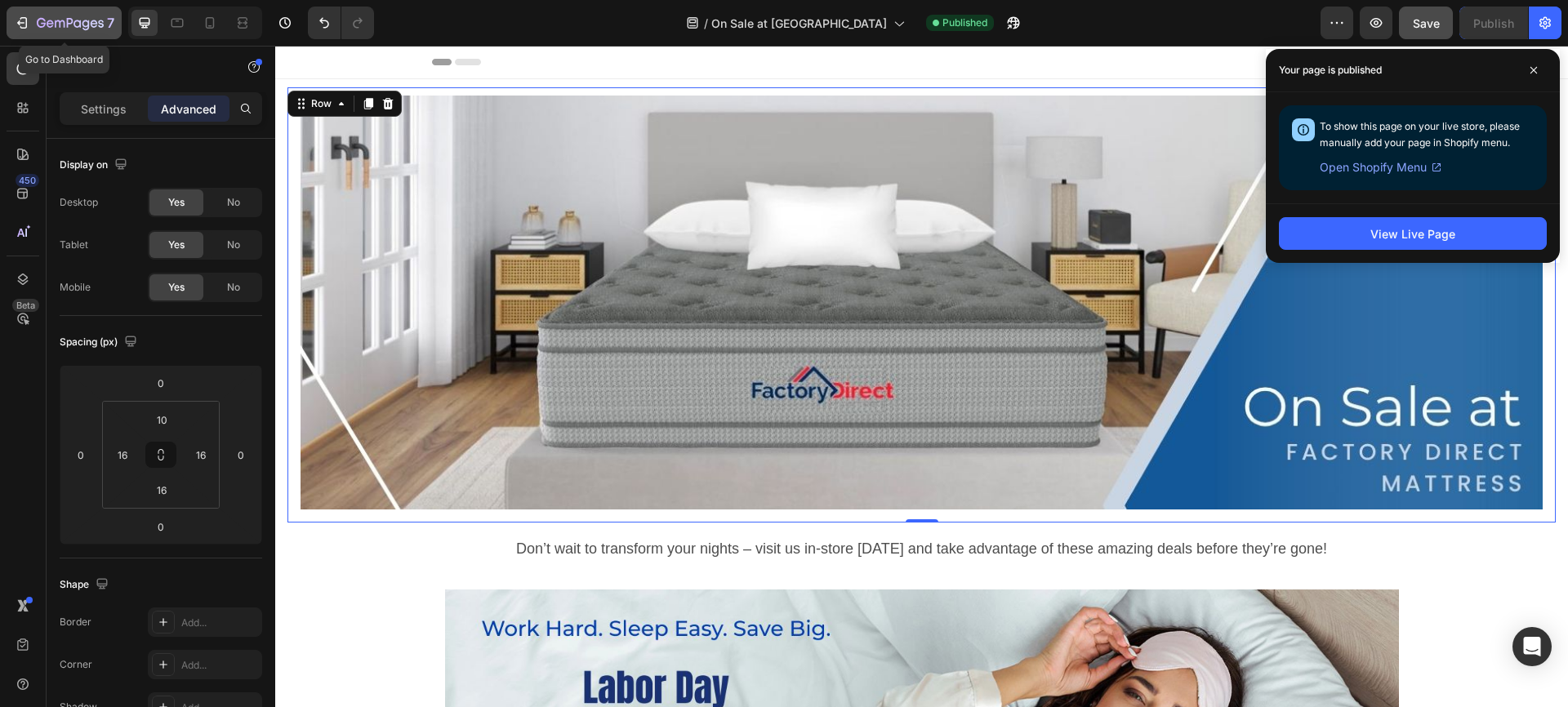
click at [55, 21] on icon "button" at bounding box center [59, 24] width 9 height 8
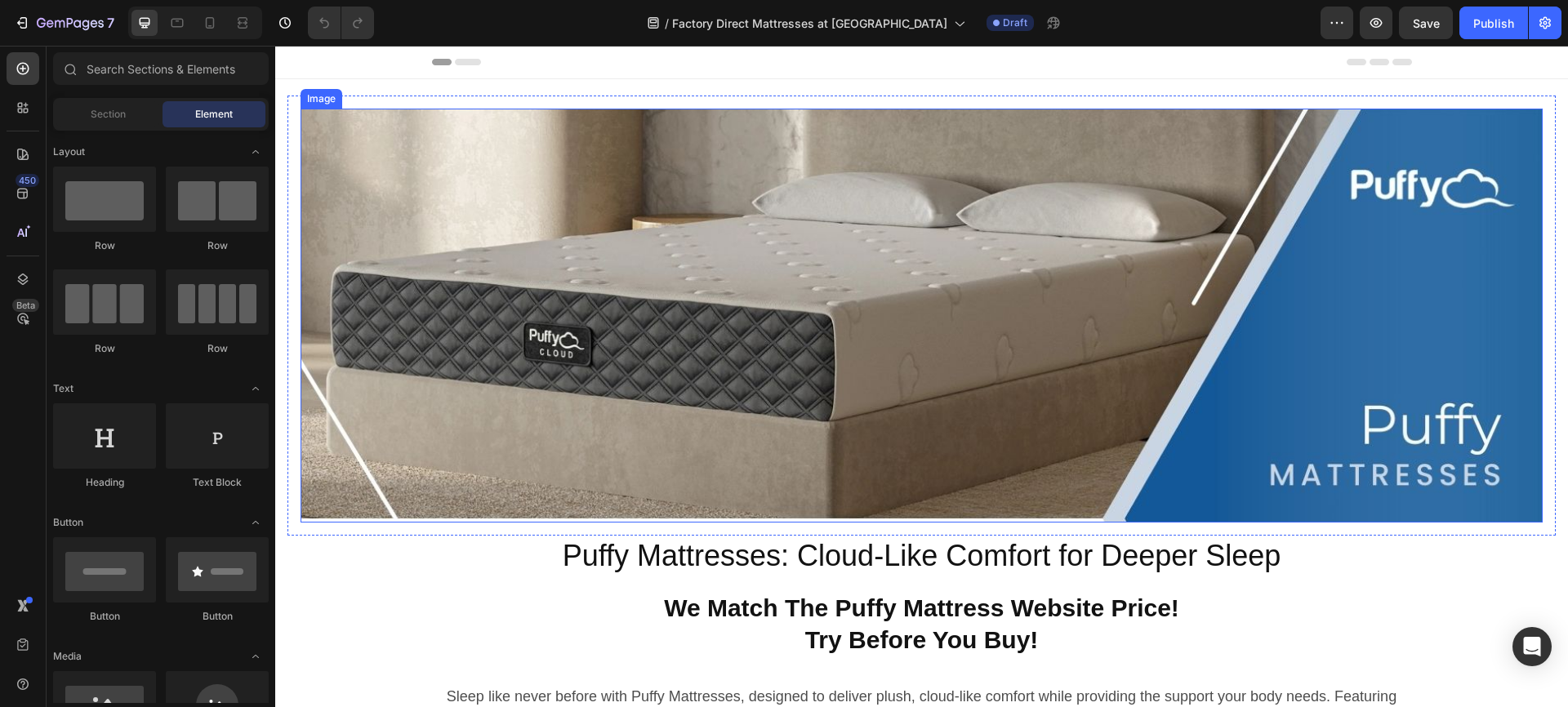
click at [894, 360] on img at bounding box center [922, 315] width 1242 height 414
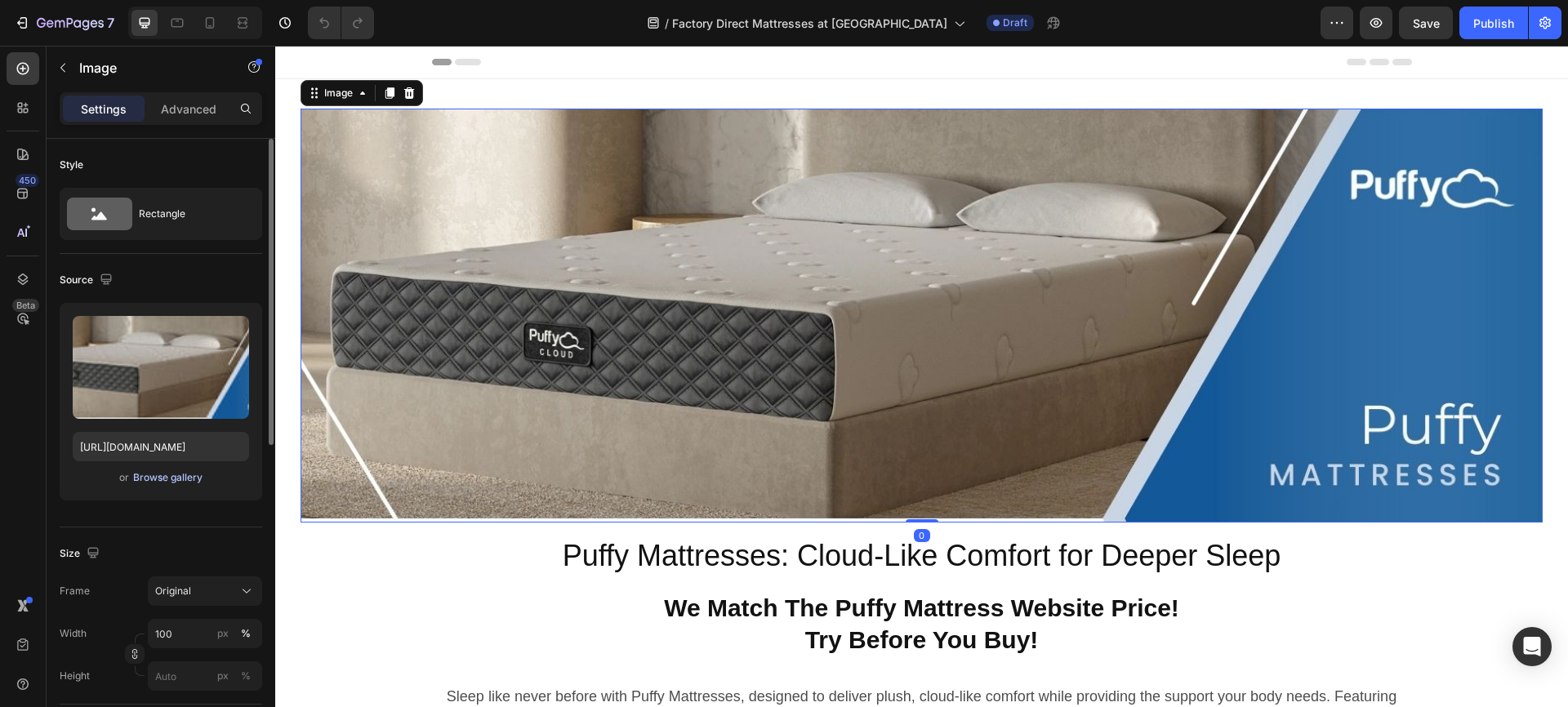
click at [161, 474] on div "Browse gallery" at bounding box center [168, 477] width 69 height 15
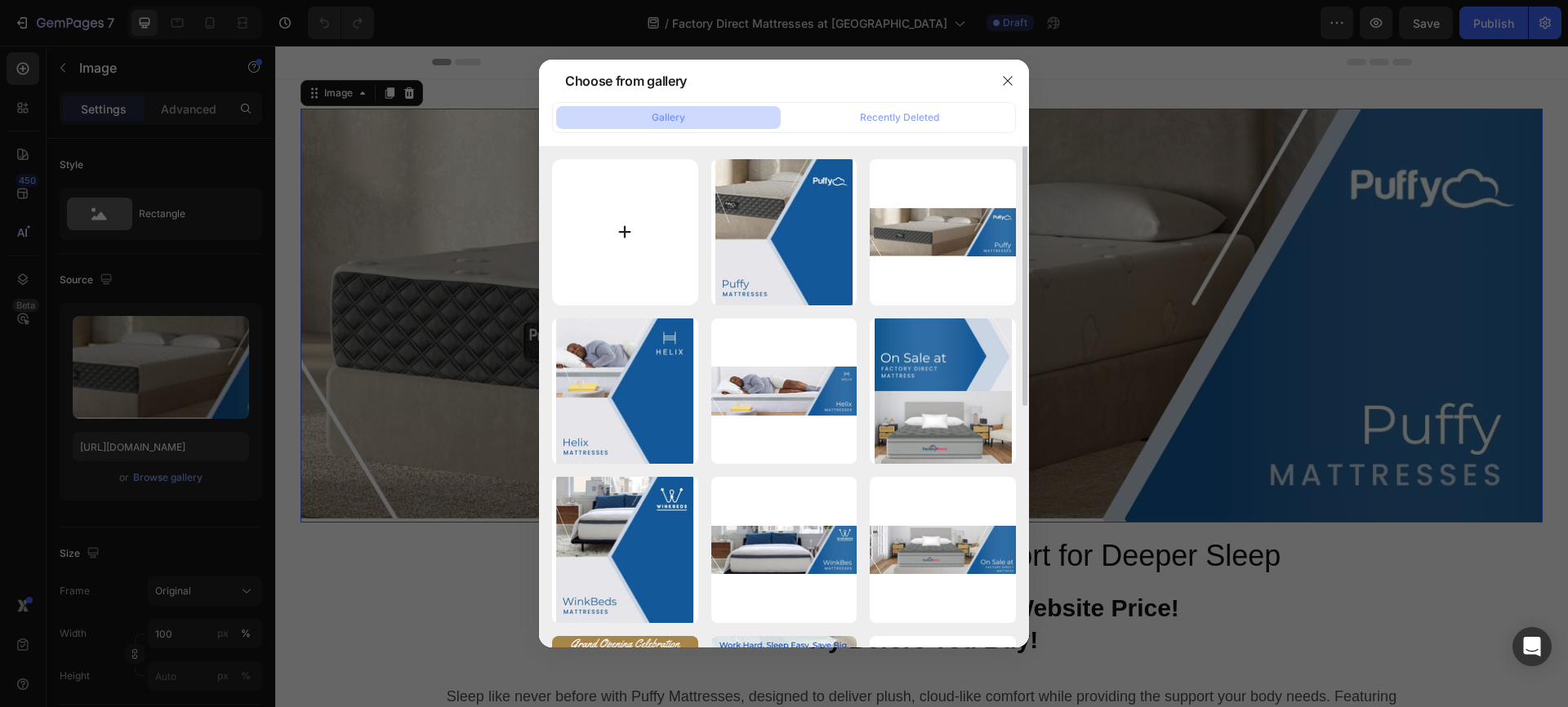
click at [626, 227] on input "file" at bounding box center [625, 232] width 146 height 146
type input "C:\fakepath\FDM Mattress Landing Page Banner 1550x500.jpg"
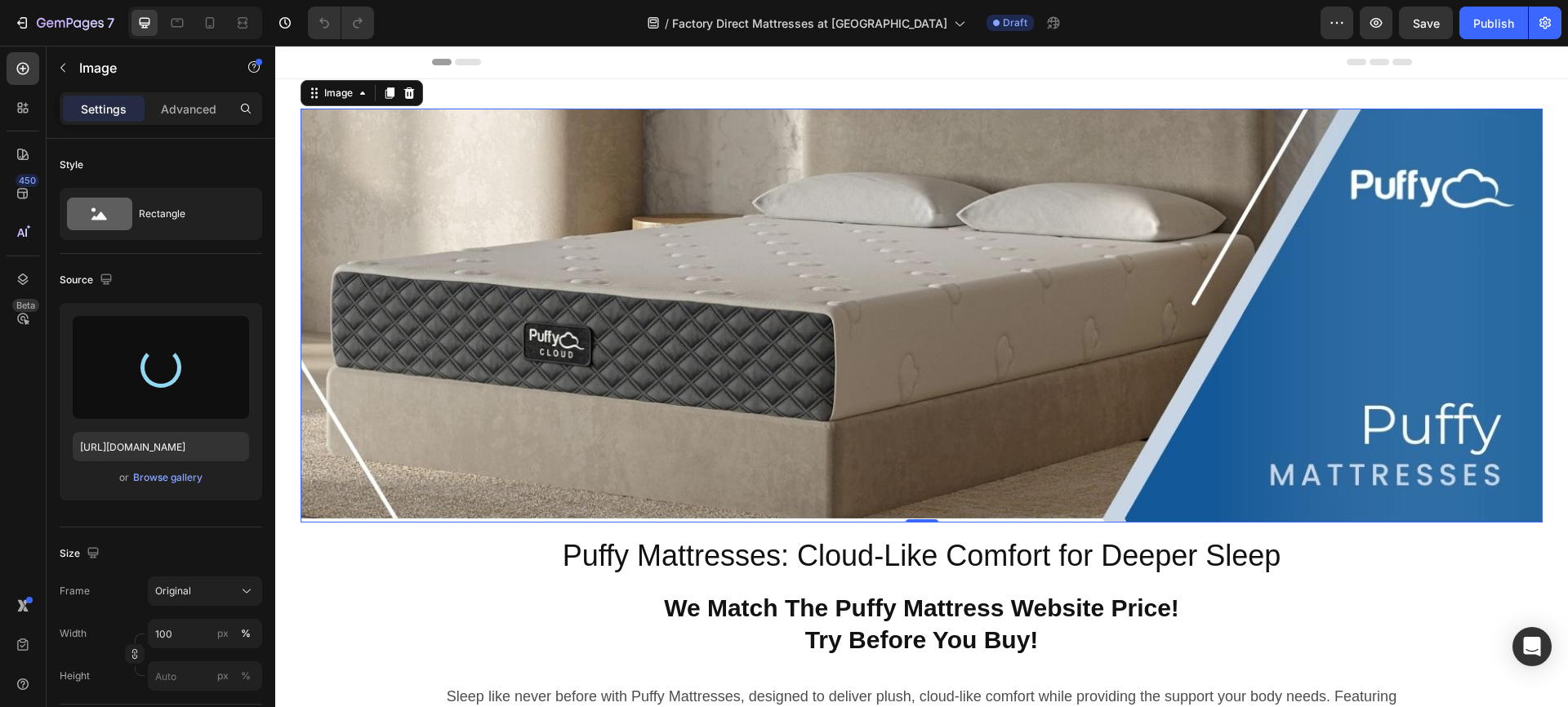
type input "[URL][DOMAIN_NAME]"
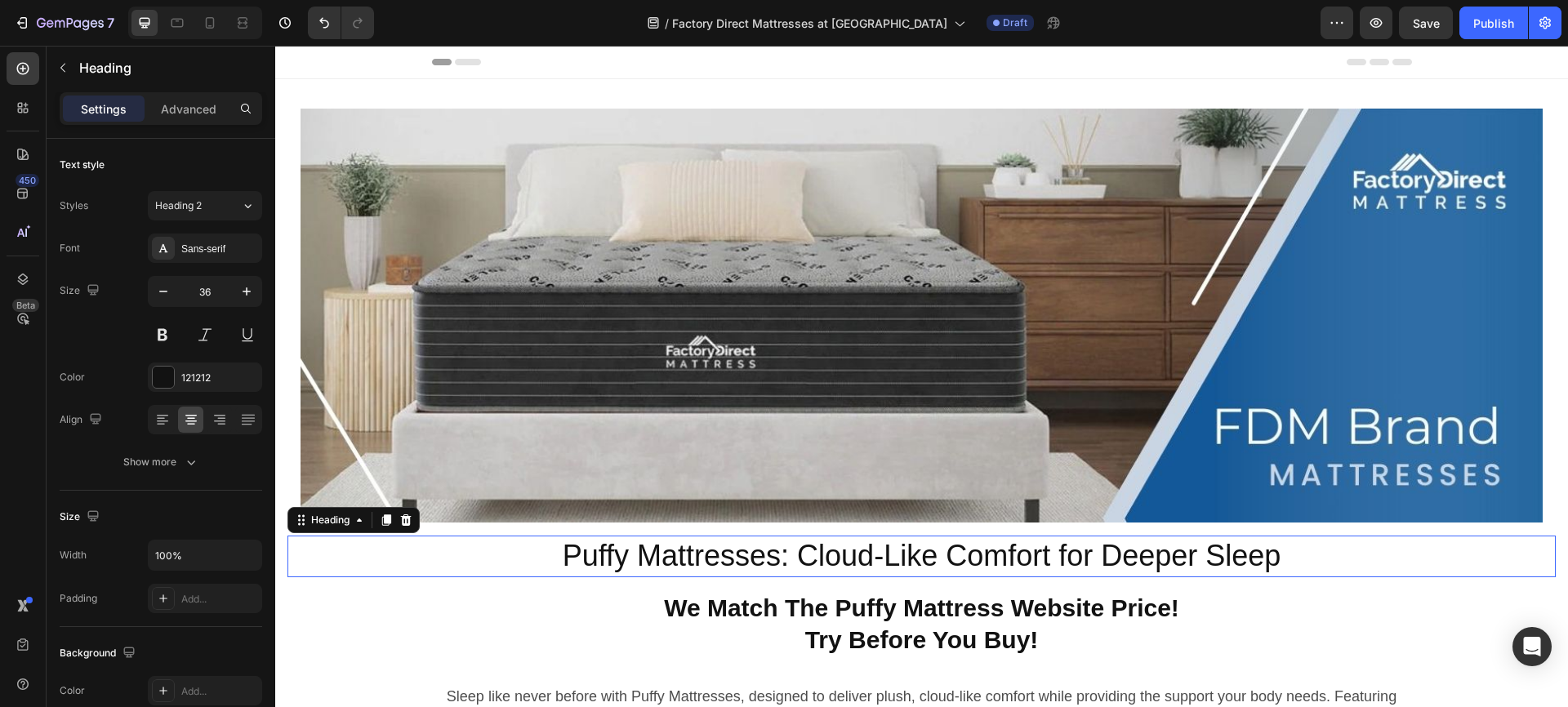
click at [931, 554] on h2 "Puffy Mattresses: Cloud-Like Comfort for Deeper Sleep" at bounding box center [922, 557] width 1269 height 42
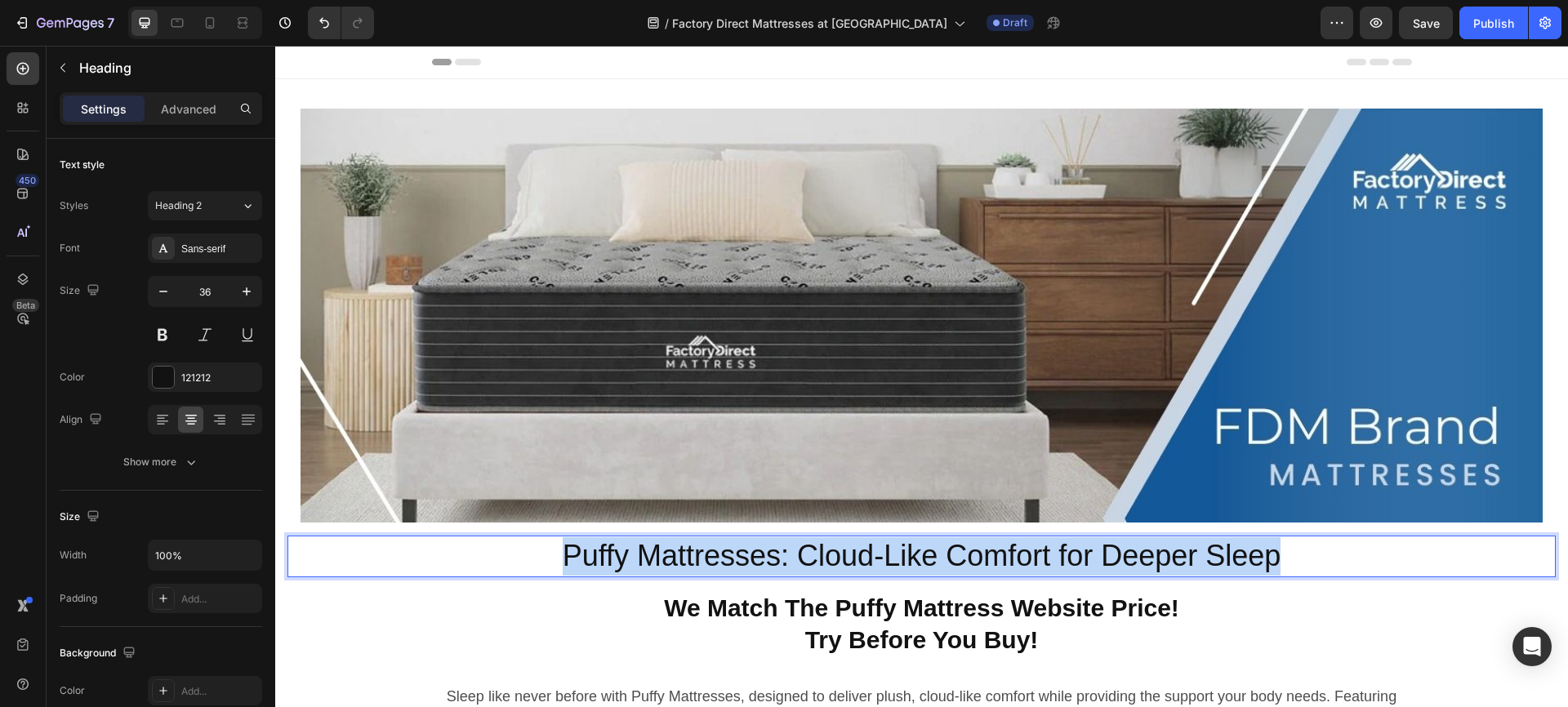
click at [931, 554] on p "Puffy Mattresses: Cloud-Like Comfort for Deeper Sleep" at bounding box center [922, 557] width 1265 height 38
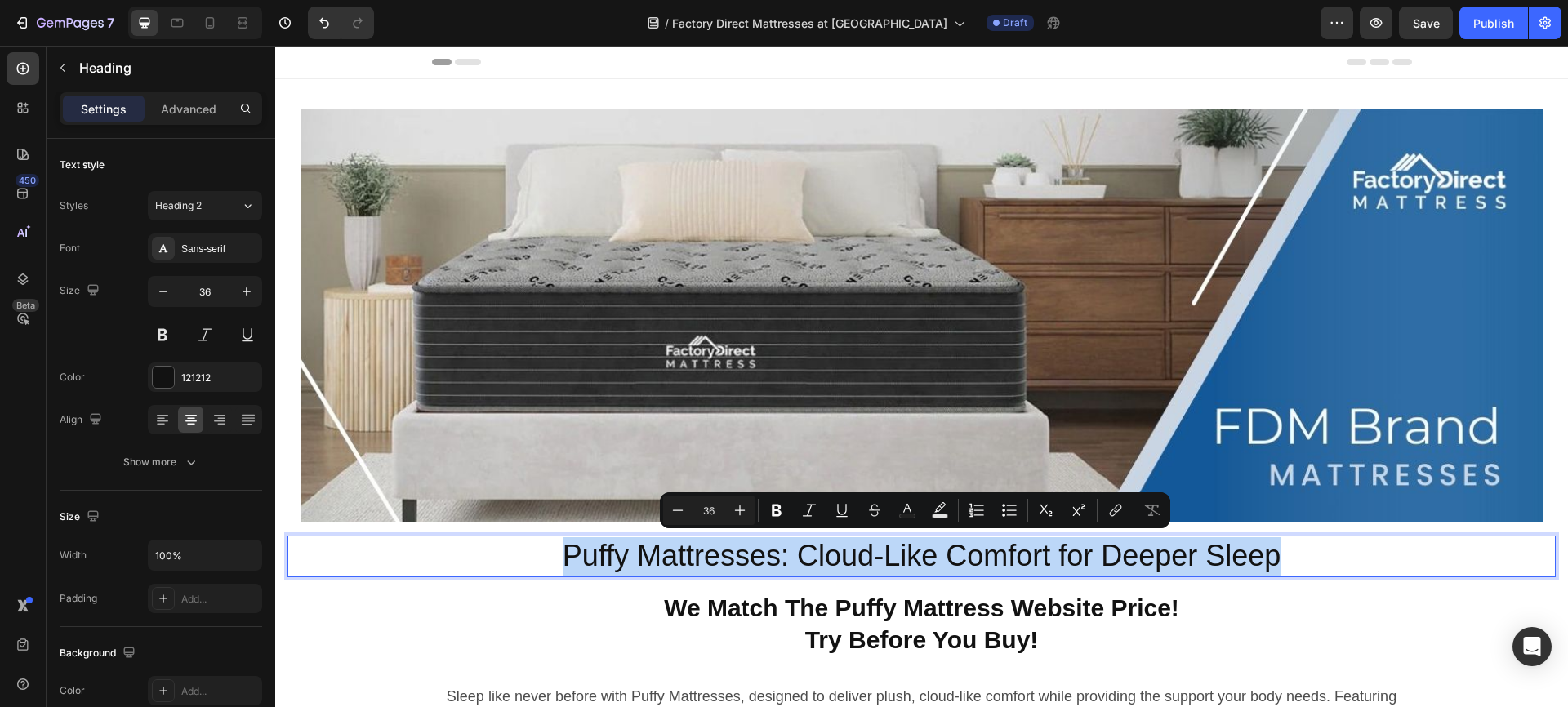
click at [769, 553] on p "Puffy Mattresses: Cloud-Like Comfort for Deeper Sleep" at bounding box center [922, 557] width 1265 height 38
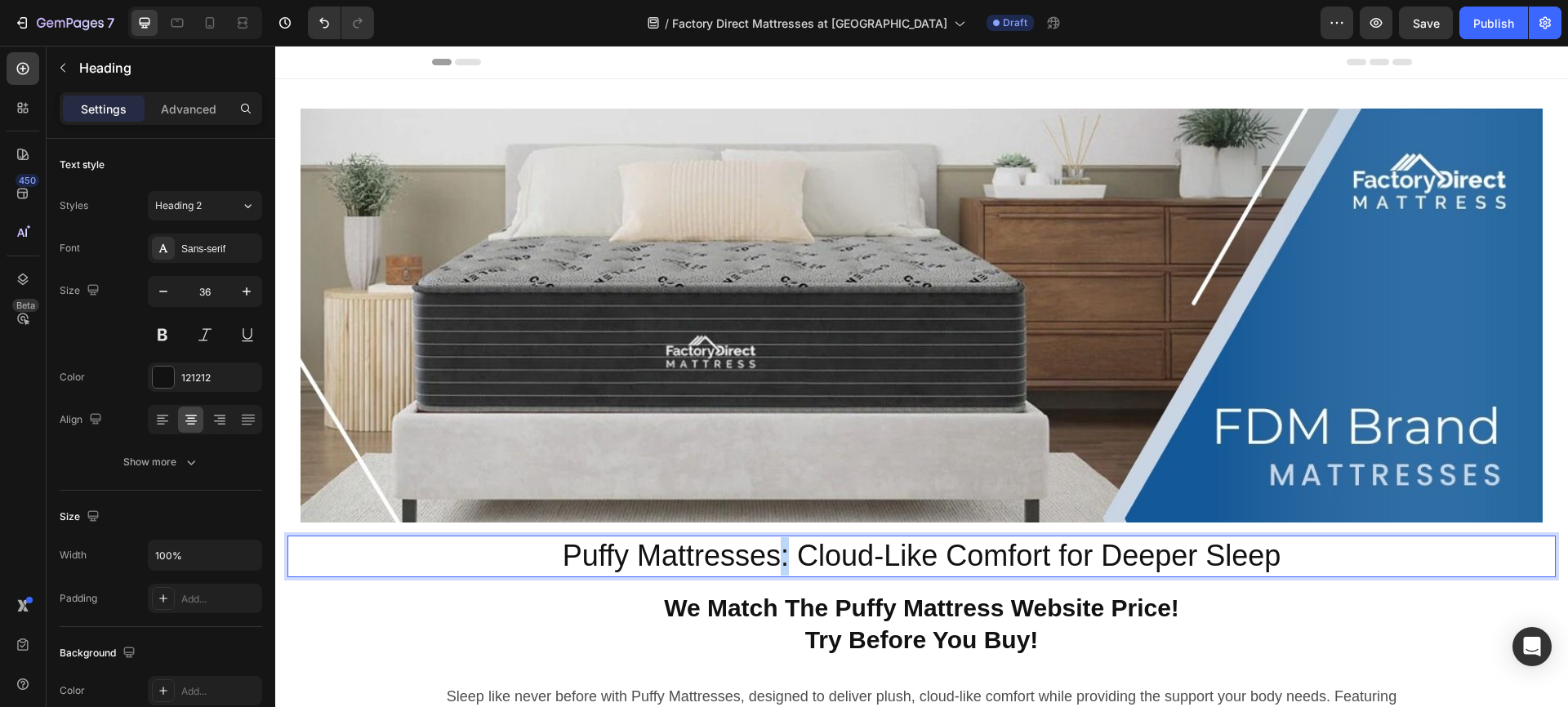
click at [769, 553] on p "Puffy Mattresses: Cloud-Like Comfort for Deeper Sleep" at bounding box center [922, 557] width 1265 height 38
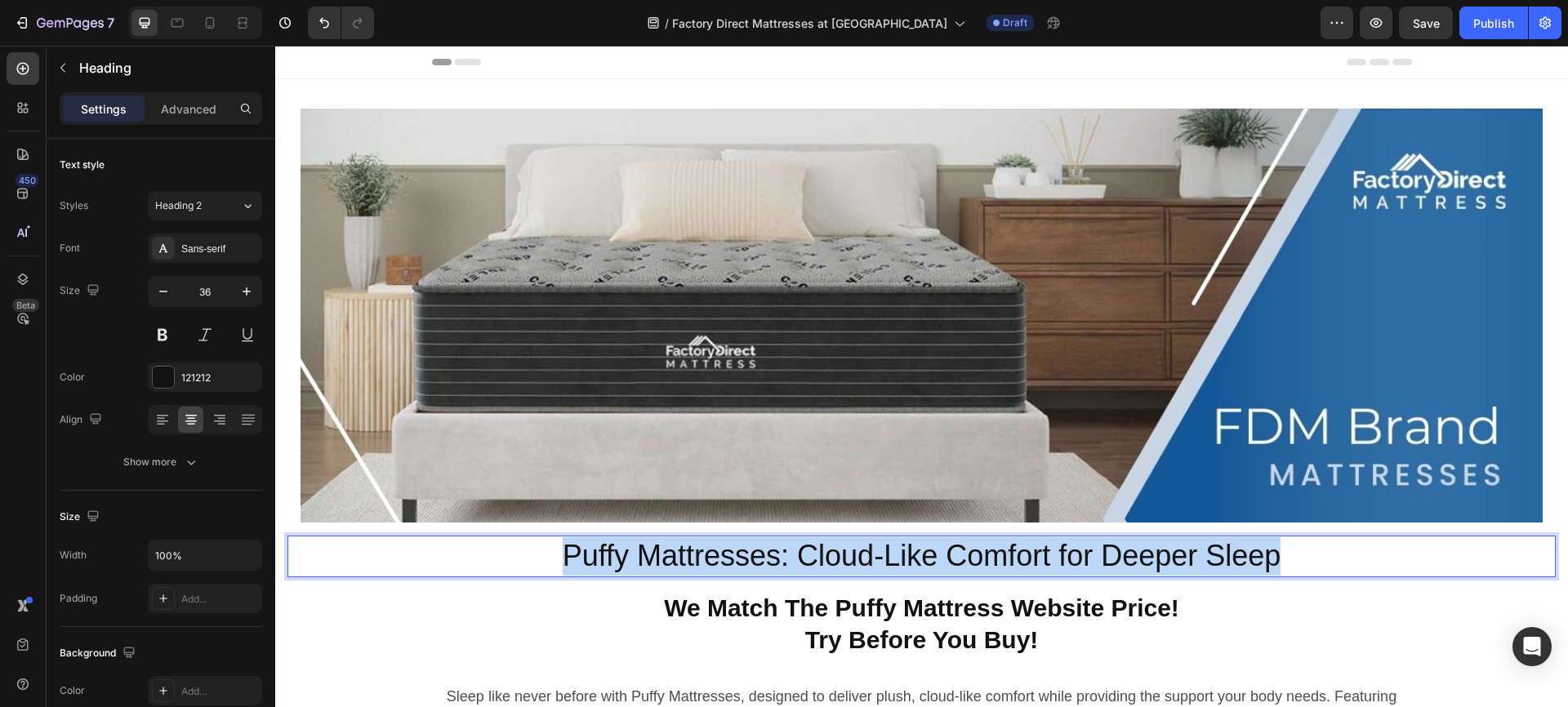
click at [769, 553] on p "Puffy Mattresses: Cloud-Like Comfort for Deeper Sleep" at bounding box center [922, 557] width 1265 height 38
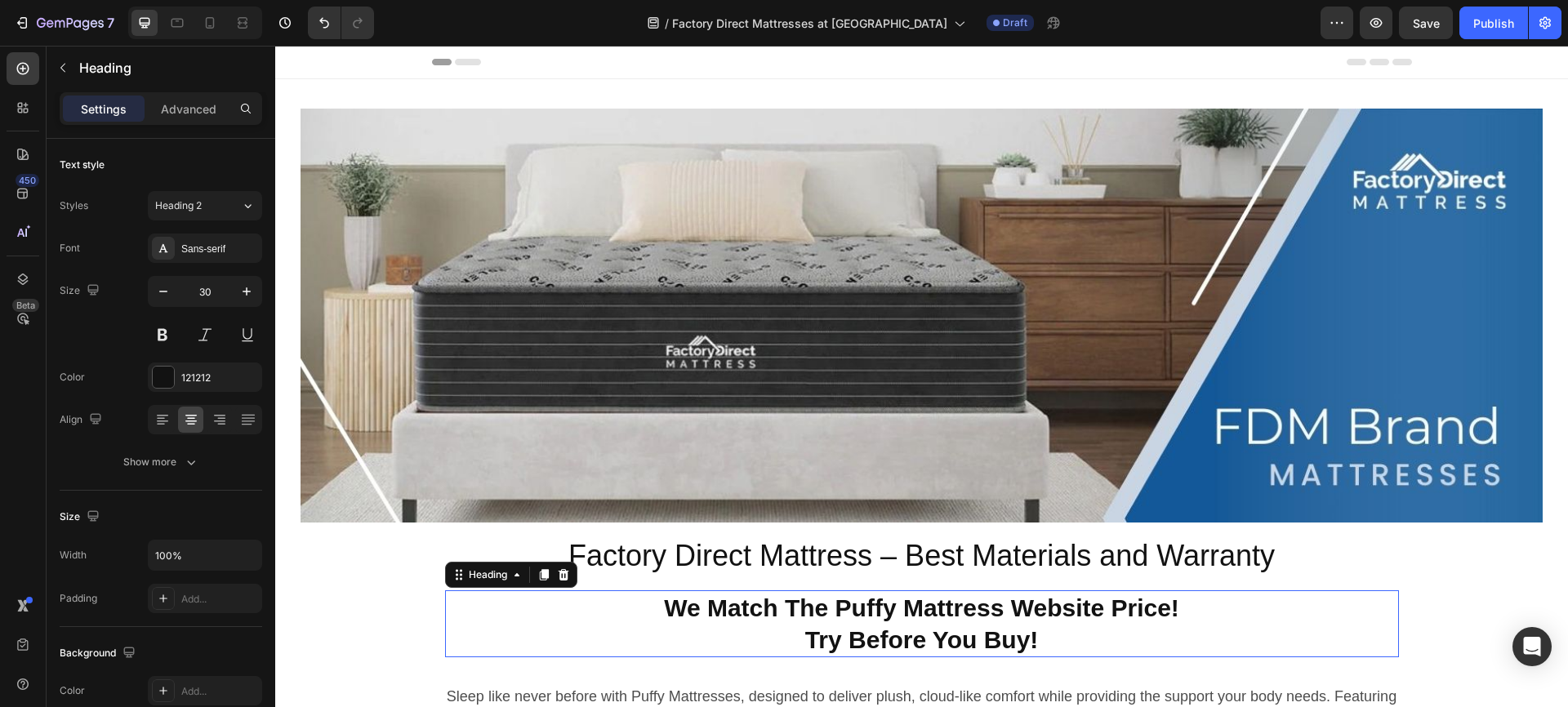
click at [882, 627] on strong "Try Before You Buy!" at bounding box center [922, 640] width 233 height 27
click at [557, 569] on icon at bounding box center [563, 574] width 10 height 11
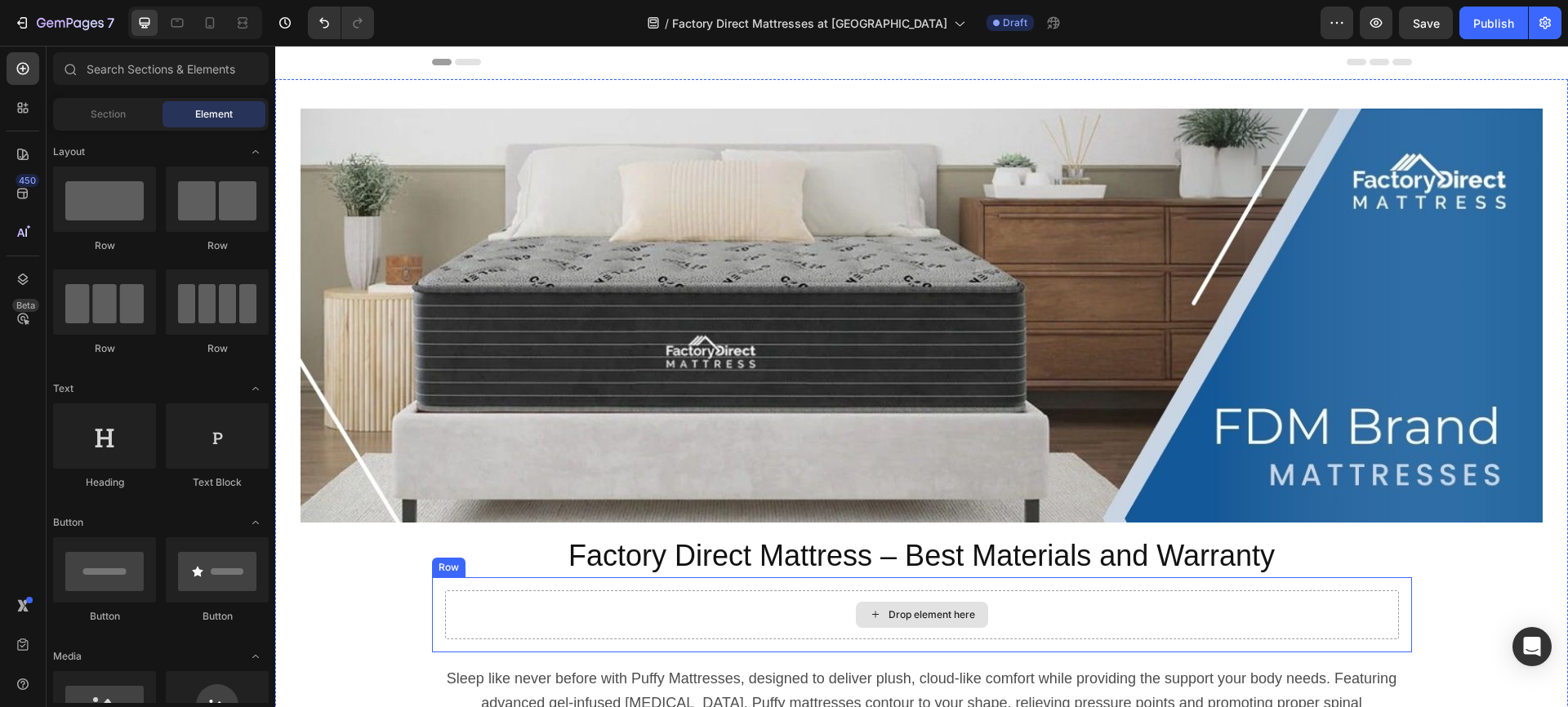
click at [714, 611] on div "Drop element here" at bounding box center [923, 615] width 954 height 49
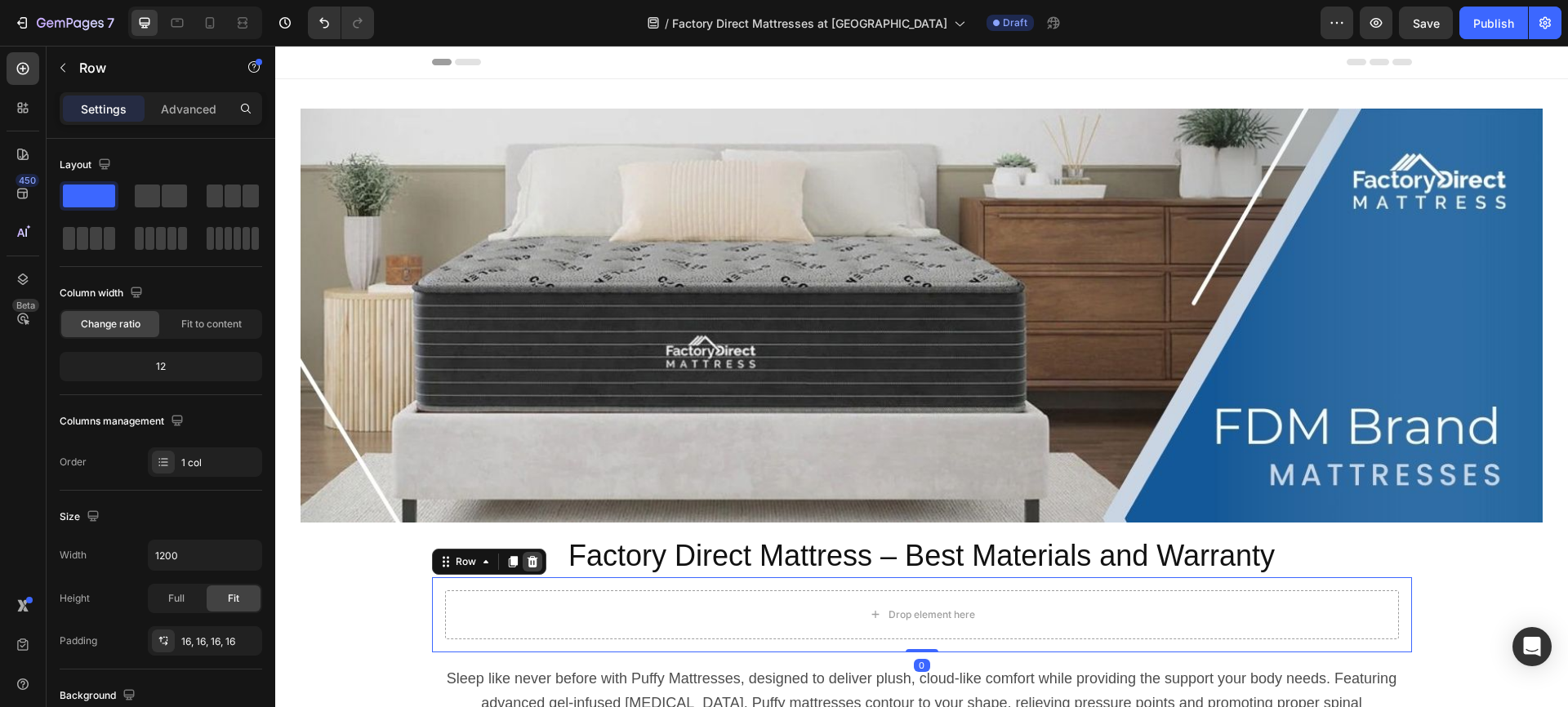
click at [527, 557] on icon at bounding box center [532, 562] width 10 height 11
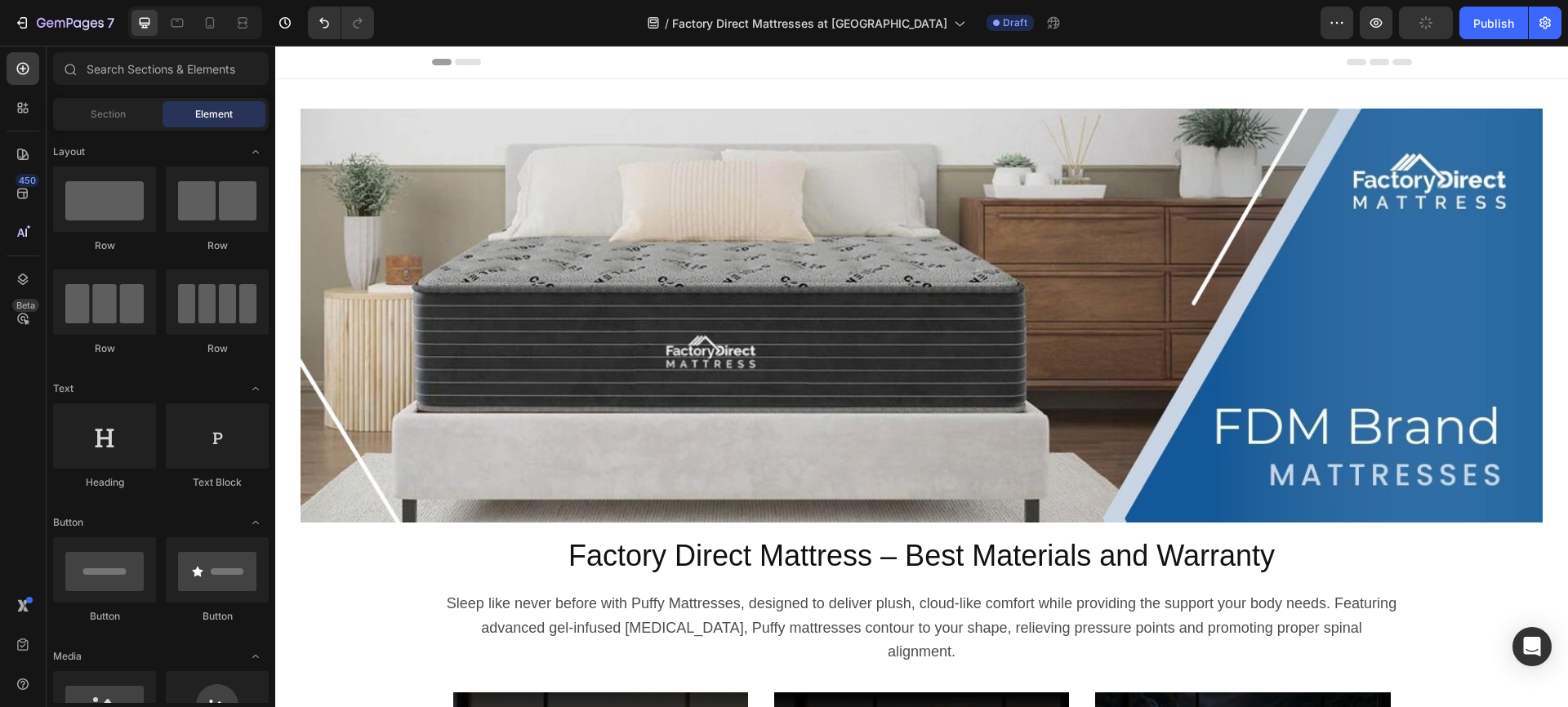
click at [794, 614] on span "Sleep like never before with Puffy Mattresses, designed to deliver plush, cloud…" at bounding box center [922, 627] width 950 height 65
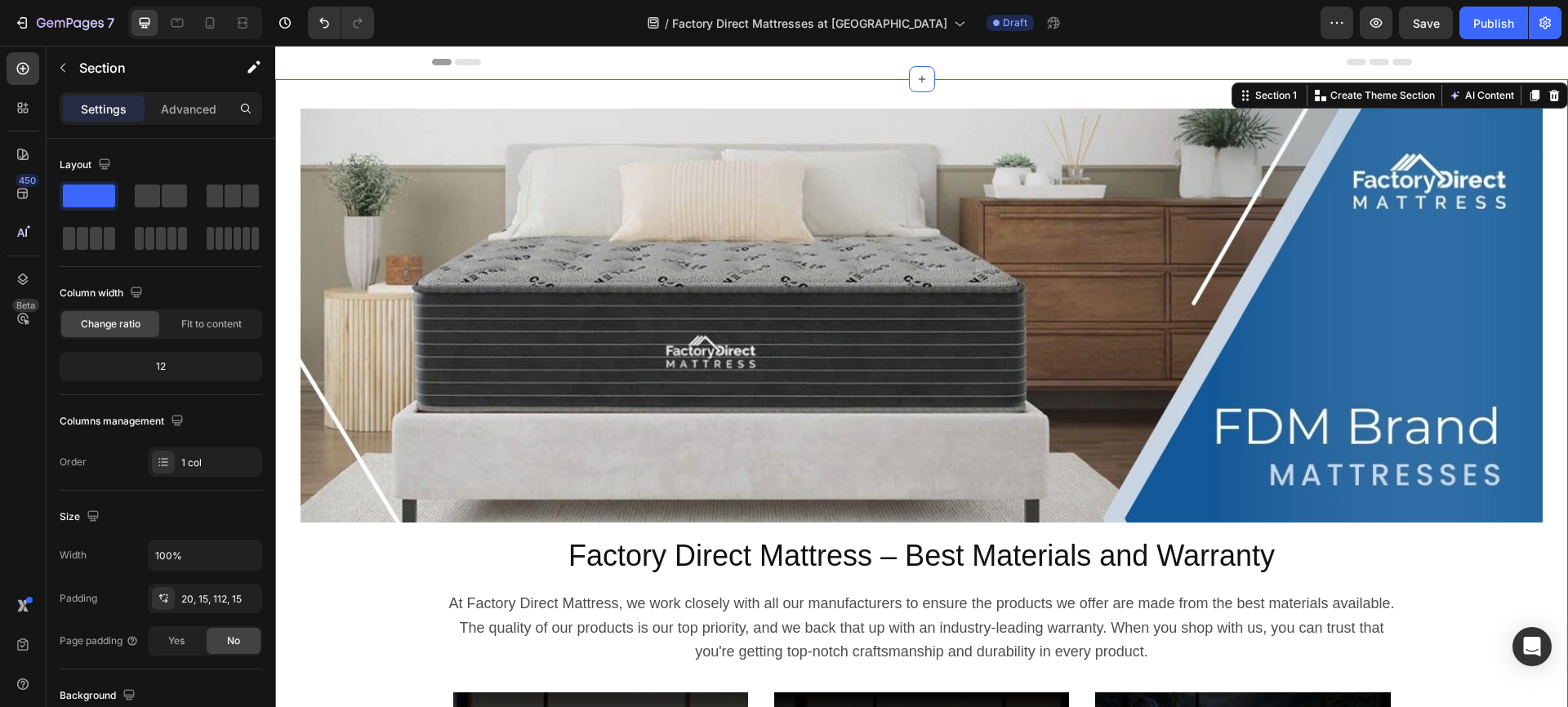
click at [1429, 574] on div "Image Row Factory Direct Mattress – Best Materials and Warranty Heading At Fact…" at bounding box center [922, 663] width 1269 height 1134
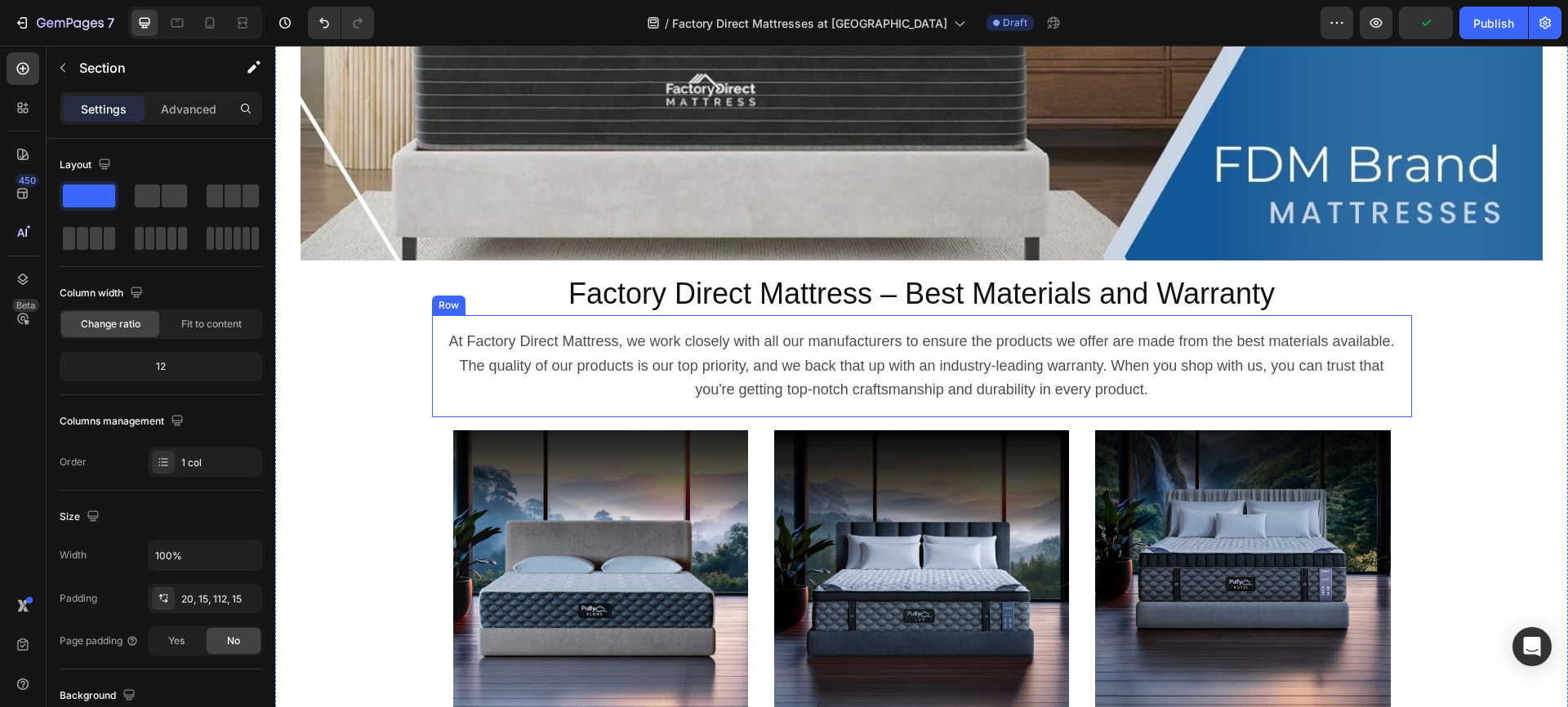
scroll to position [384, 0]
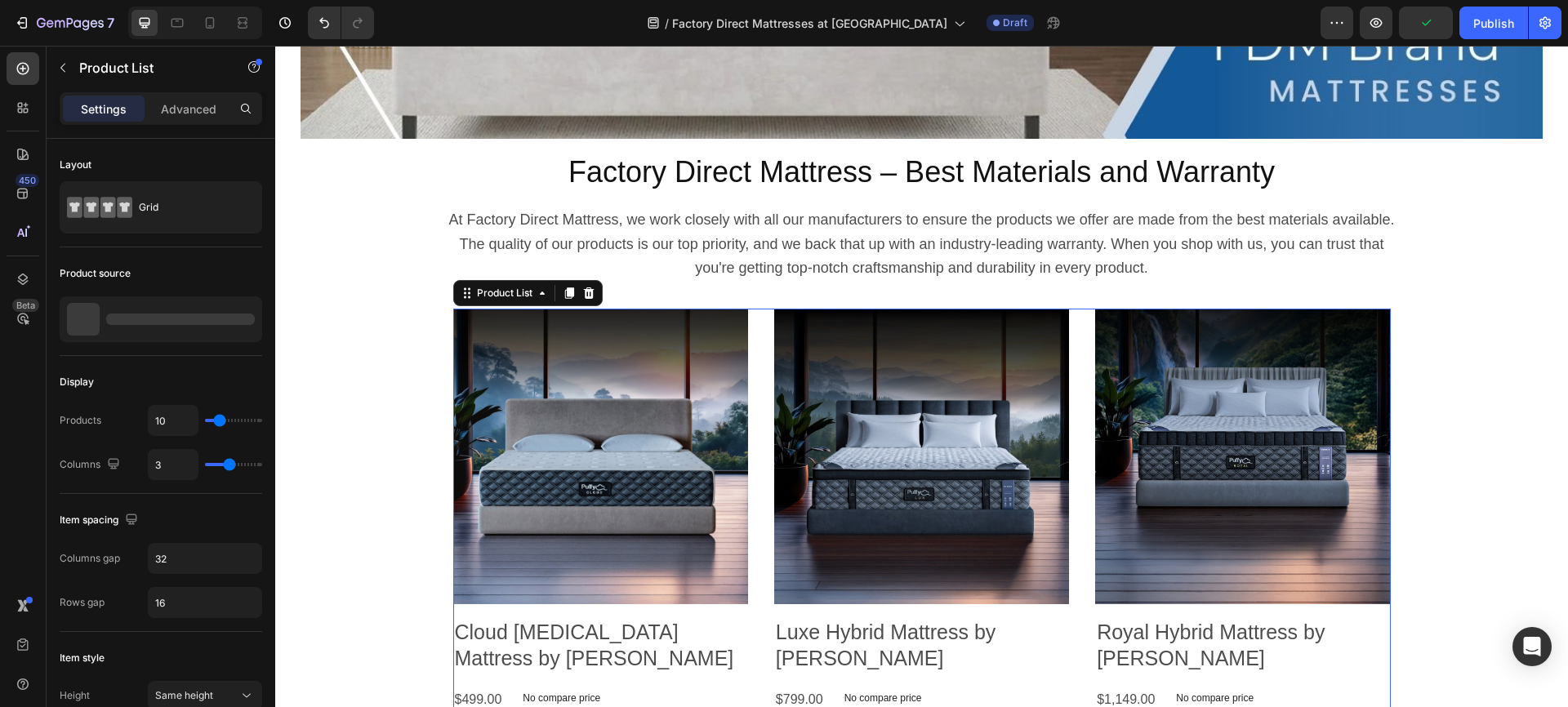
click at [758, 533] on div "Product Images Cloud Memory Foam Mattress by Puffy Product Title $499.00 Produc…" at bounding box center [922, 570] width 938 height 523
click at [180, 317] on p "3 products" at bounding box center [148, 325] width 79 height 16
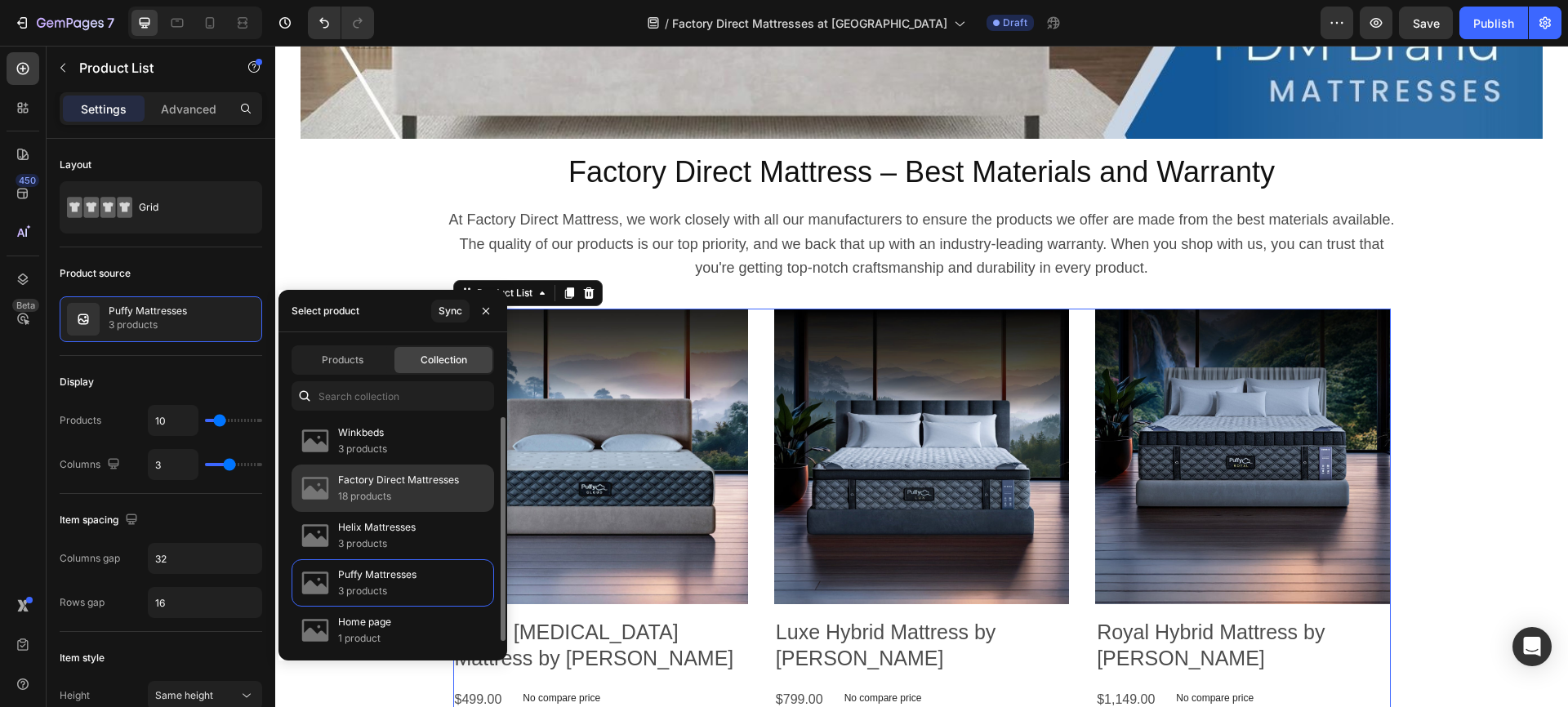
click at [368, 484] on p "Factory Direct Mattresses" at bounding box center [398, 480] width 121 height 16
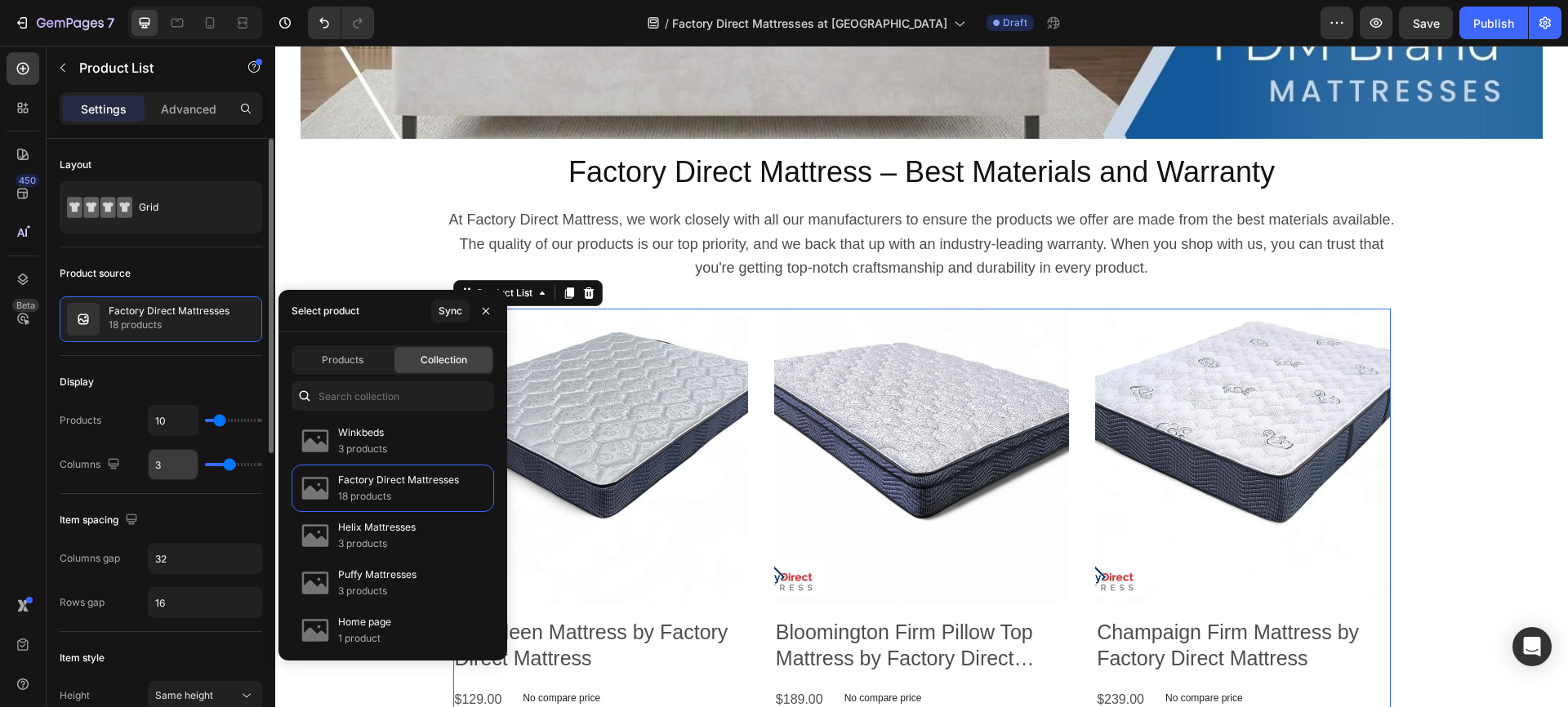
click at [169, 474] on input "3" at bounding box center [173, 464] width 49 height 29
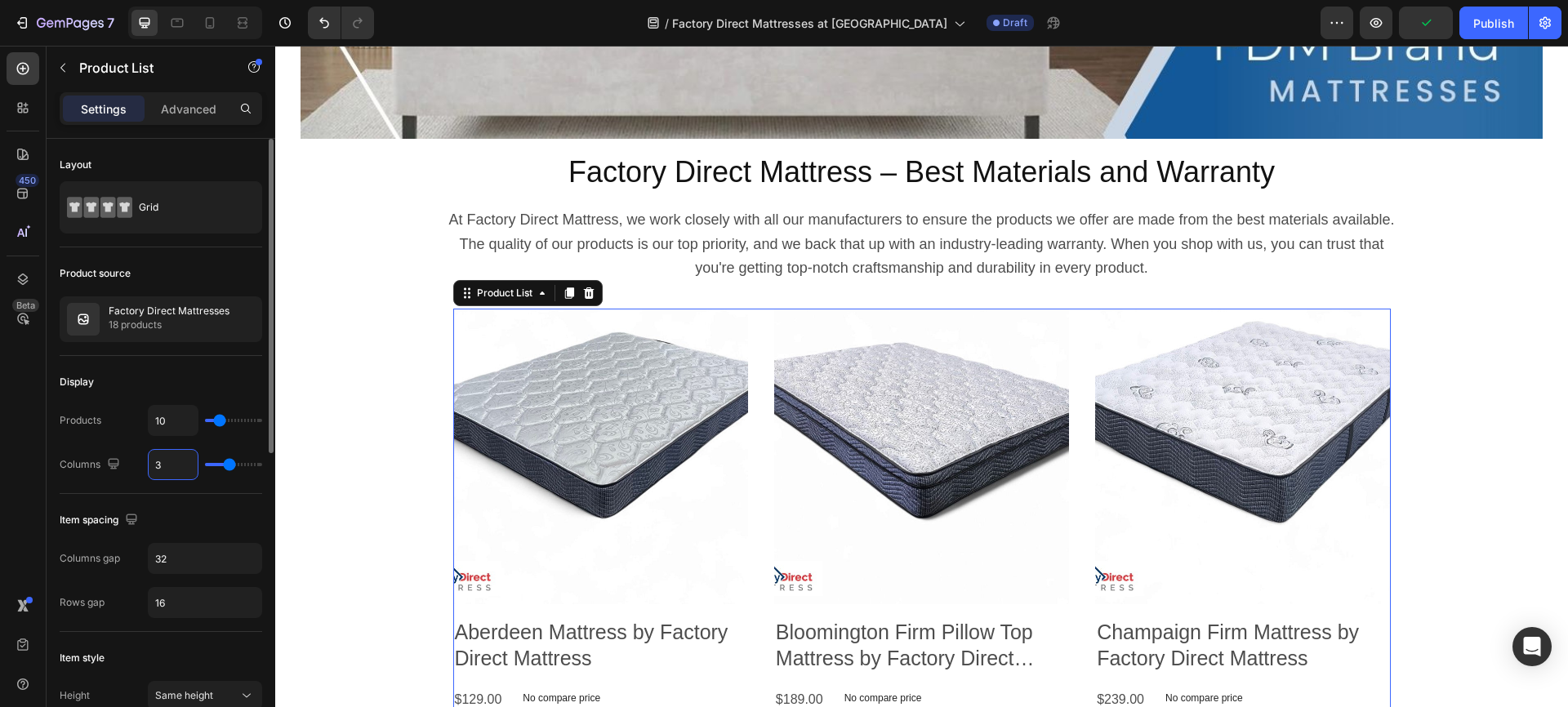
type input "4"
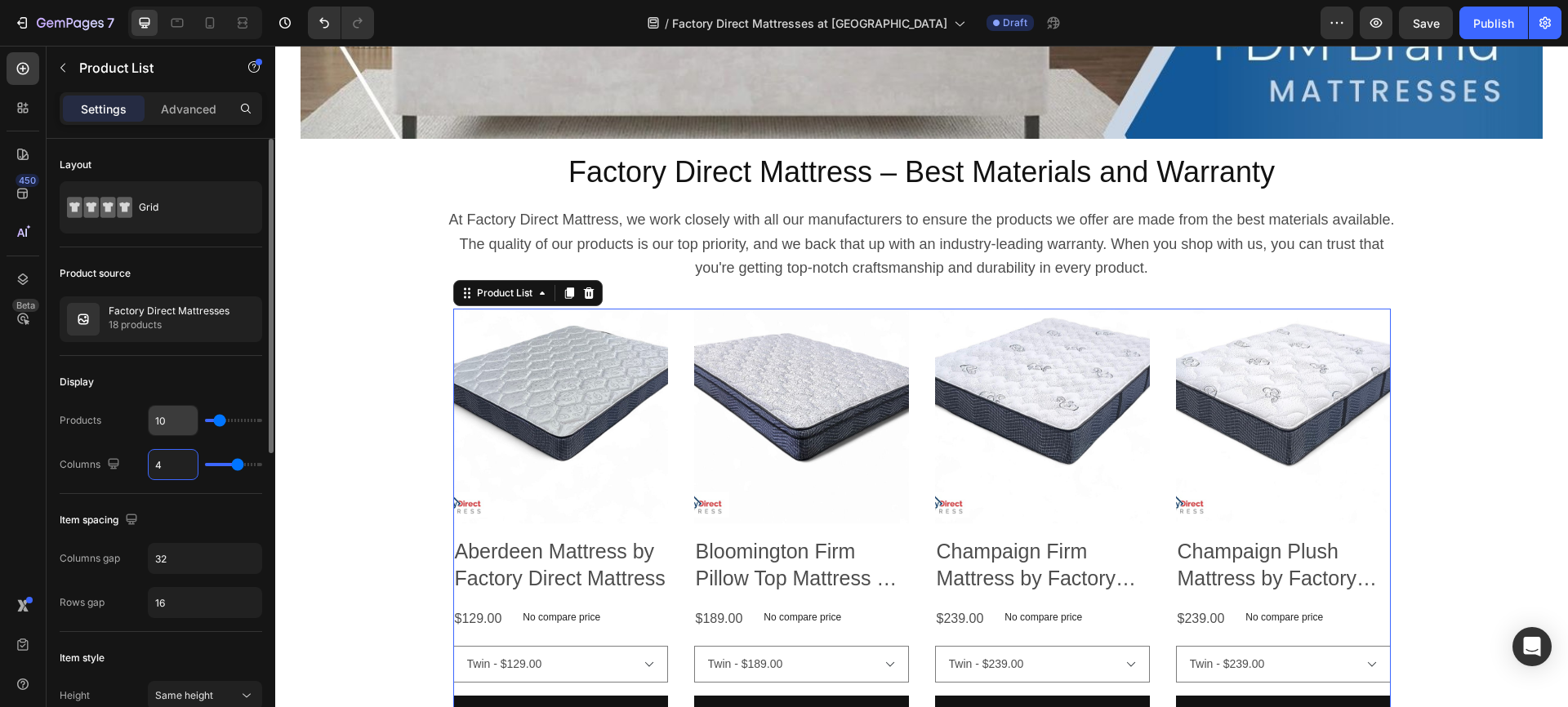
type input "4"
click at [172, 428] on input "10" at bounding box center [173, 421] width 49 height 29
type input "3"
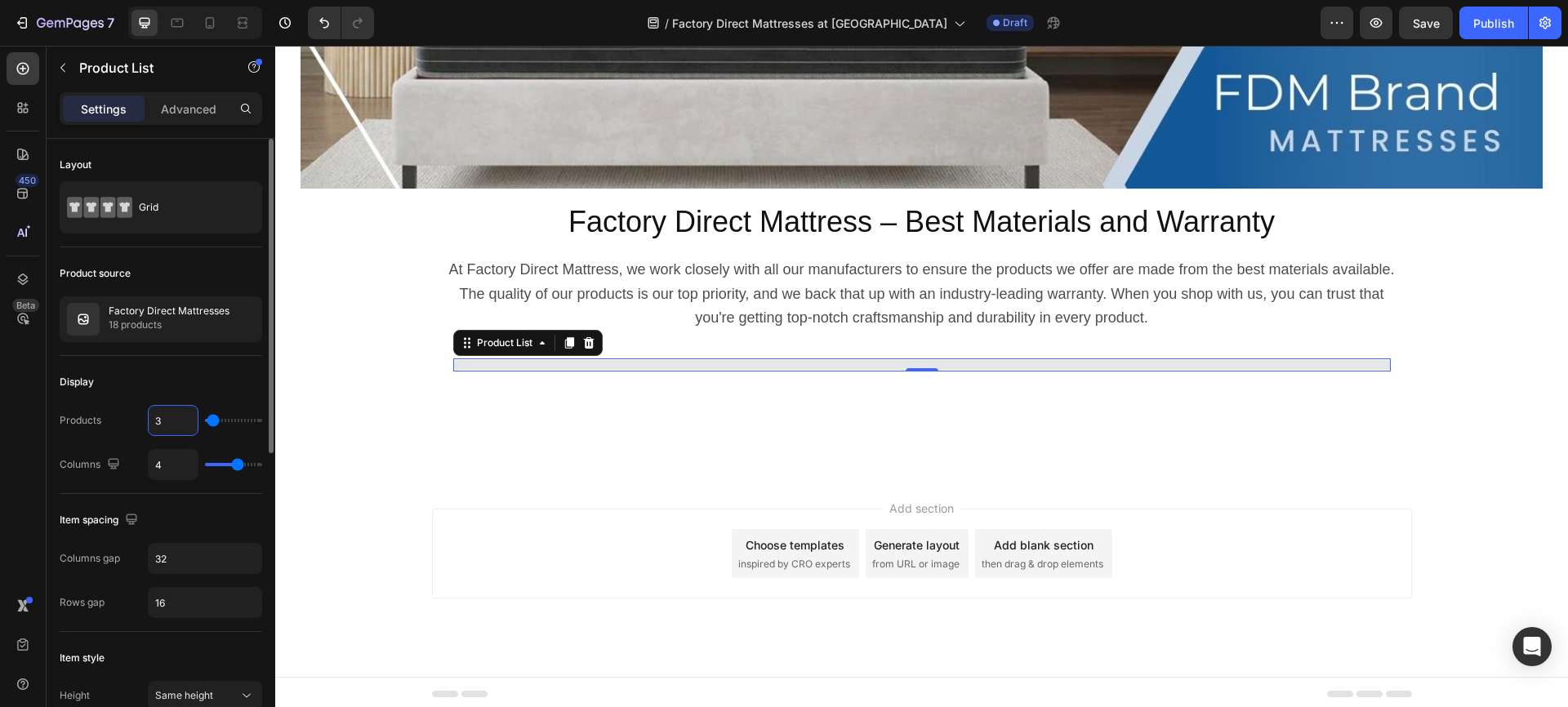
type input "30"
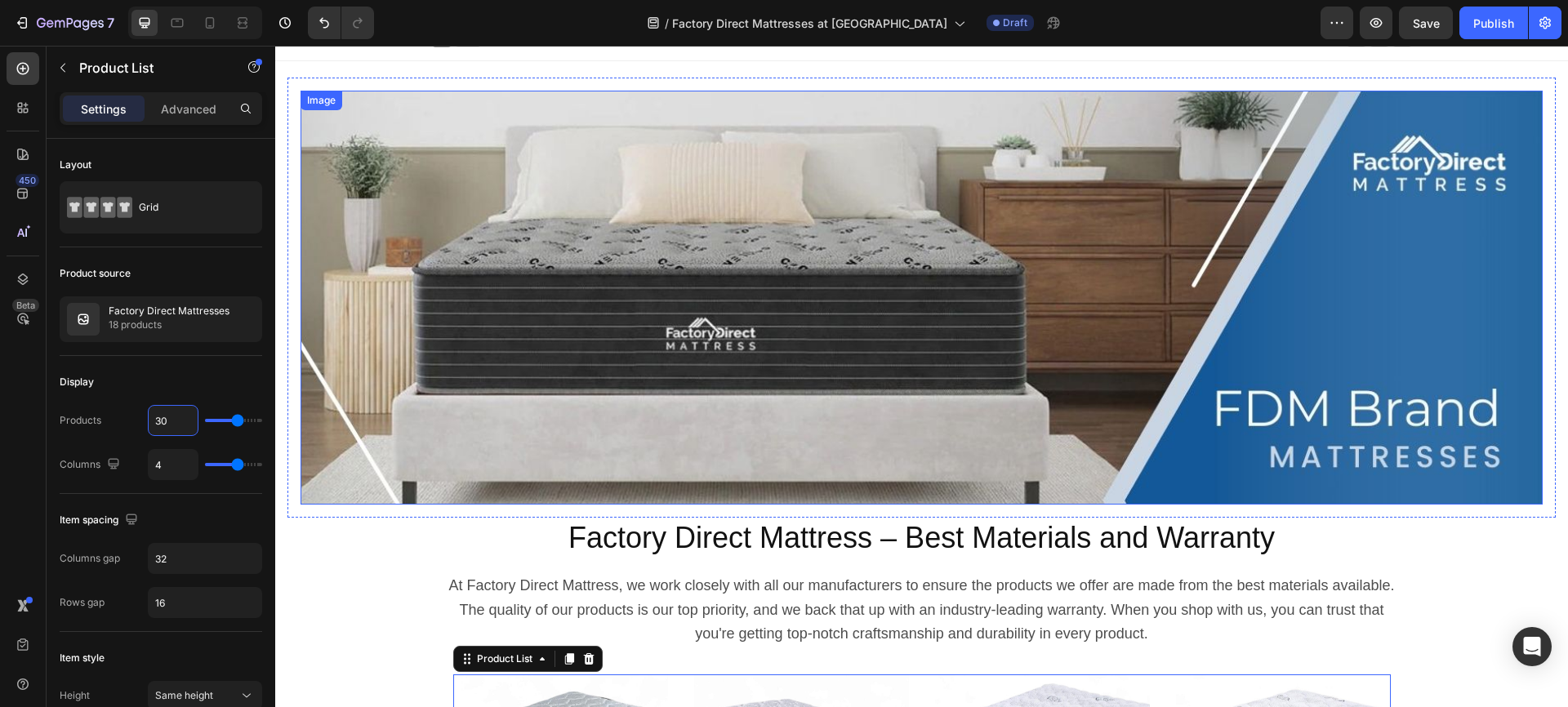
scroll to position [0, 0]
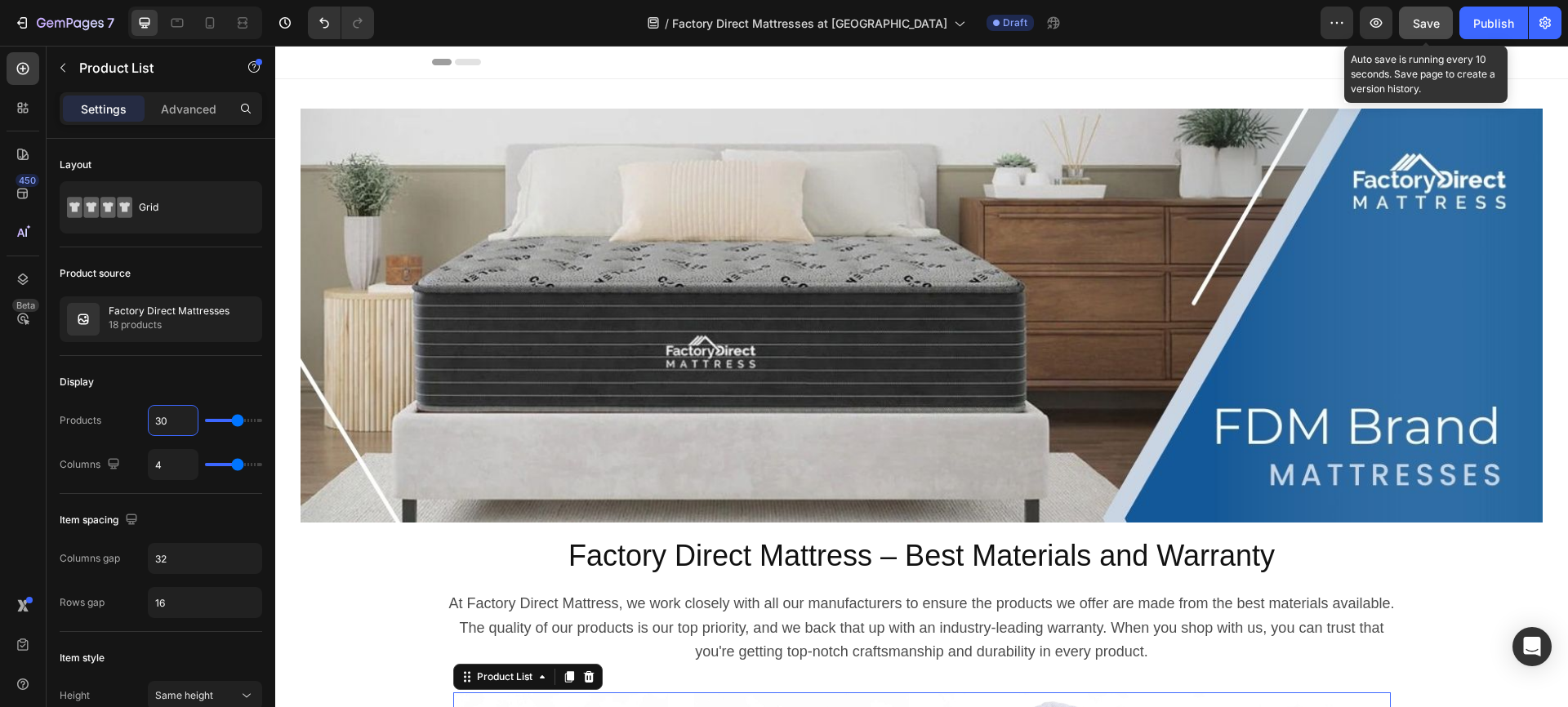
type input "30"
click at [1425, 18] on span "Save" at bounding box center [1427, 23] width 27 height 14
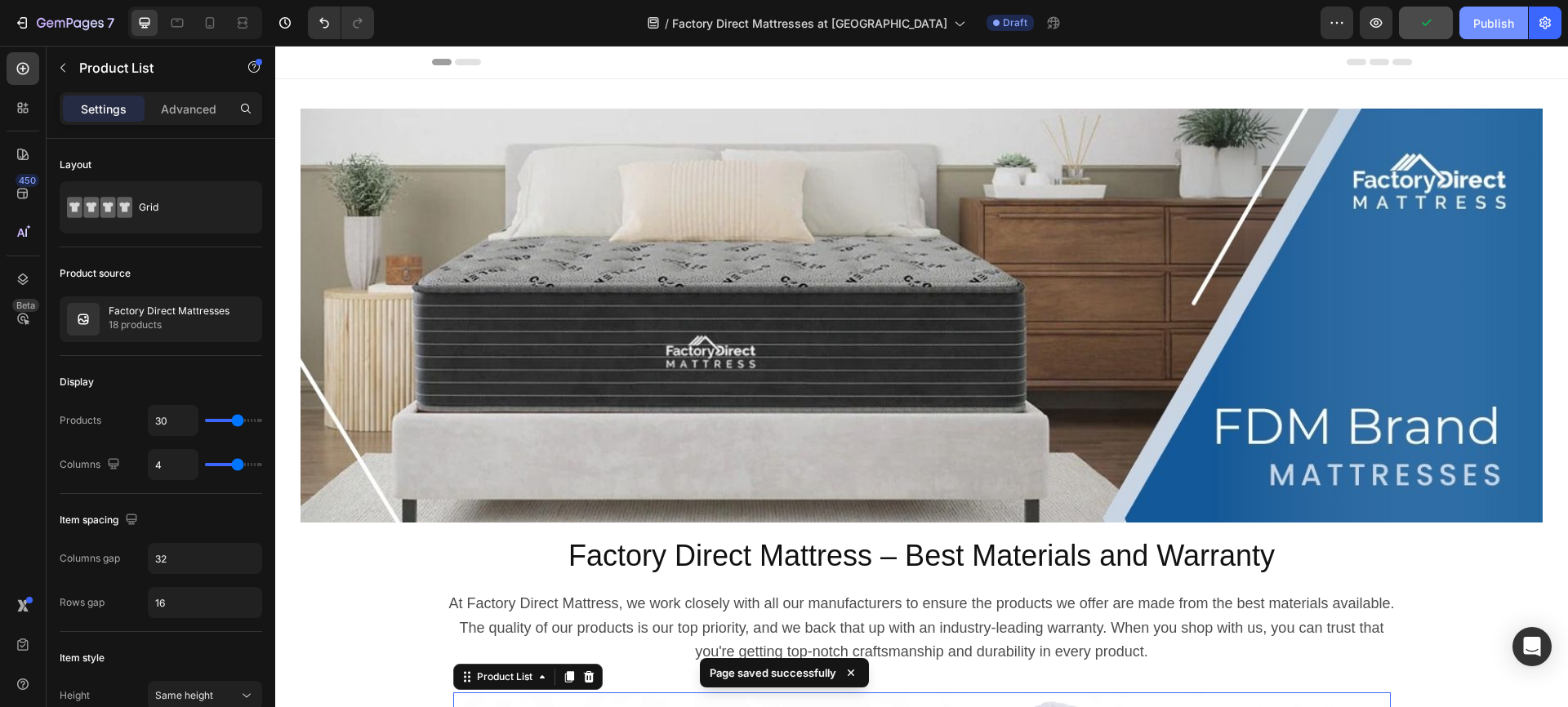
click at [1481, 20] on div "Publish" at bounding box center [1494, 23] width 41 height 17
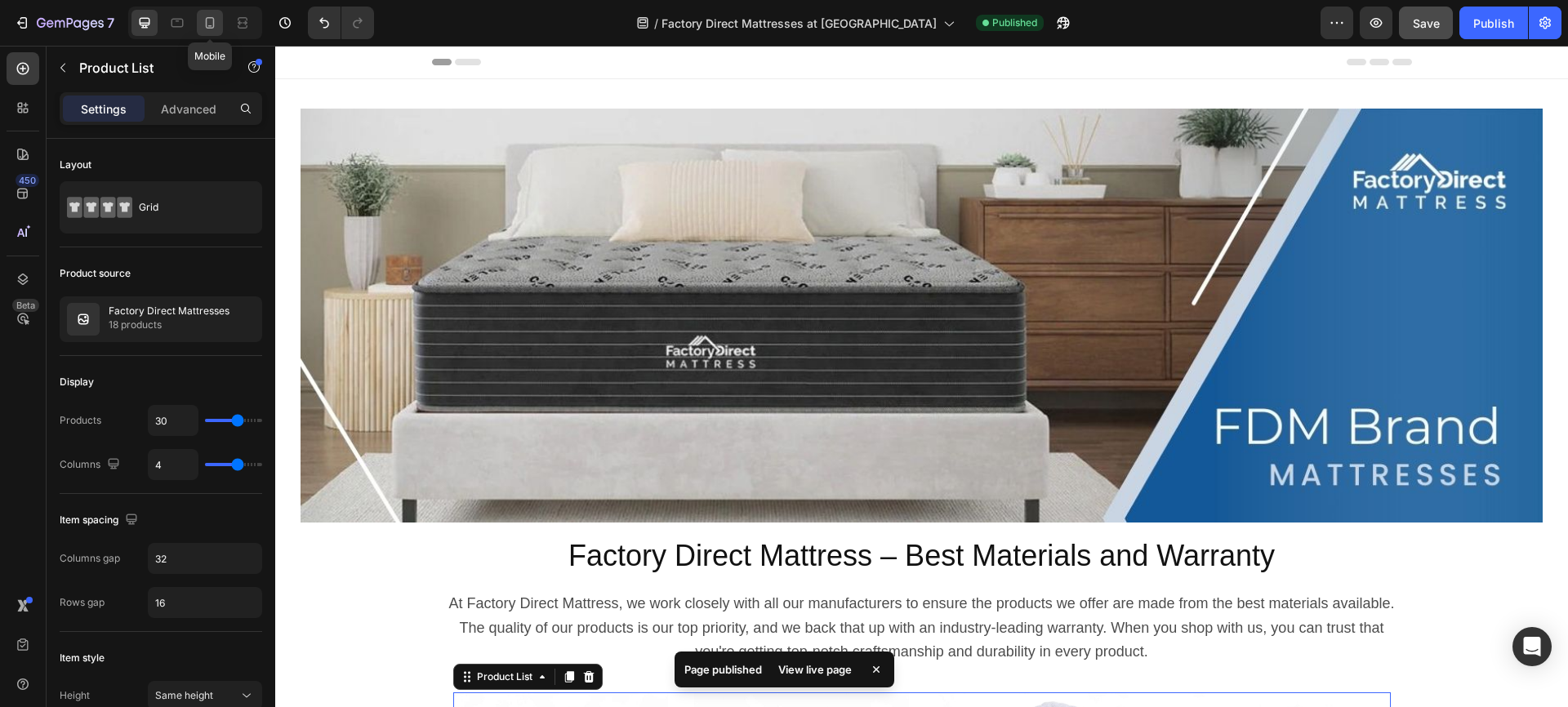
click at [209, 24] on icon at bounding box center [209, 22] width 16 height 16
type input "100%"
type input "2"
type input "16"
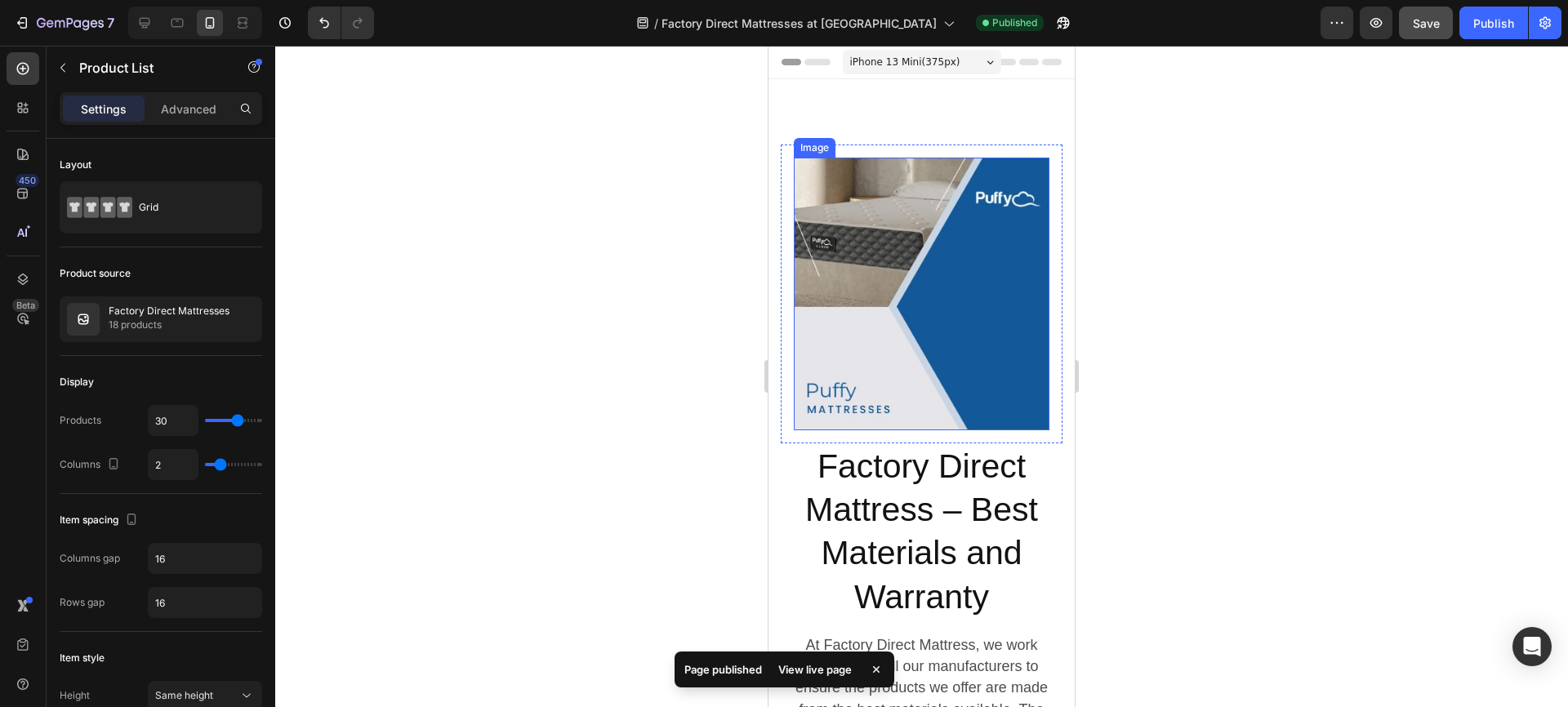
click at [891, 250] on img at bounding box center [922, 293] width 256 height 273
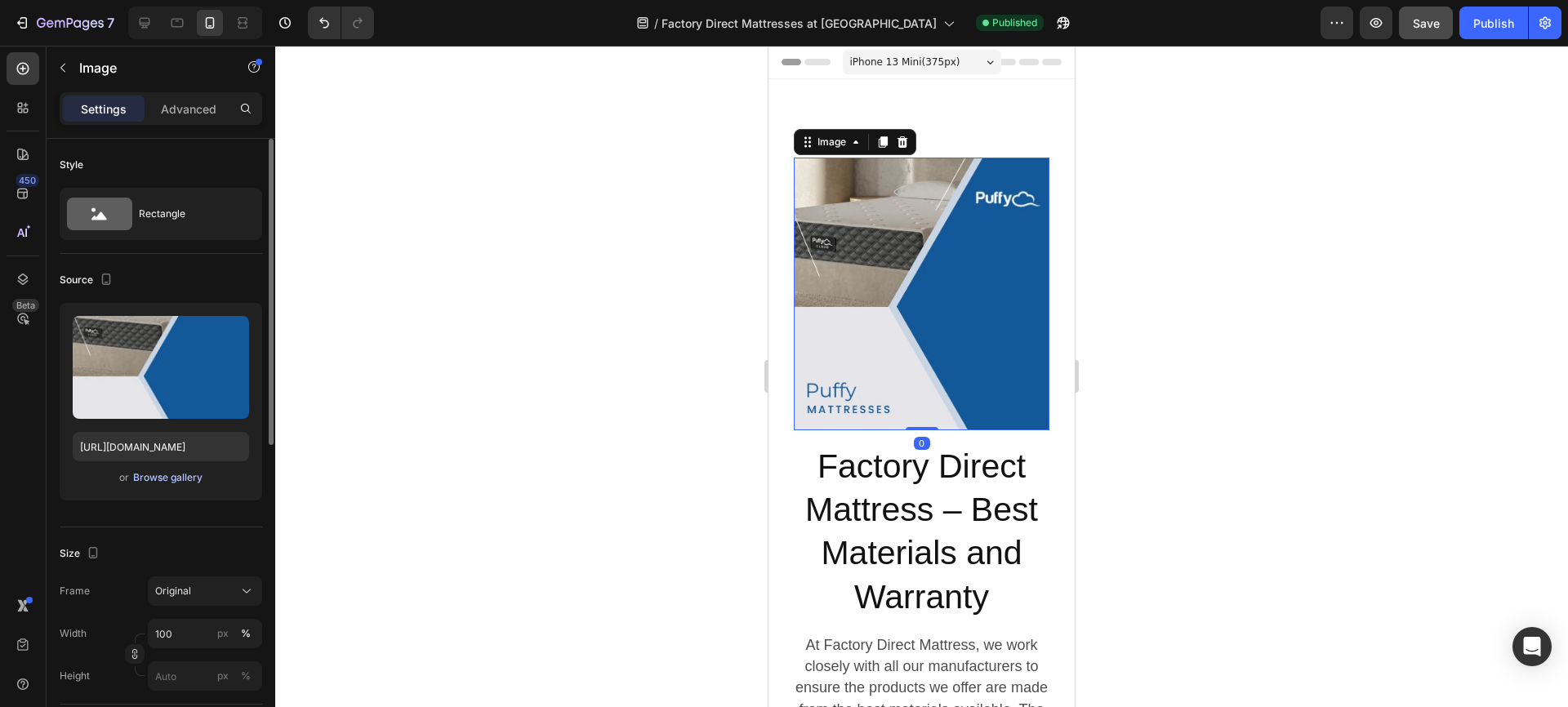
click at [167, 480] on div "Browse gallery" at bounding box center [168, 477] width 69 height 15
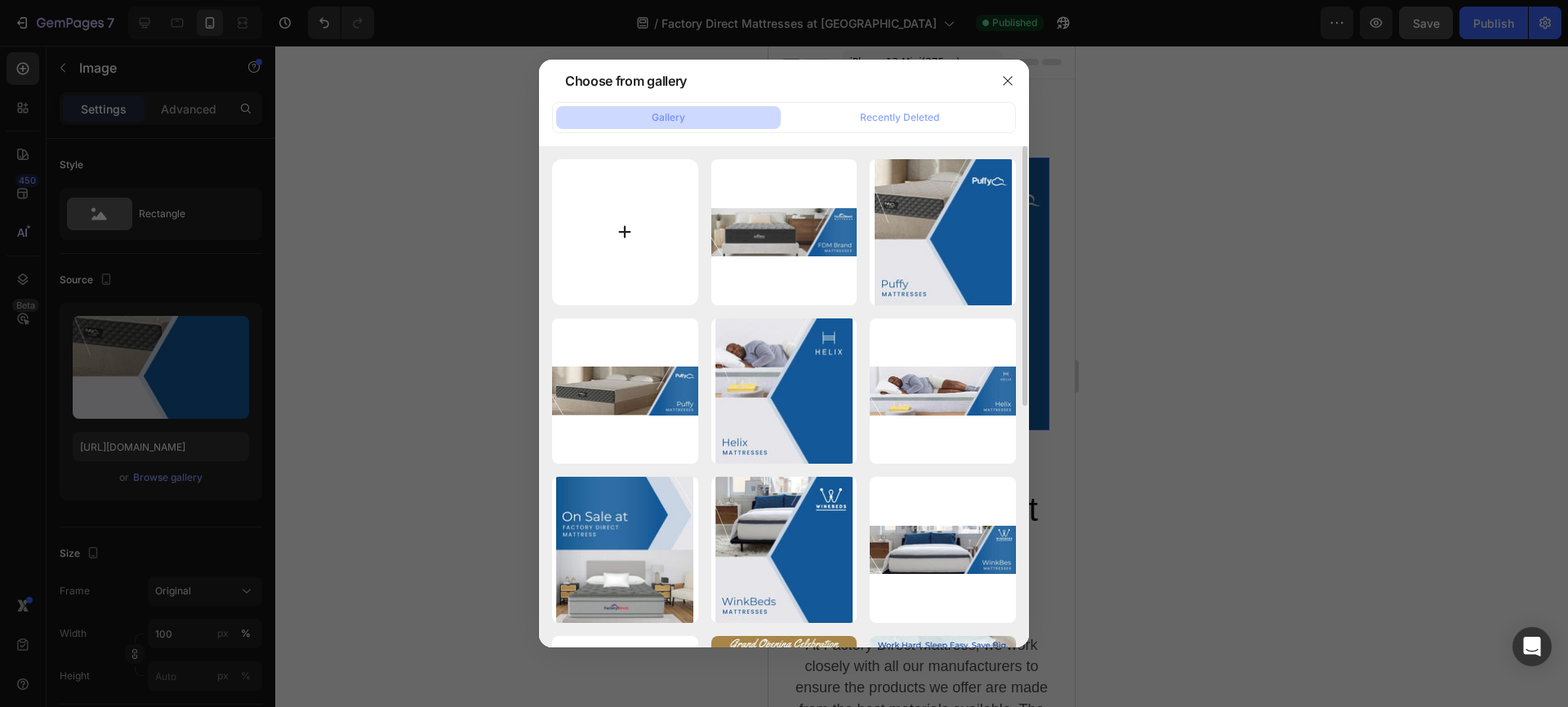
click at [625, 229] on input "file" at bounding box center [625, 232] width 146 height 146
type input "C:\fakepath\FDM FDM Brand Landing Page Banner 375x400.jpg"
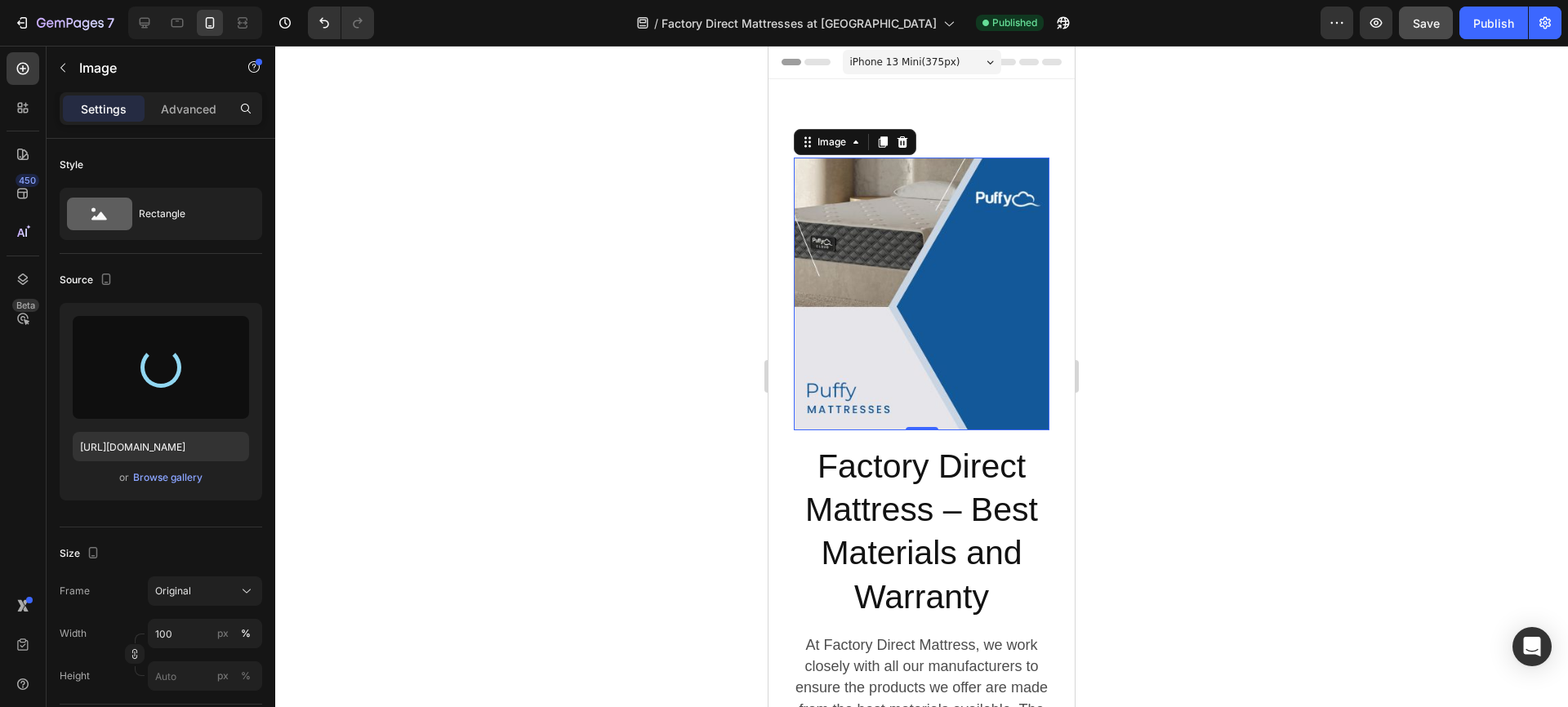
type input "https://cdn.shopify.com/s/files/1/0950/9899/4966/files/gempages_579793075895796…"
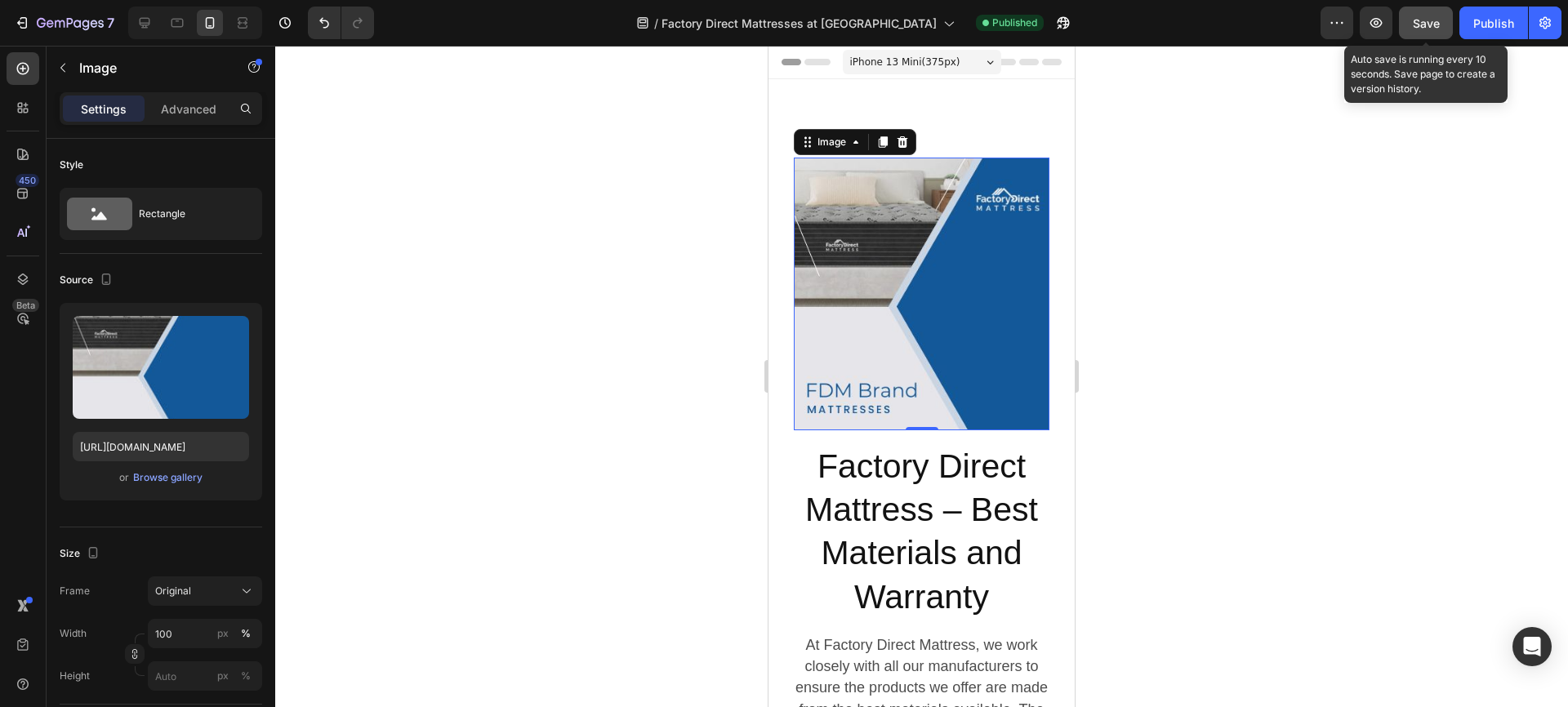
click at [1431, 21] on span "Save" at bounding box center [1427, 23] width 27 height 14
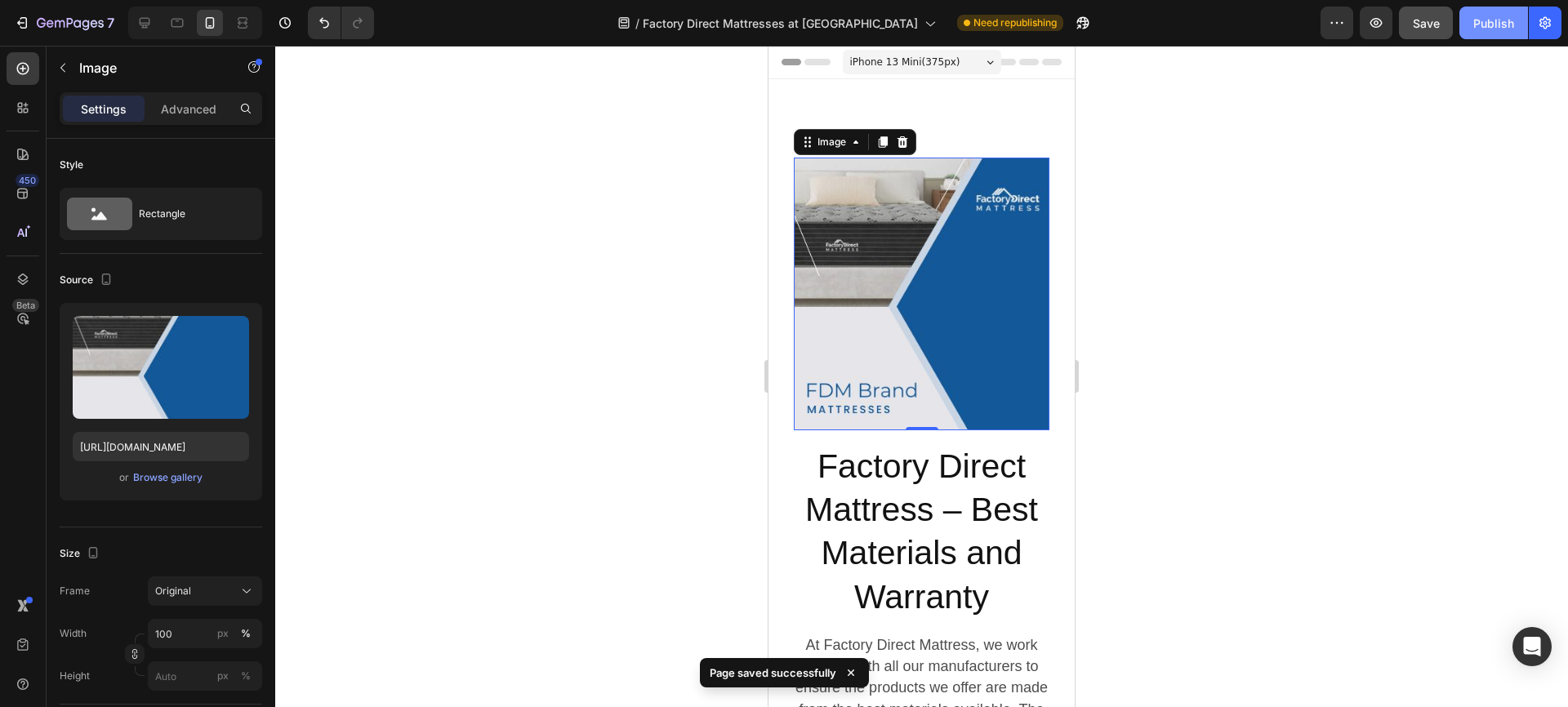
click at [1495, 21] on div "Publish" at bounding box center [1494, 23] width 41 height 17
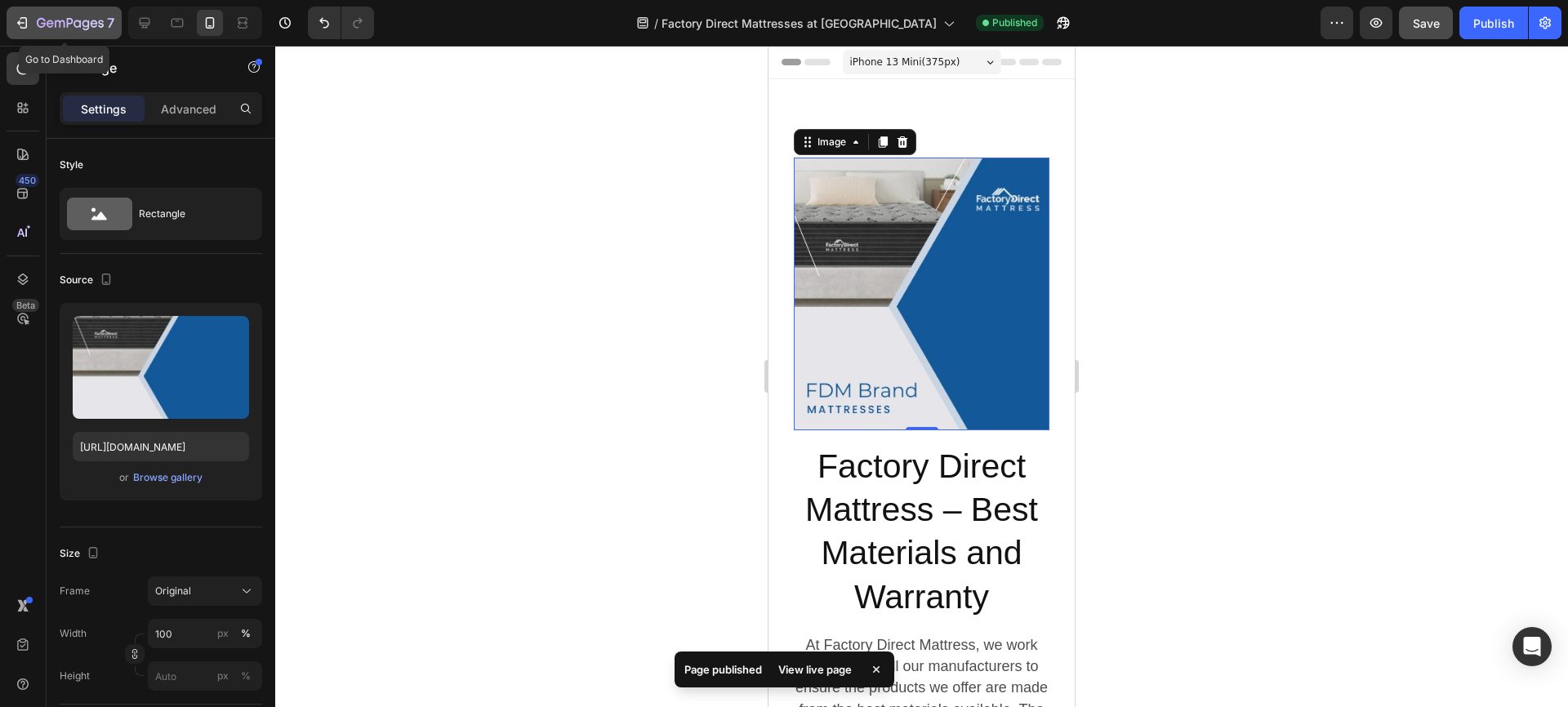
click at [26, 22] on icon "button" at bounding box center [24, 22] width 8 height 11
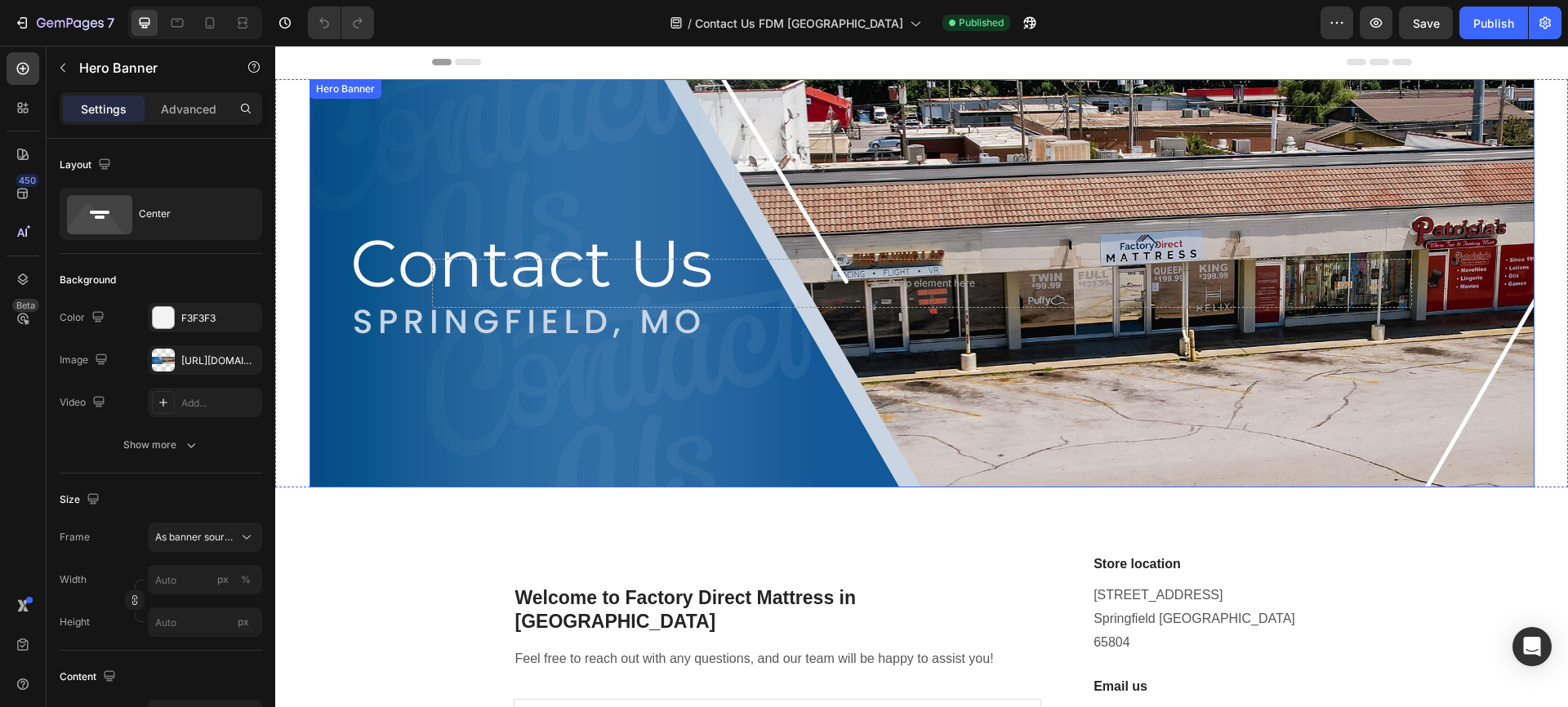
click at [347, 121] on div "Background Image" at bounding box center [922, 284] width 1225 height 409
click at [193, 578] on input "px %" at bounding box center [205, 580] width 115 height 29
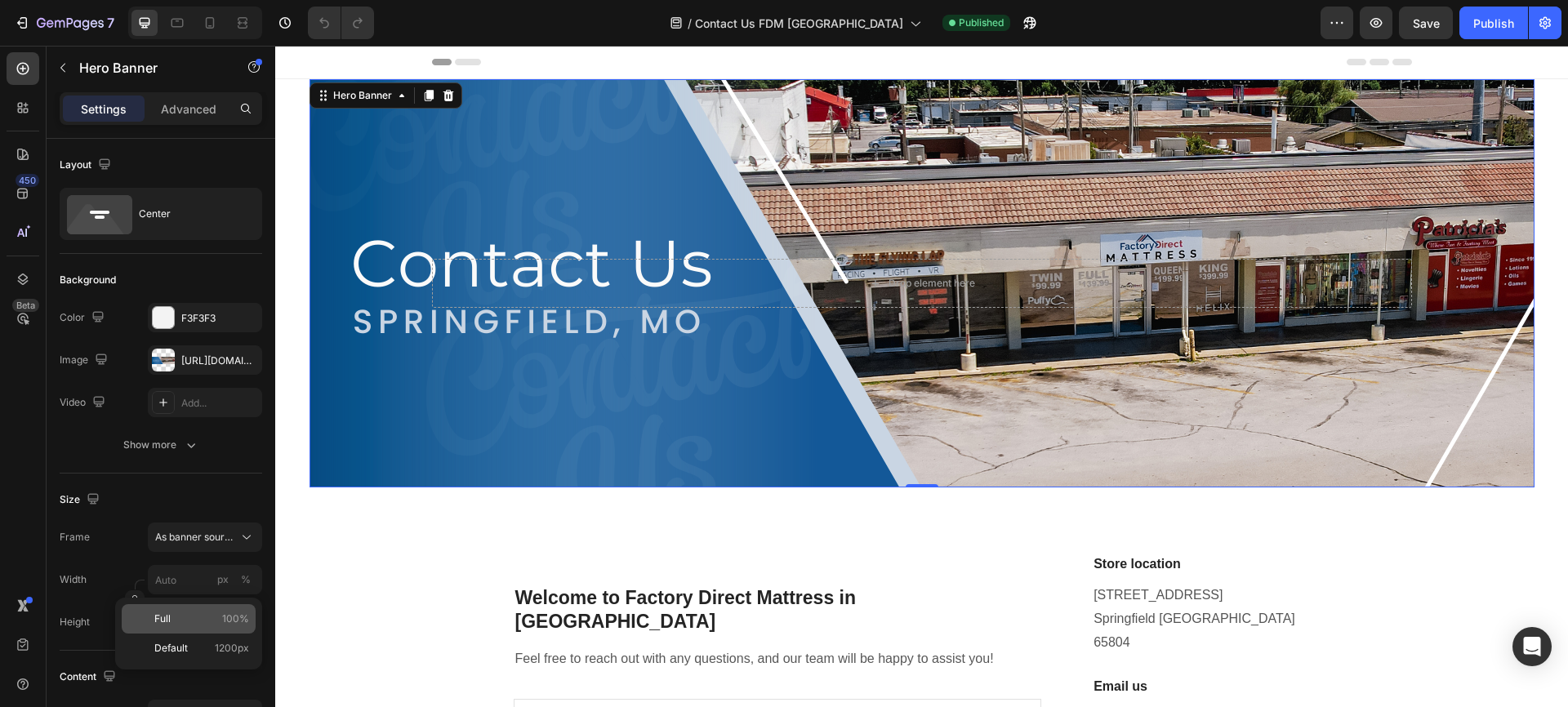
click at [170, 614] on span "Full" at bounding box center [162, 618] width 16 height 15
type input "100"
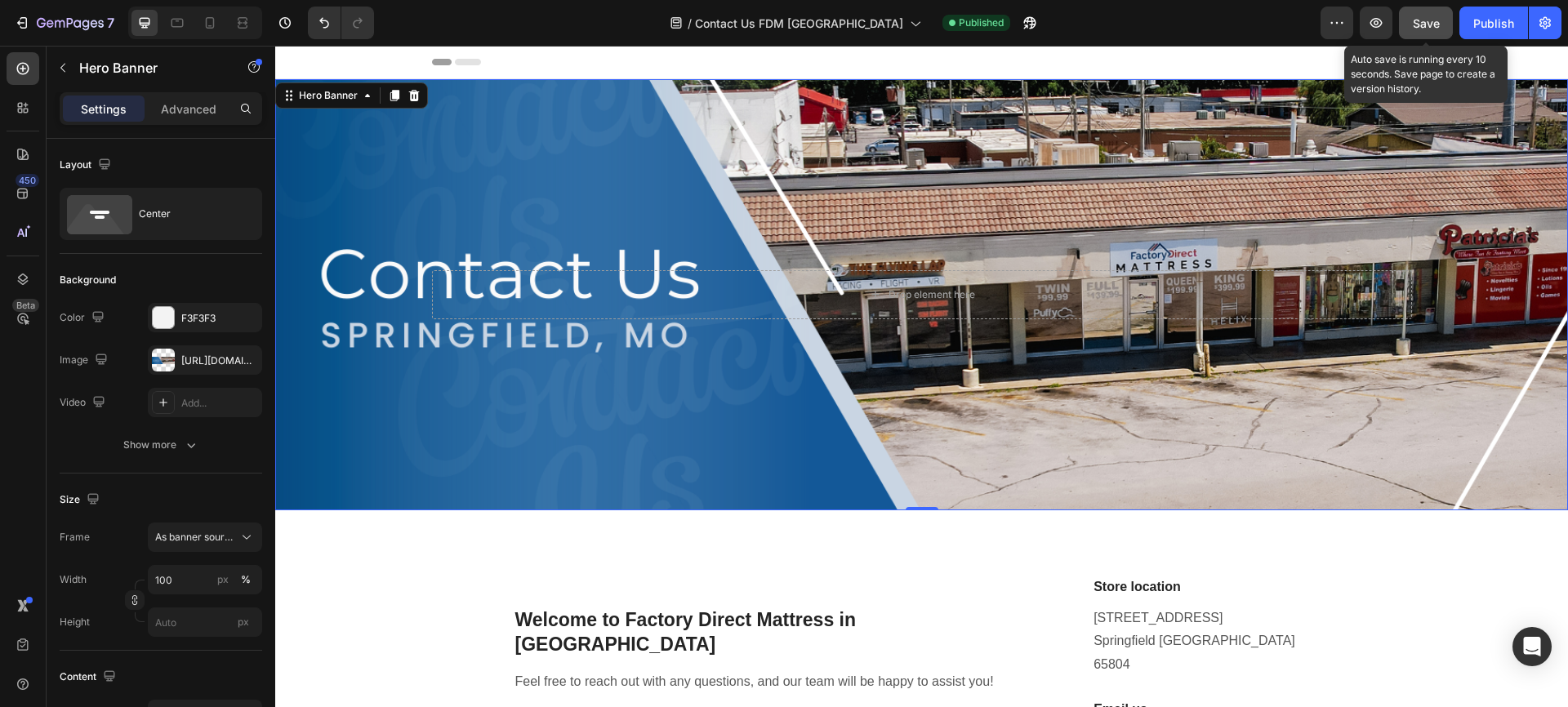
click at [1424, 23] on span "Save" at bounding box center [1427, 23] width 27 height 14
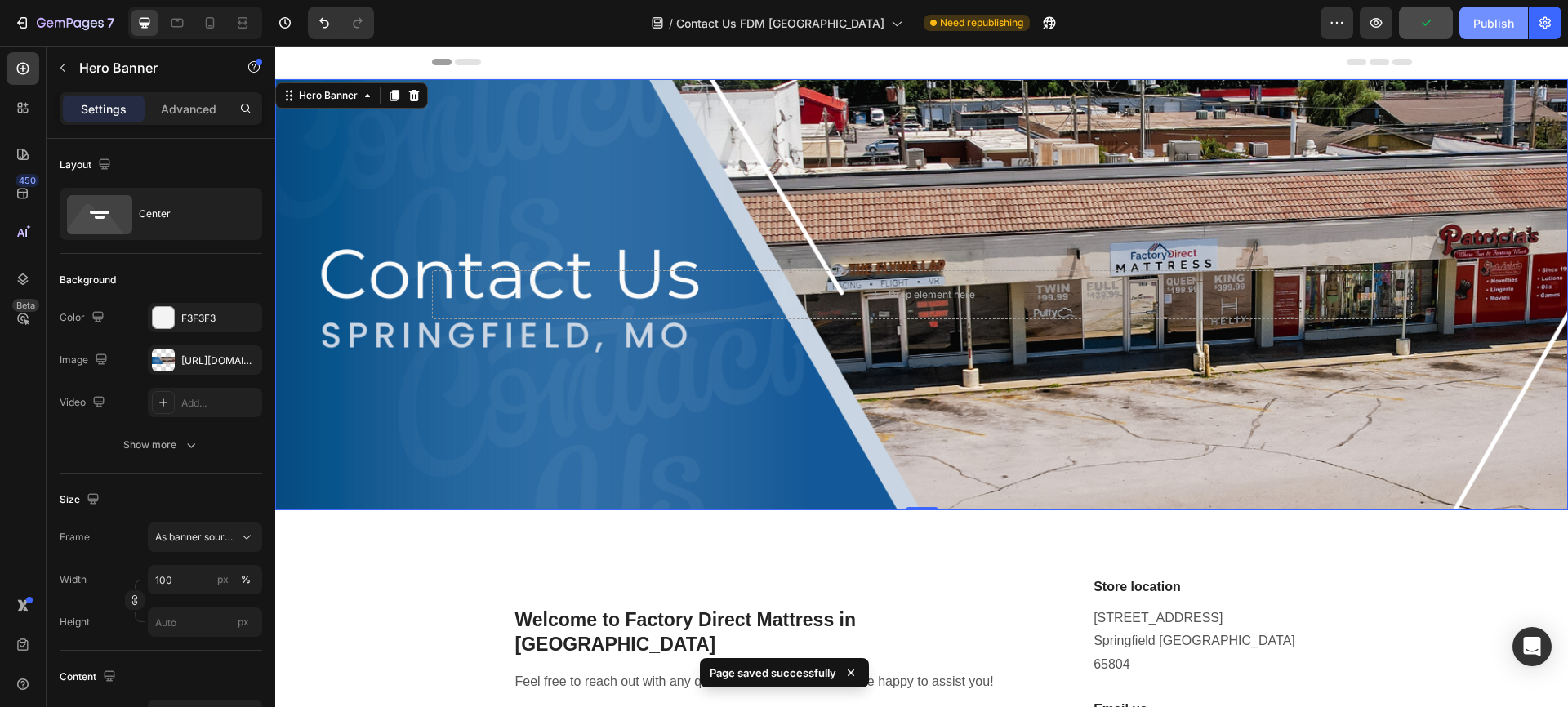
click at [1496, 20] on div "Publish" at bounding box center [1494, 23] width 41 height 17
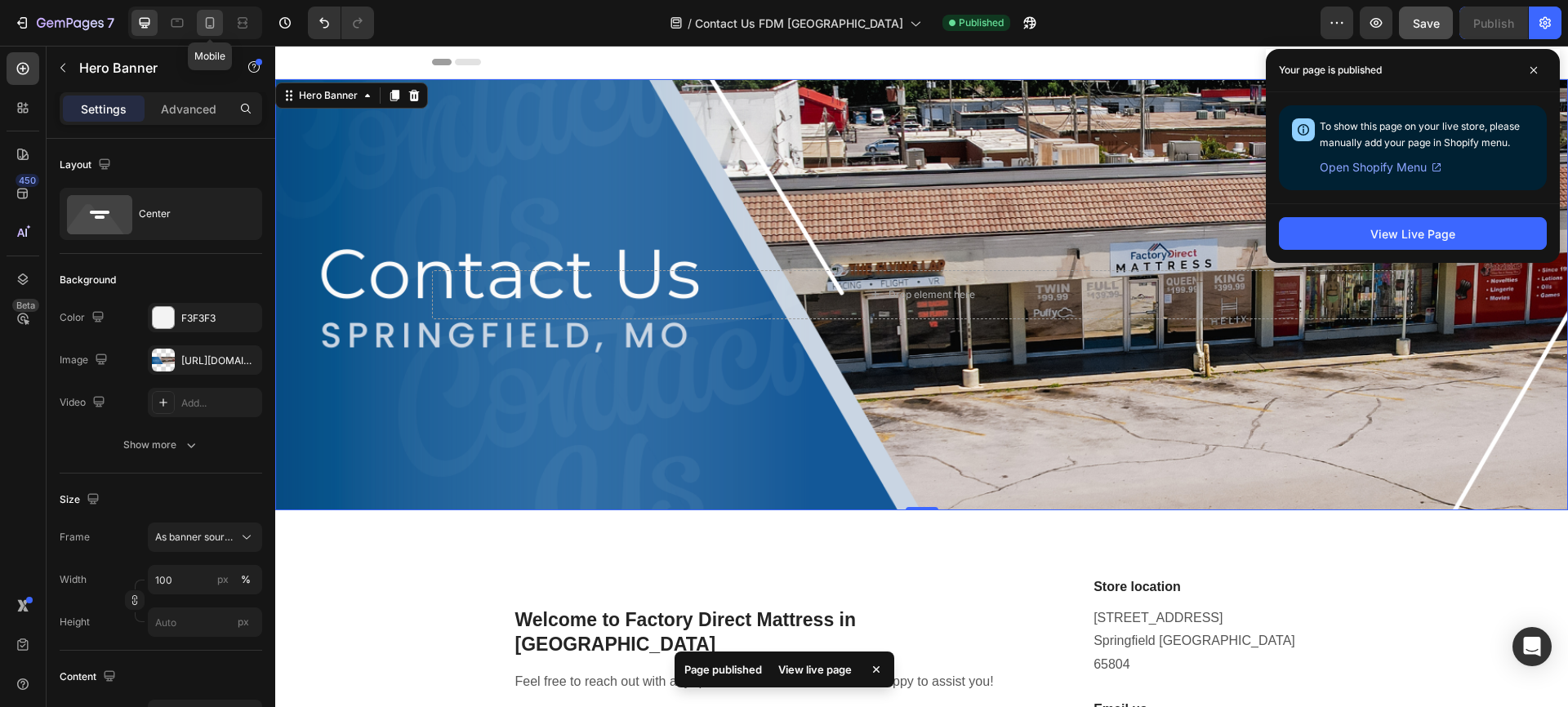
click at [212, 25] on icon at bounding box center [210, 22] width 9 height 11
type input "100%"
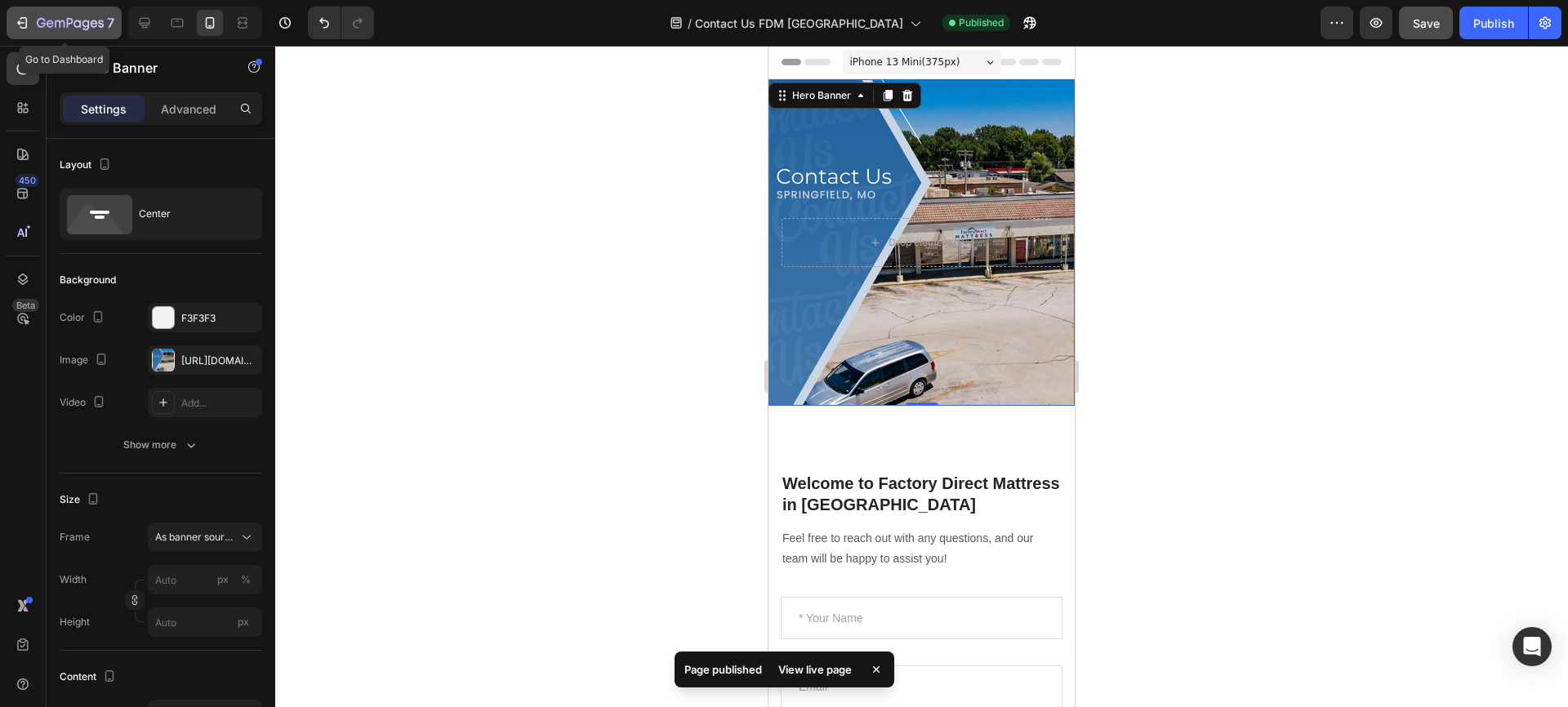
click at [17, 21] on icon "button" at bounding box center [21, 22] width 16 height 16
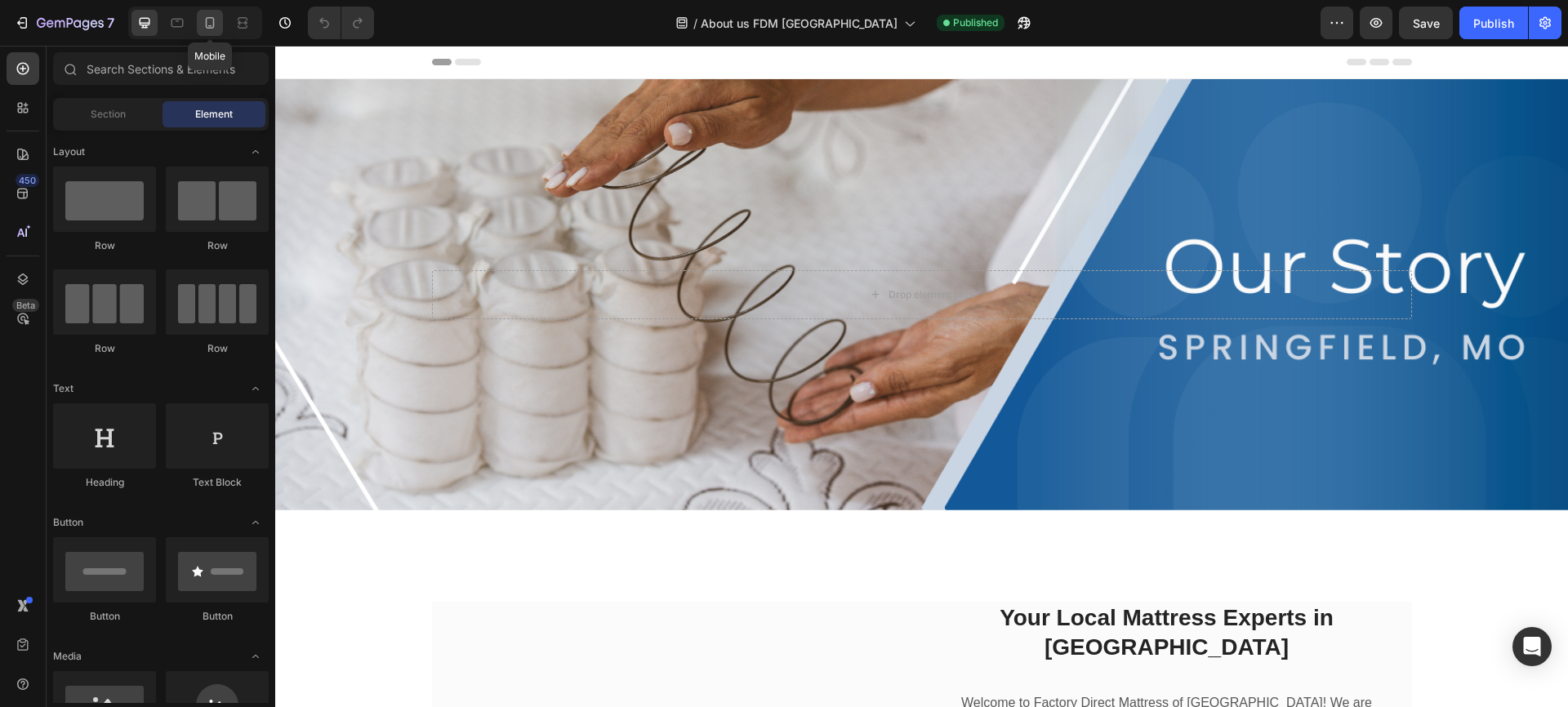
click at [210, 21] on icon at bounding box center [209, 22] width 16 height 16
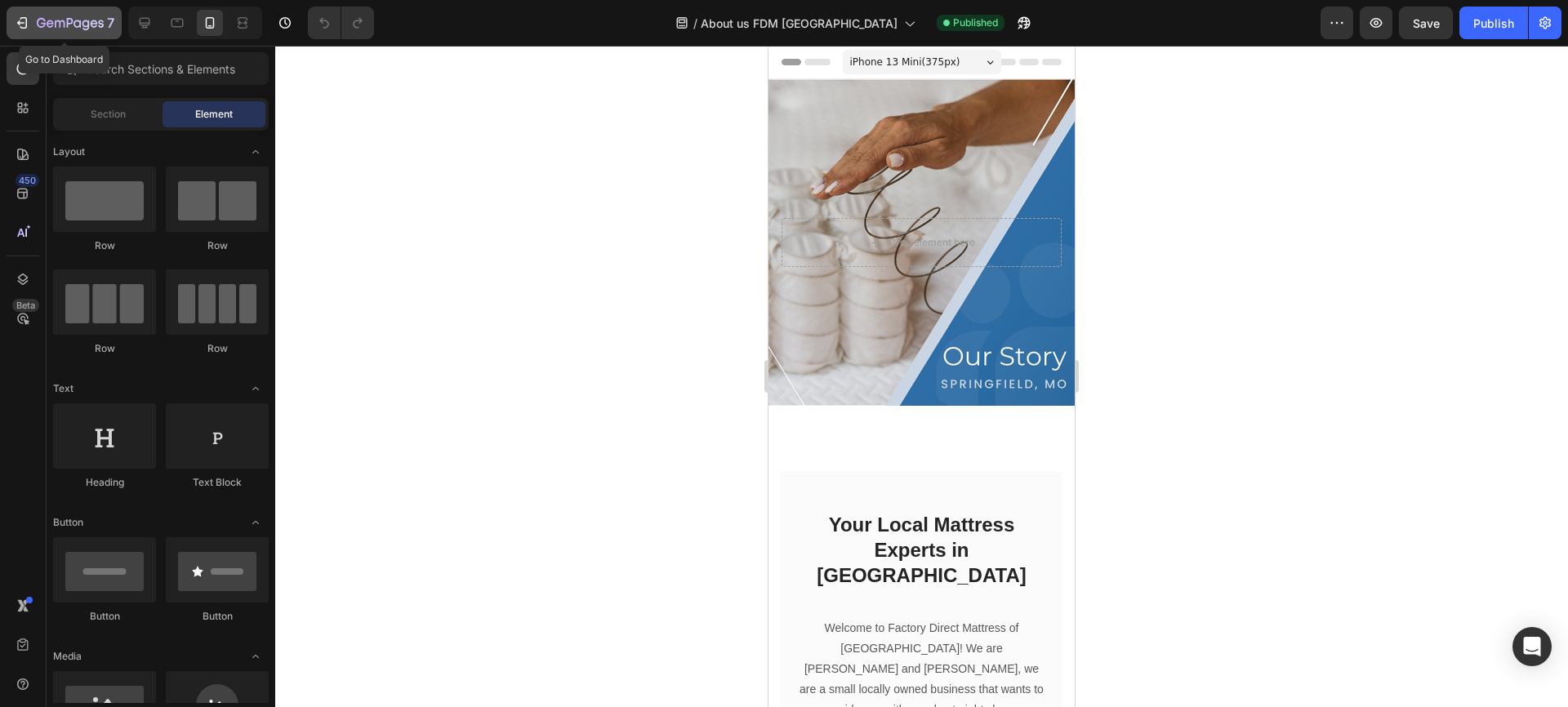
click at [21, 17] on icon "button" at bounding box center [24, 22] width 8 height 11
